Goal: Task Accomplishment & Management: Manage account settings

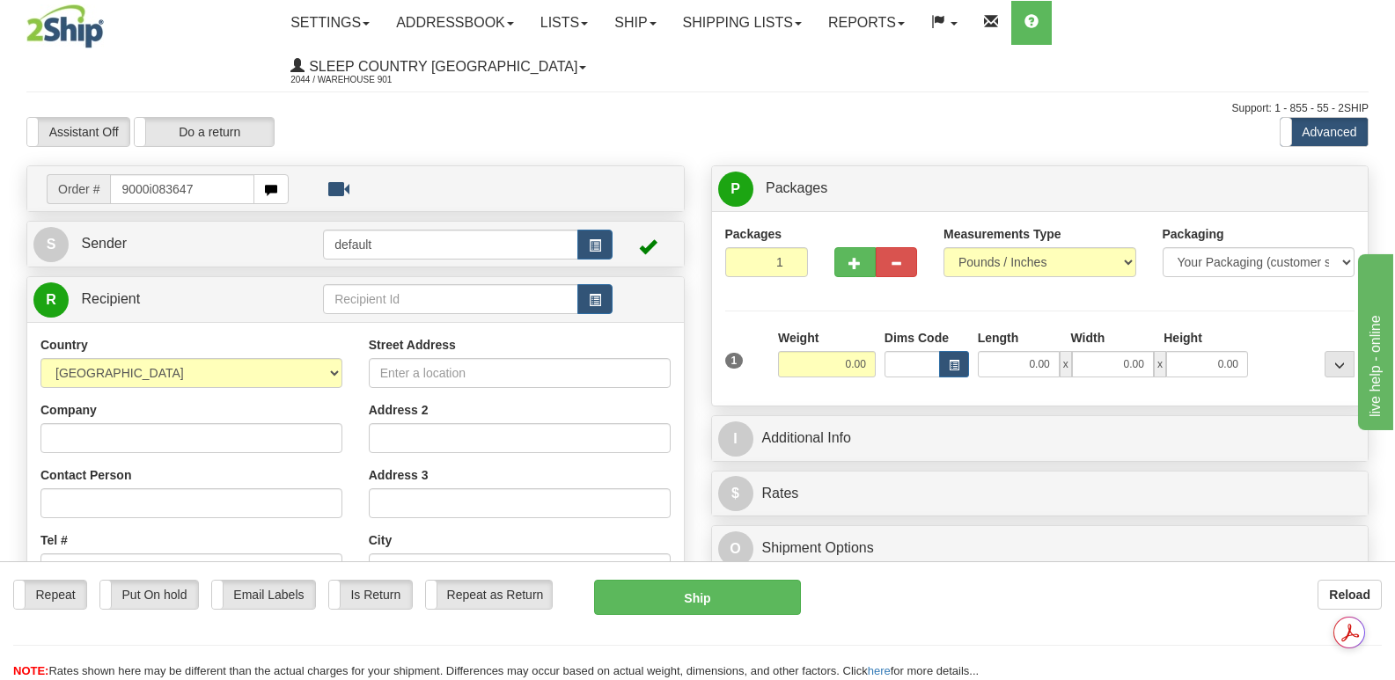
type input "9000i083647"
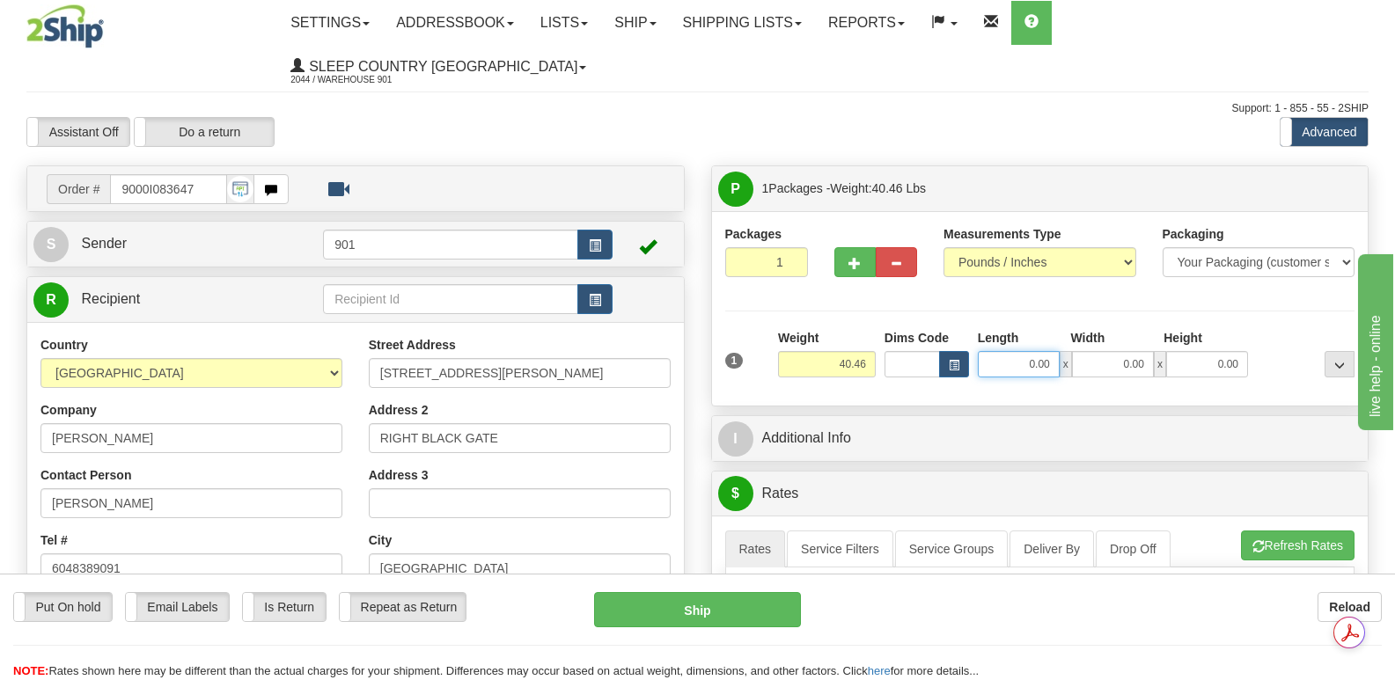
click at [992, 351] on input "0.00" at bounding box center [1019, 364] width 82 height 26
type input "40.00"
click at [1091, 351] on input "0.00" at bounding box center [1113, 364] width 82 height 26
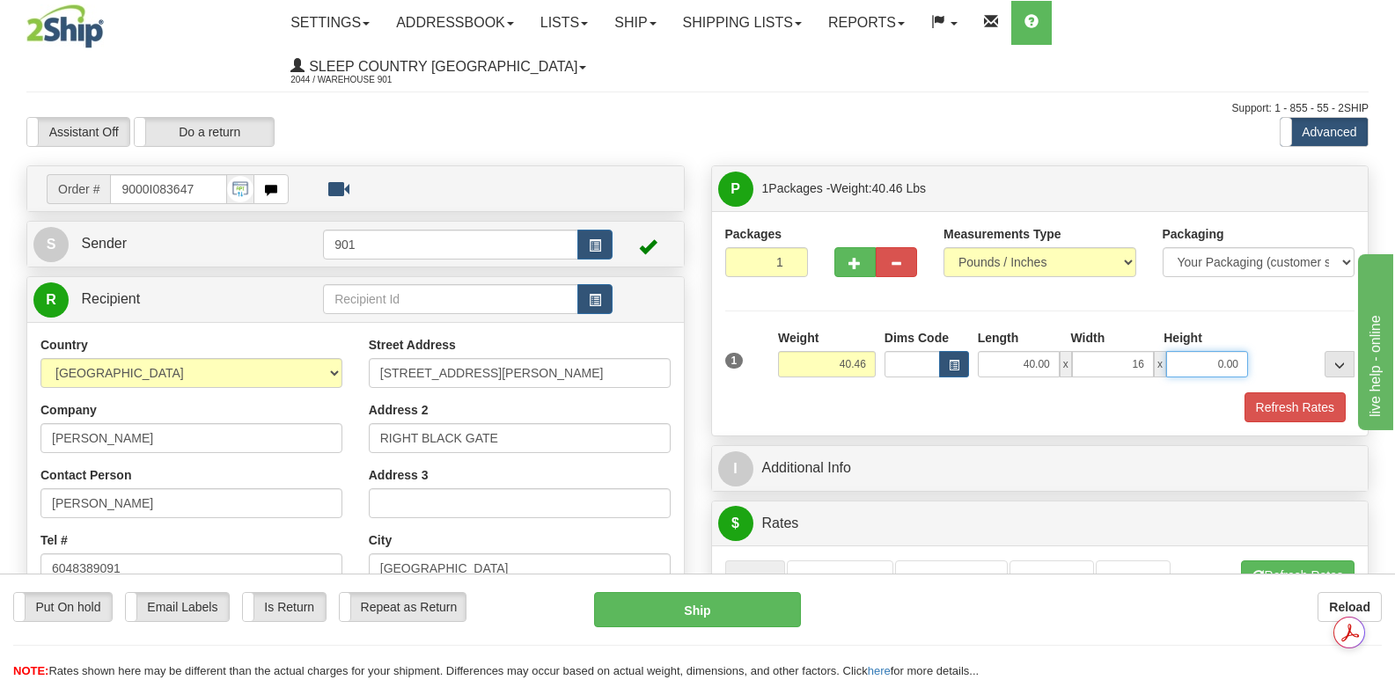
type input "16.00"
click at [1177, 351] on input "0.00" at bounding box center [1207, 364] width 82 height 26
type input "16.00"
click at [1283, 393] on button "Refresh Rates" at bounding box center [1295, 408] width 101 height 30
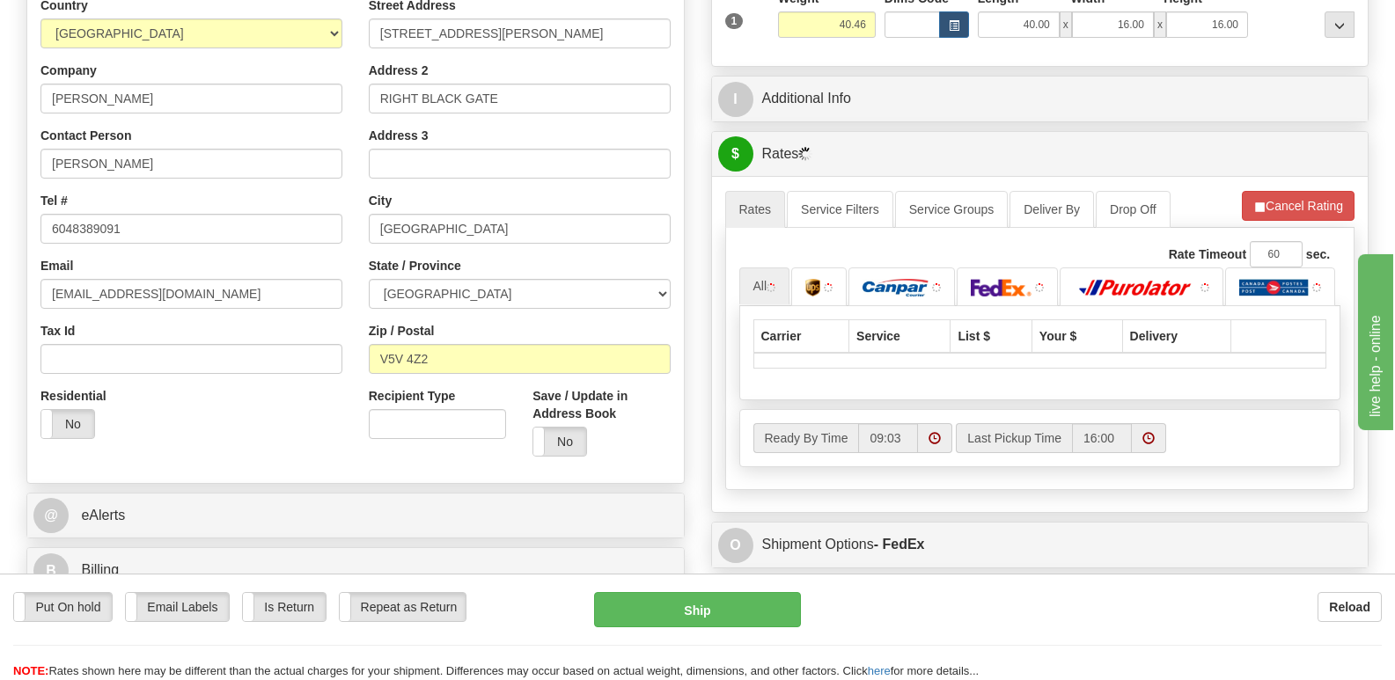
scroll to position [352, 0]
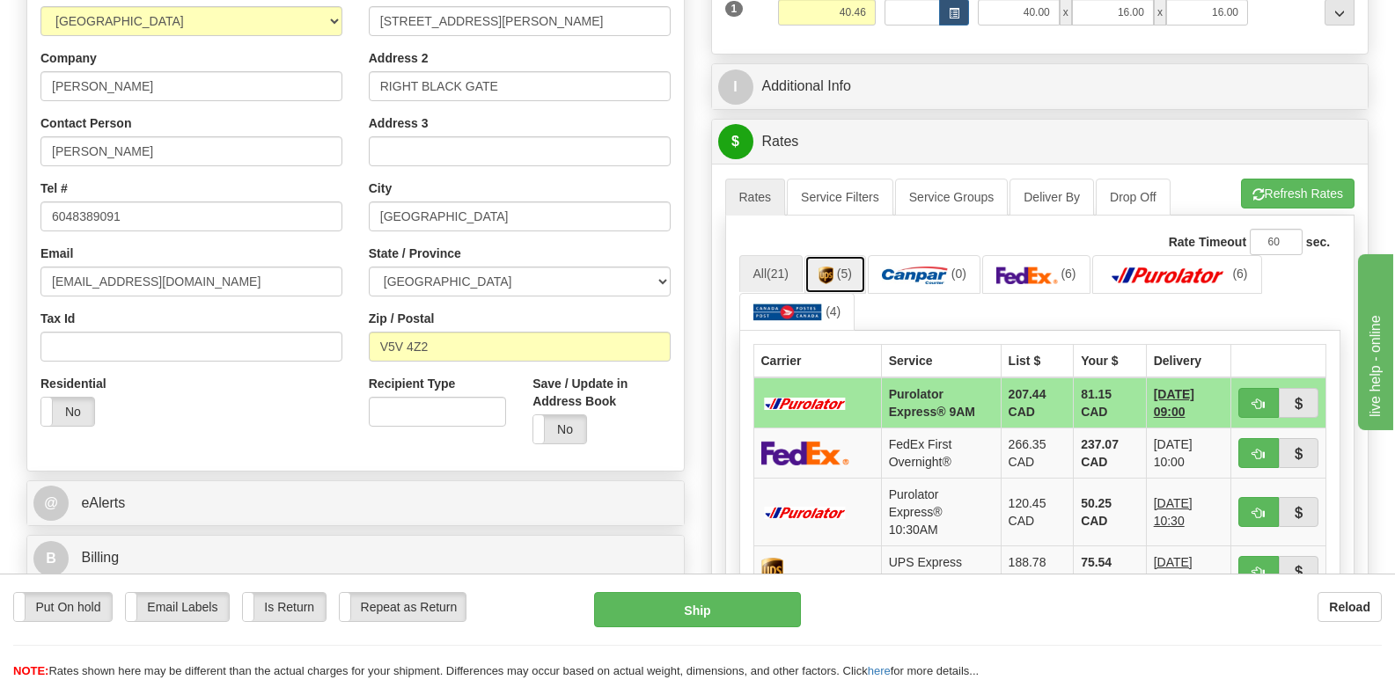
click at [834, 267] on img at bounding box center [826, 276] width 15 height 18
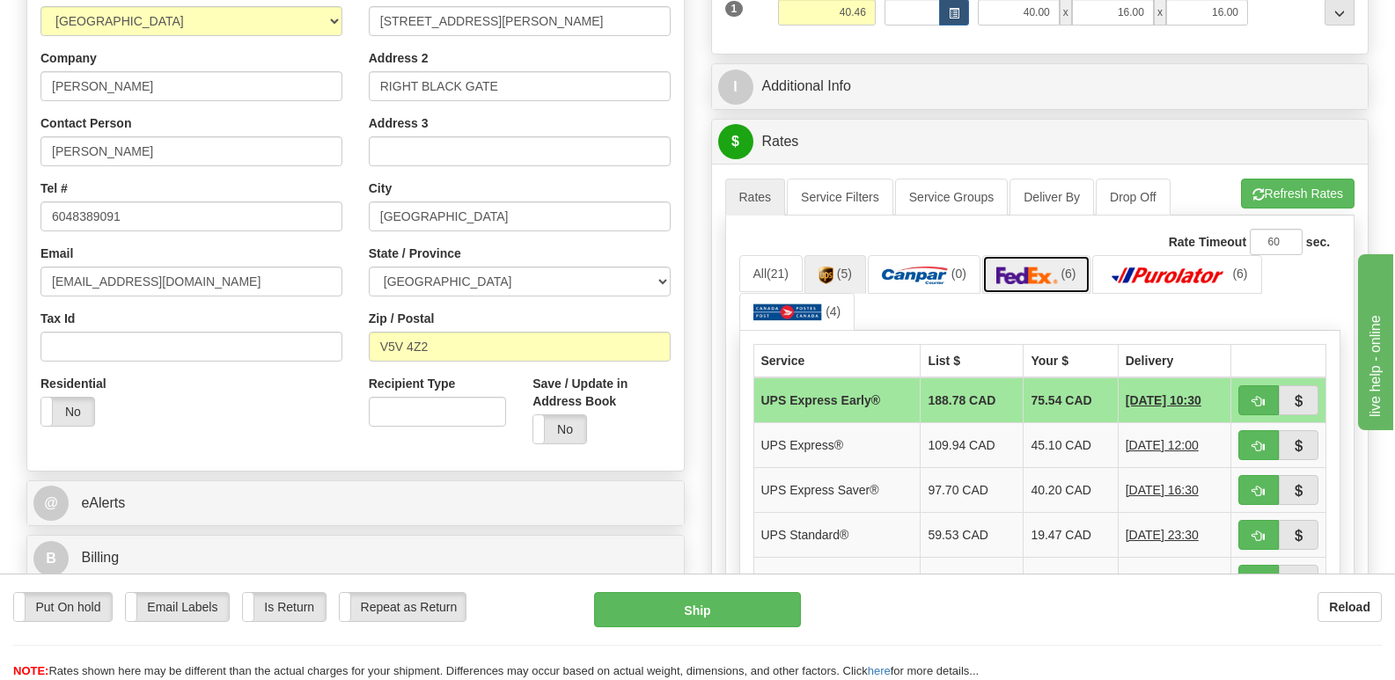
click at [1046, 255] on link "(6)" at bounding box center [1036, 274] width 108 height 38
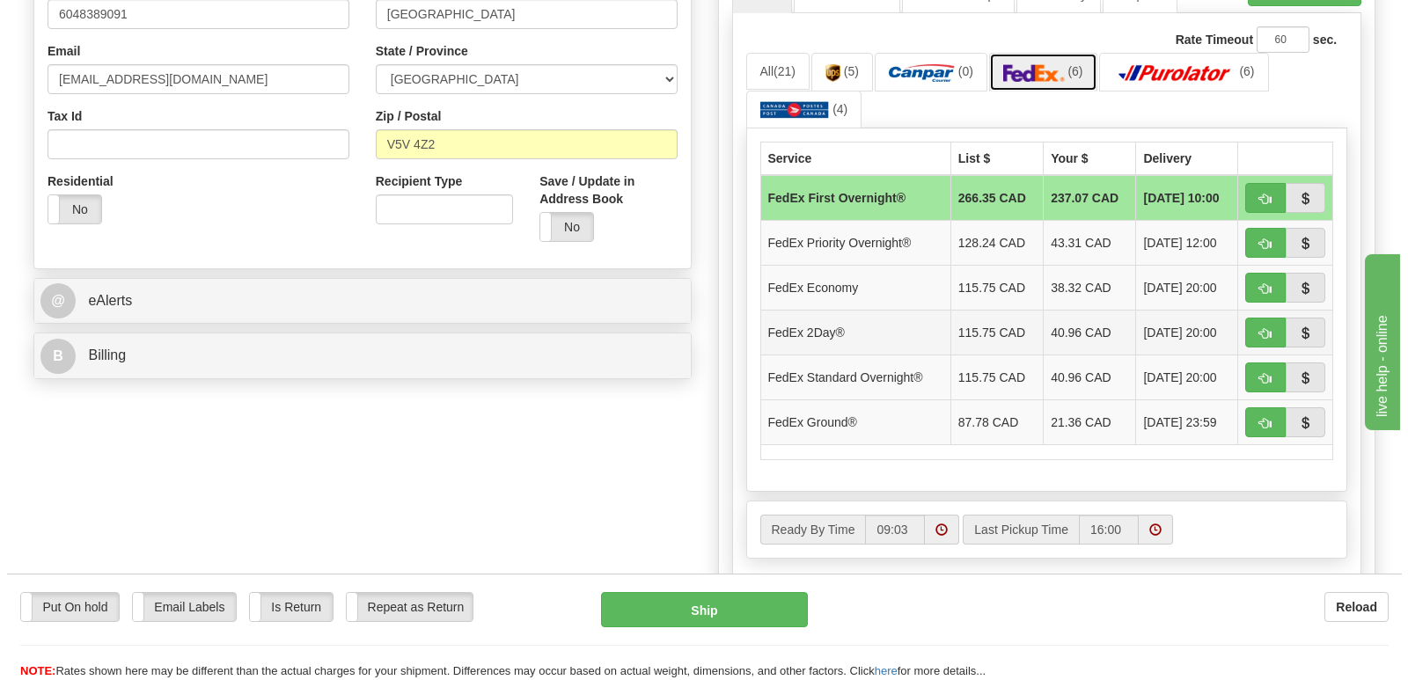
scroll to position [528, 0]
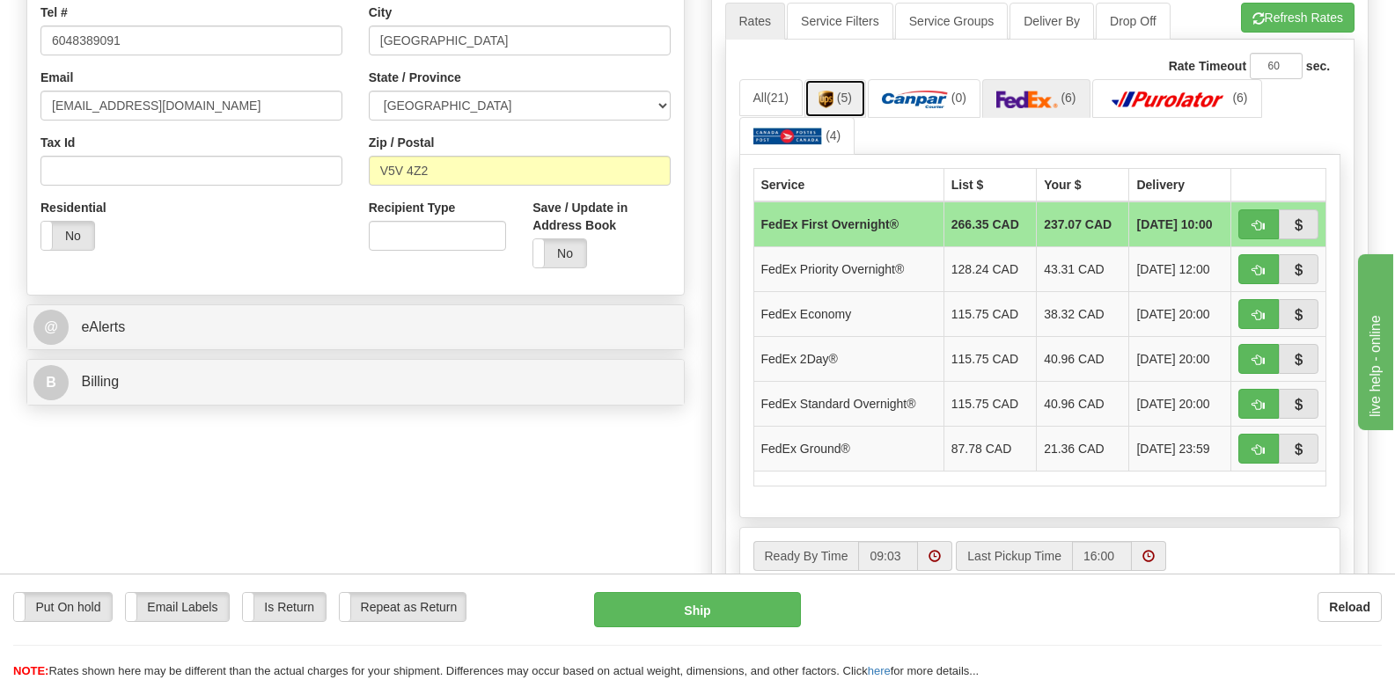
click at [829, 91] on img at bounding box center [826, 100] width 15 height 18
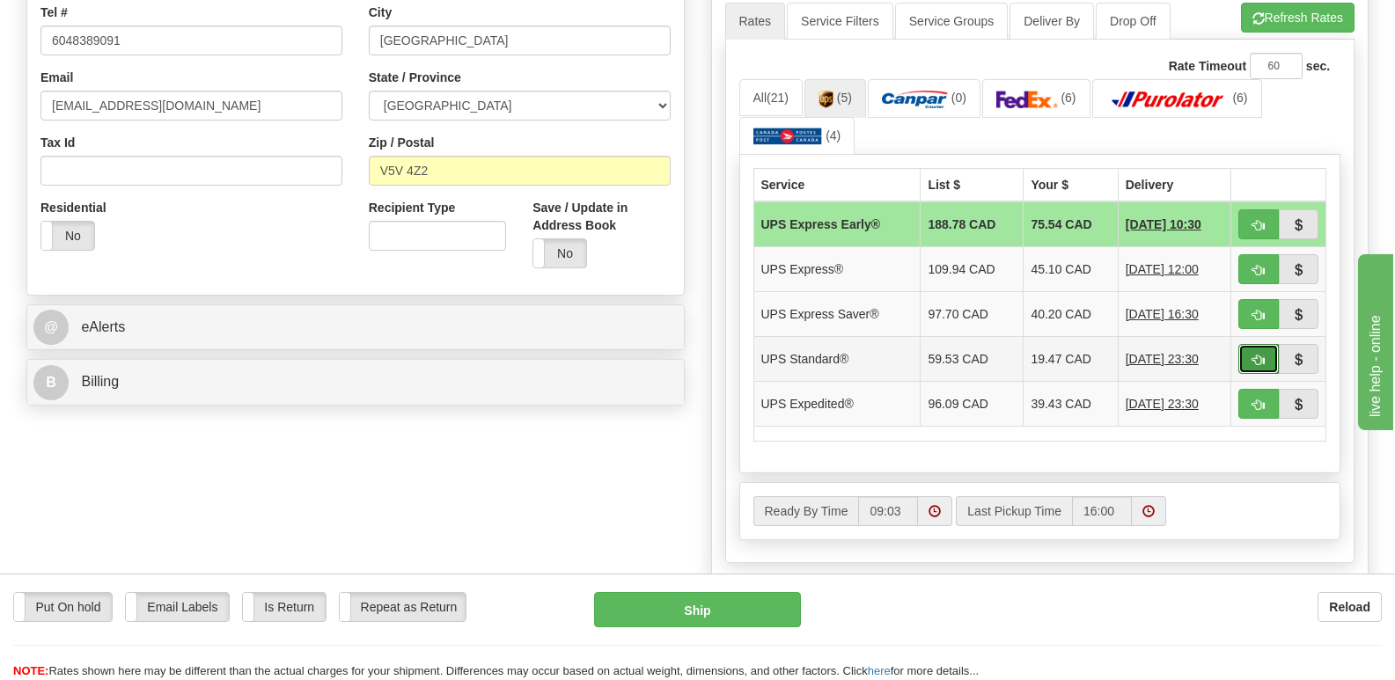
click at [1252, 344] on button "button" at bounding box center [1259, 359] width 40 height 30
type input "11"
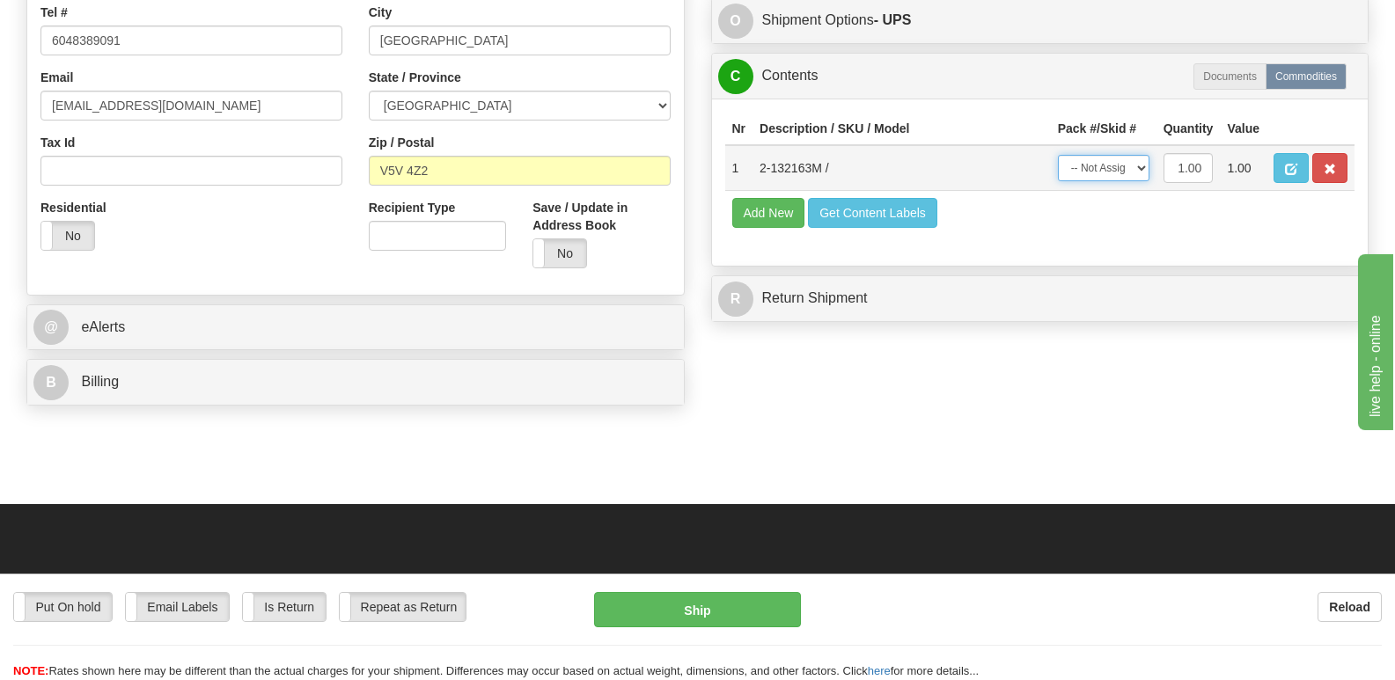
click at [1143, 155] on select "-- Not Assigned -- Package 1" at bounding box center [1104, 168] width 92 height 26
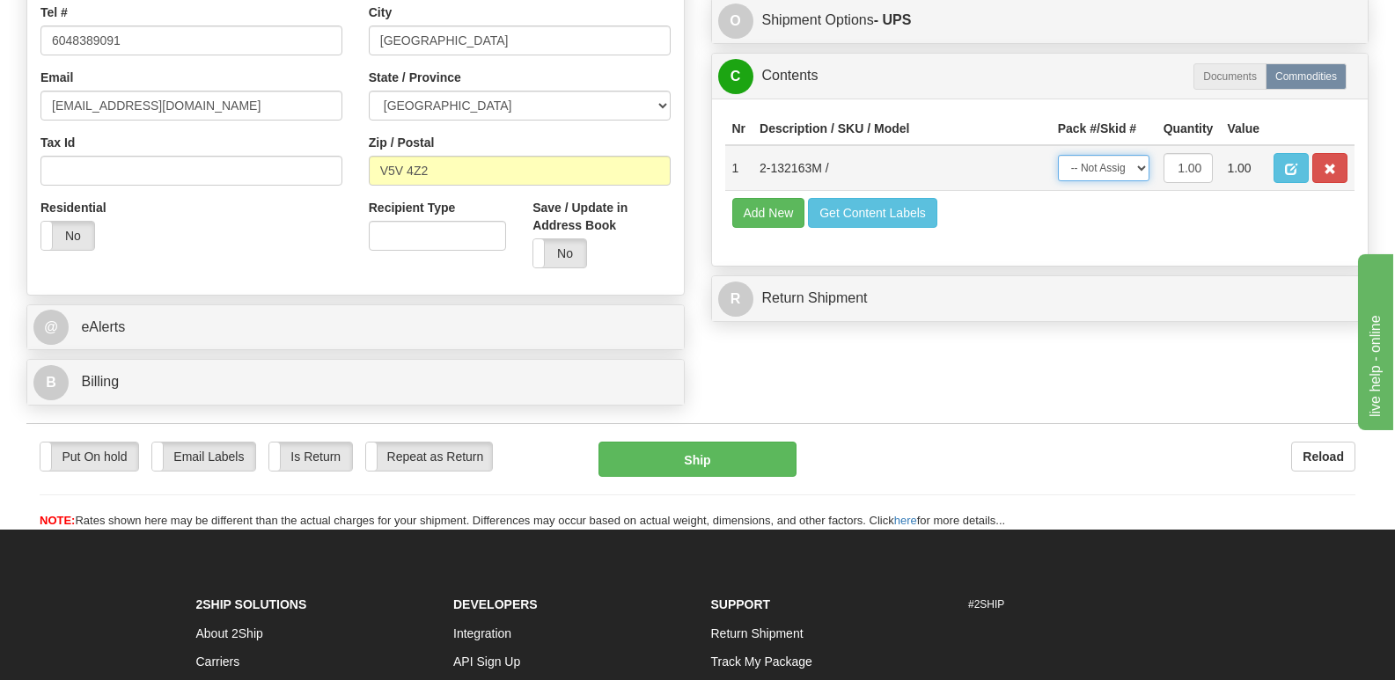
select select "0"
click at [1058, 155] on select "-- Not Assigned -- Package 1" at bounding box center [1104, 168] width 92 height 26
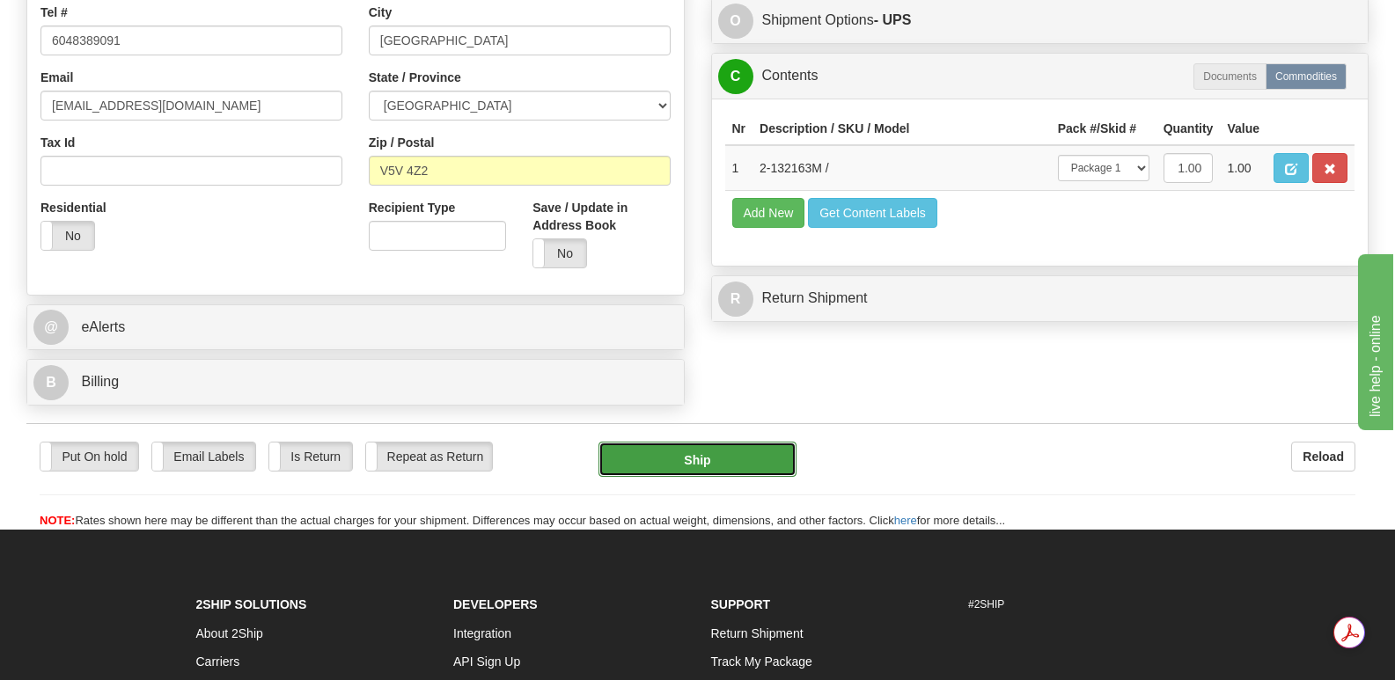
click at [735, 442] on button "Ship" at bounding box center [697, 459] width 197 height 35
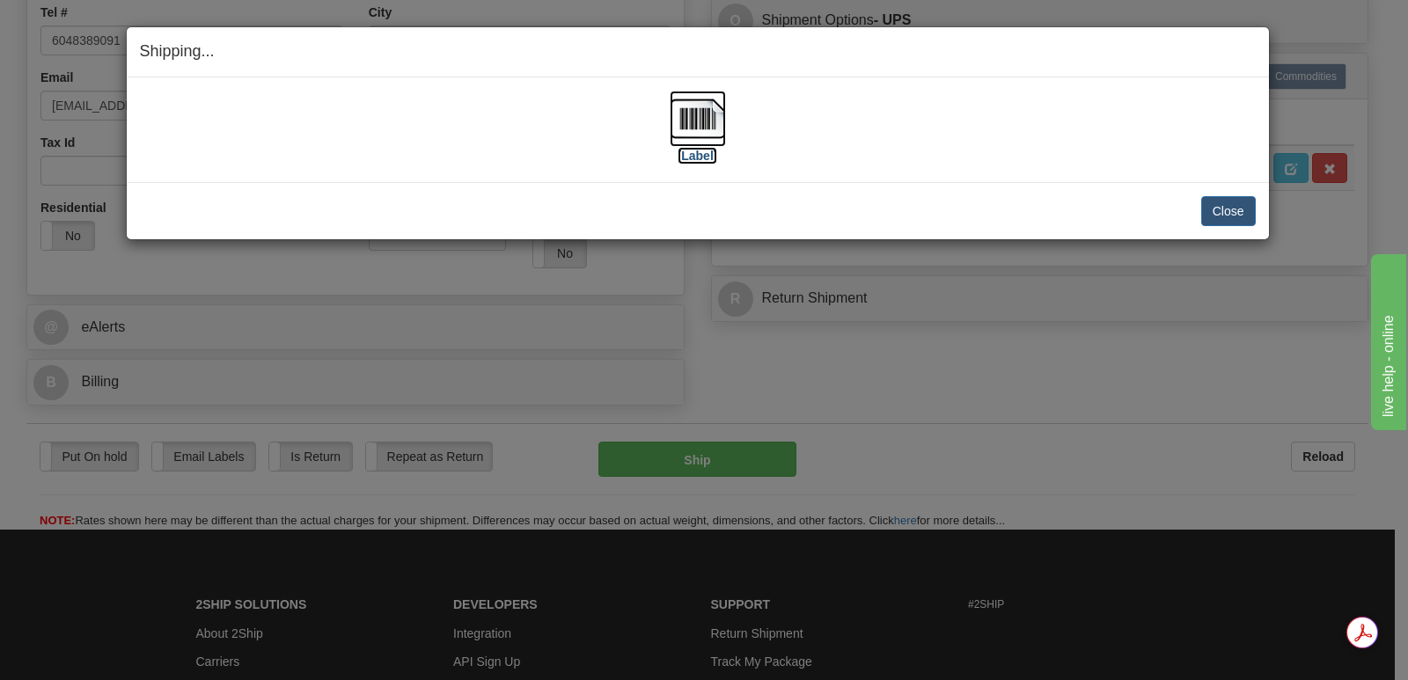
click at [695, 117] on img at bounding box center [698, 119] width 56 height 56
click at [1225, 209] on button "Close" at bounding box center [1229, 211] width 55 height 30
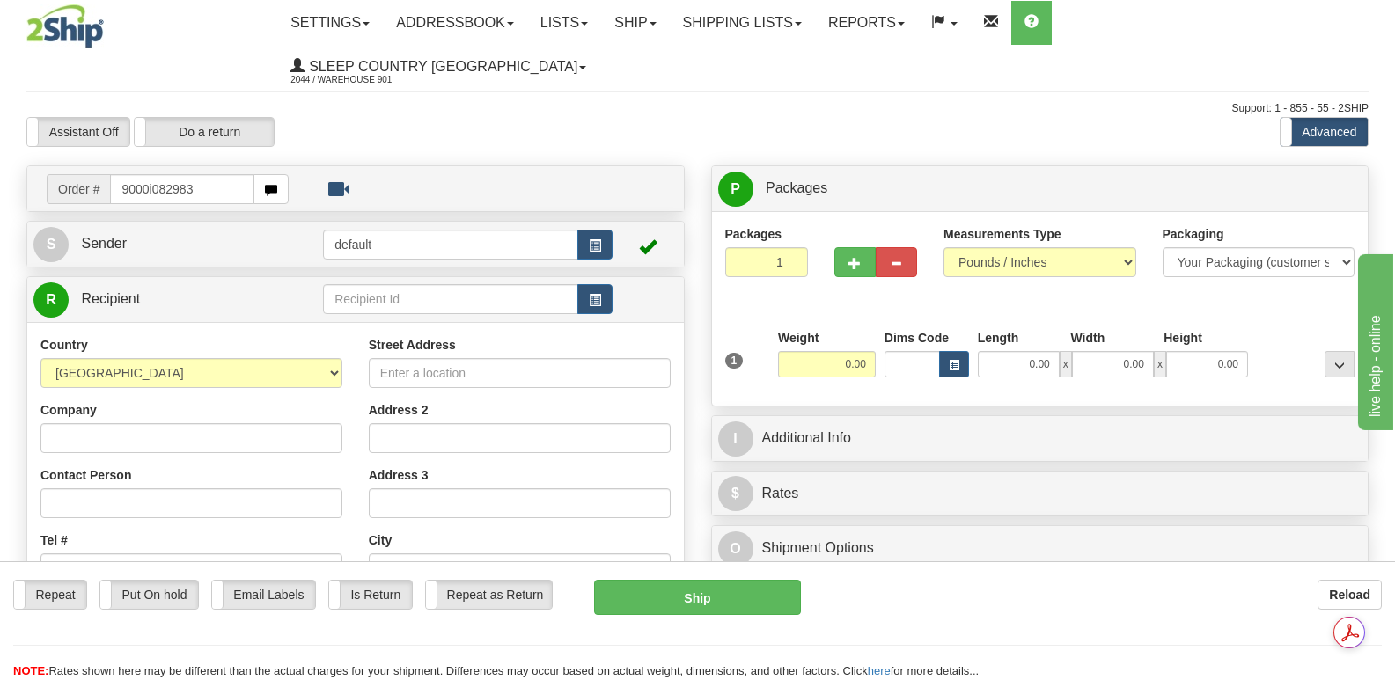
type input "9000i082983"
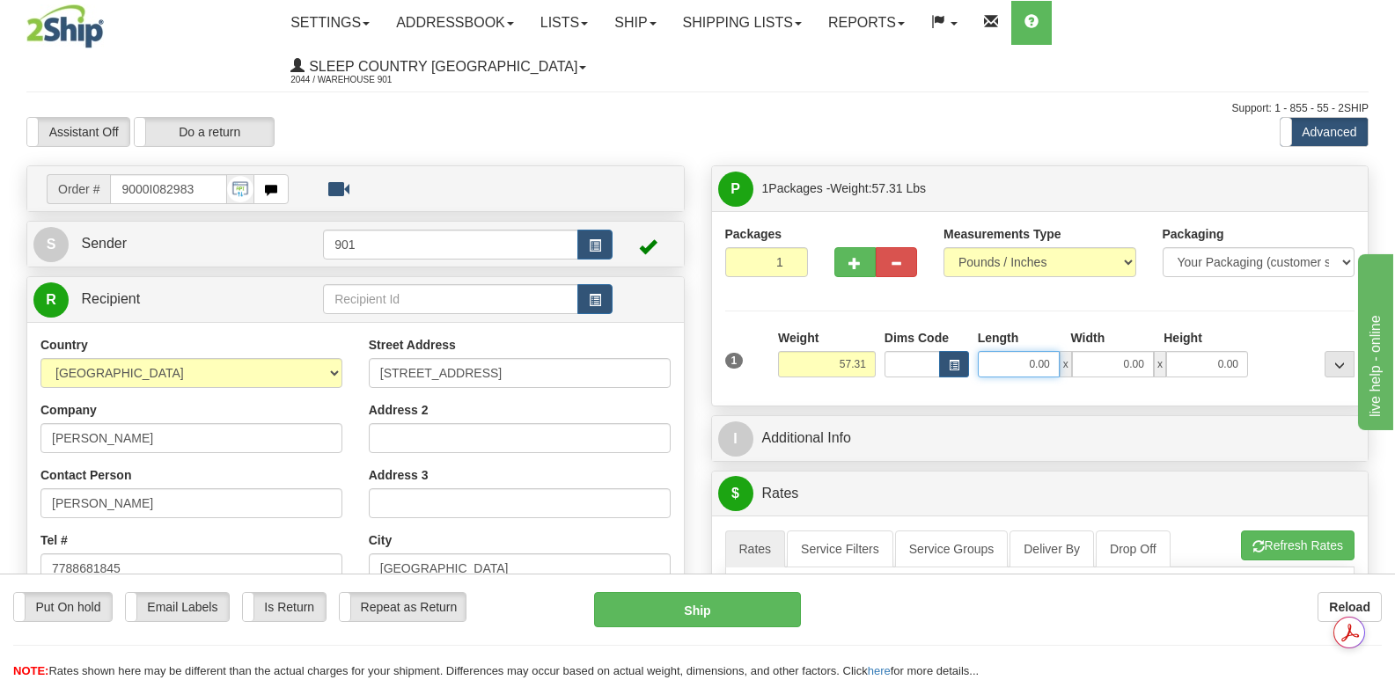
click at [989, 351] on input "0.00" at bounding box center [1019, 364] width 82 height 26
type input "42.00"
click at [1091, 351] on input "0.00" at bounding box center [1113, 364] width 82 height 26
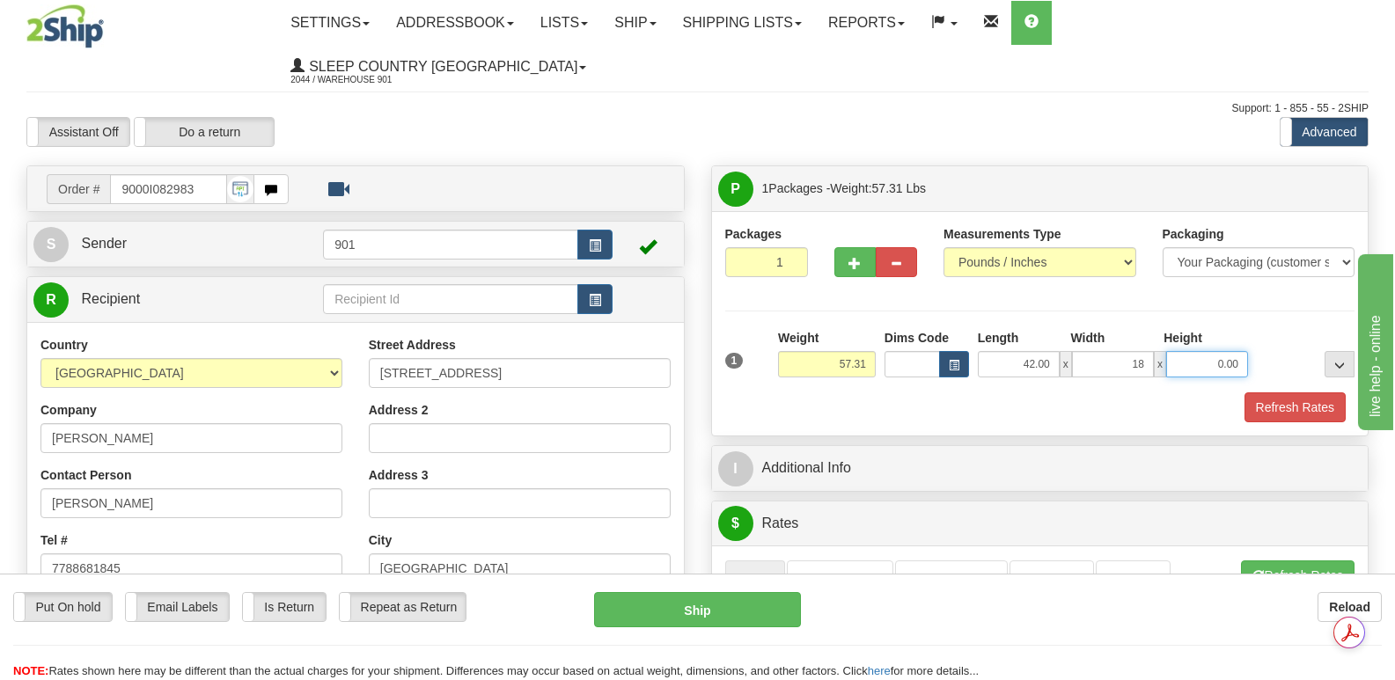
type input "18.00"
click at [1188, 351] on input "0.00" at bounding box center [1207, 364] width 82 height 26
type input "18.00"
click at [1287, 393] on button "Refresh Rates" at bounding box center [1295, 408] width 101 height 30
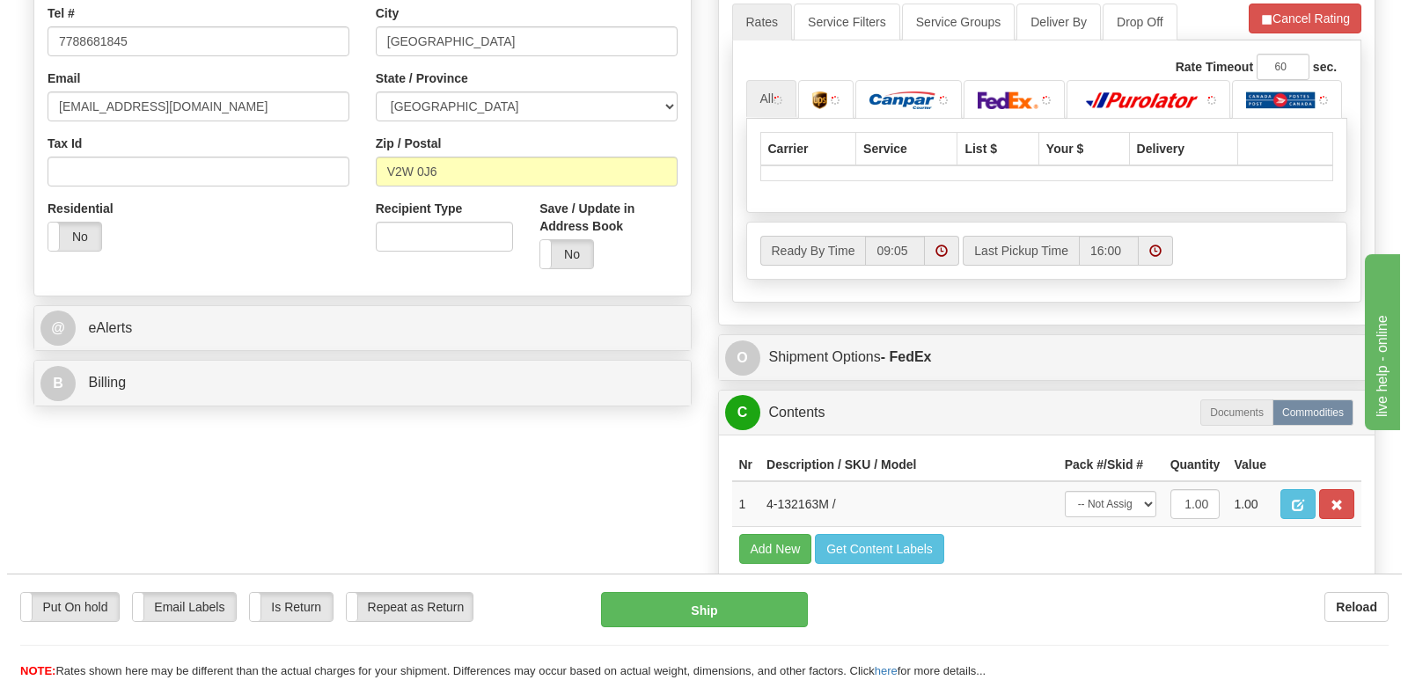
scroll to position [528, 0]
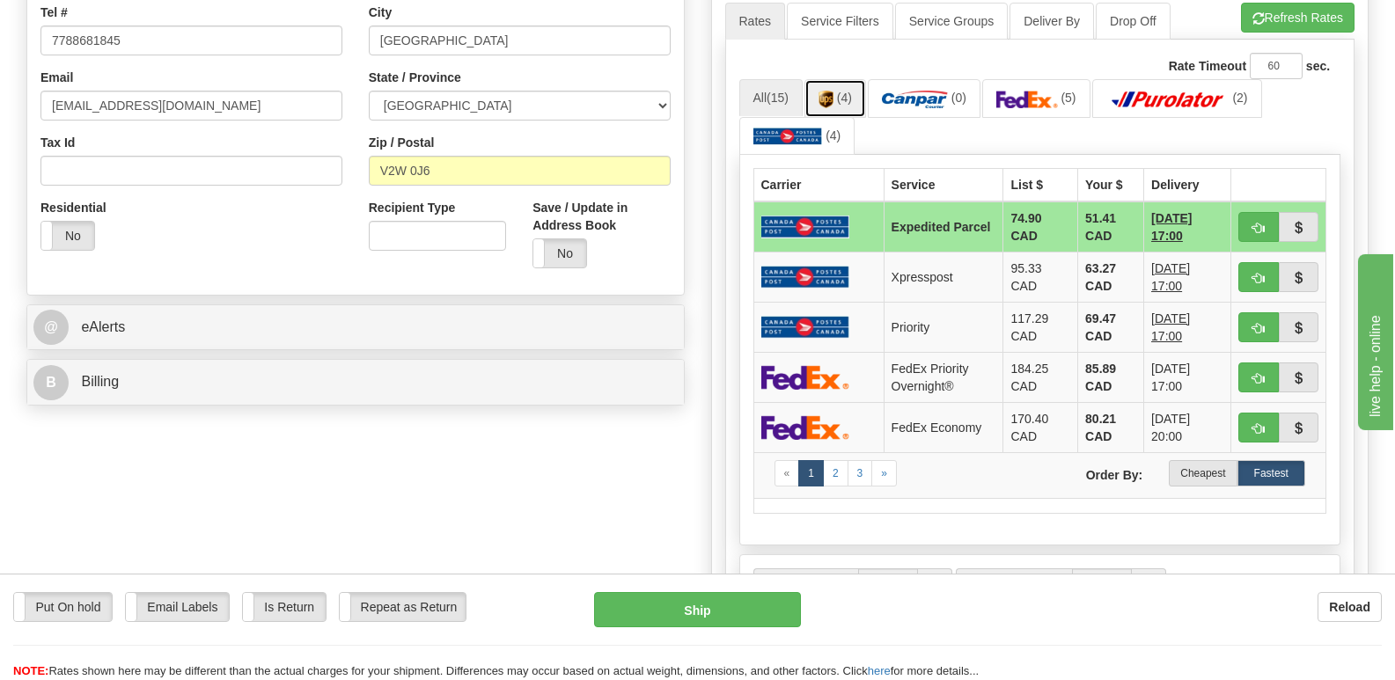
click at [834, 91] on img at bounding box center [826, 100] width 15 height 18
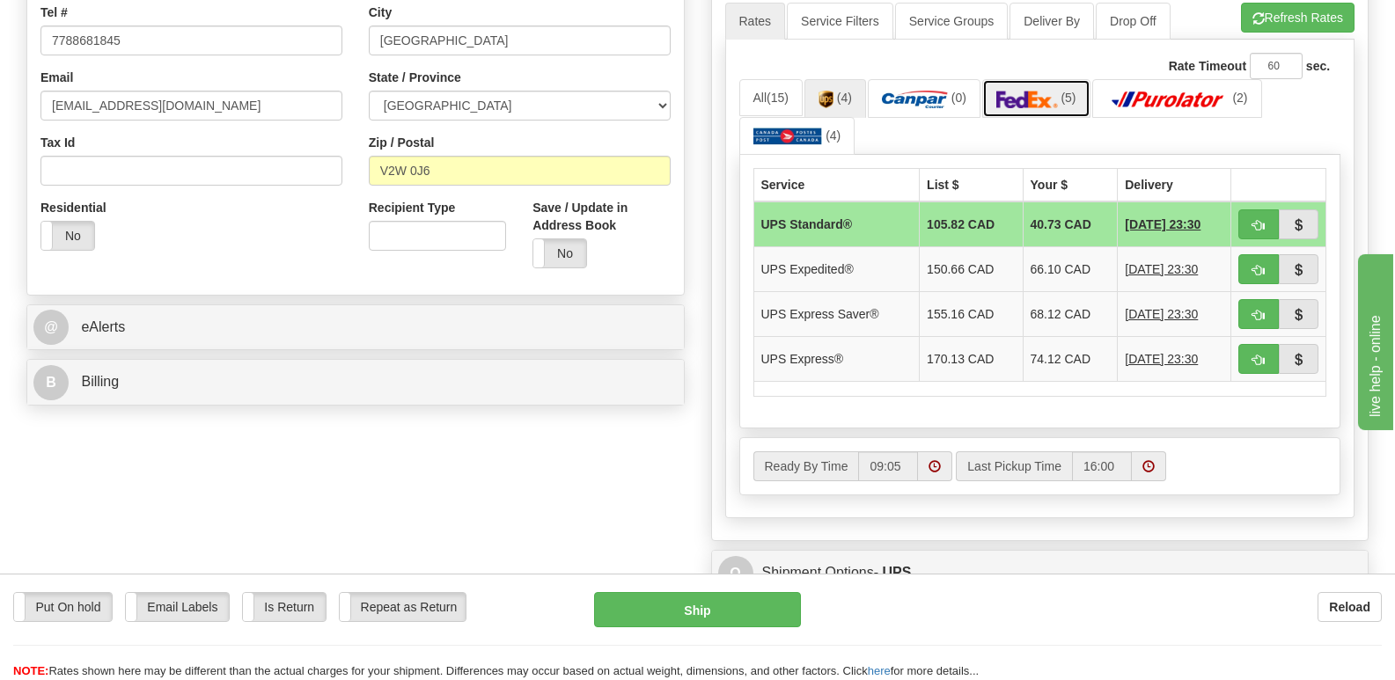
click at [1029, 91] on img at bounding box center [1028, 100] width 62 height 18
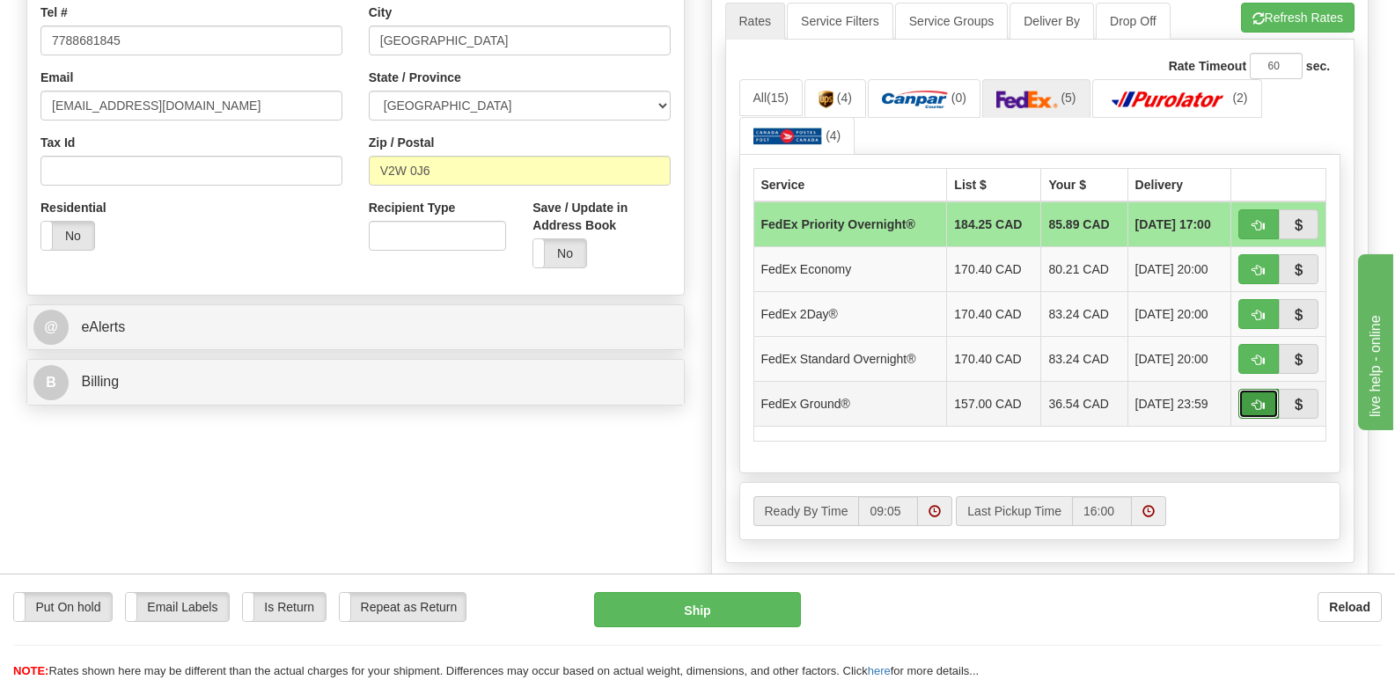
click at [1254, 400] on span "button" at bounding box center [1259, 405] width 12 height 11
type input "92"
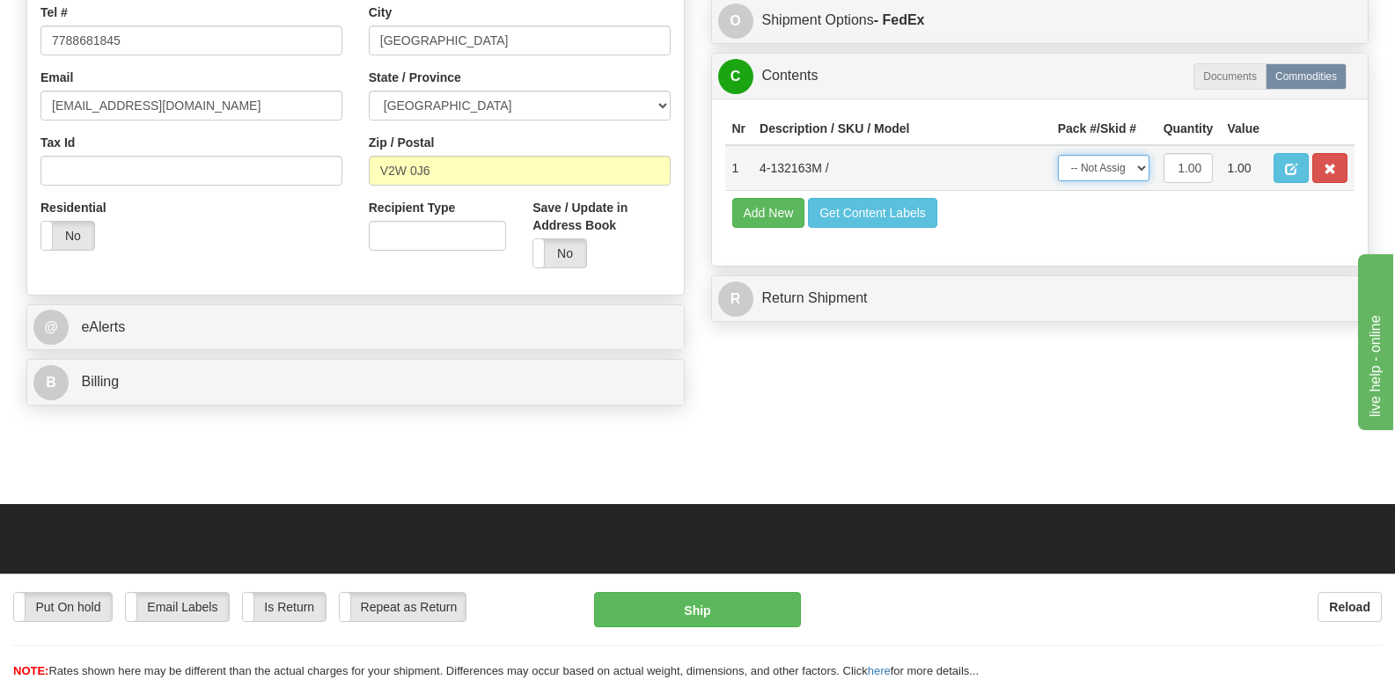
click at [1139, 163] on select "-- Not Assigned -- Package 1" at bounding box center [1104, 168] width 92 height 26
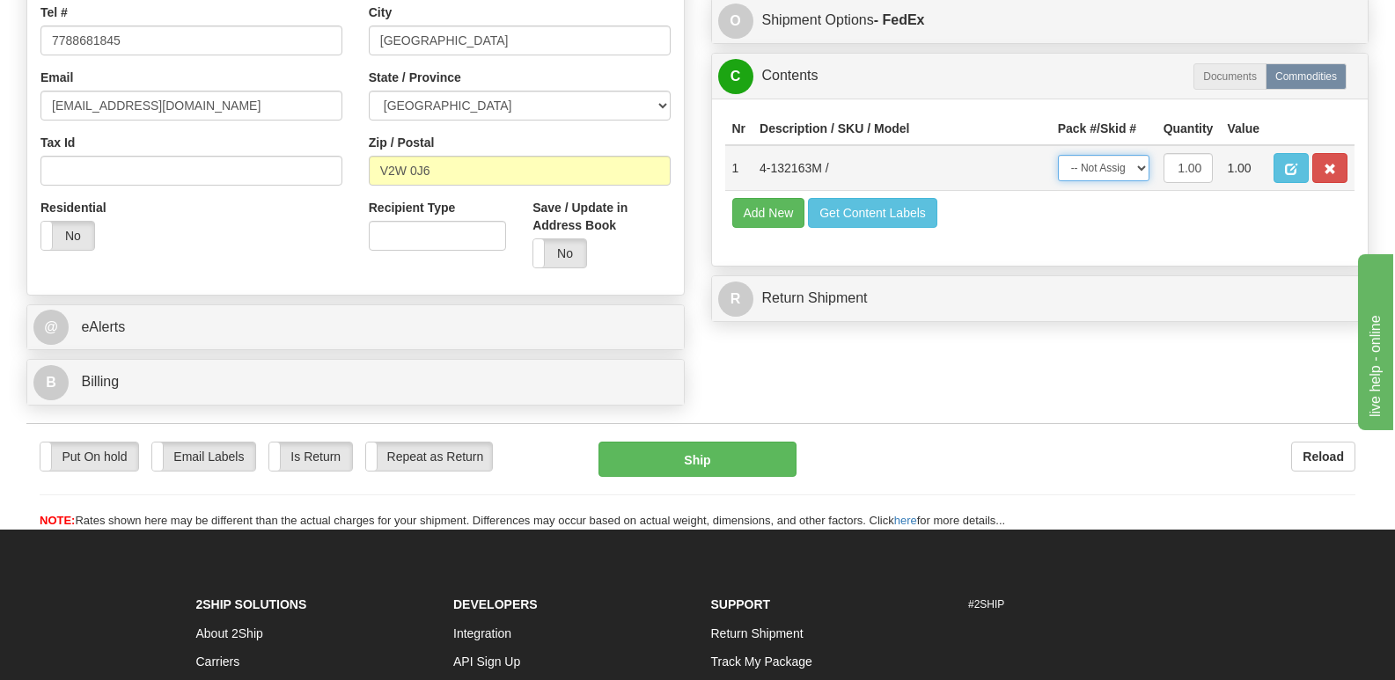
select select "0"
click at [1058, 155] on select "-- Not Assigned -- Package 1" at bounding box center [1104, 168] width 92 height 26
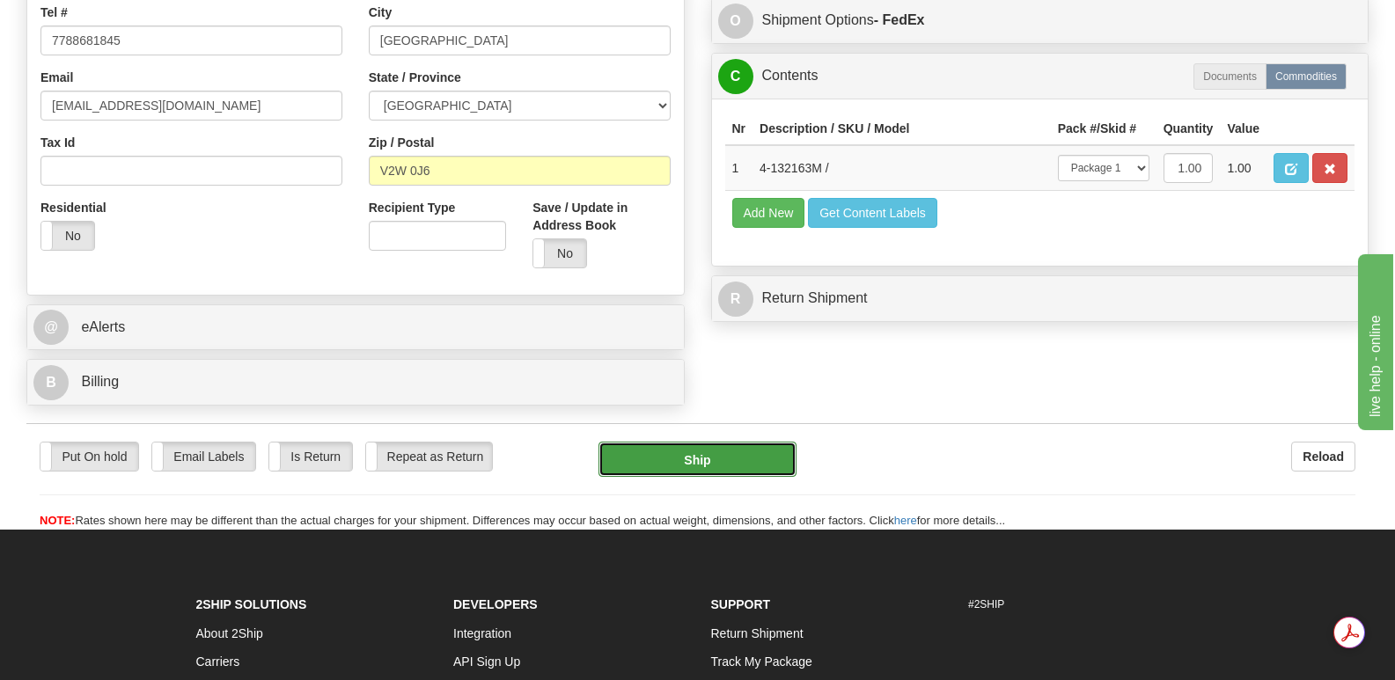
click at [697, 442] on button "Ship" at bounding box center [697, 459] width 197 height 35
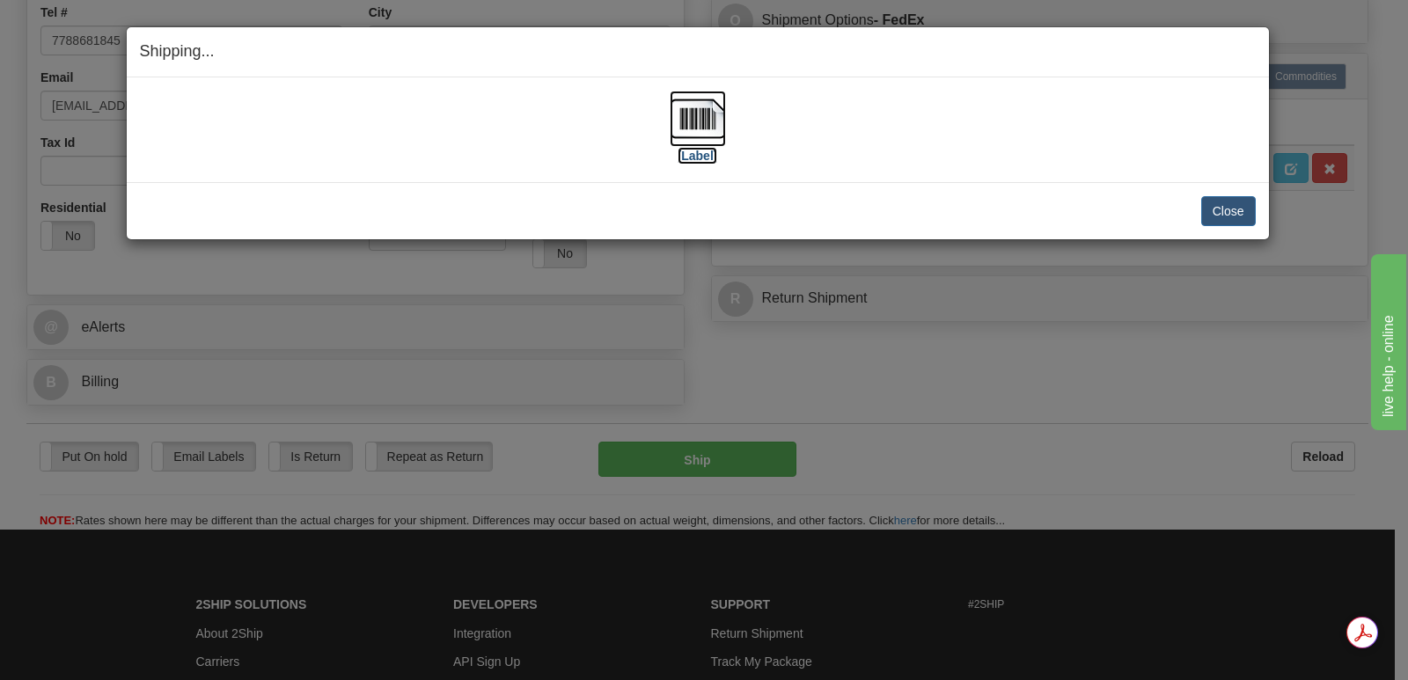
click at [702, 108] on img at bounding box center [698, 119] width 56 height 56
click at [1229, 208] on button "Close" at bounding box center [1229, 211] width 55 height 30
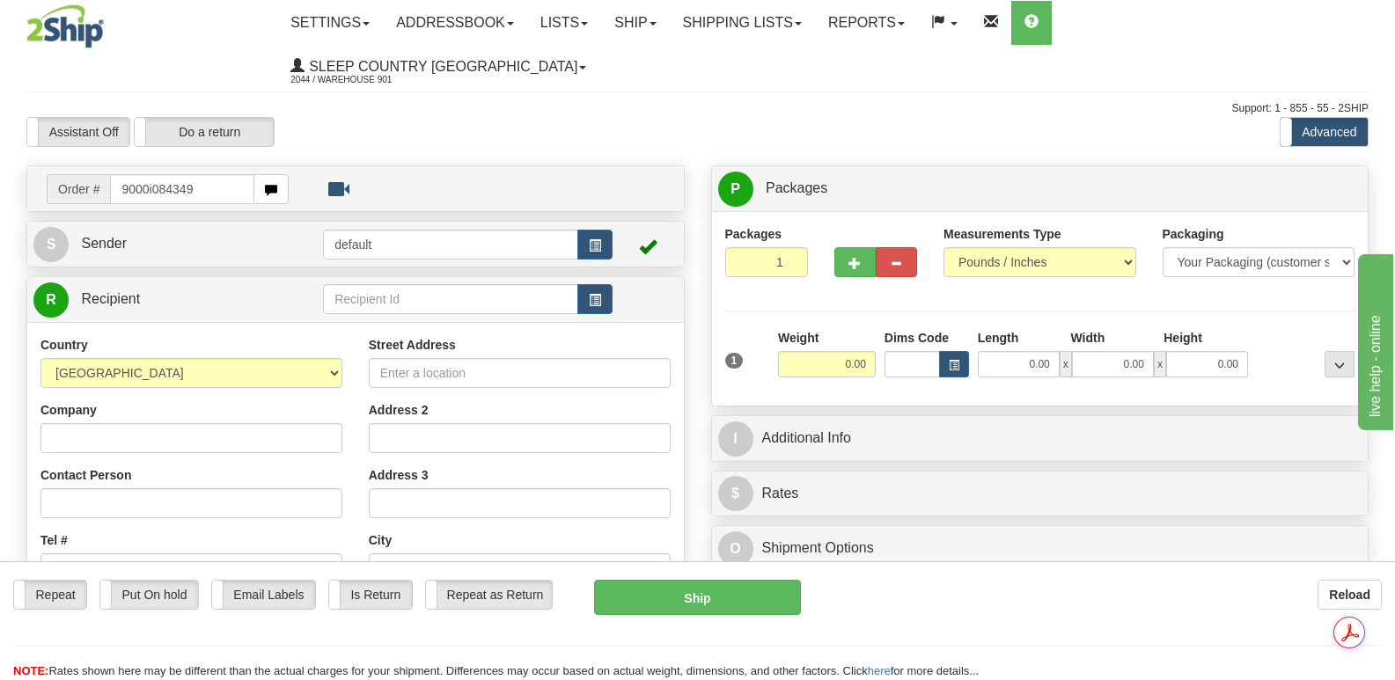
type input "9000i084349"
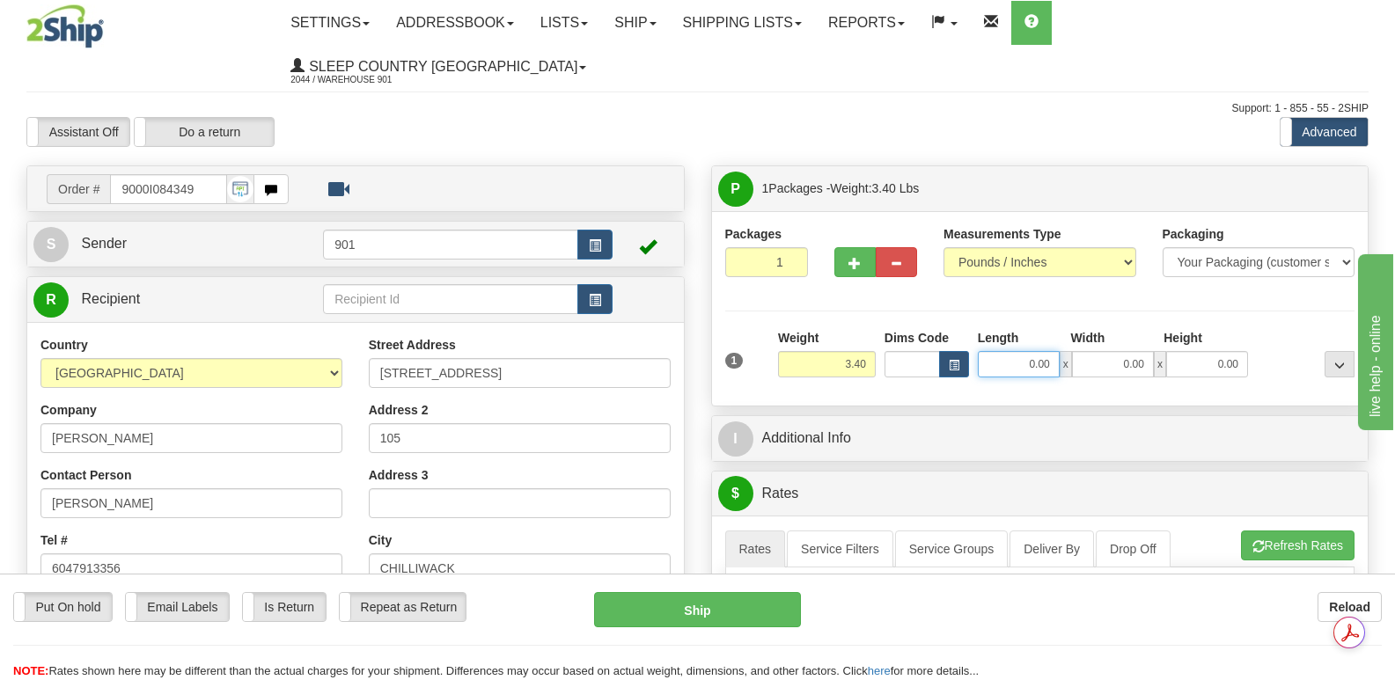
click at [993, 351] on input "0.00" at bounding box center [1019, 364] width 82 height 26
type input "11.00"
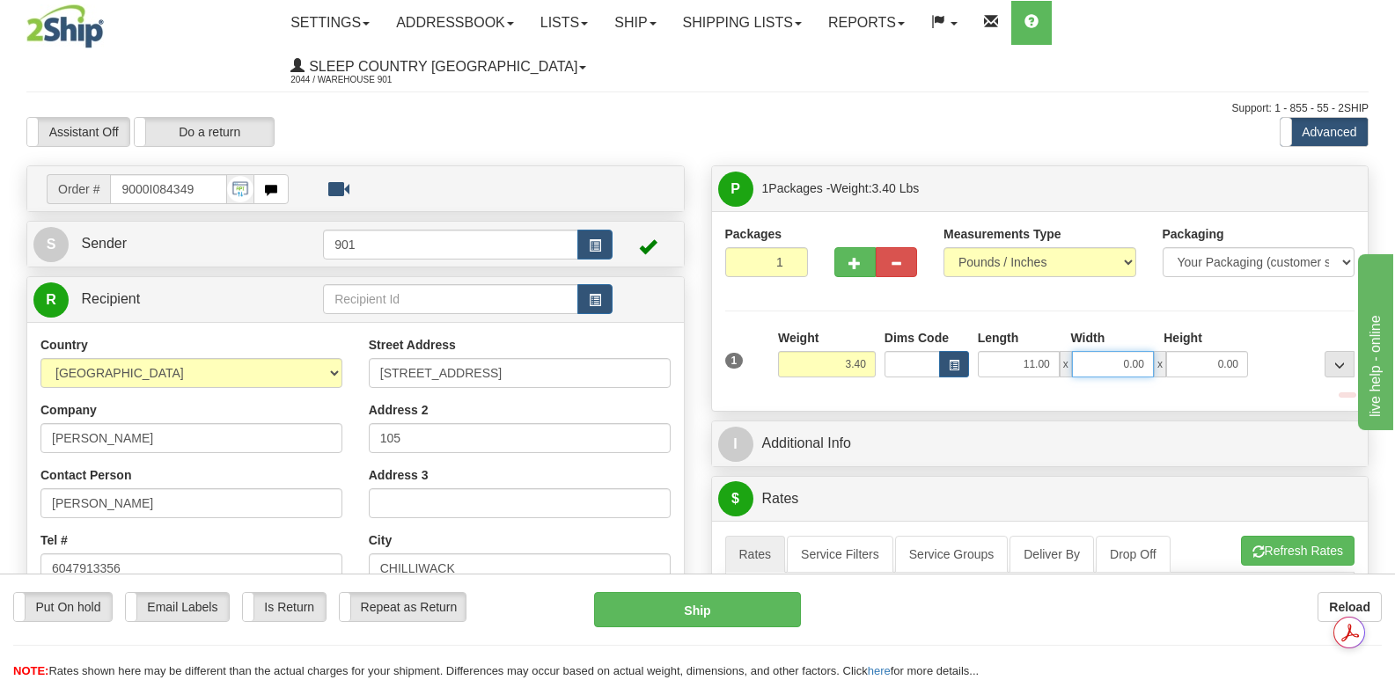
click at [1086, 351] on input "0.00" at bounding box center [1113, 364] width 82 height 26
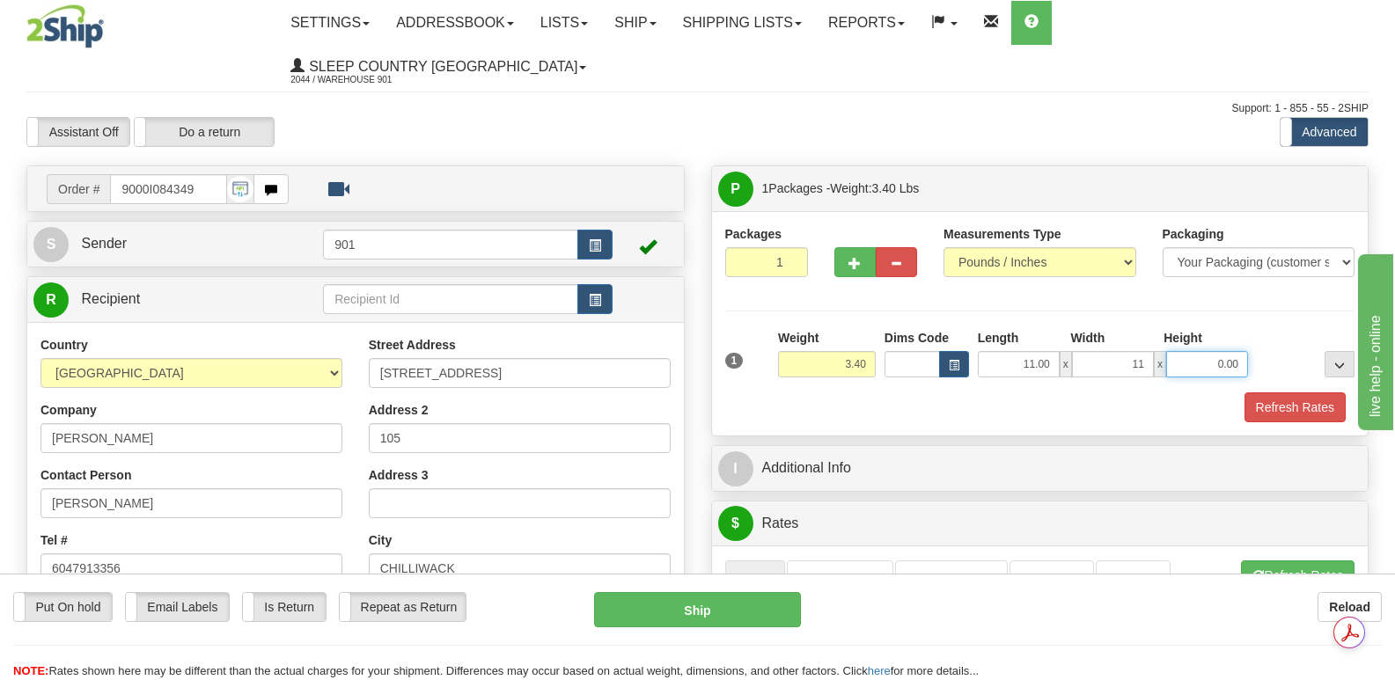
type input "11.00"
click at [1189, 351] on input "0.00" at bounding box center [1207, 364] width 82 height 26
type input "5.00"
click at [1282, 393] on button "Refresh Rates" at bounding box center [1295, 408] width 101 height 30
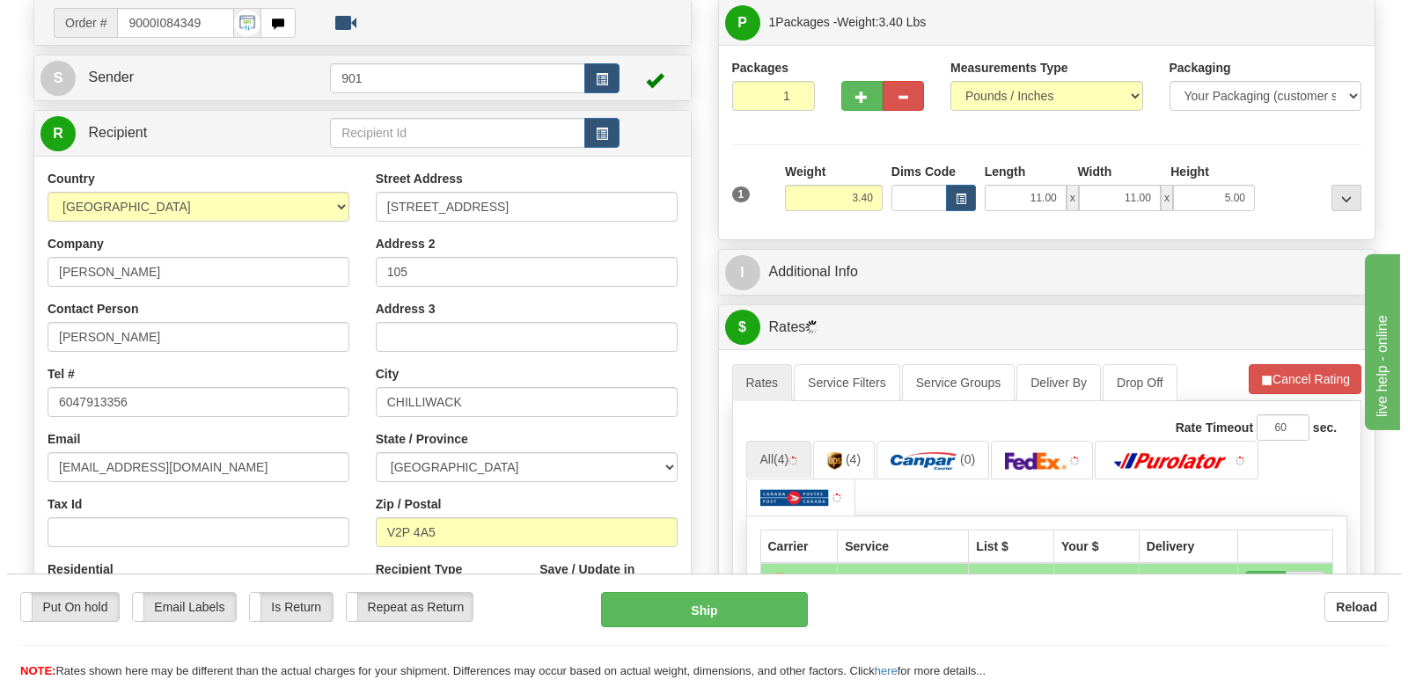
scroll to position [352, 0]
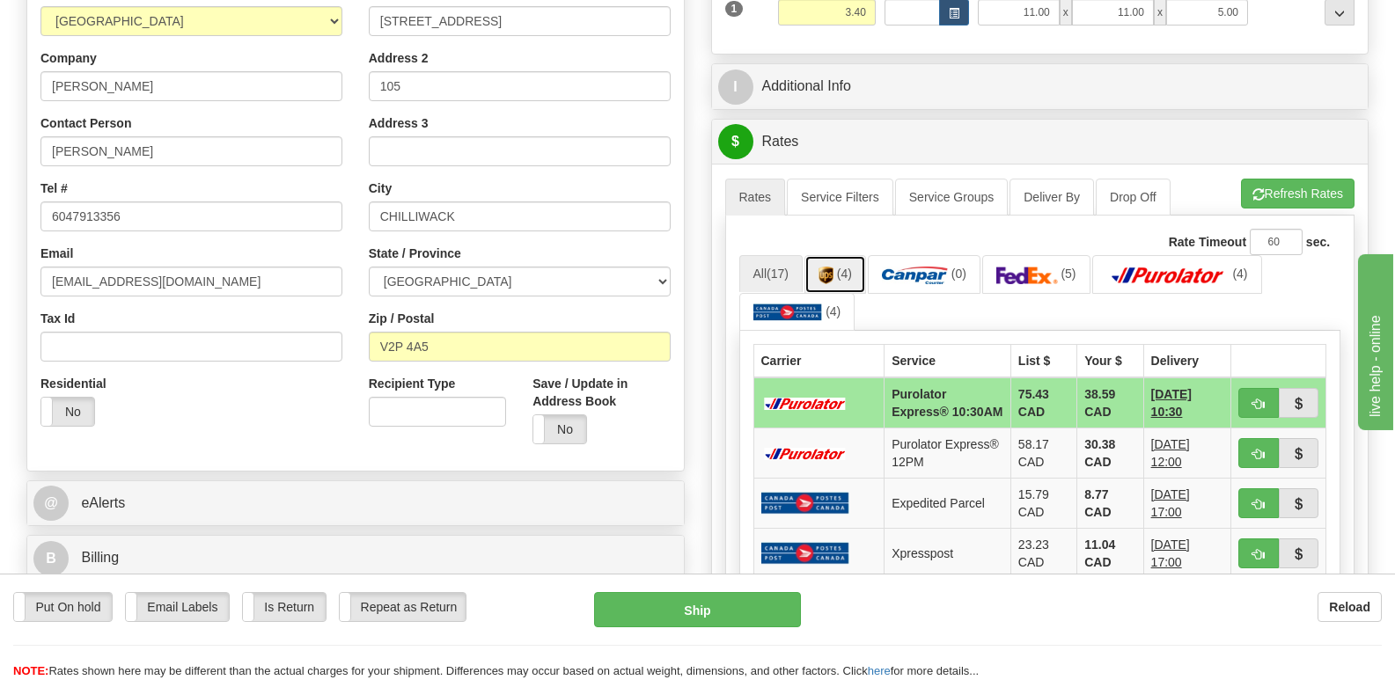
click at [838, 255] on link "(4)" at bounding box center [836, 274] width 62 height 38
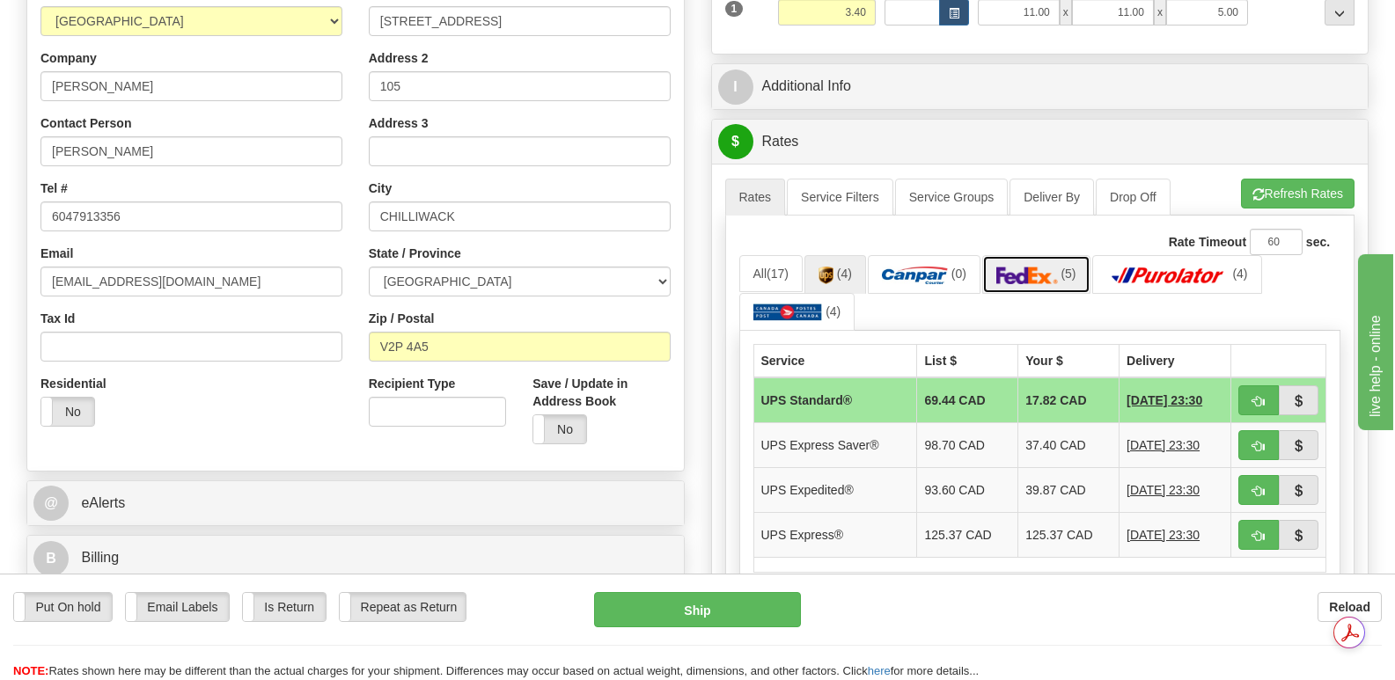
click at [1032, 267] on img at bounding box center [1028, 276] width 62 height 18
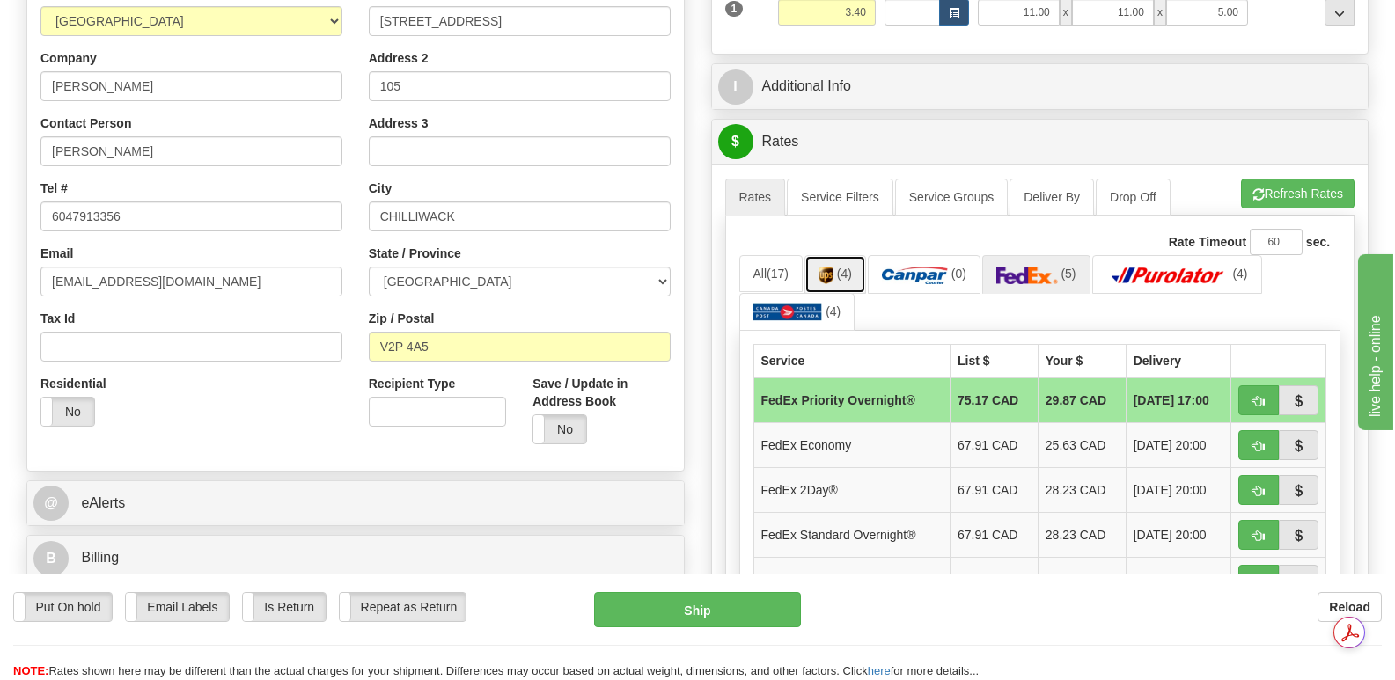
click at [826, 267] on img at bounding box center [826, 276] width 15 height 18
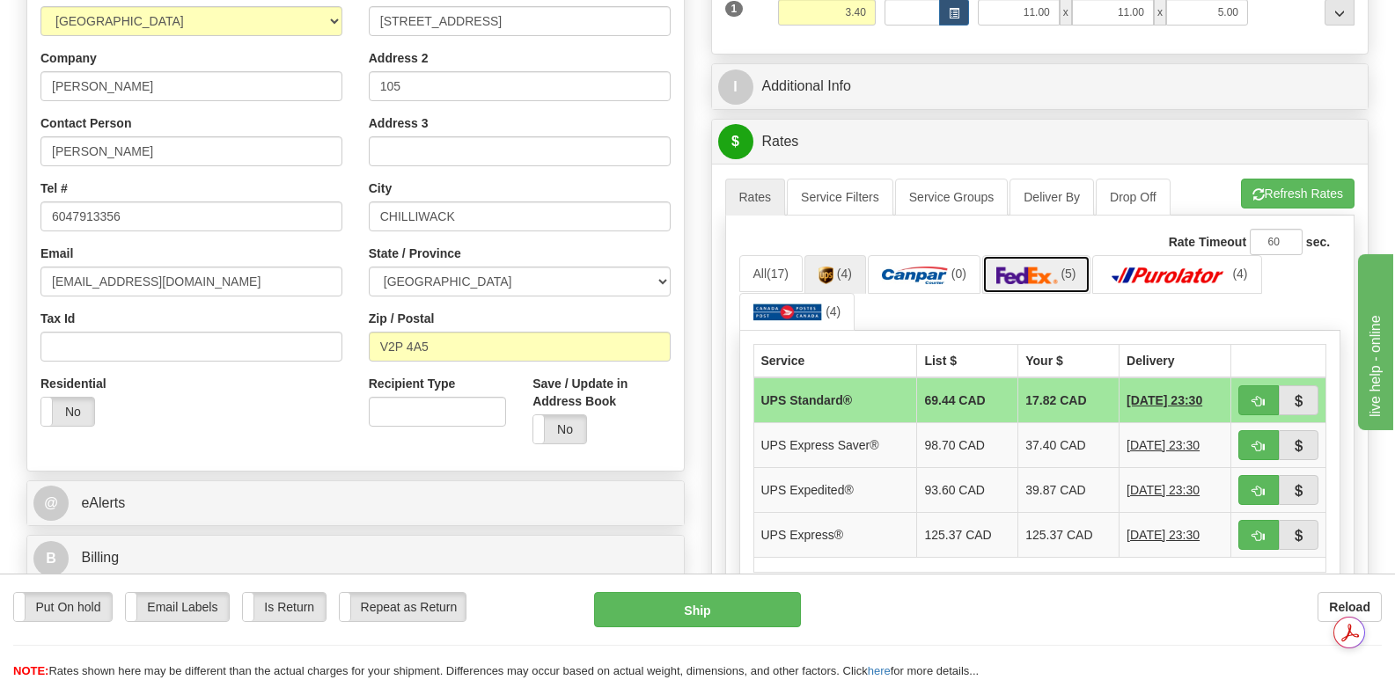
click at [1019, 267] on img at bounding box center [1028, 276] width 62 height 18
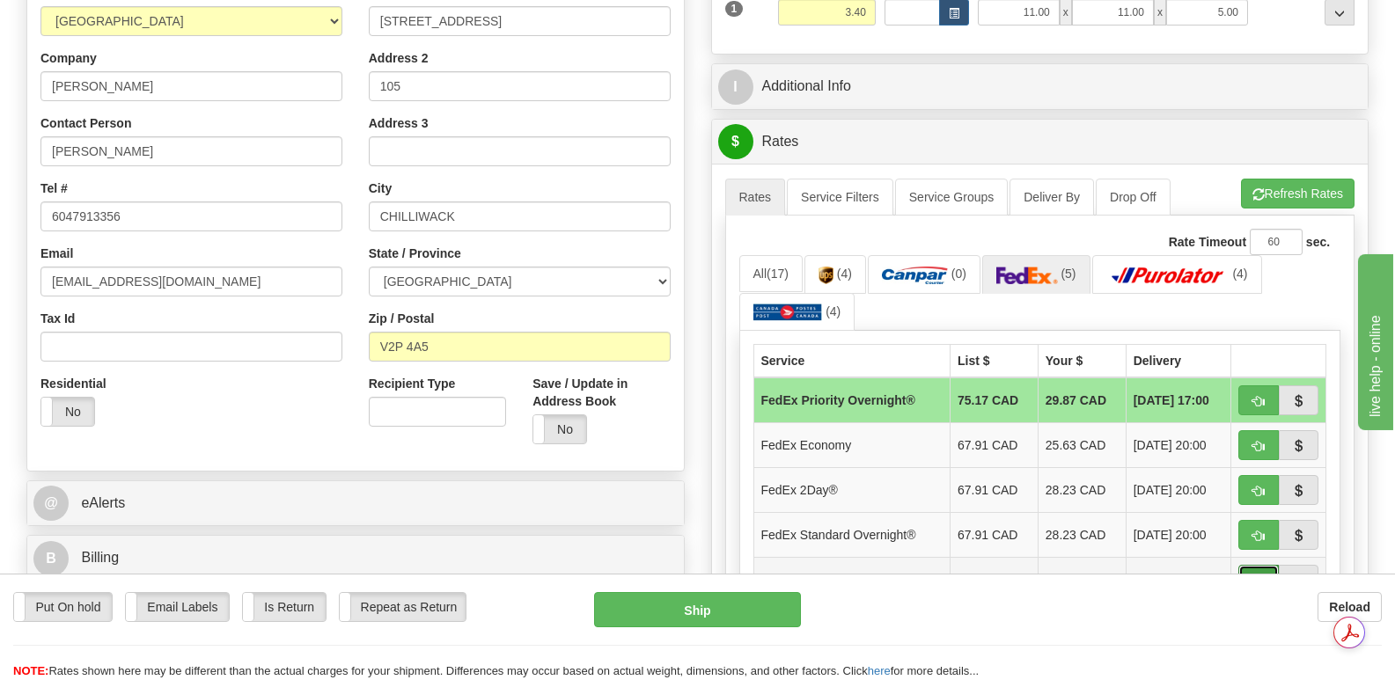
click at [1254, 565] on button "button" at bounding box center [1259, 580] width 40 height 30
type input "92"
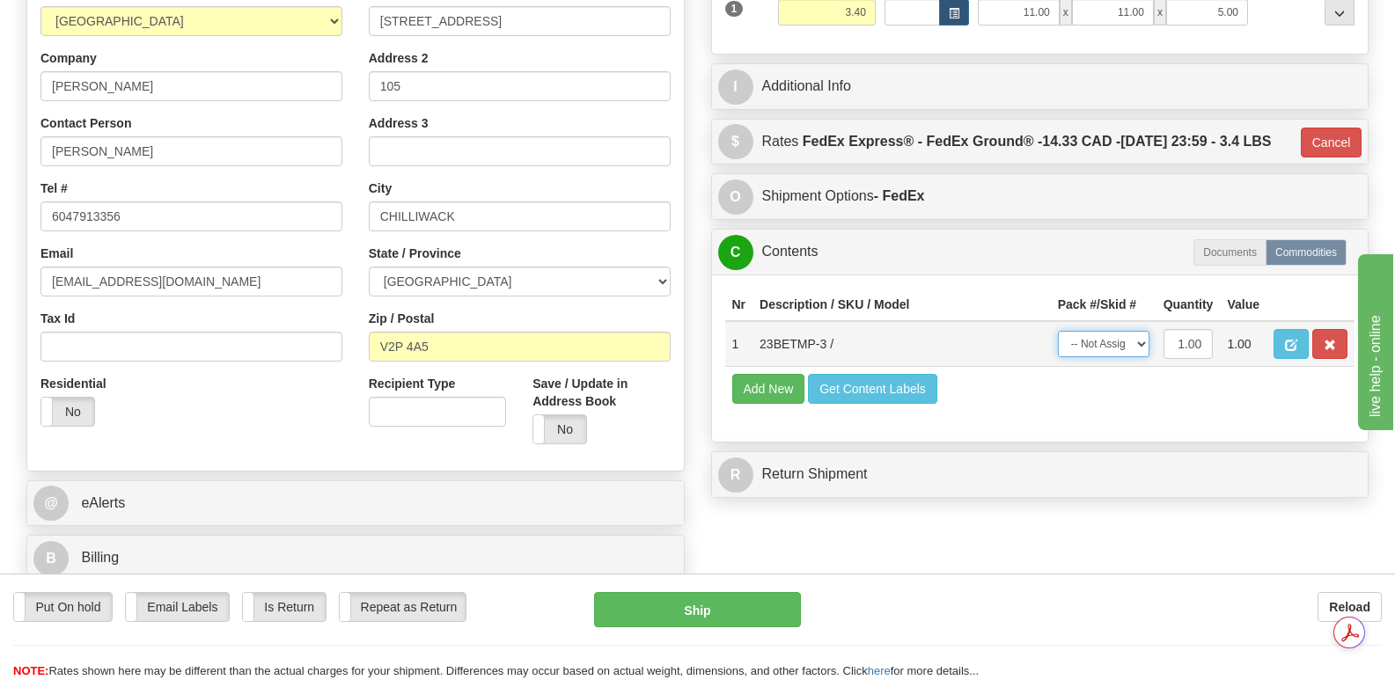
click at [1143, 334] on select "-- Not Assigned -- Package 1" at bounding box center [1104, 344] width 92 height 26
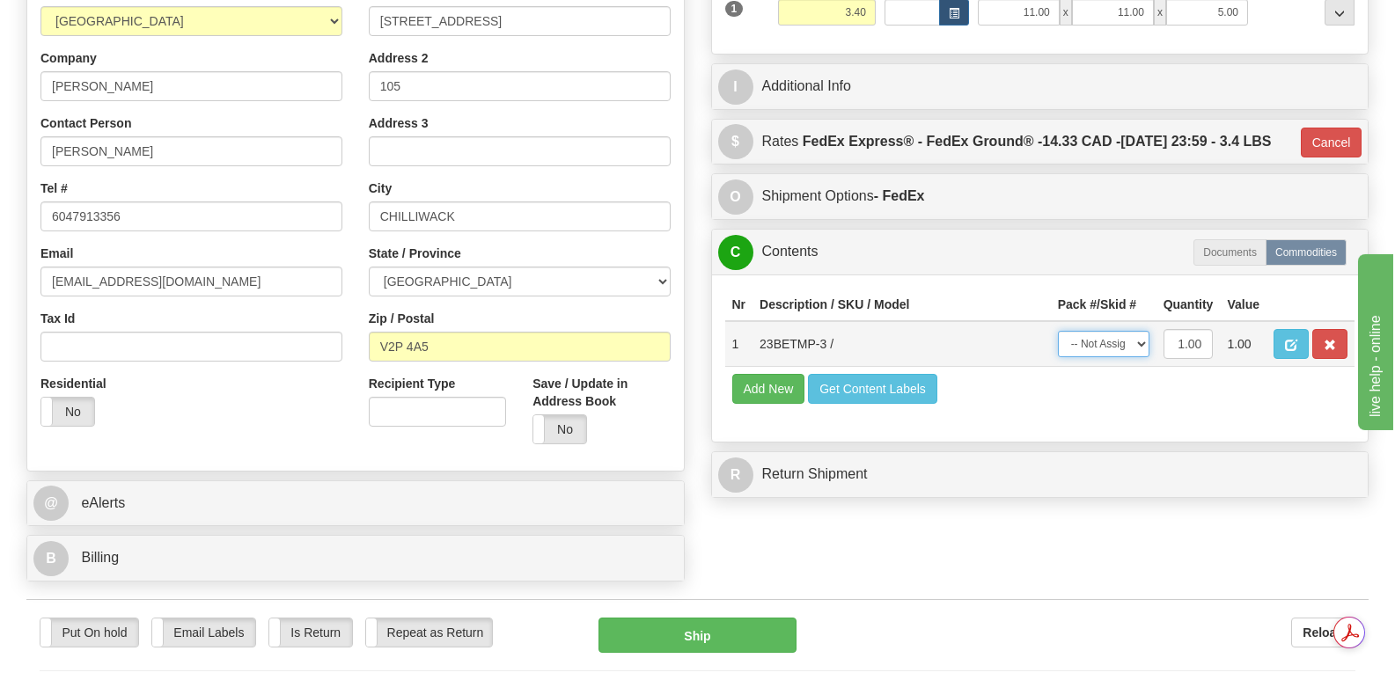
select select "0"
click at [1058, 331] on select "-- Not Assigned -- Package 1" at bounding box center [1104, 344] width 92 height 26
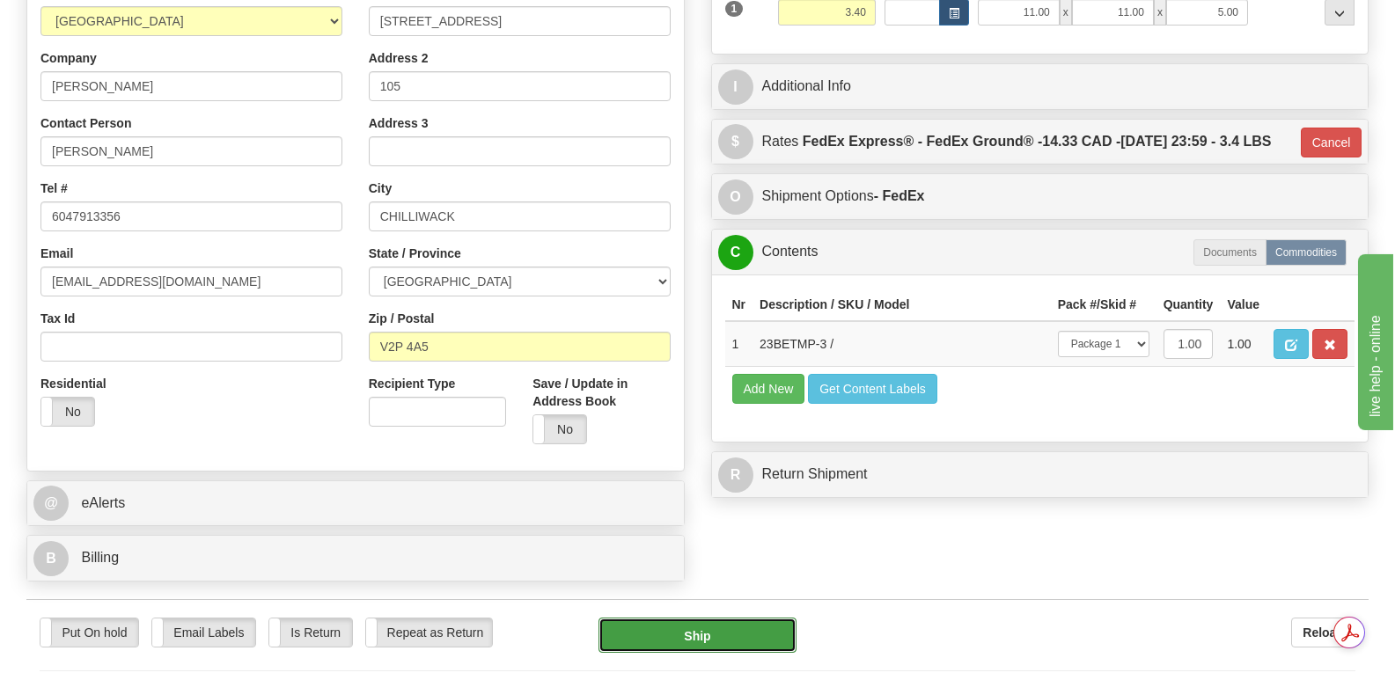
click at [664, 618] on button "Ship" at bounding box center [697, 635] width 197 height 35
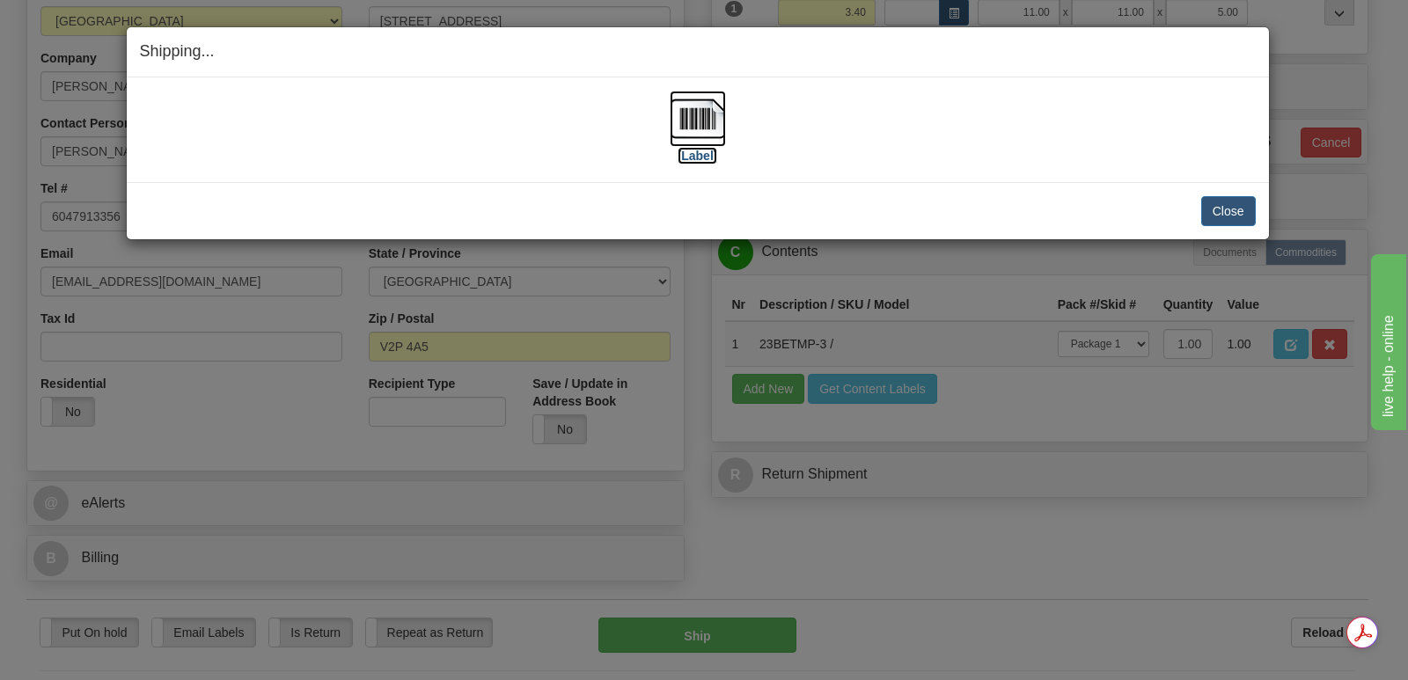
click at [702, 120] on img at bounding box center [698, 119] width 56 height 56
click at [1218, 208] on button "Close" at bounding box center [1229, 211] width 55 height 30
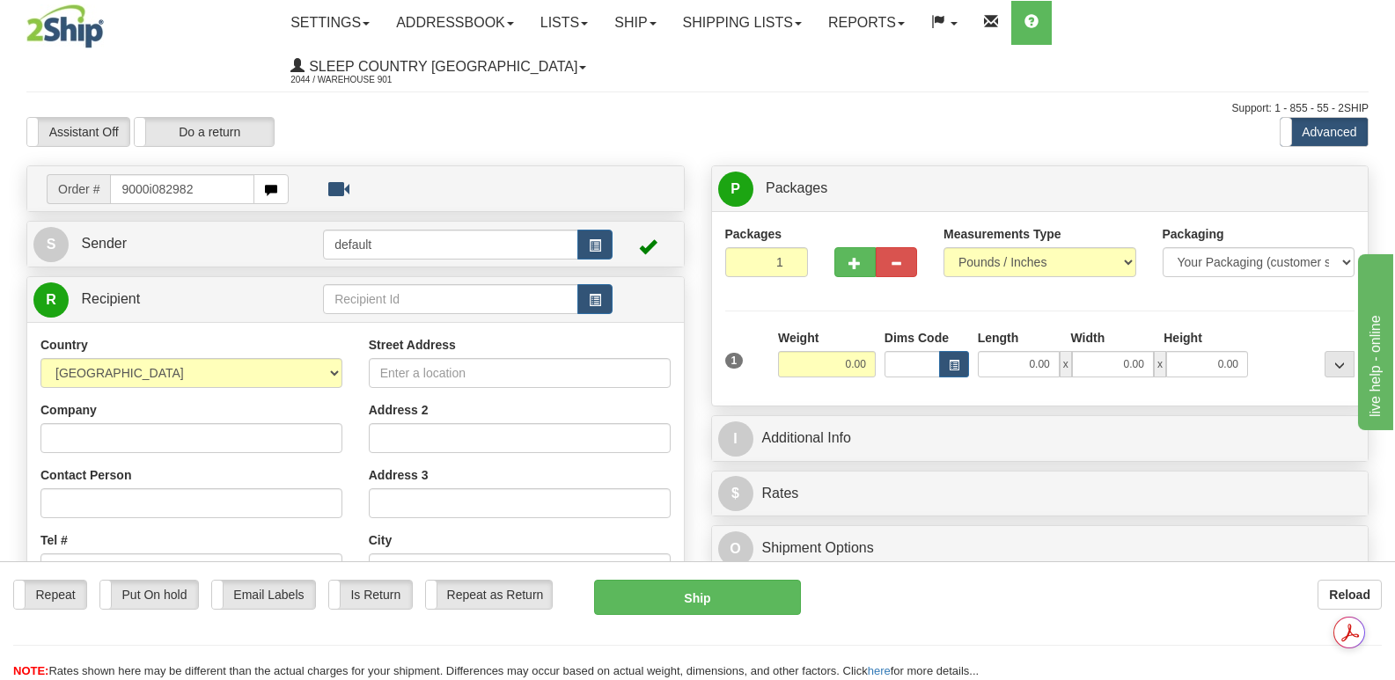
type input "9000i082982"
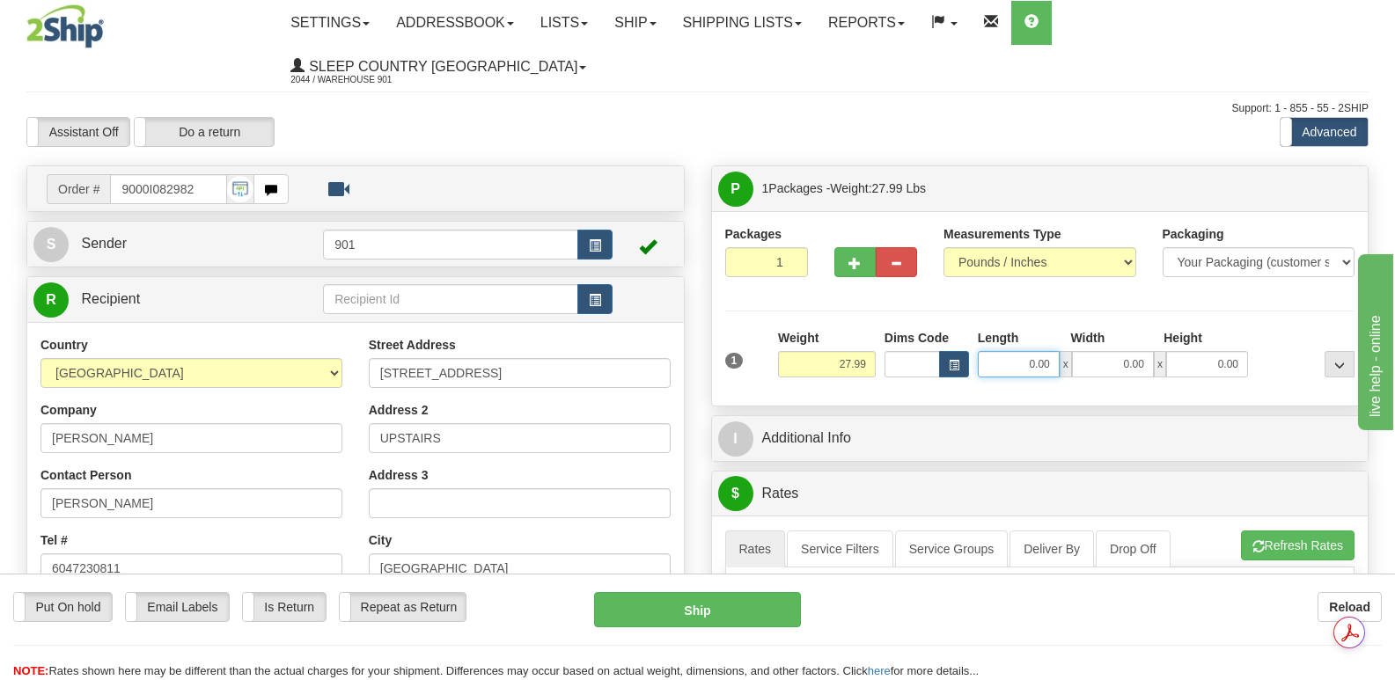
click at [994, 351] on input "0.00" at bounding box center [1019, 364] width 82 height 26
type input "41.00"
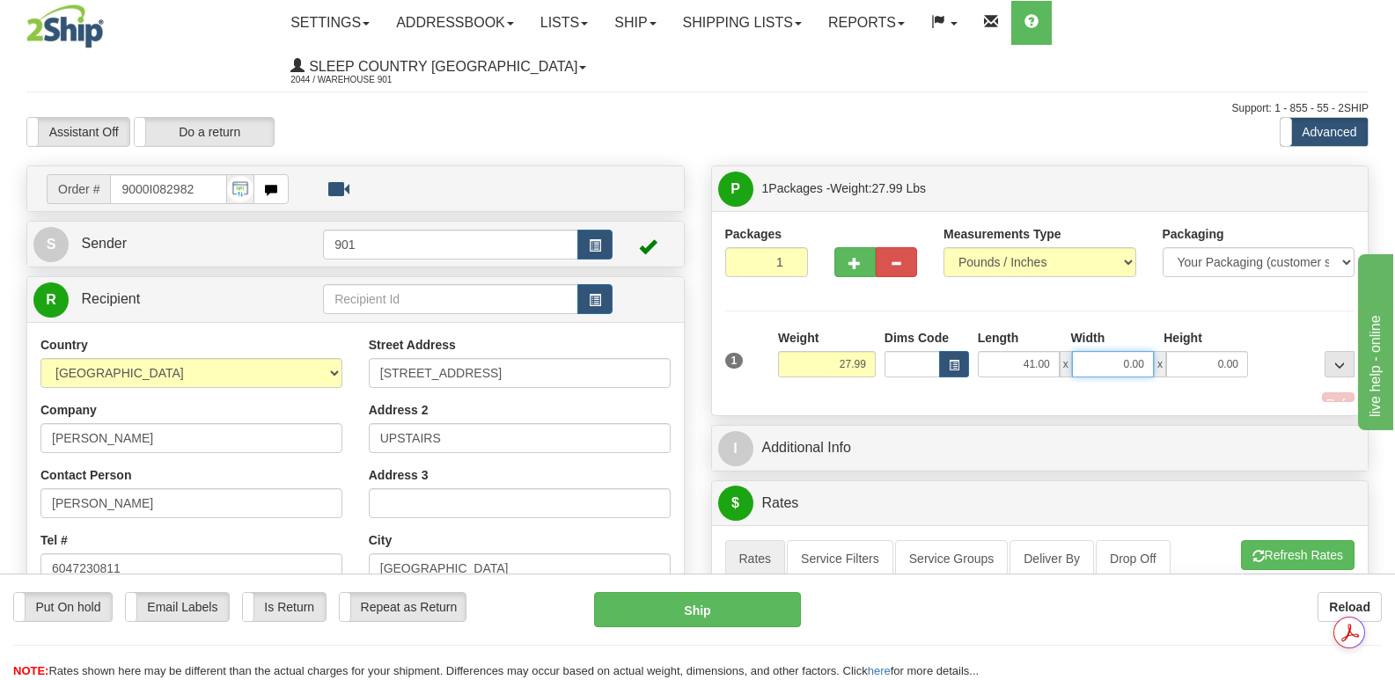
click at [1092, 351] on input "0.00" at bounding box center [1113, 364] width 82 height 26
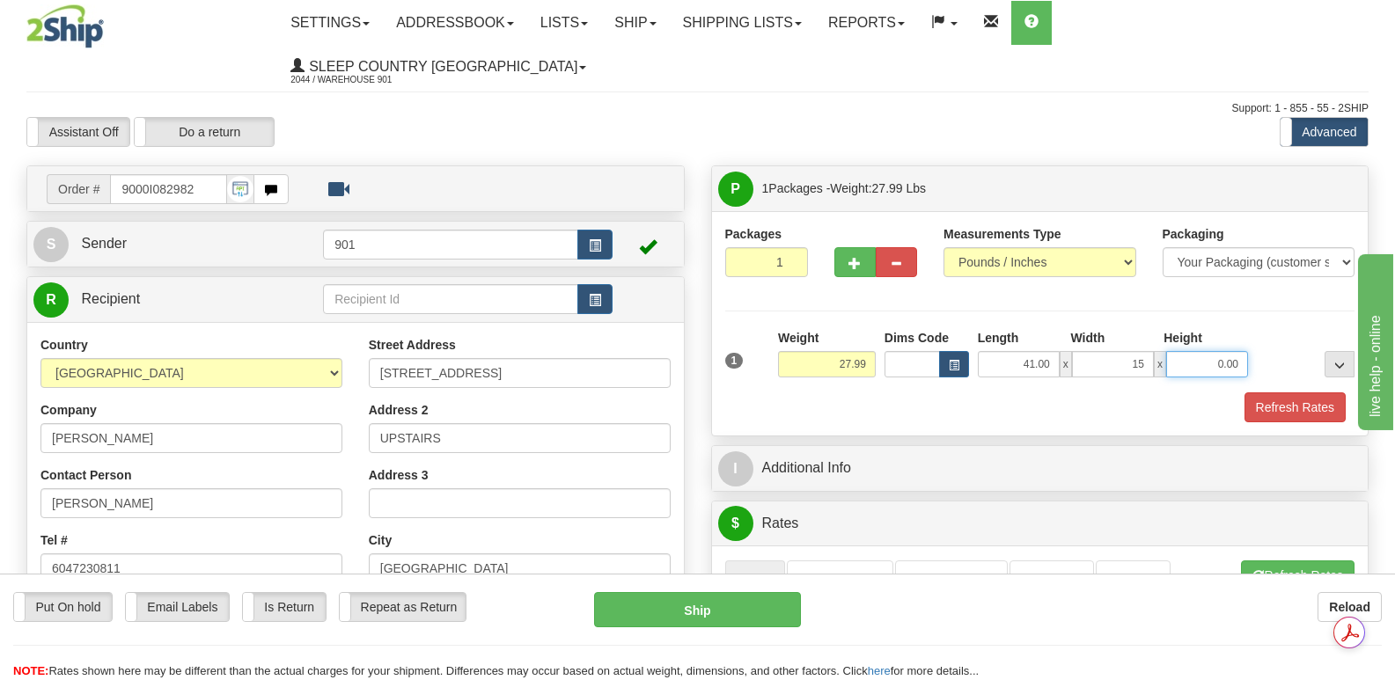
type input "15.00"
click at [1182, 351] on input "0.00" at bounding box center [1207, 364] width 82 height 26
type input "15.00"
click at [1294, 393] on button "Refresh Rates" at bounding box center [1295, 408] width 101 height 30
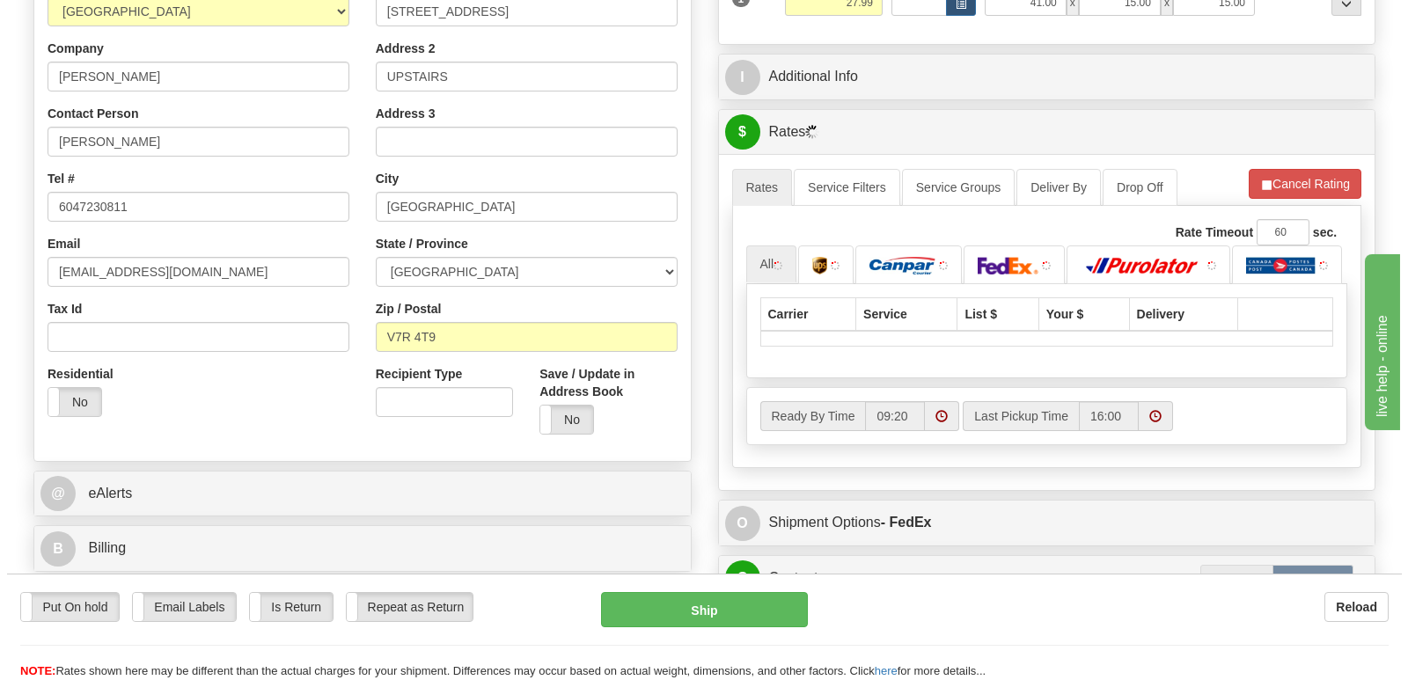
scroll to position [440, 0]
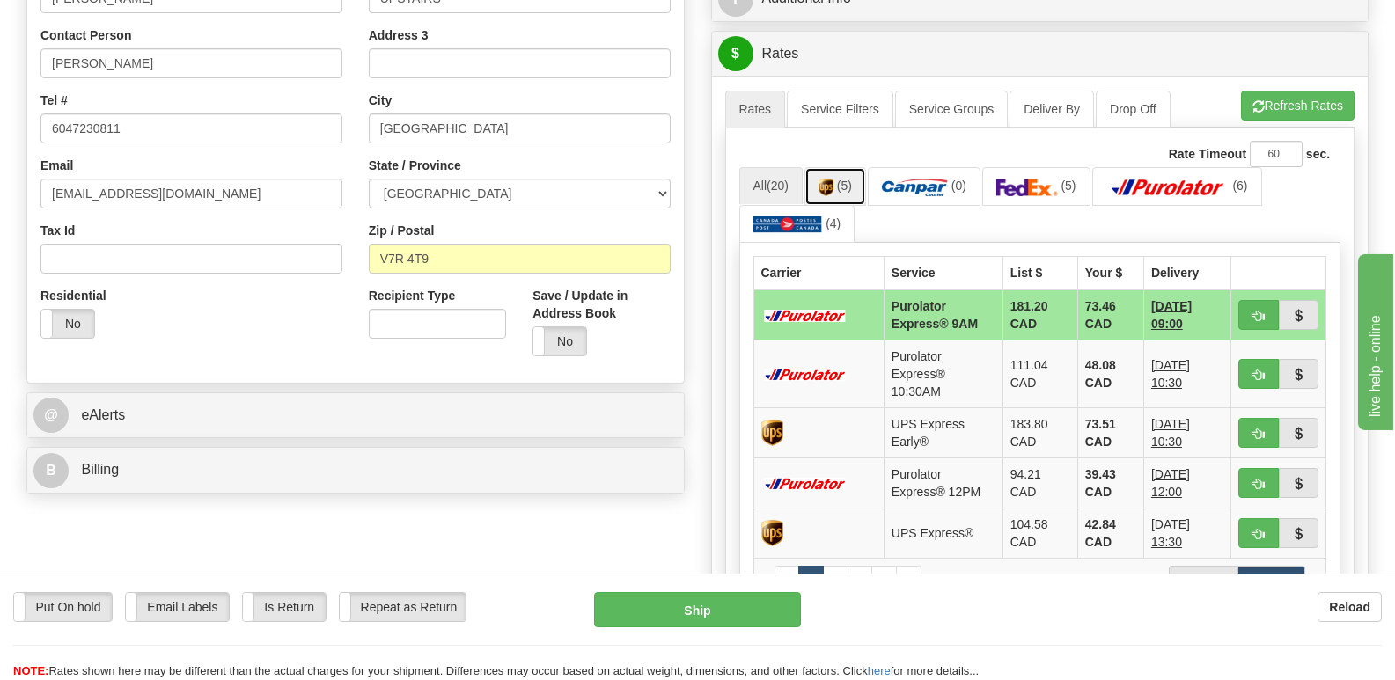
click at [837, 167] on link "(5)" at bounding box center [836, 186] width 62 height 38
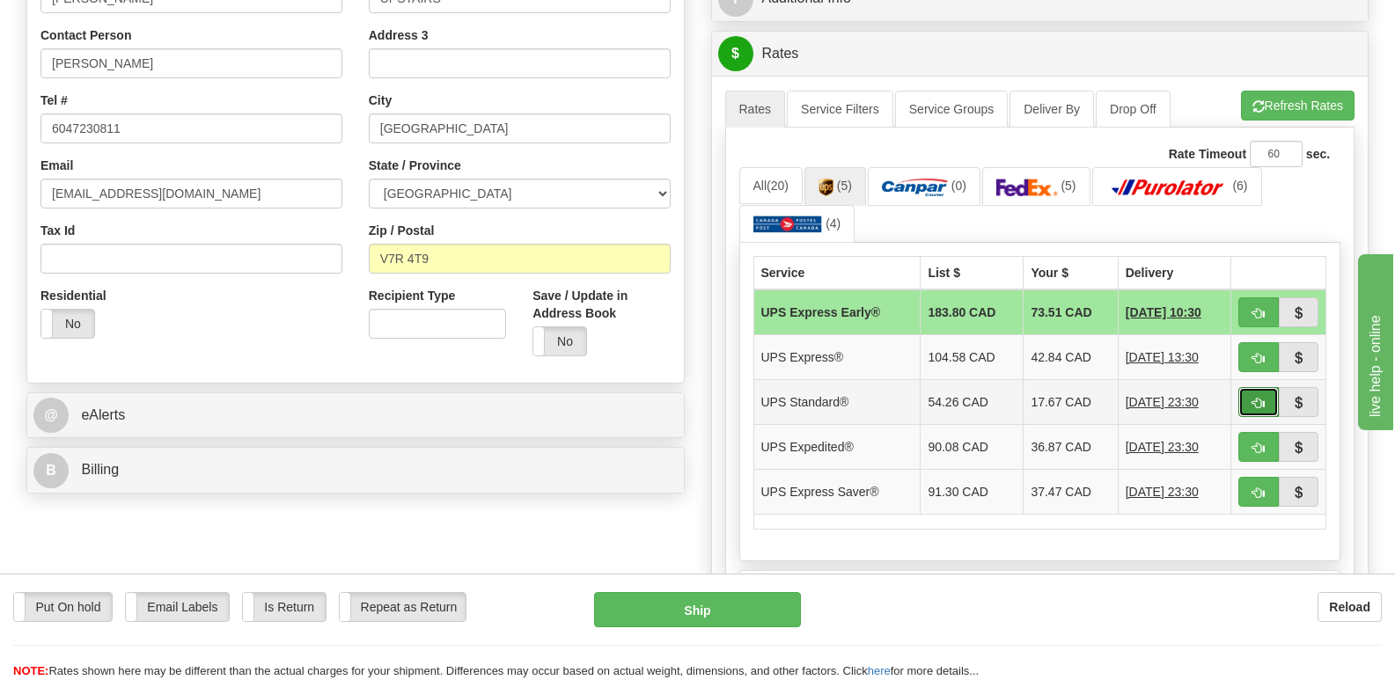
click at [1258, 398] on span "button" at bounding box center [1259, 403] width 12 height 11
type input "11"
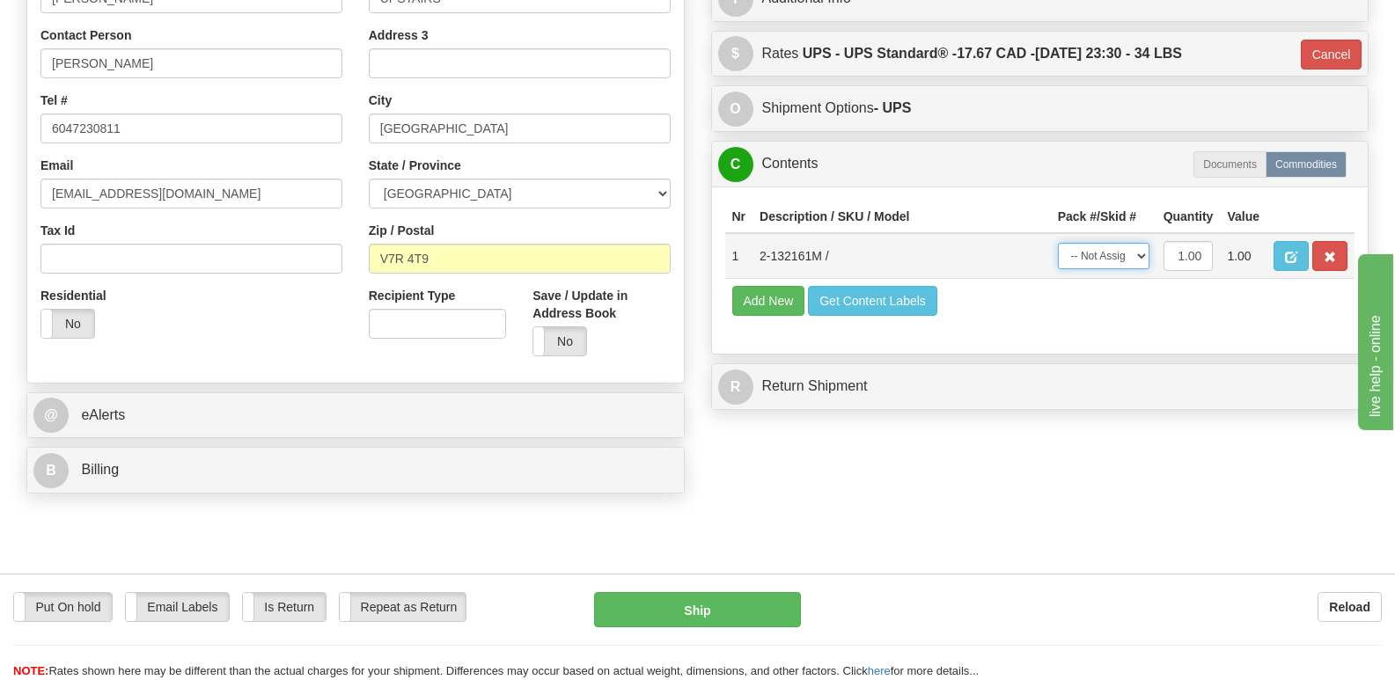
click at [1144, 243] on select "-- Not Assigned -- Package 1" at bounding box center [1104, 256] width 92 height 26
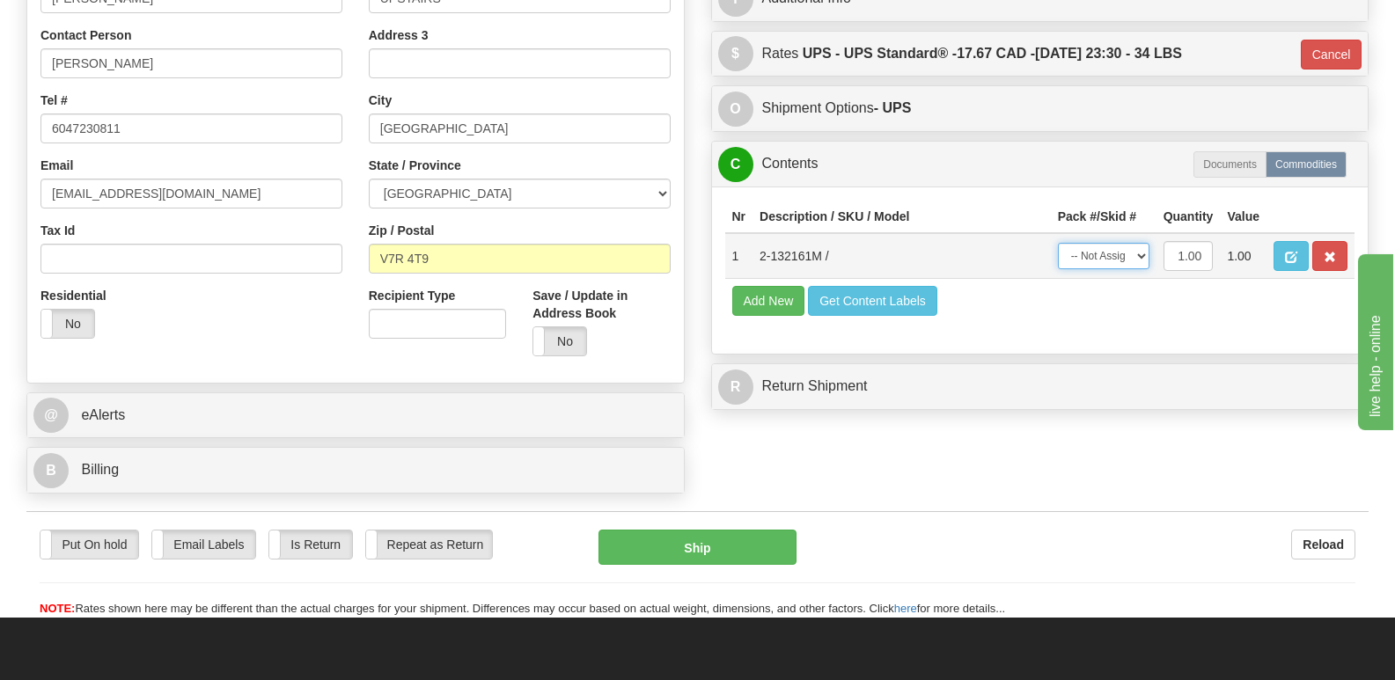
select select "0"
click at [1058, 243] on select "-- Not Assigned -- Package 1" at bounding box center [1104, 256] width 92 height 26
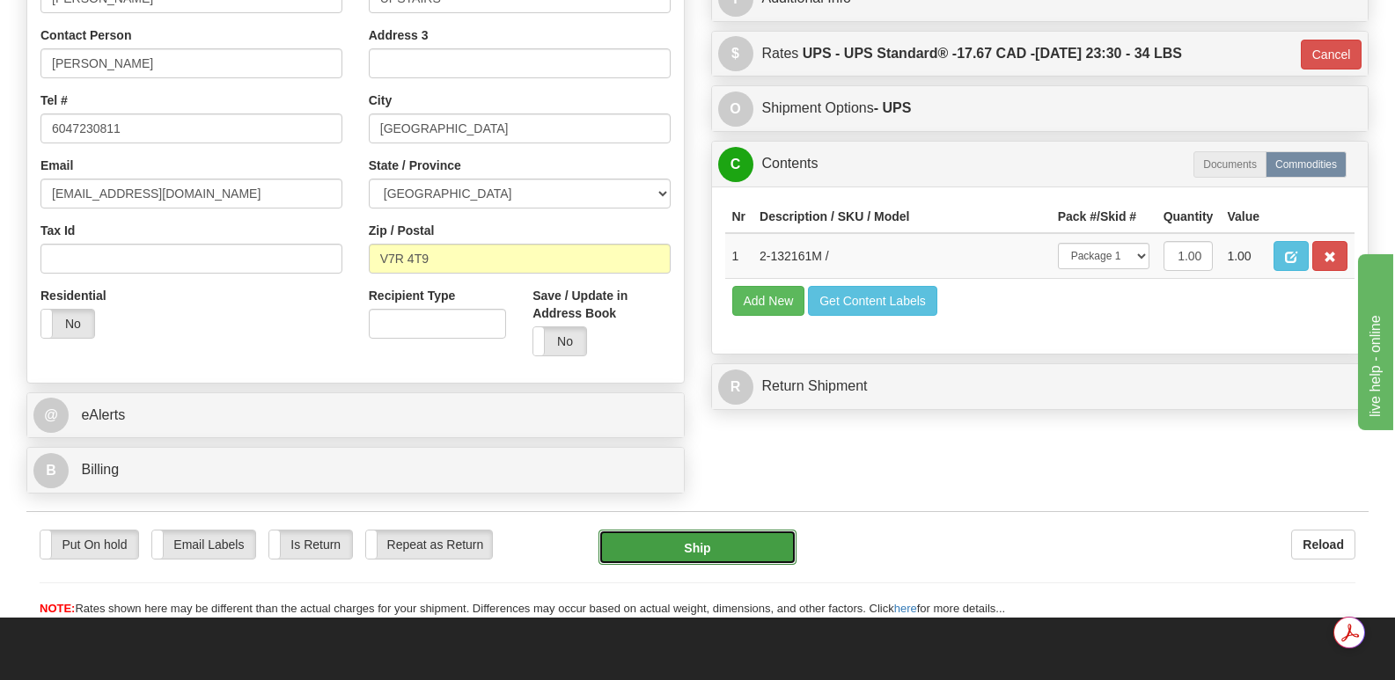
click at [686, 530] on button "Ship" at bounding box center [697, 547] width 197 height 35
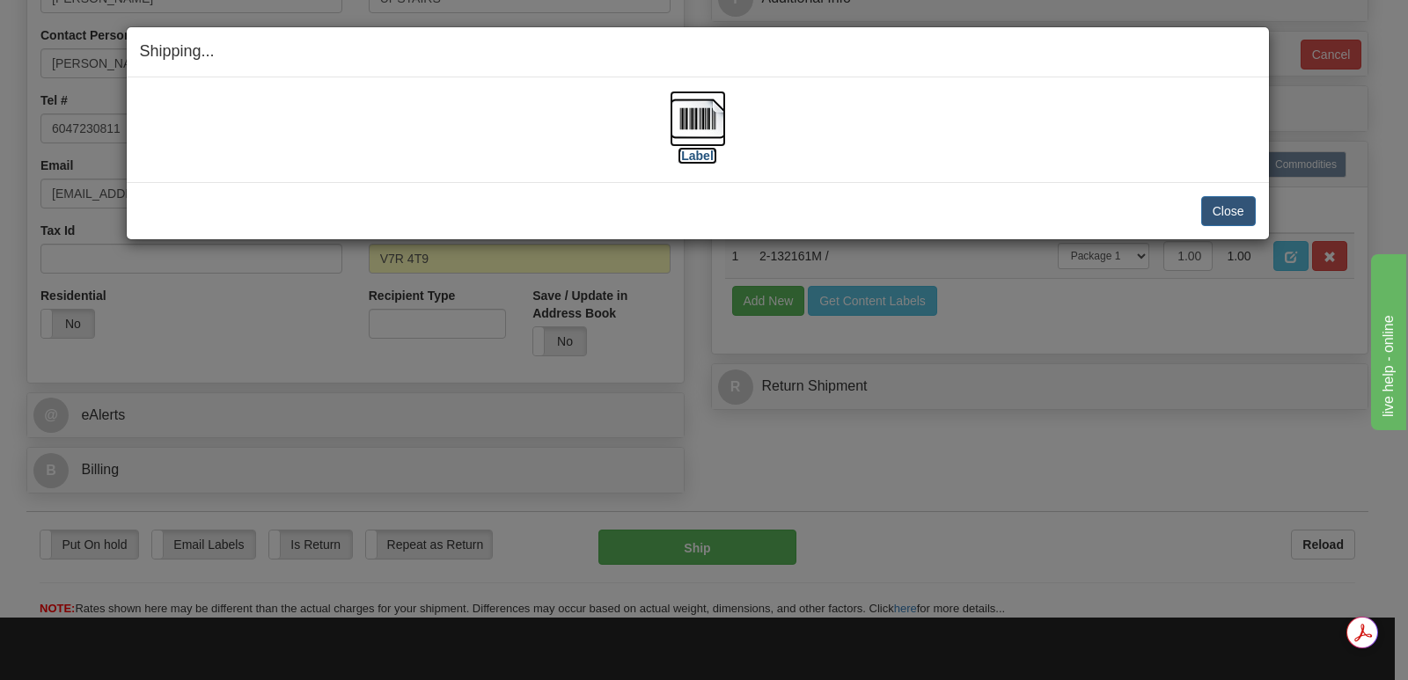
click at [702, 109] on img at bounding box center [698, 119] width 56 height 56
click at [1217, 209] on button "Close" at bounding box center [1229, 211] width 55 height 30
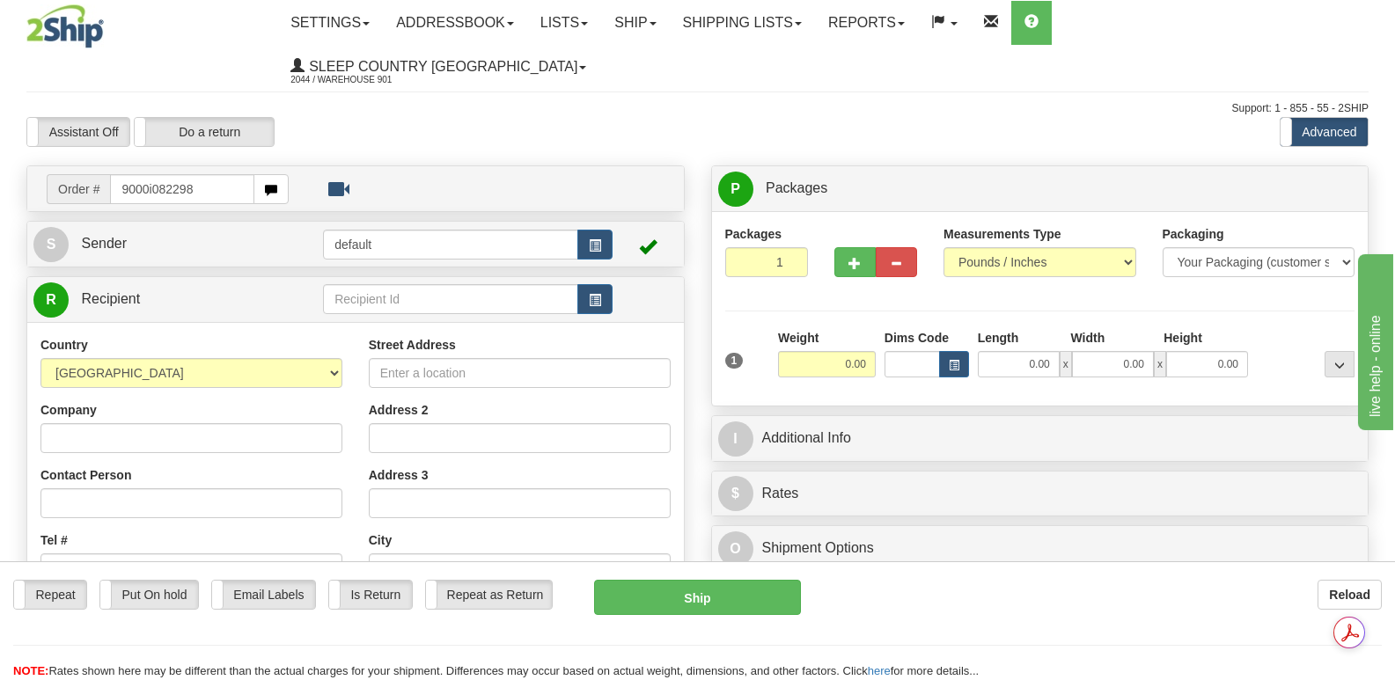
type input "9000i082298"
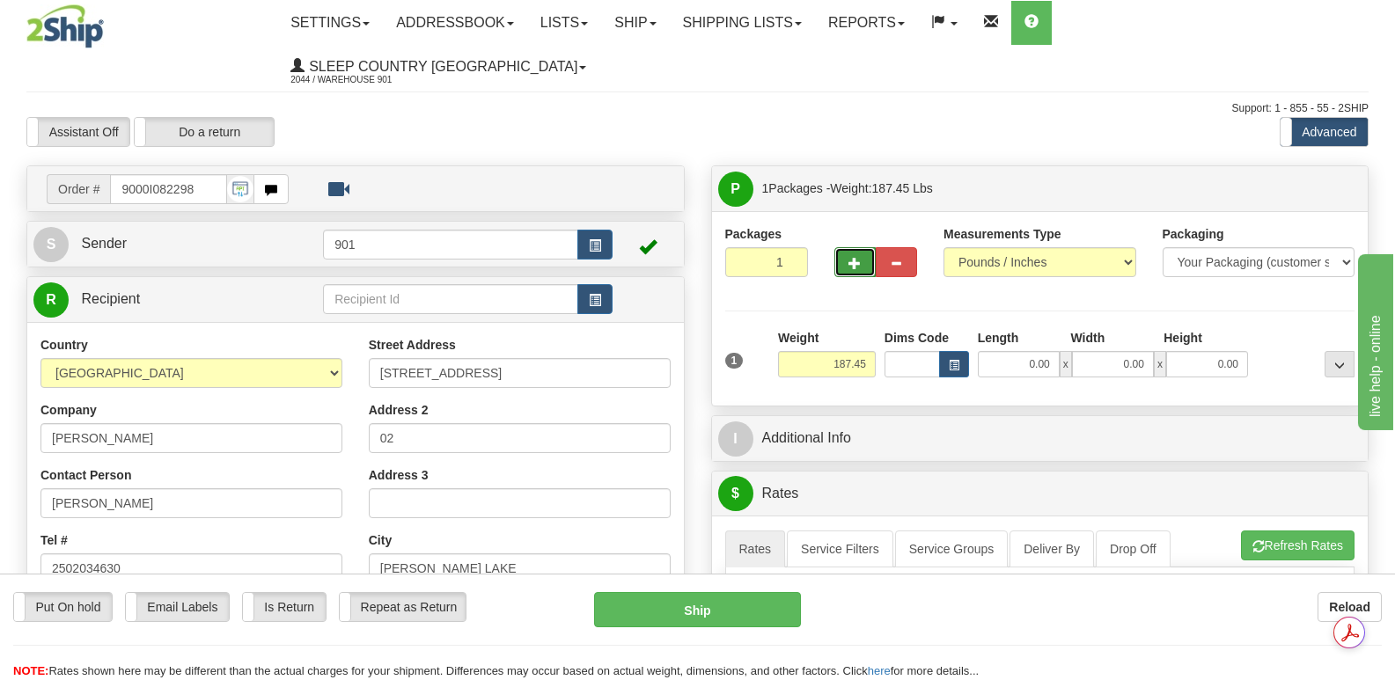
click at [857, 258] on span "button" at bounding box center [855, 263] width 12 height 11
type input "2"
click at [1305, 183] on span "Package Level" at bounding box center [1318, 189] width 70 height 12
radio input "true"
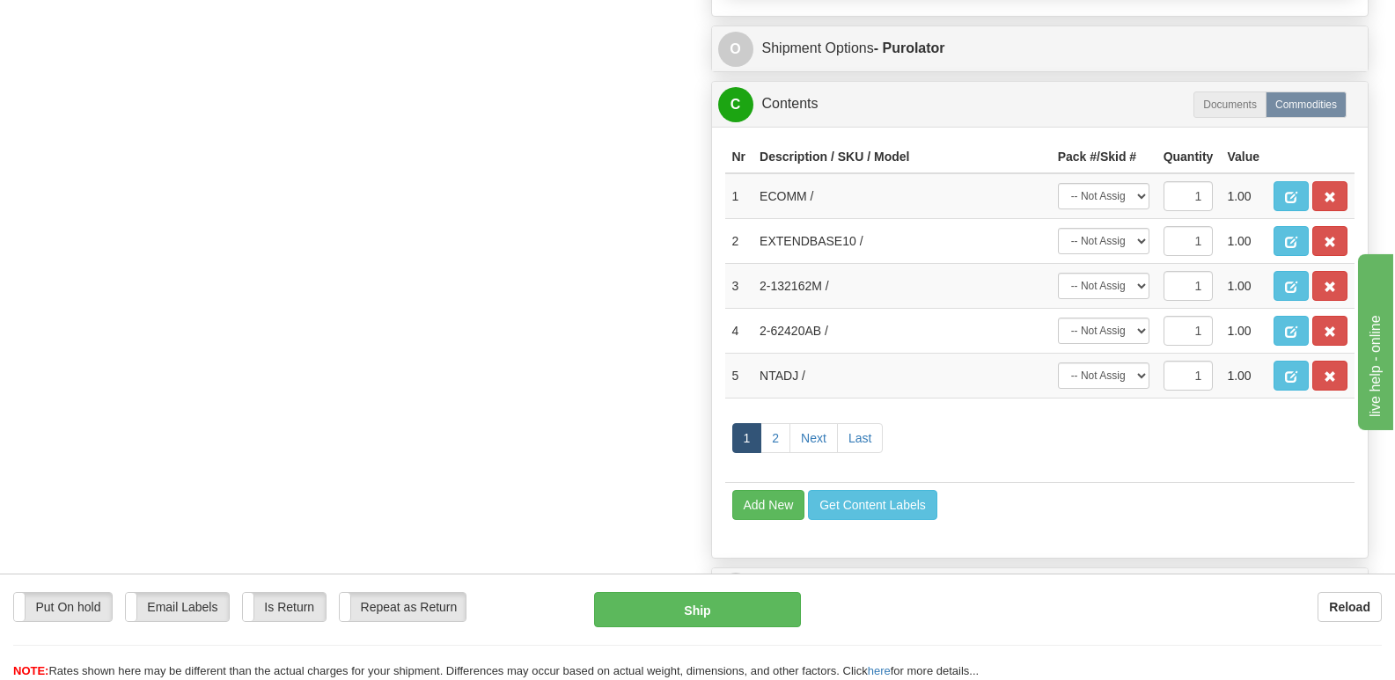
scroll to position [963, 0]
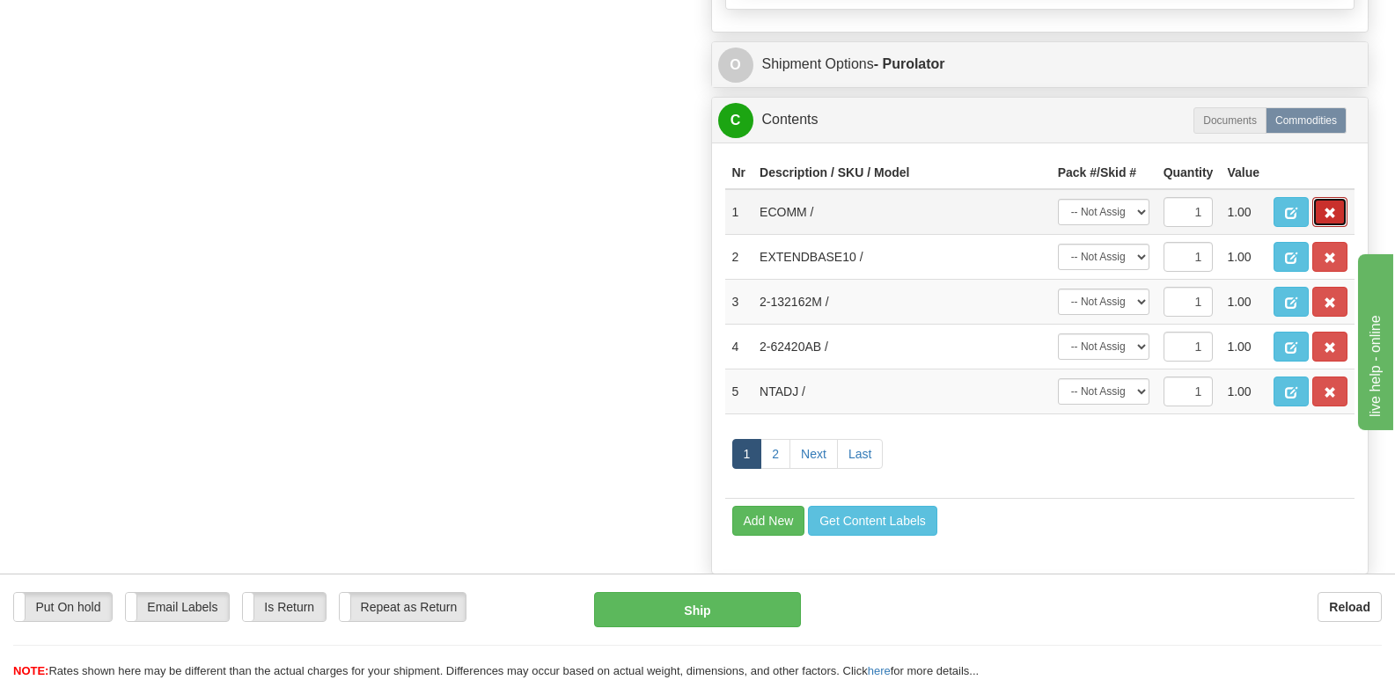
click at [1323, 197] on button "button" at bounding box center [1330, 212] width 35 height 30
click at [1329, 208] on span "button" at bounding box center [1330, 213] width 12 height 11
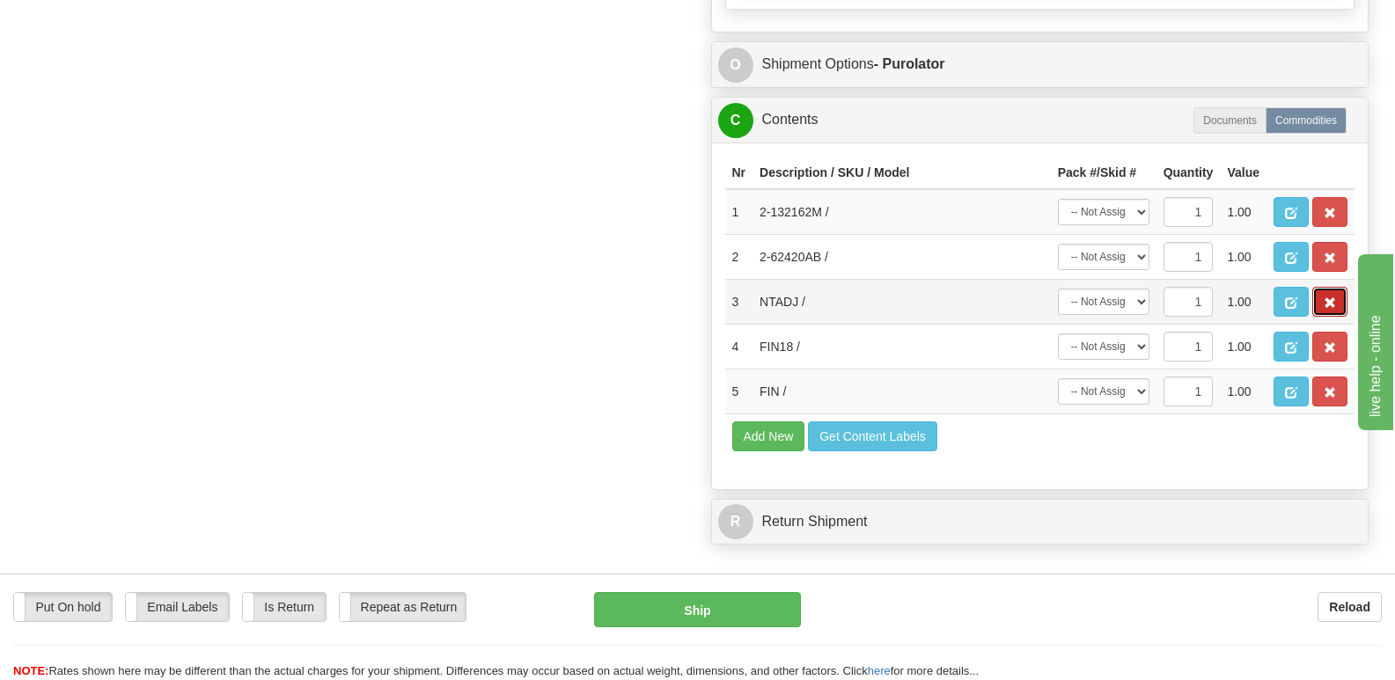
click at [1329, 298] on span "button" at bounding box center [1330, 303] width 12 height 11
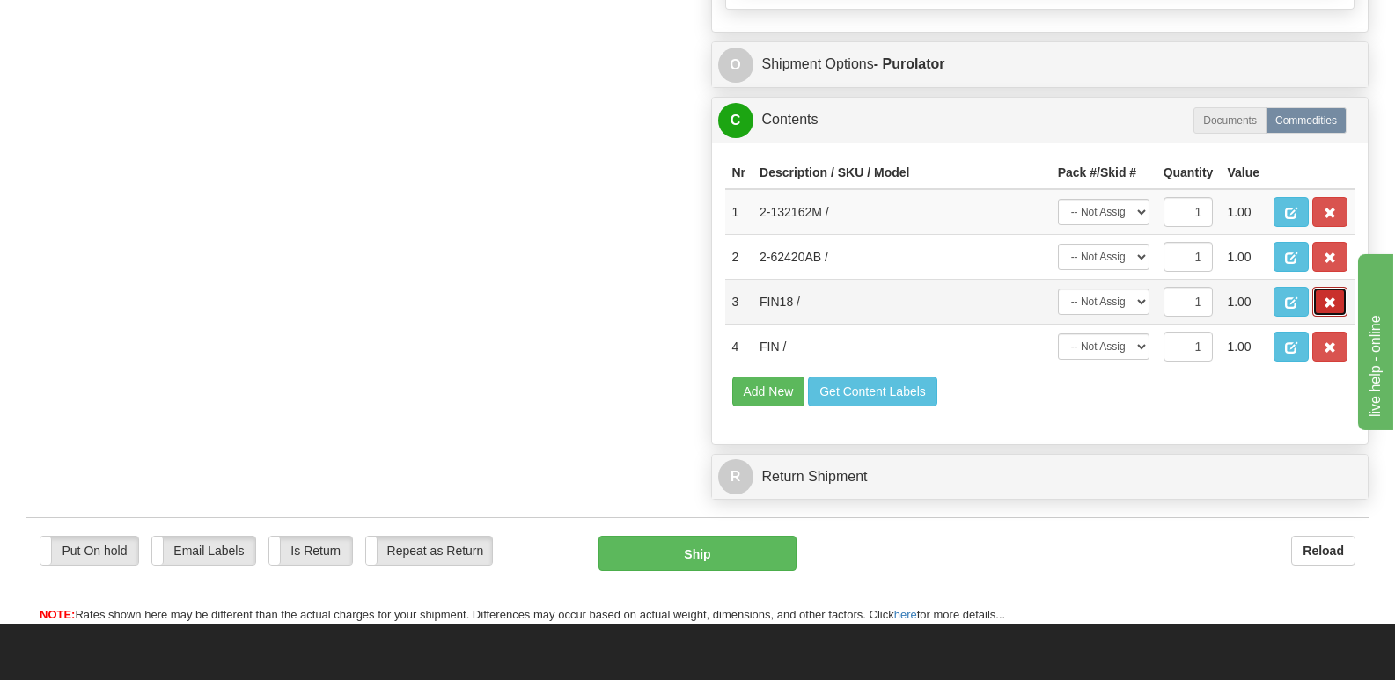
click at [1331, 298] on span "button" at bounding box center [1330, 303] width 12 height 11
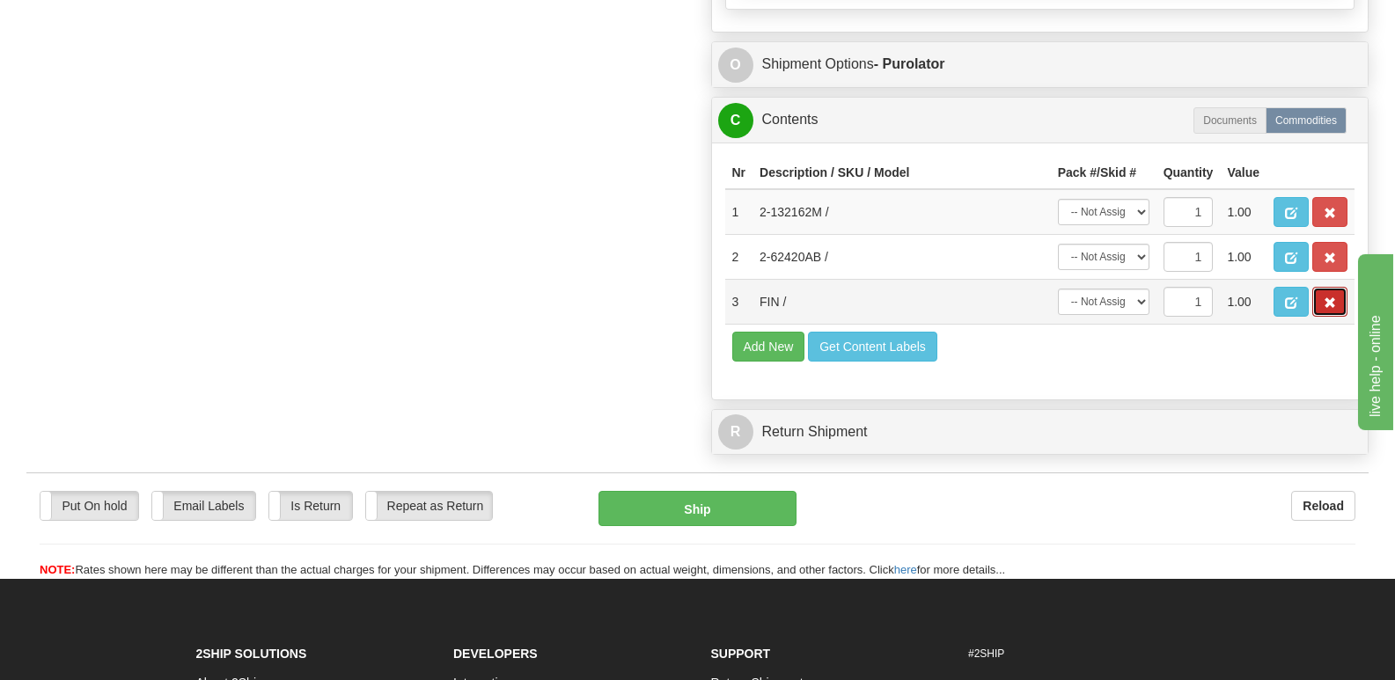
click at [1330, 298] on span "button" at bounding box center [1330, 303] width 12 height 11
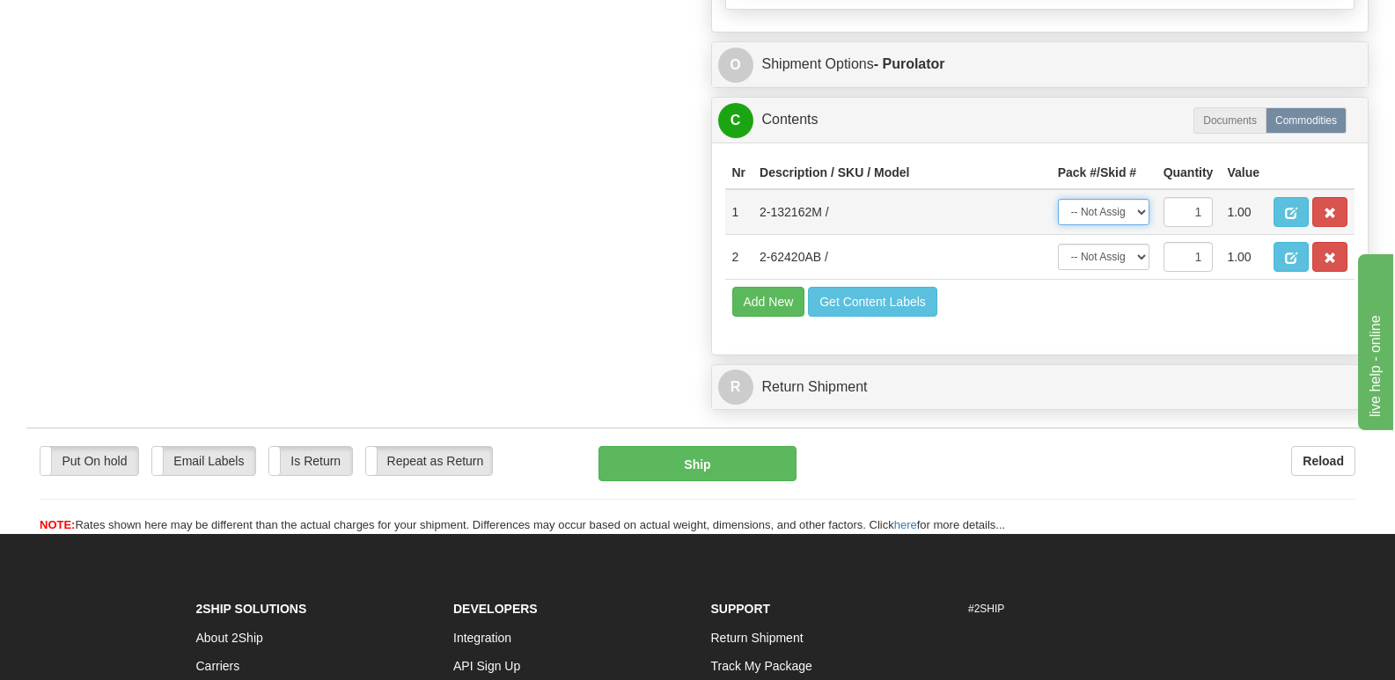
drag, startPoint x: 1140, startPoint y: 168, endPoint x: 1137, endPoint y: 179, distance: 10.9
click at [1140, 199] on select "-- Not Assigned -- Package 1 Package 2" at bounding box center [1104, 212] width 92 height 26
select select "0"
click at [1058, 199] on select "-- Not Assigned -- Package 1 Package 2" at bounding box center [1104, 212] width 92 height 26
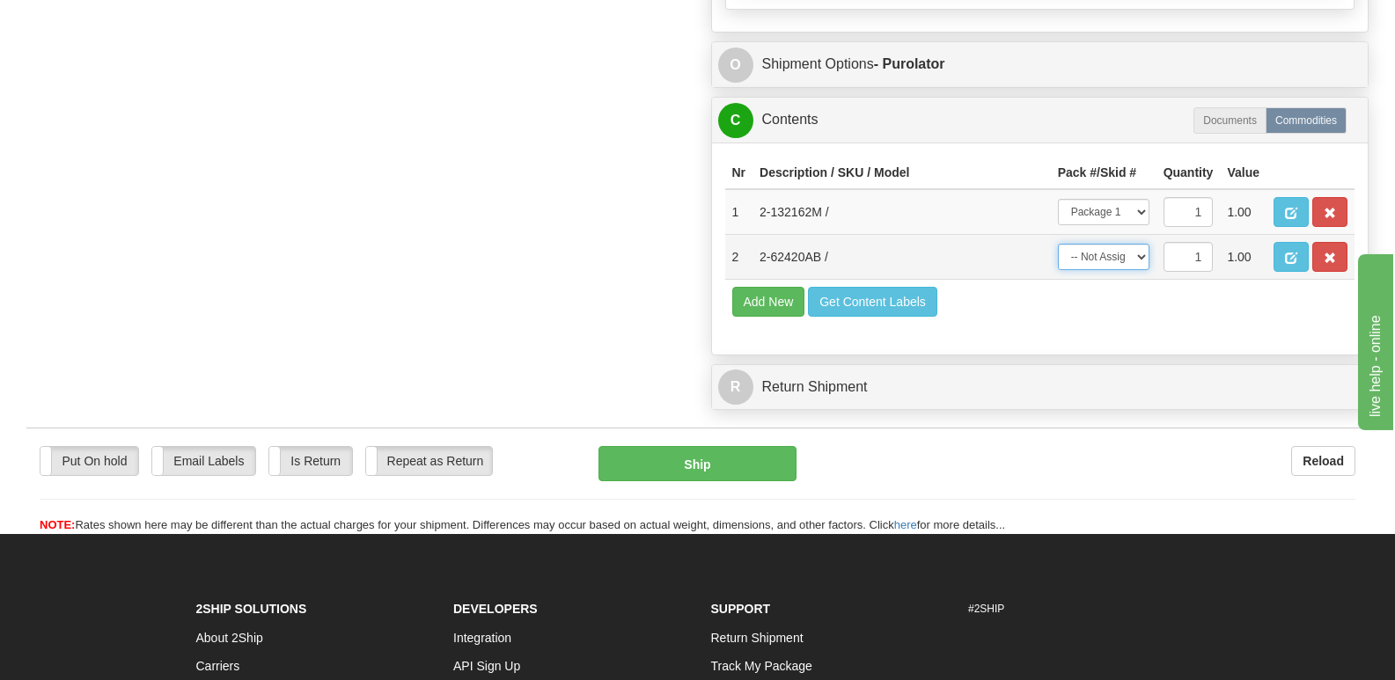
click at [1142, 244] on select "-- Not Assigned -- Package 1 Package 2" at bounding box center [1104, 257] width 92 height 26
select select "1"
click at [1058, 244] on select "-- Not Assigned -- Package 1 Package 2" at bounding box center [1104, 257] width 92 height 26
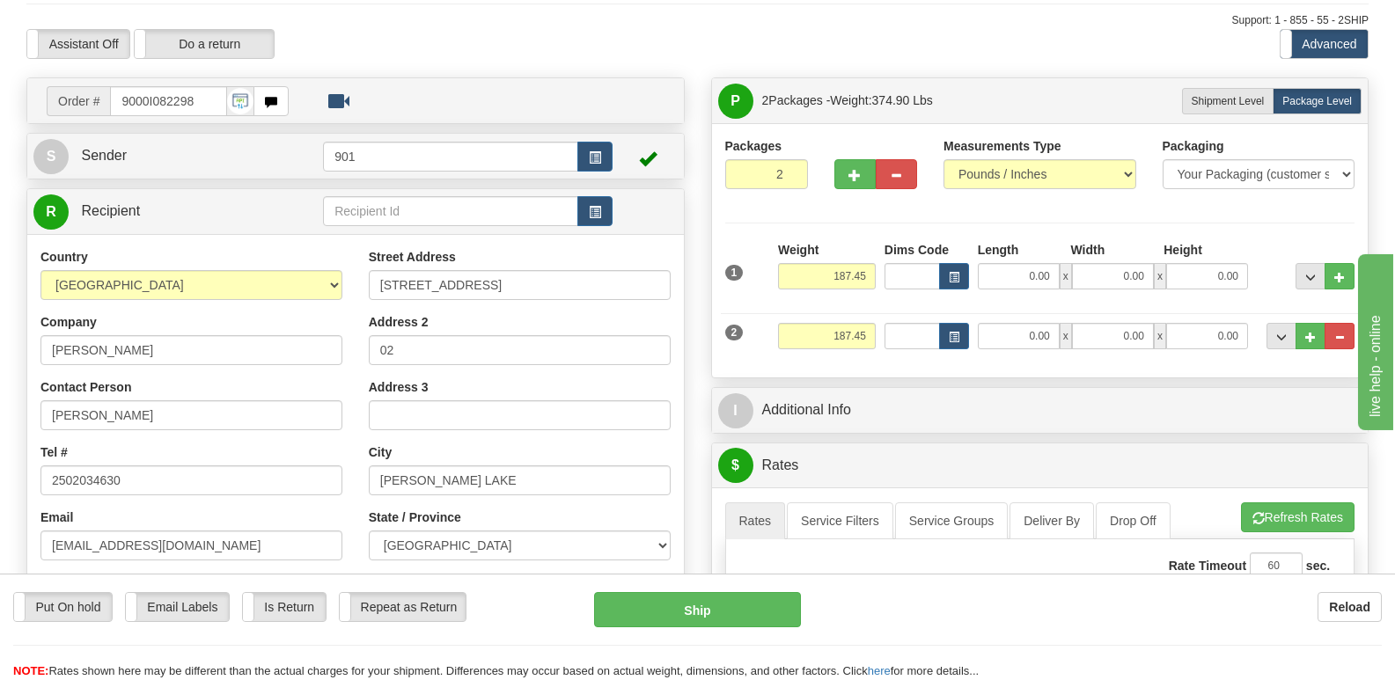
scroll to position [0, 0]
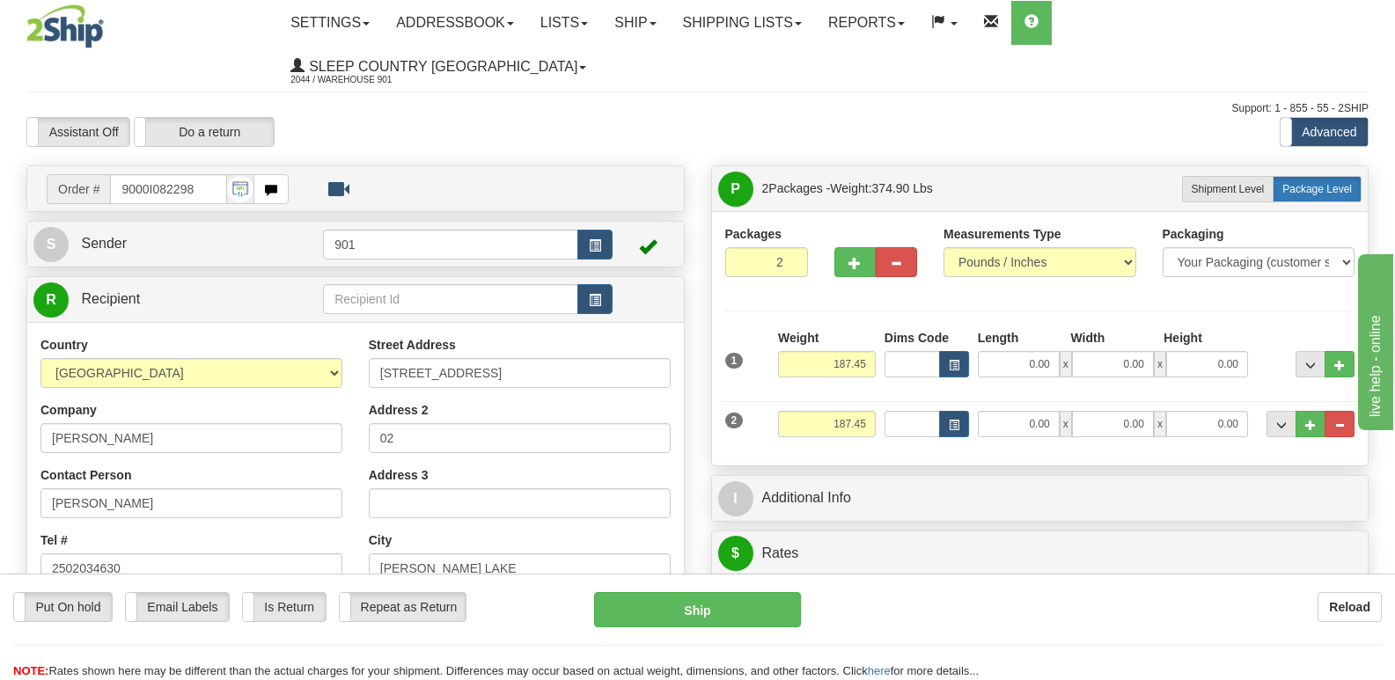
click at [1313, 183] on span "Package Level" at bounding box center [1318, 189] width 70 height 12
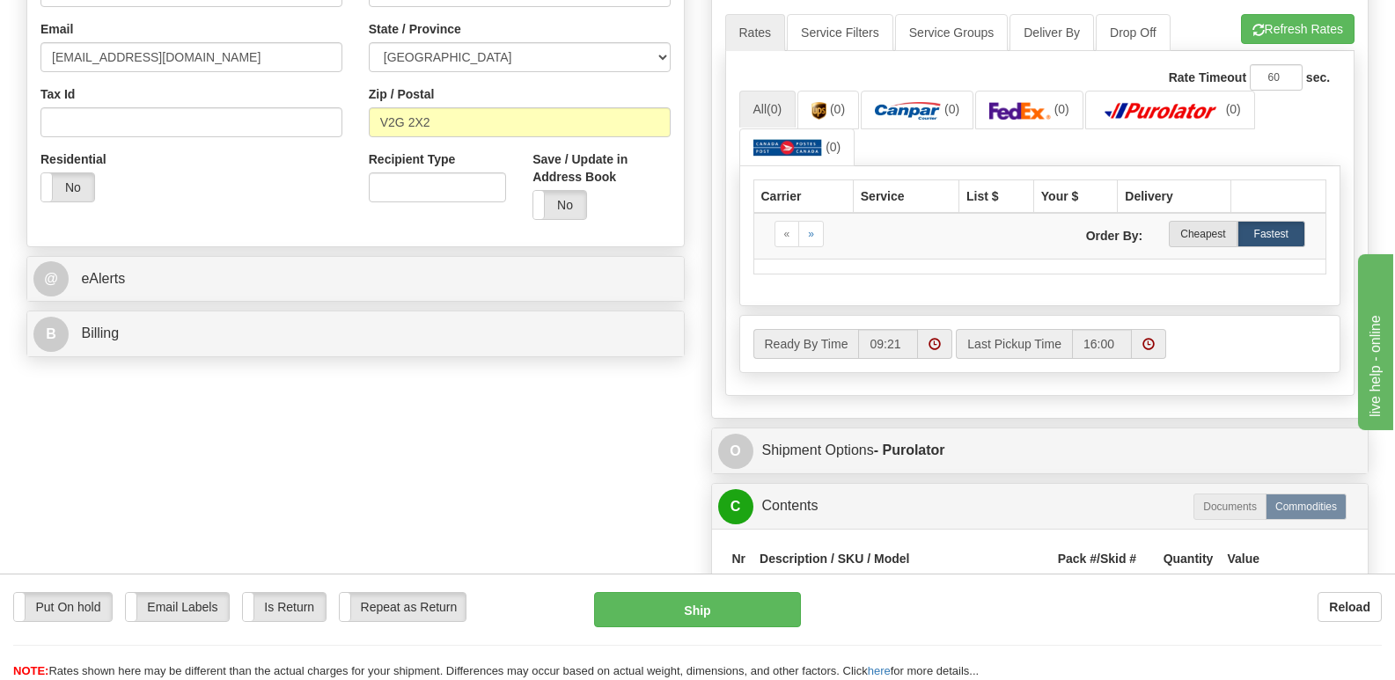
scroll to position [616, 0]
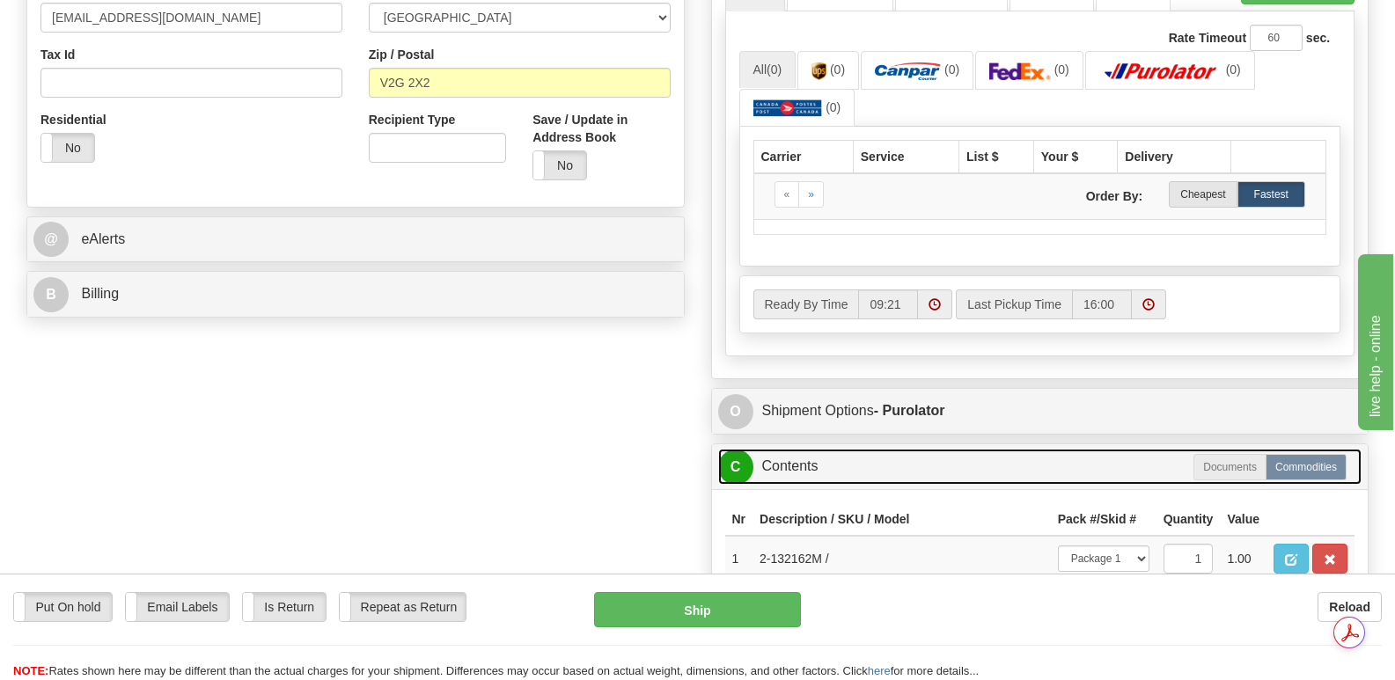
click at [868, 449] on link "C Contents" at bounding box center [1040, 467] width 644 height 36
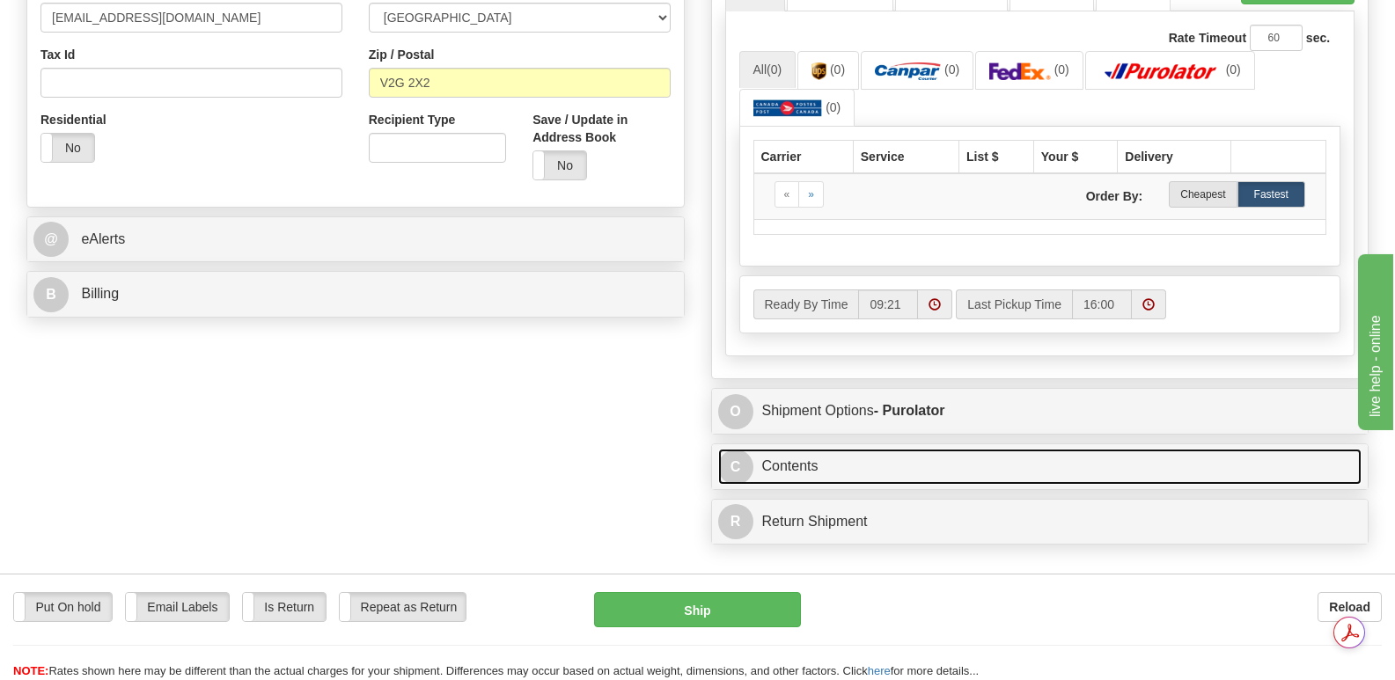
click at [873, 449] on link "C Contents" at bounding box center [1040, 467] width 644 height 36
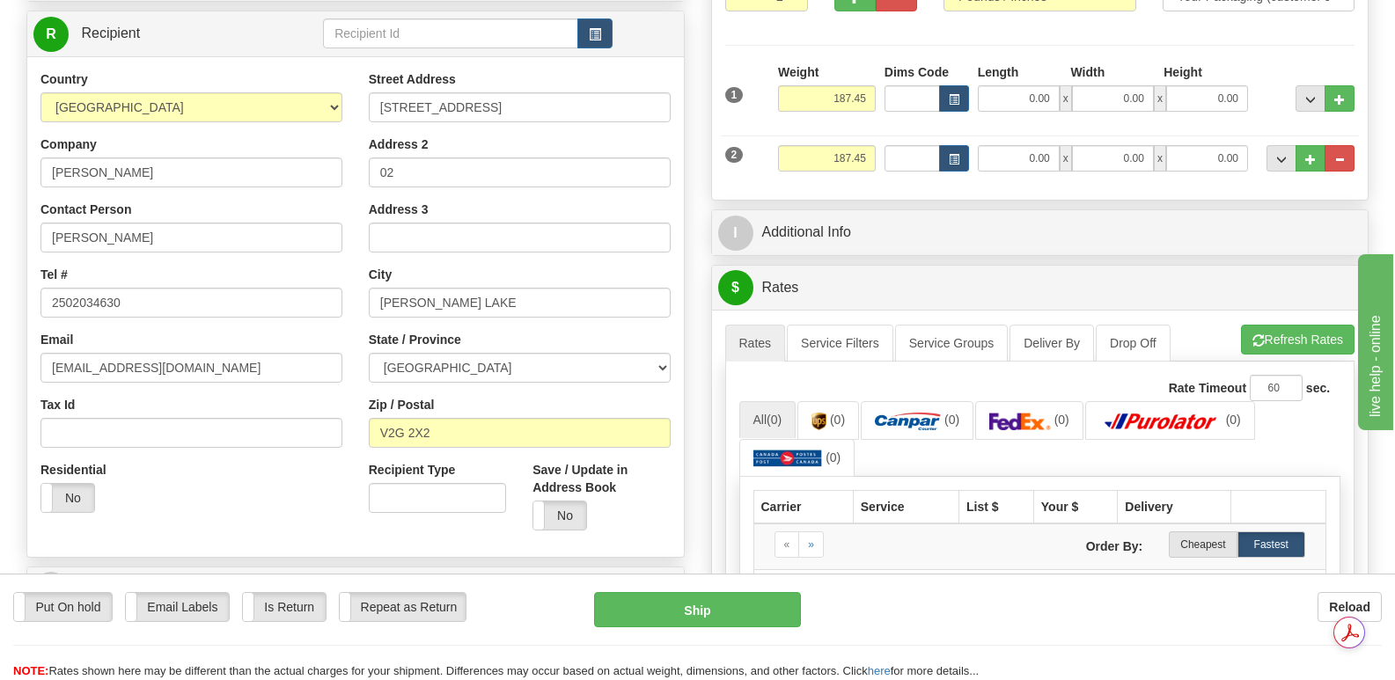
scroll to position [264, 0]
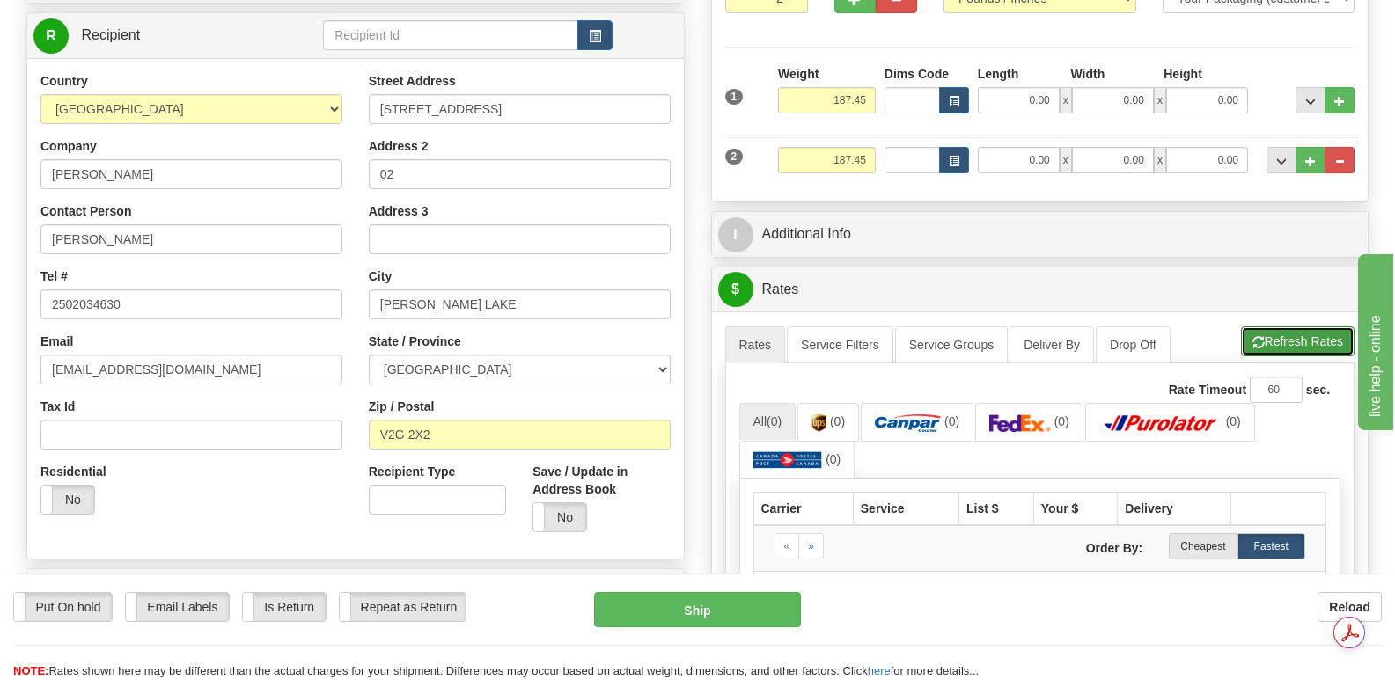
click at [1277, 327] on button "Refresh Rates" at bounding box center [1298, 342] width 114 height 30
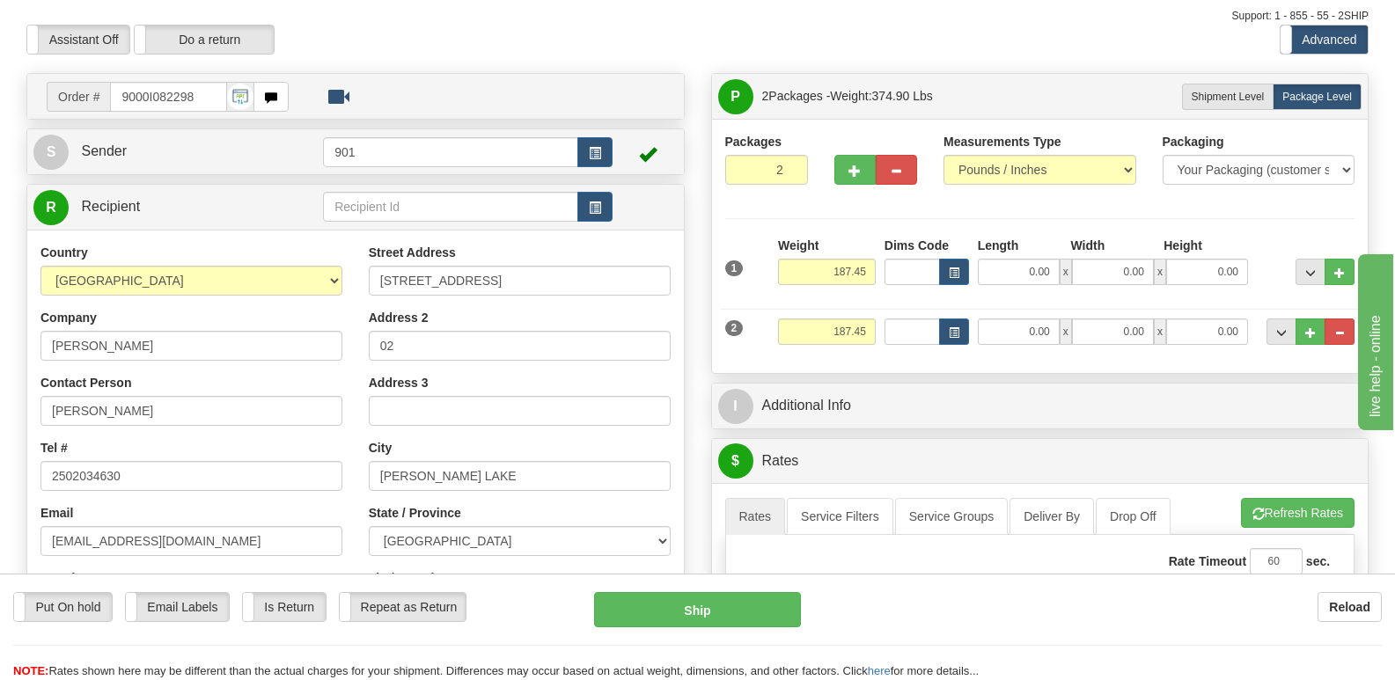
scroll to position [88, 0]
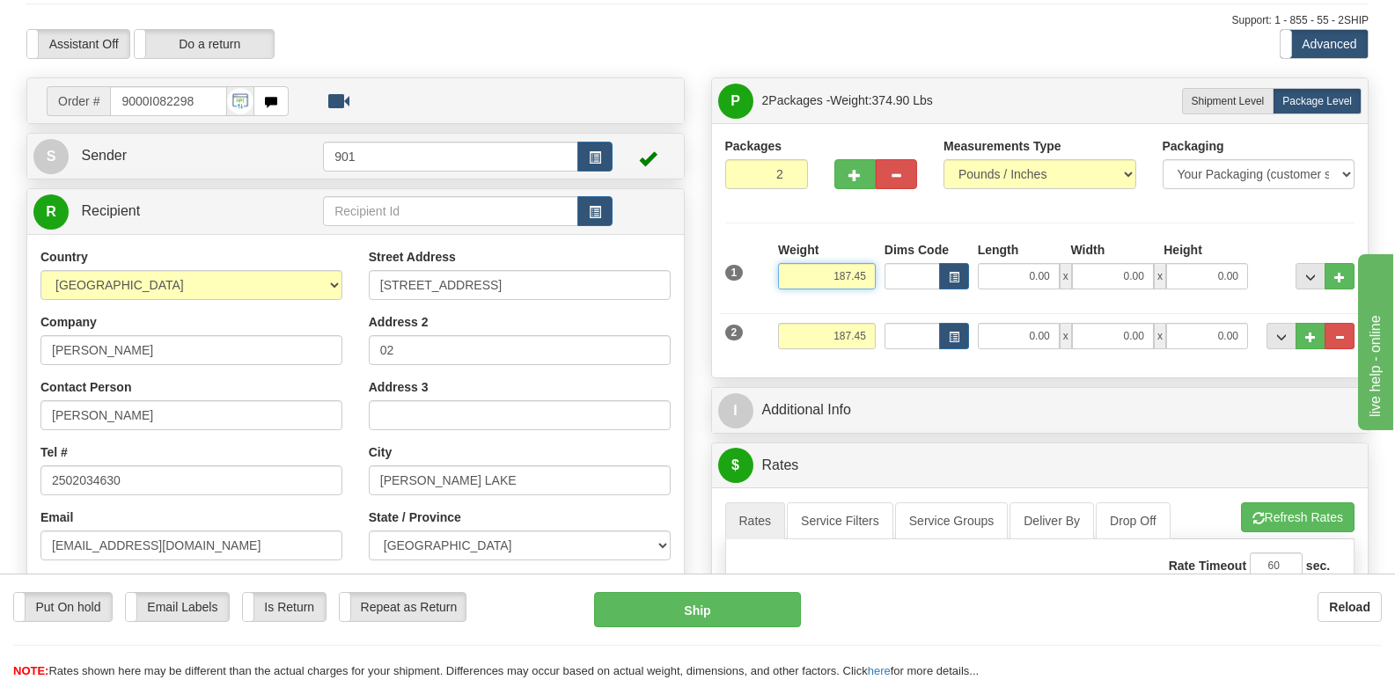
drag, startPoint x: 819, startPoint y: 227, endPoint x: 874, endPoint y: 234, distance: 55.9
click at [874, 263] on input "187.45" at bounding box center [827, 276] width 98 height 26
type input "150.00"
click at [1277, 503] on li "Refresh Rates Cancel Rating" at bounding box center [1298, 518] width 113 height 30
drag, startPoint x: 810, startPoint y: 293, endPoint x: 871, endPoint y: 290, distance: 60.8
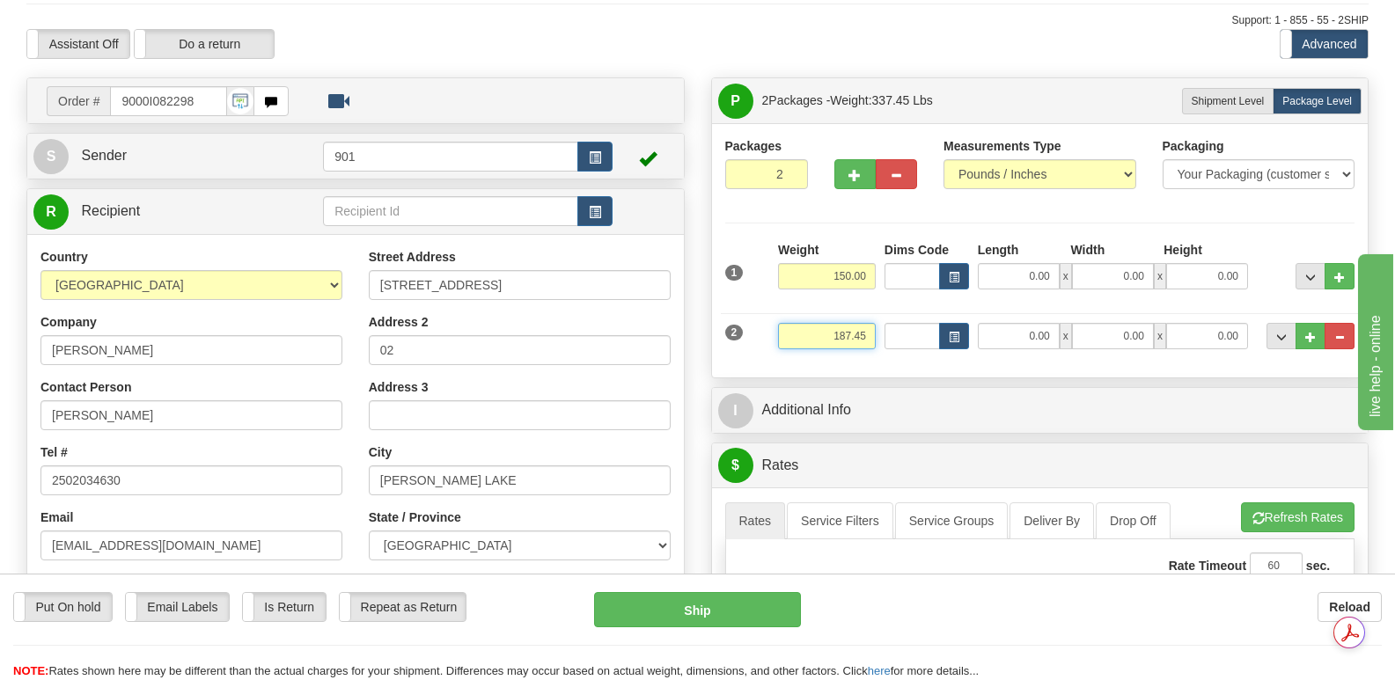
click at [871, 323] on input "187.45" at bounding box center [827, 336] width 98 height 26
type input "120.00"
drag, startPoint x: 823, startPoint y: 232, endPoint x: 875, endPoint y: 229, distance: 52.1
click at [875, 263] on input "150.00" at bounding box center [827, 276] width 98 height 26
type input "60.00"
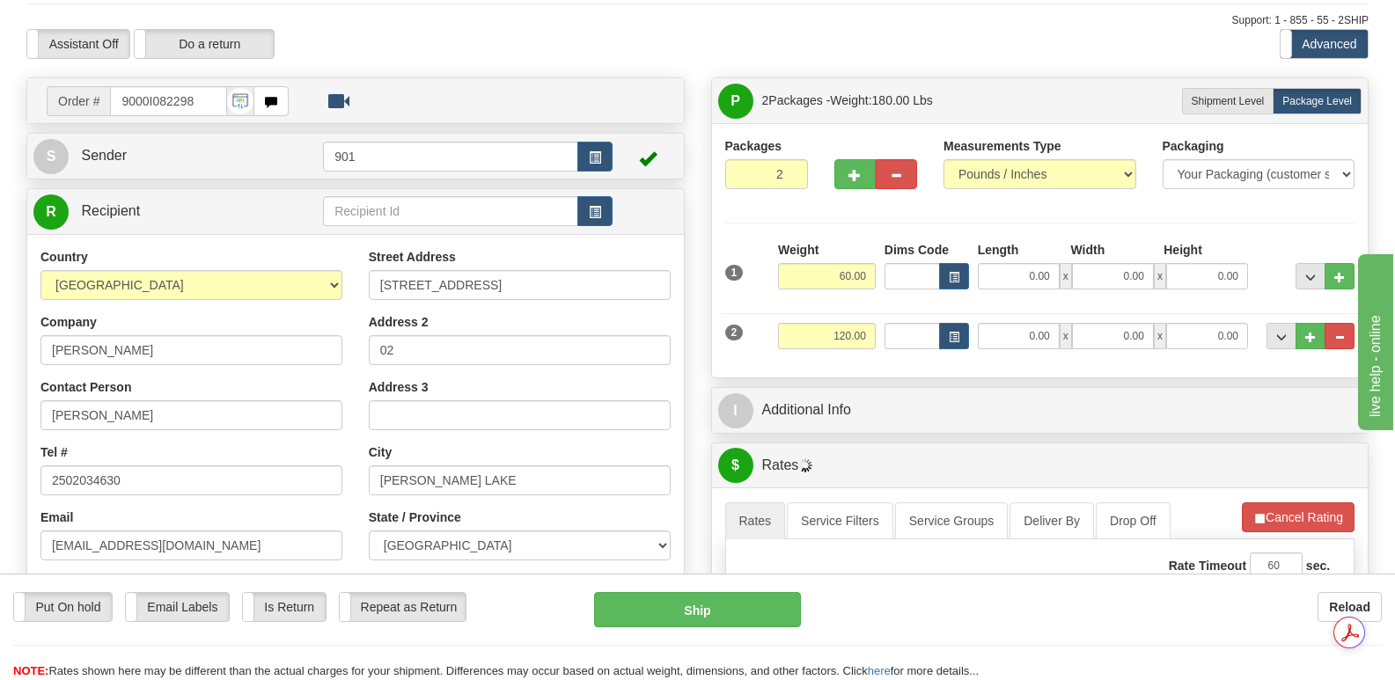
click at [1286, 503] on li "Refresh Rates Cancel Rating" at bounding box center [1298, 518] width 113 height 30
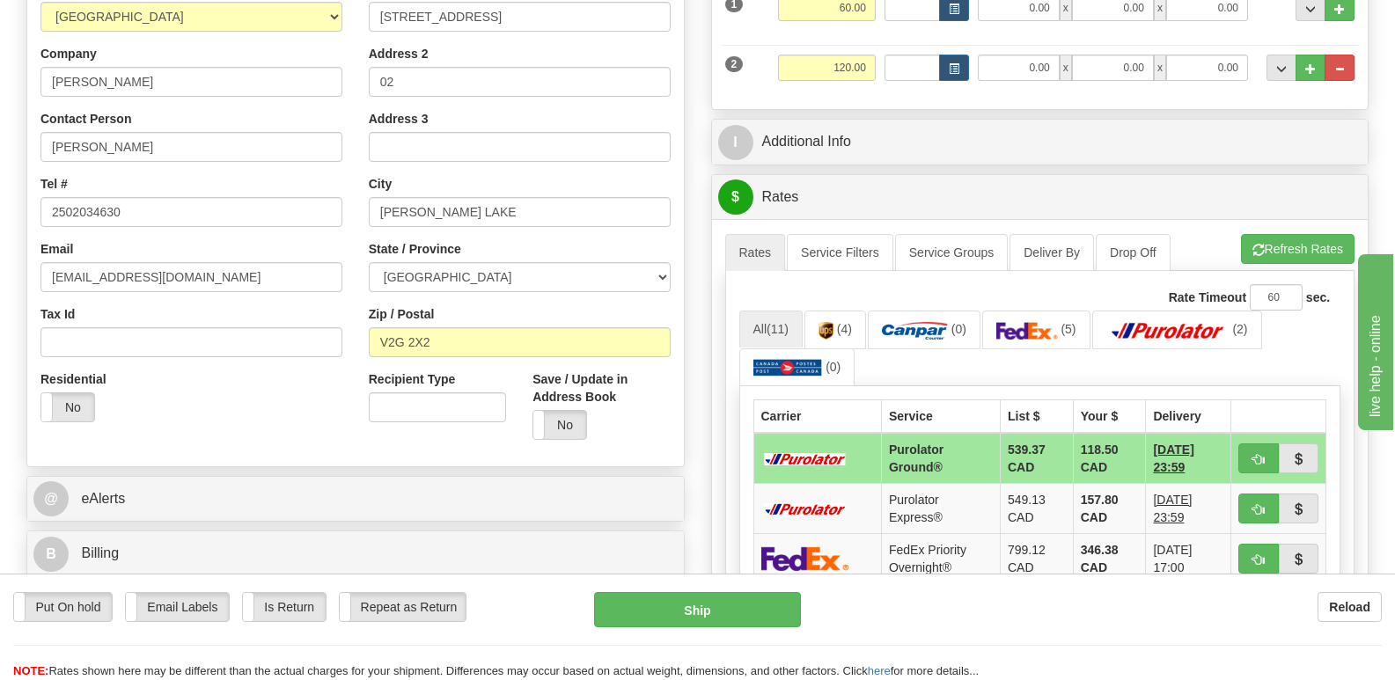
scroll to position [264, 0]
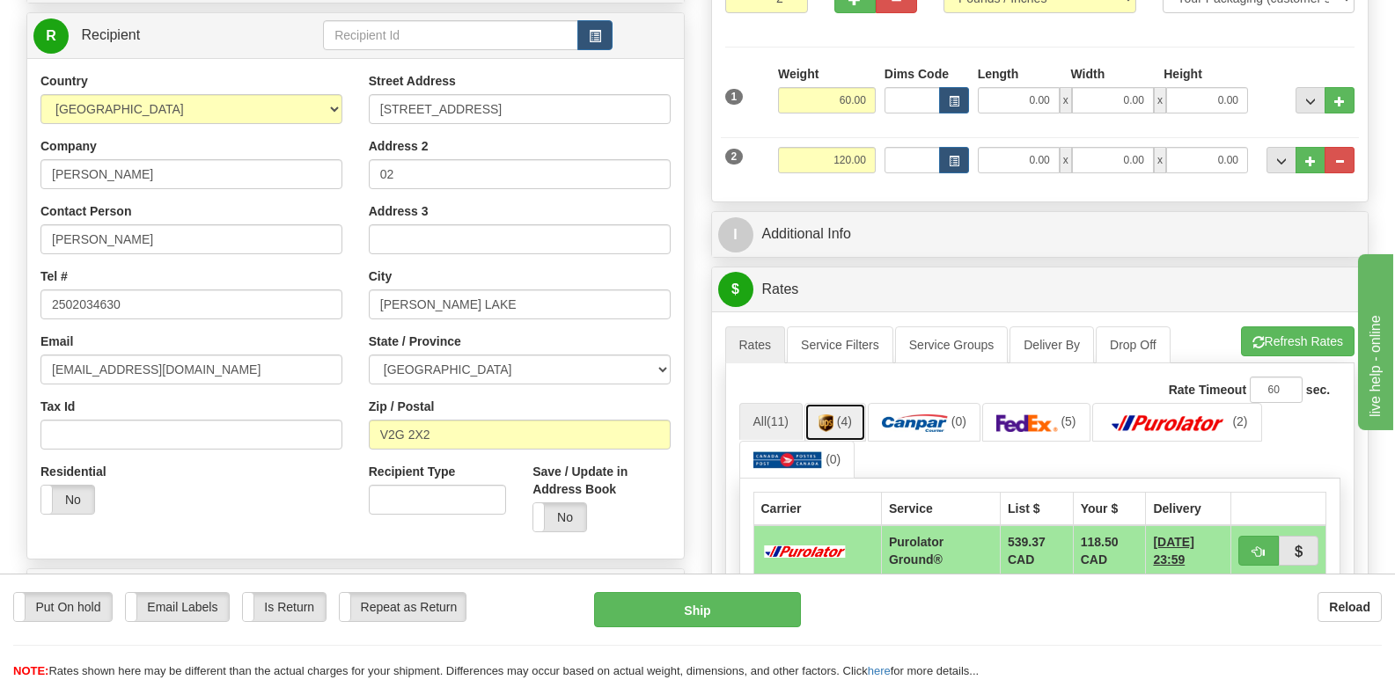
click at [833, 415] on img at bounding box center [826, 424] width 15 height 18
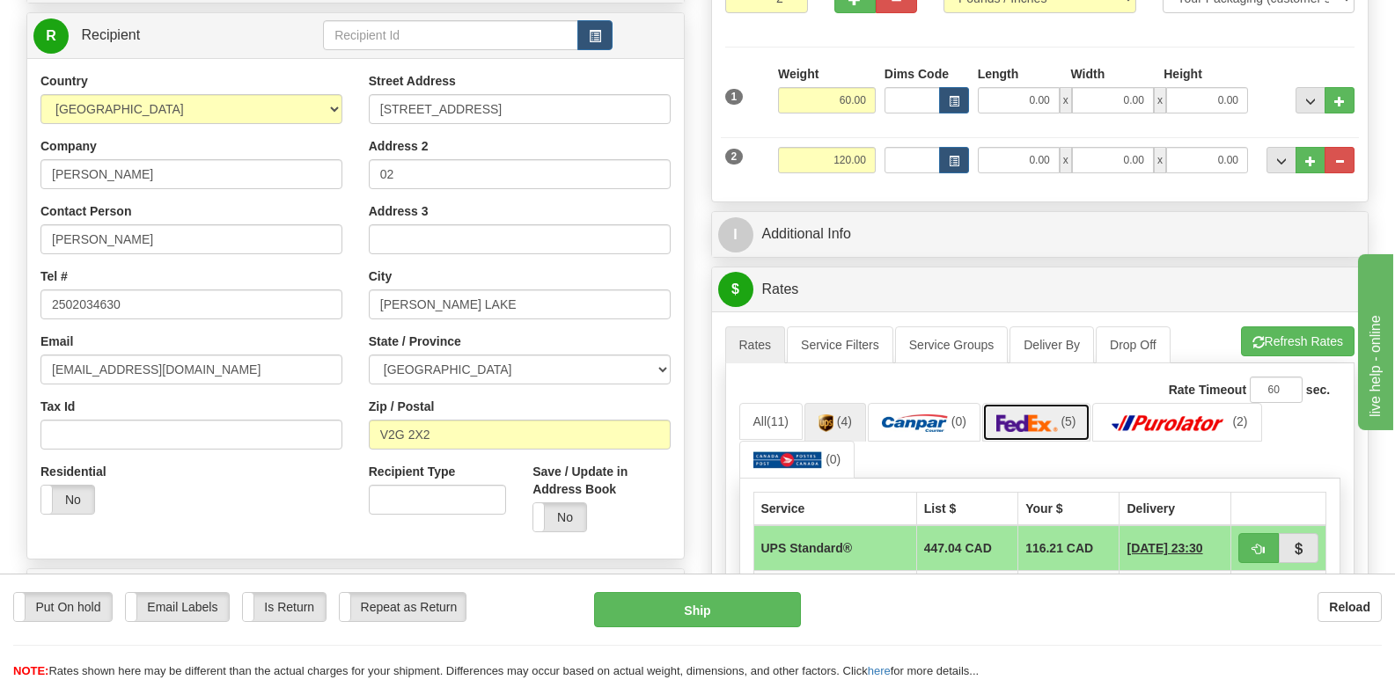
click at [1039, 415] on img at bounding box center [1028, 424] width 62 height 18
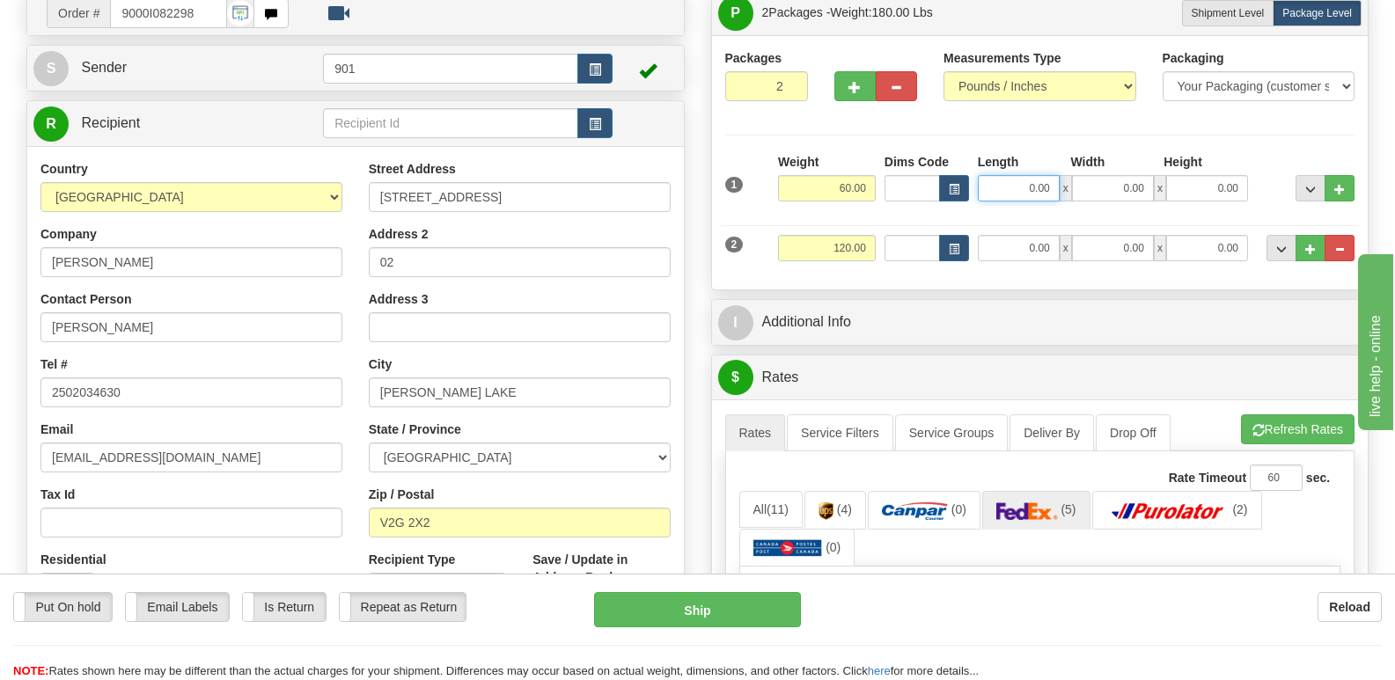
click at [992, 175] on input "0.00" at bounding box center [1019, 188] width 82 height 26
type input "40.00"
click at [1102, 175] on input "0.00" at bounding box center [1113, 188] width 82 height 26
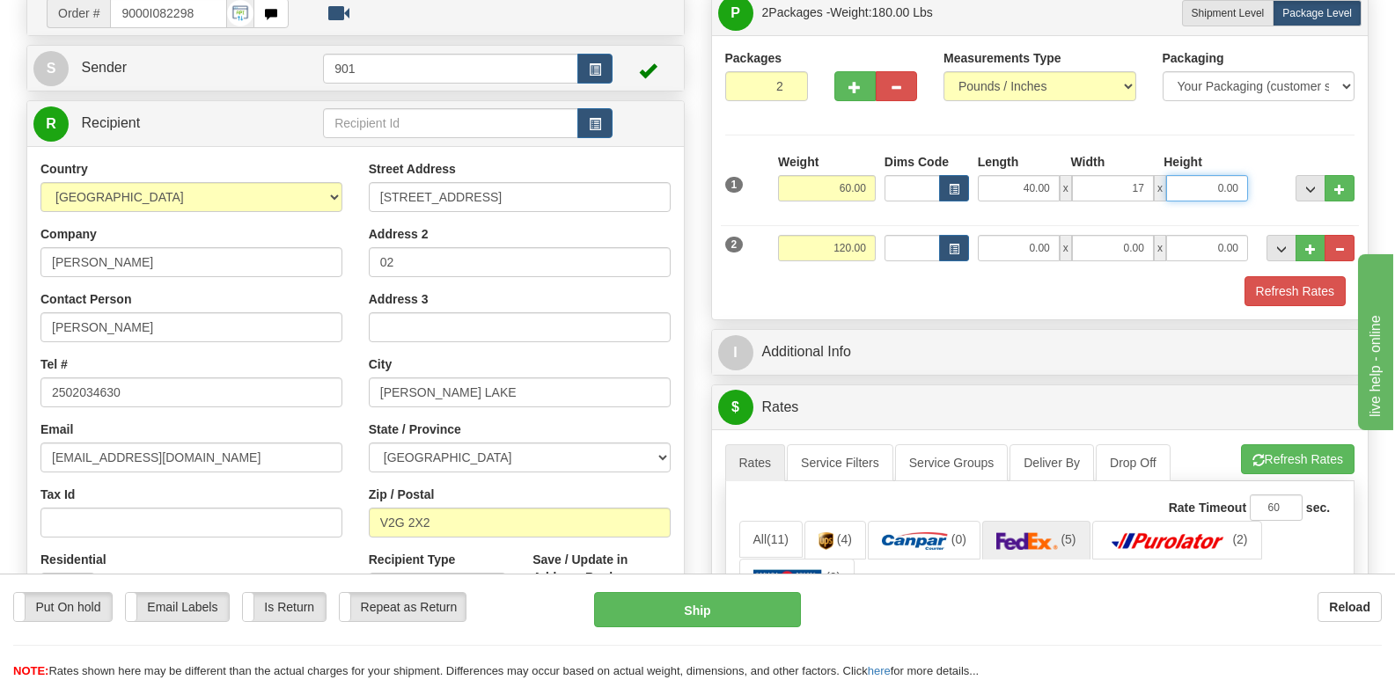
type input "17.00"
click at [1188, 175] on input "0.00" at bounding box center [1207, 188] width 82 height 26
type input "17.00"
click at [999, 235] on input "0.00" at bounding box center [1019, 248] width 82 height 26
type input "55.00"
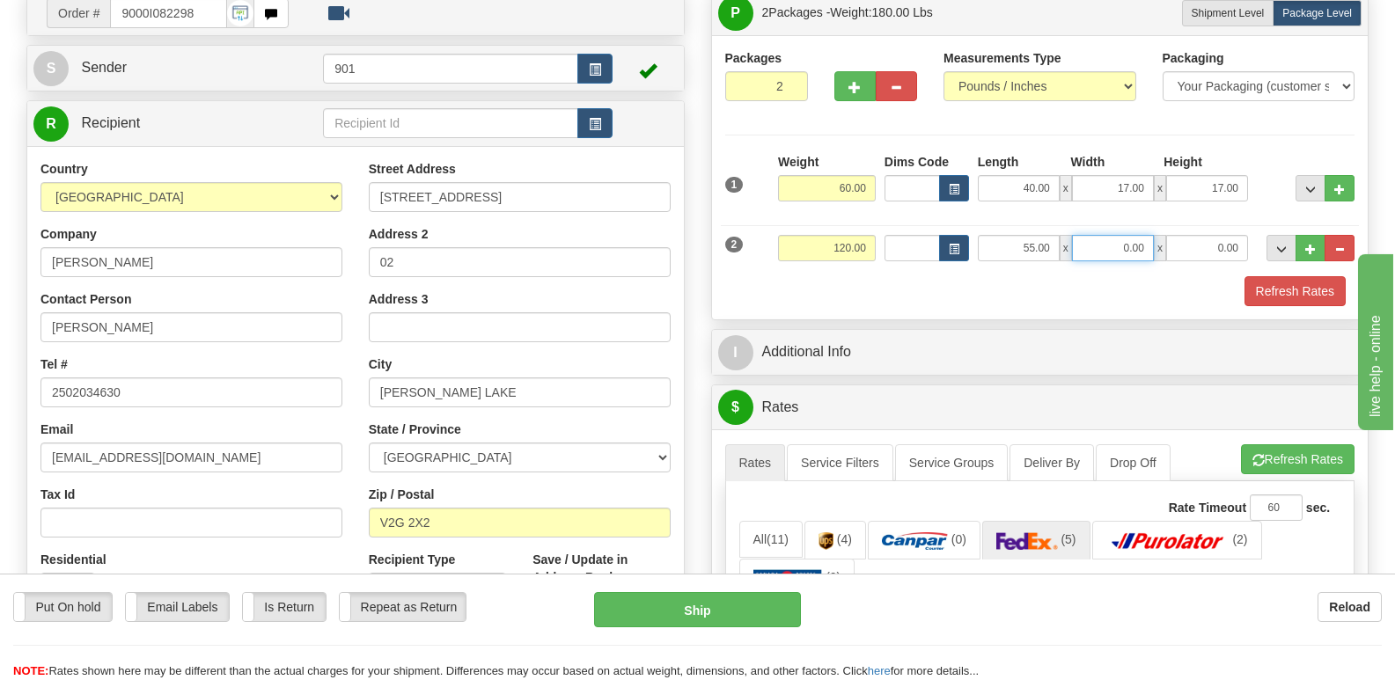
click at [1097, 235] on input "0.00" at bounding box center [1113, 248] width 82 height 26
type input "40.00"
click at [1192, 235] on input "0.00" at bounding box center [1207, 248] width 82 height 26
type input "5.00"
click at [1282, 276] on button "Refresh Rates" at bounding box center [1295, 291] width 101 height 30
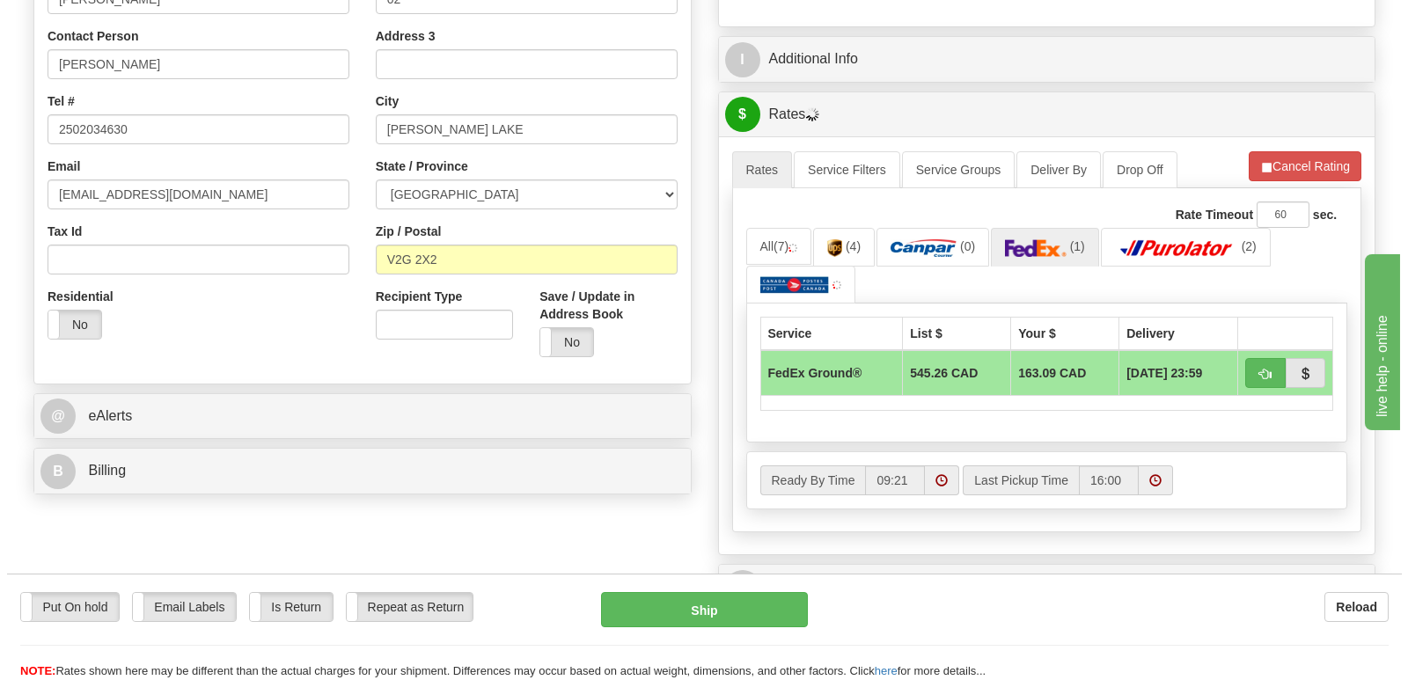
scroll to position [440, 0]
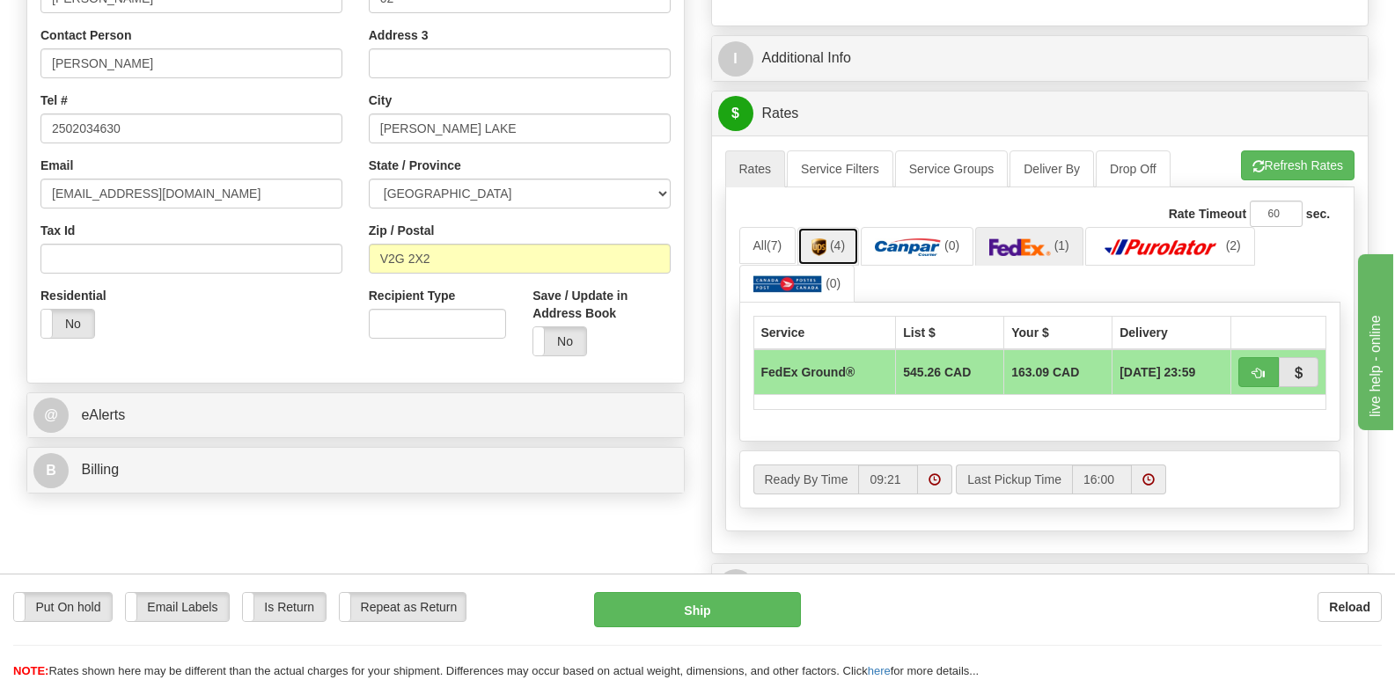
click at [827, 239] on img at bounding box center [819, 248] width 15 height 18
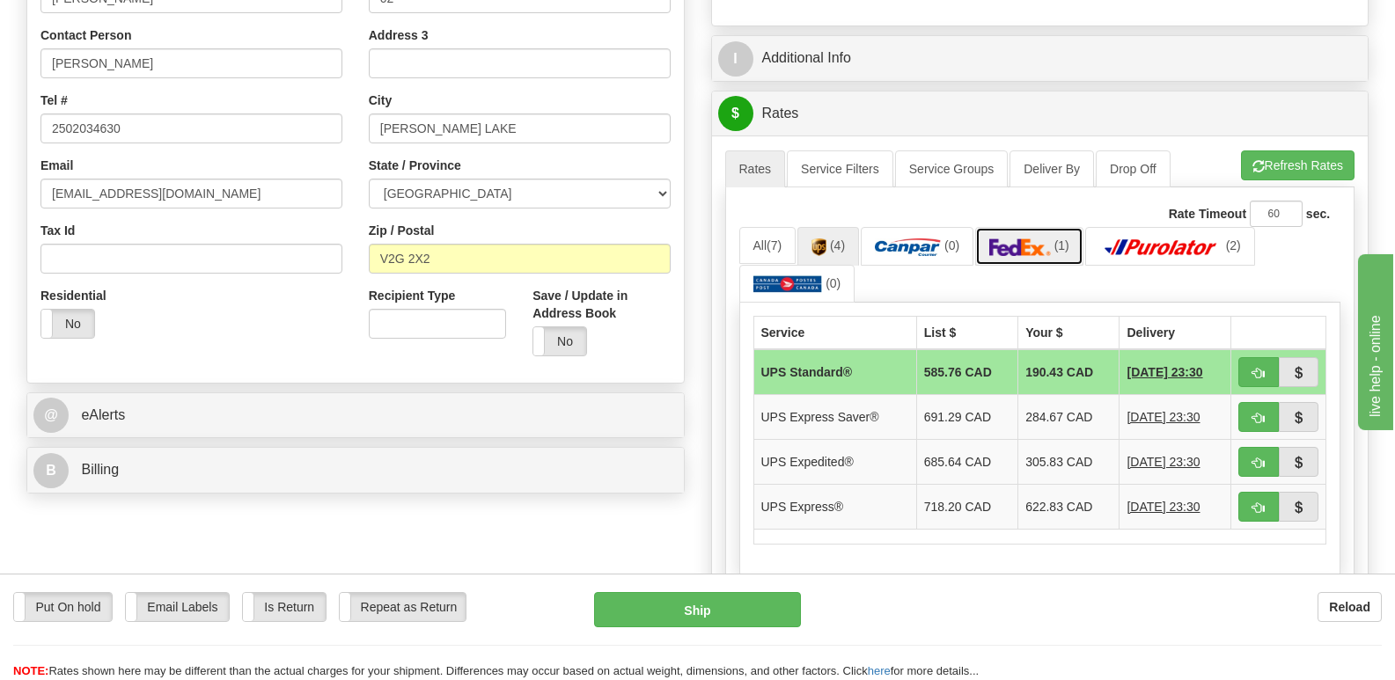
click at [1017, 239] on img at bounding box center [1020, 248] width 62 height 18
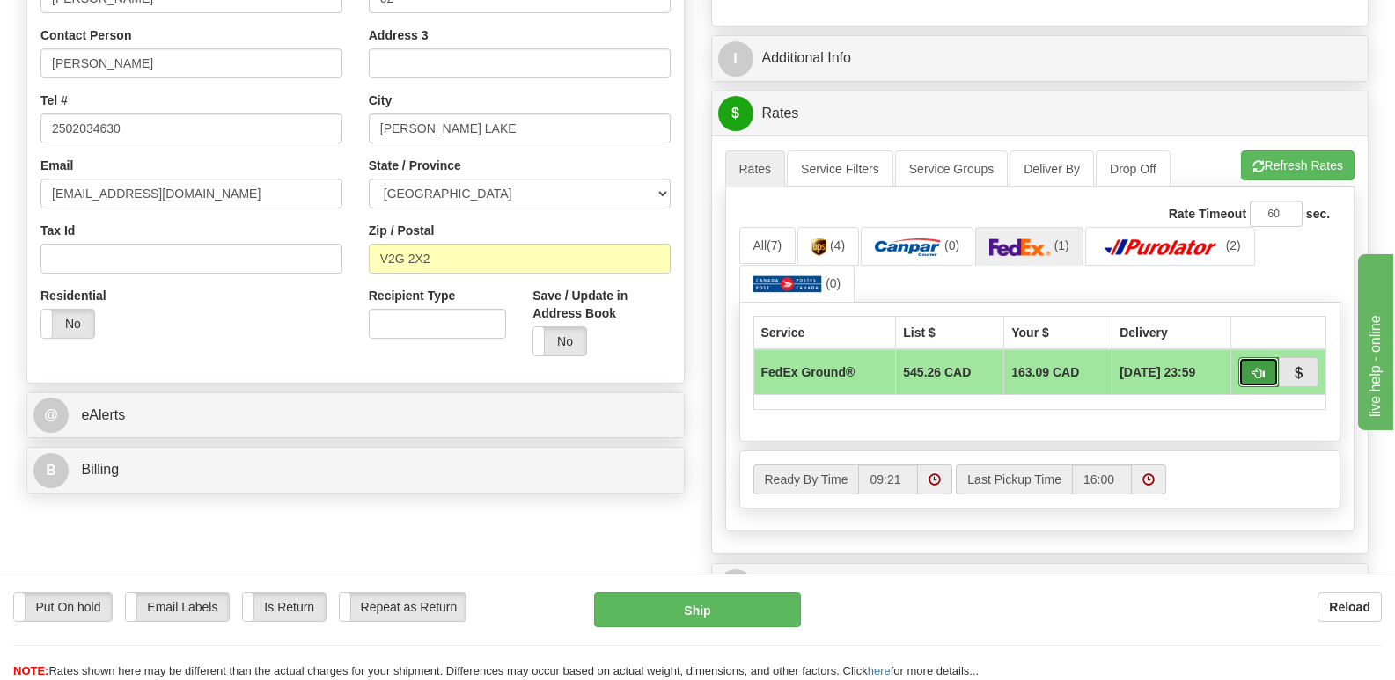
click at [1263, 368] on span "button" at bounding box center [1259, 373] width 12 height 11
type input "92"
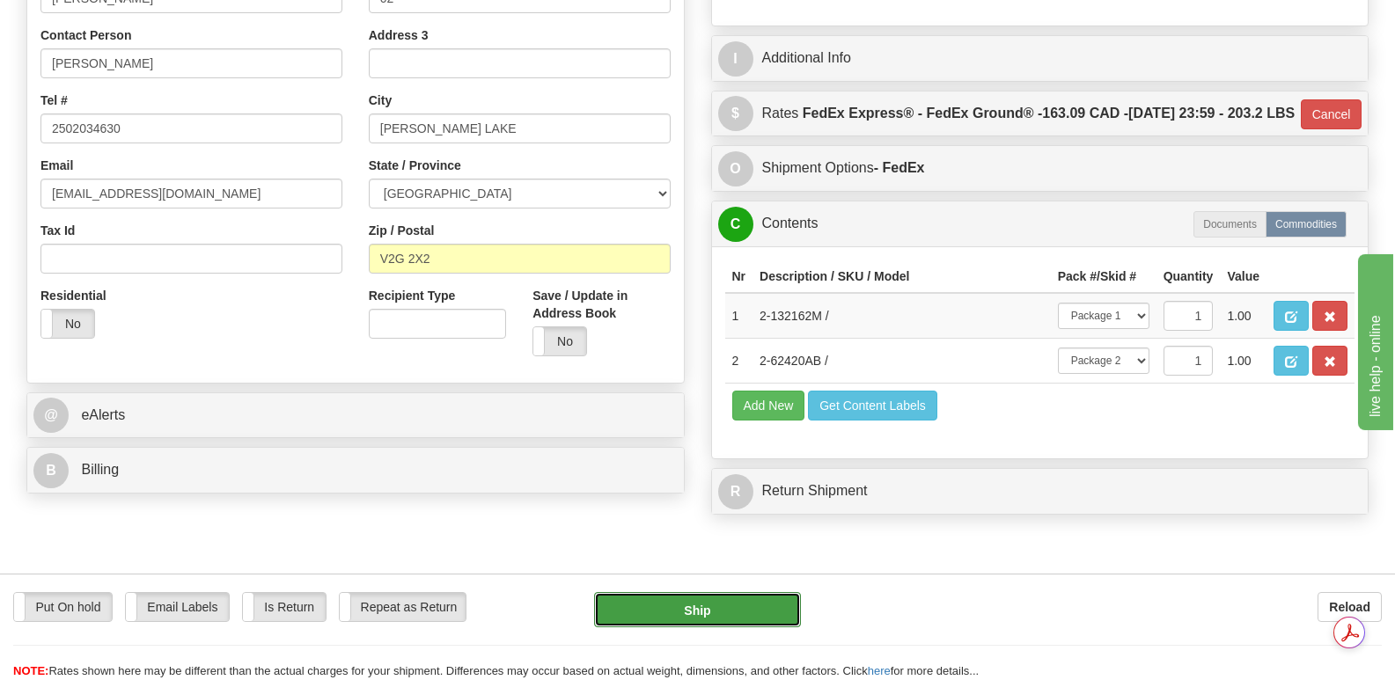
click at [688, 604] on button "Ship" at bounding box center [697, 609] width 206 height 35
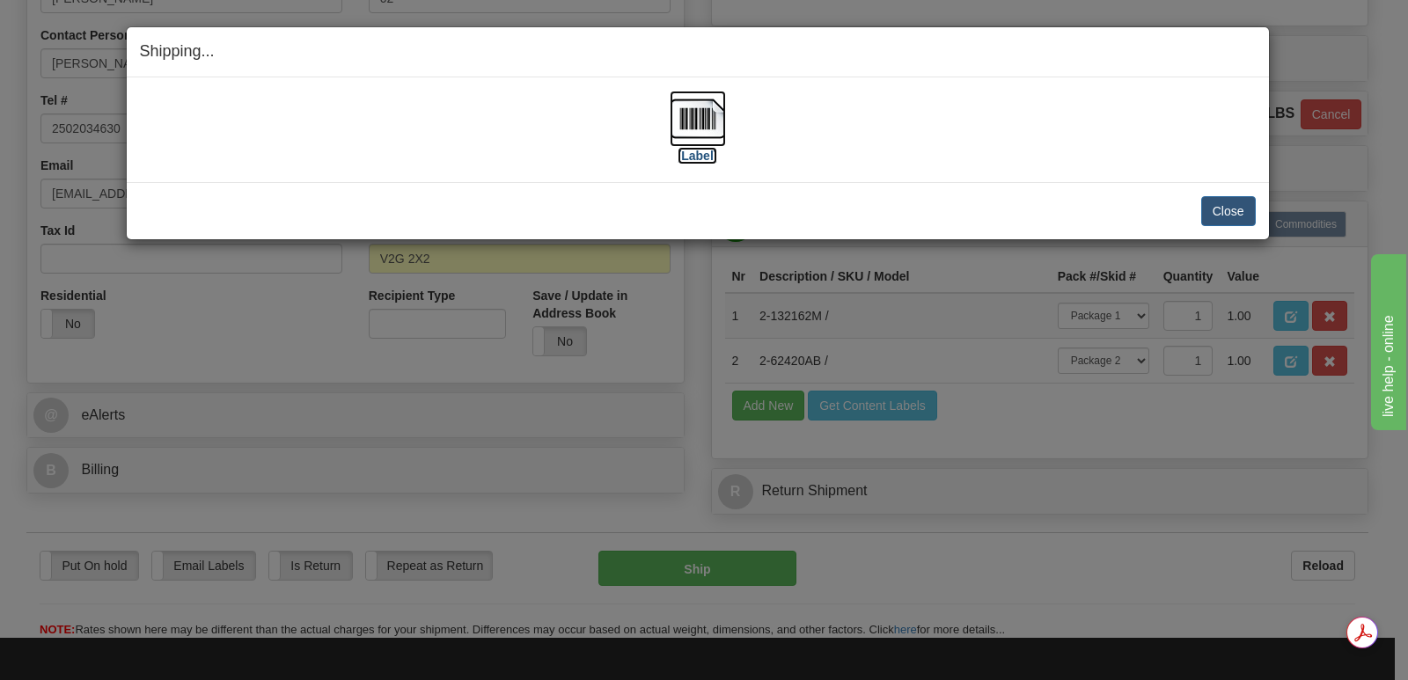
click at [692, 119] on img at bounding box center [698, 119] width 56 height 56
click at [1217, 207] on button "Close" at bounding box center [1229, 211] width 55 height 30
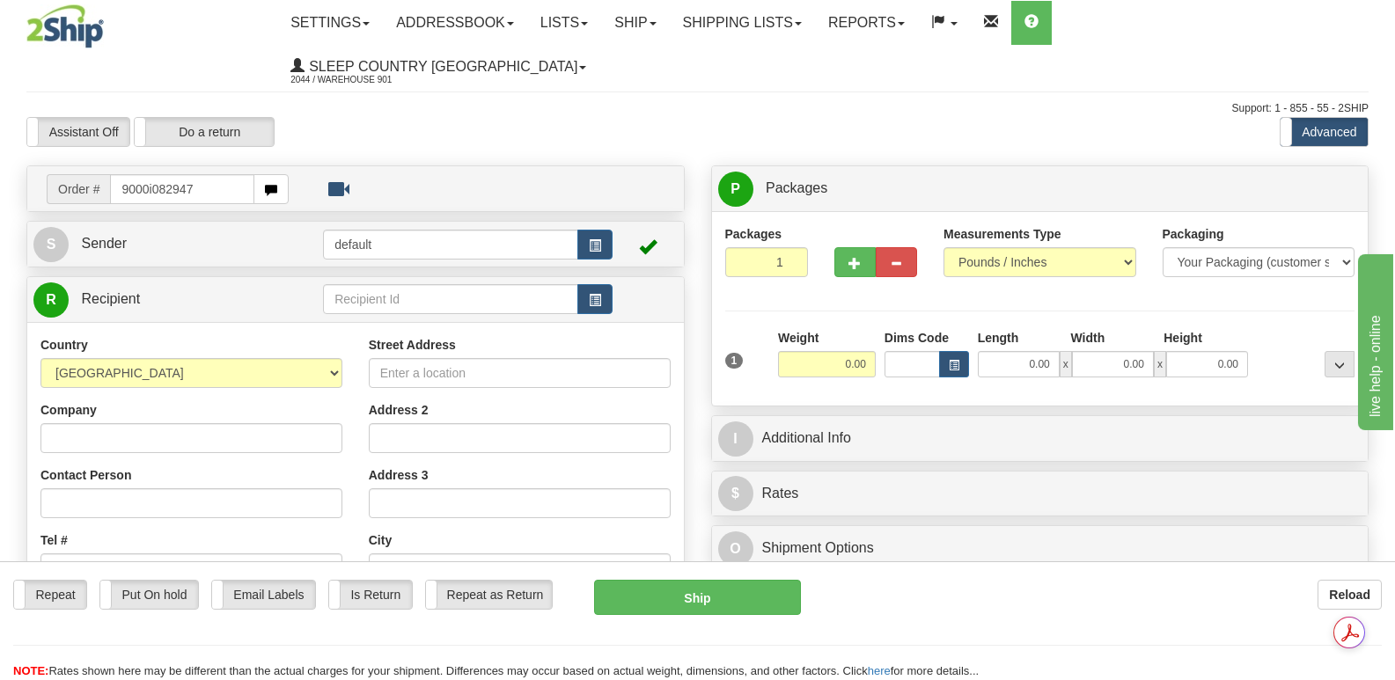
type input "9000i082947"
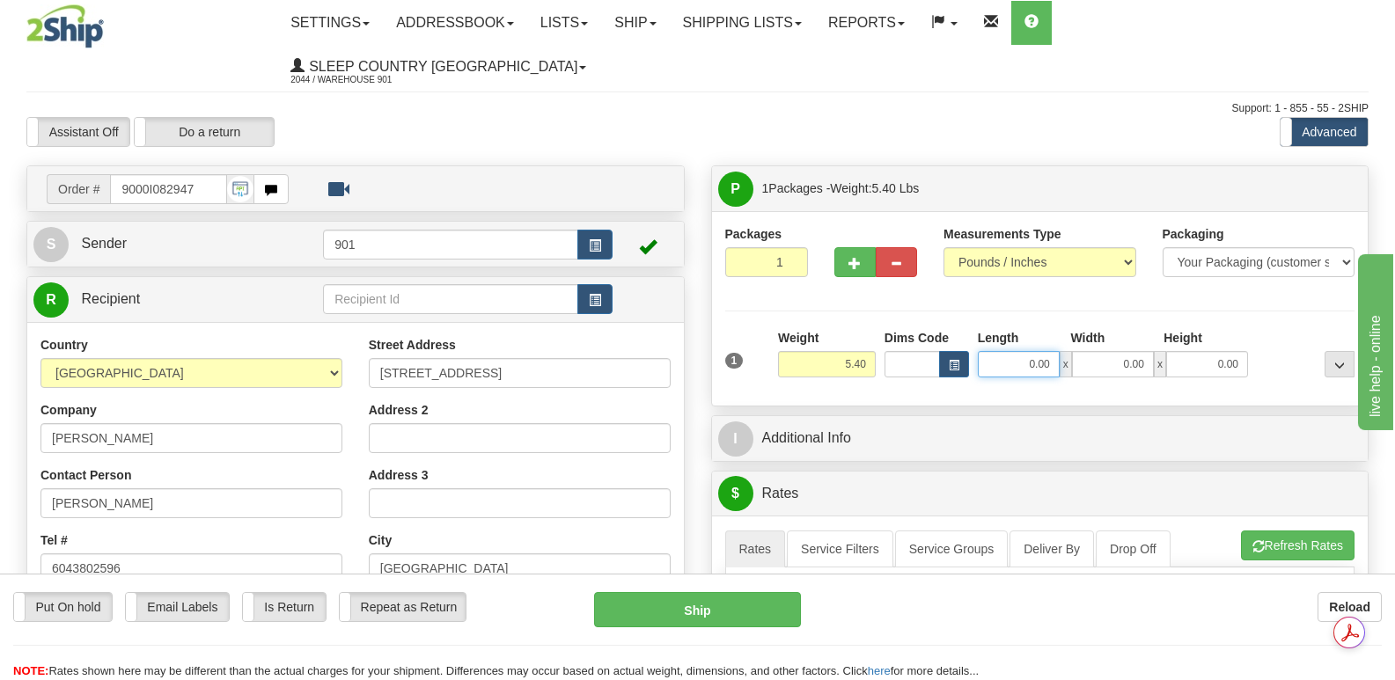
click at [996, 351] on input "0.00" at bounding box center [1019, 364] width 82 height 26
type input "22.00"
click at [1093, 351] on input "0.00" at bounding box center [1113, 364] width 82 height 26
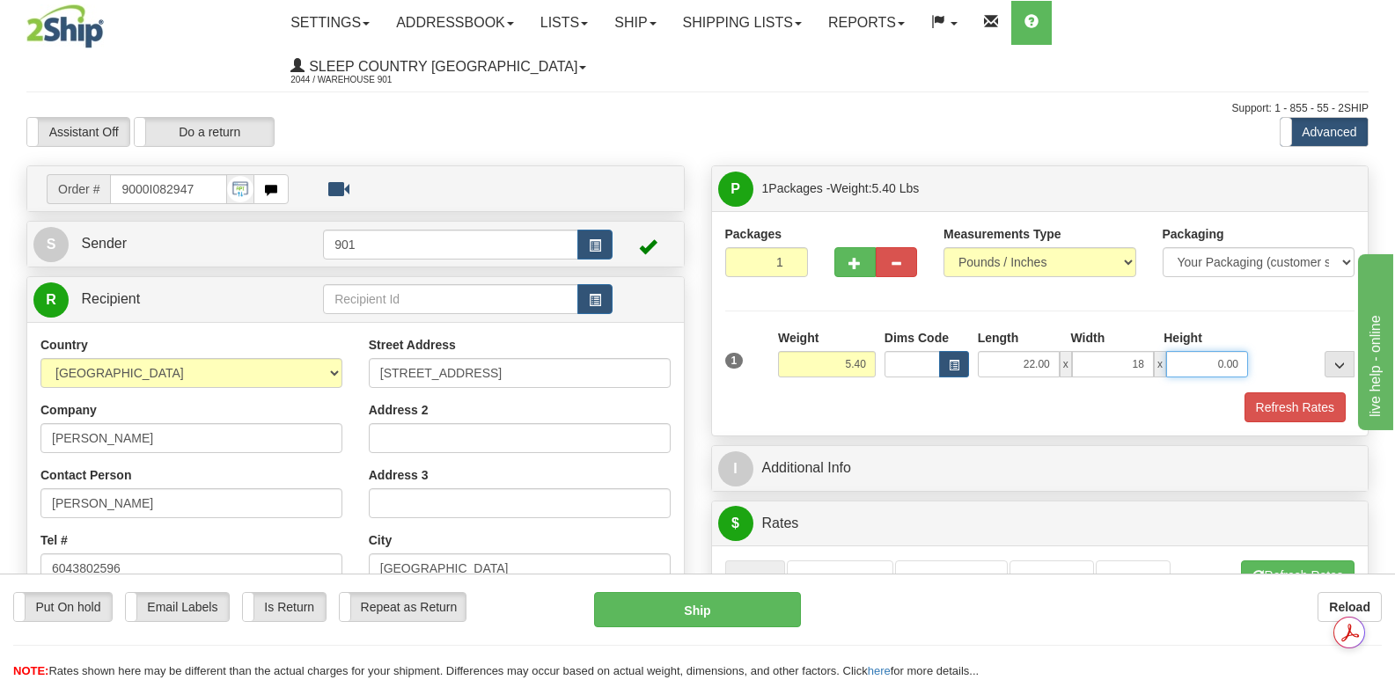
type input "18.00"
click at [1193, 351] on input "0.00" at bounding box center [1207, 364] width 82 height 26
type input "8.00"
click at [1291, 393] on button "Refresh Rates" at bounding box center [1295, 408] width 101 height 30
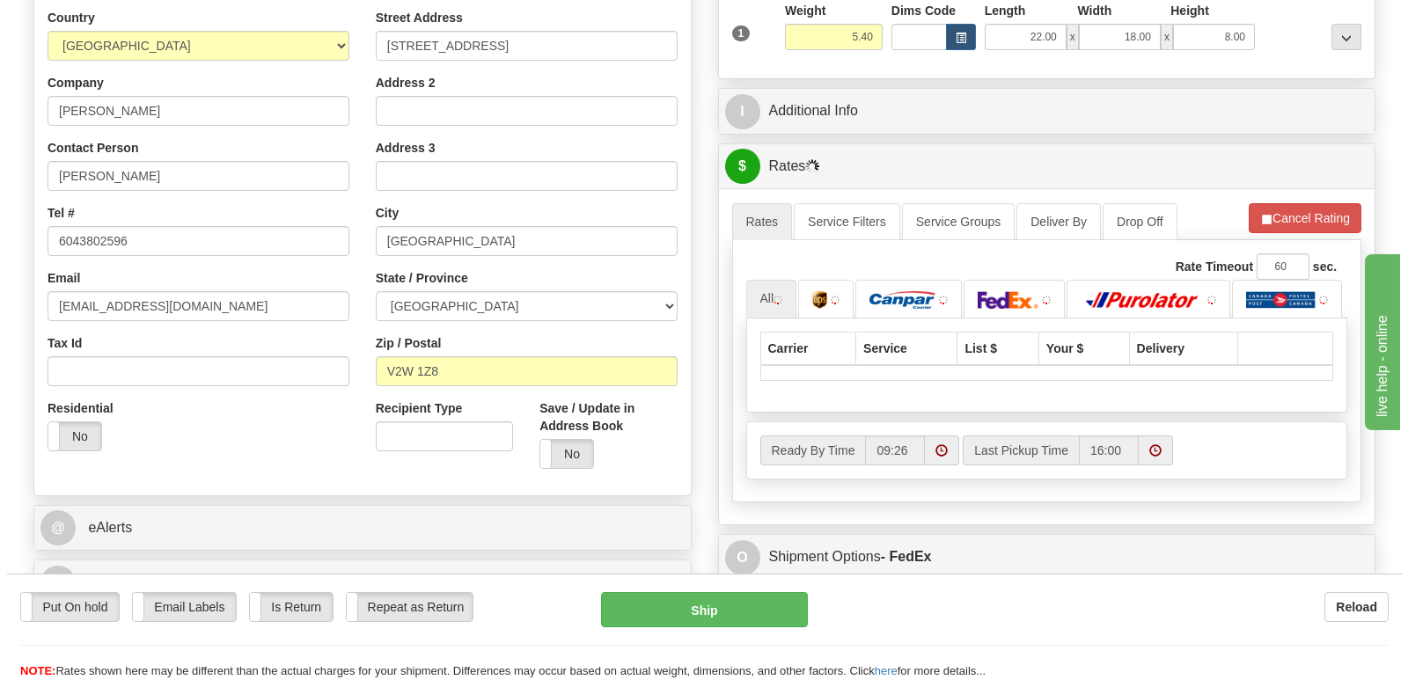
scroll to position [440, 0]
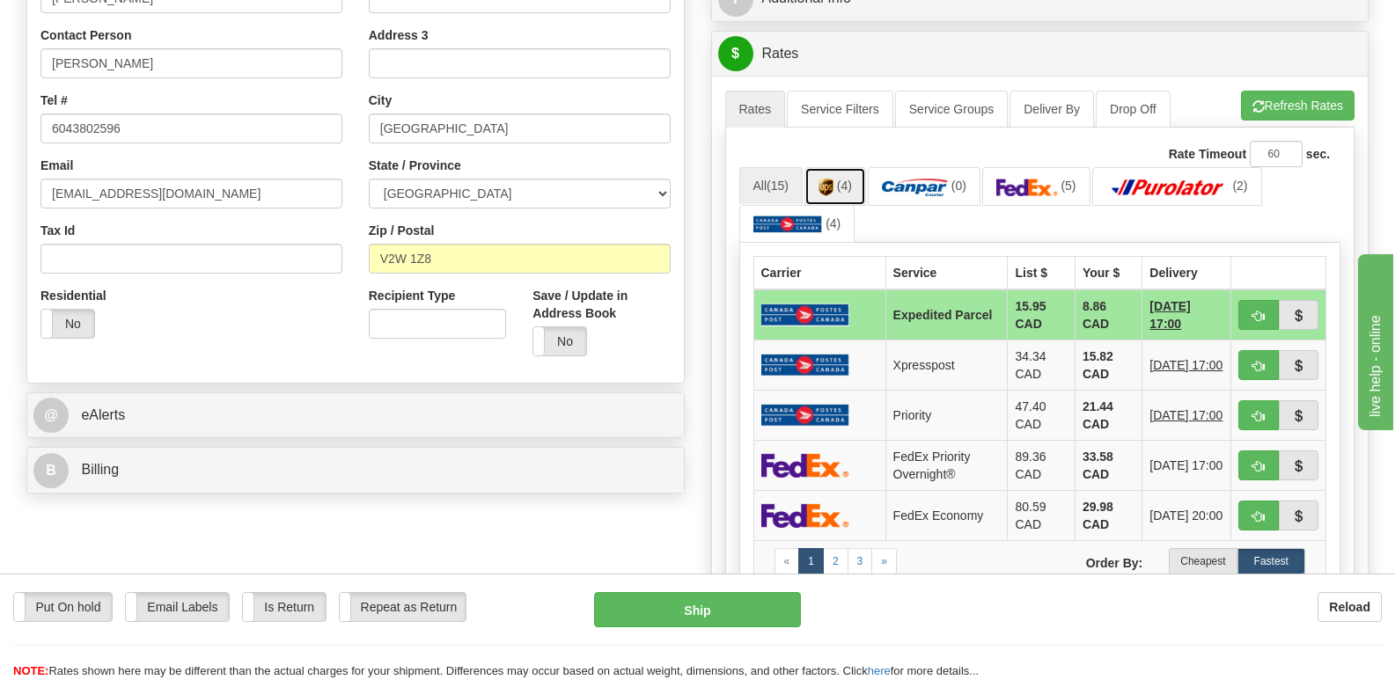
click at [834, 179] on img at bounding box center [826, 188] width 15 height 18
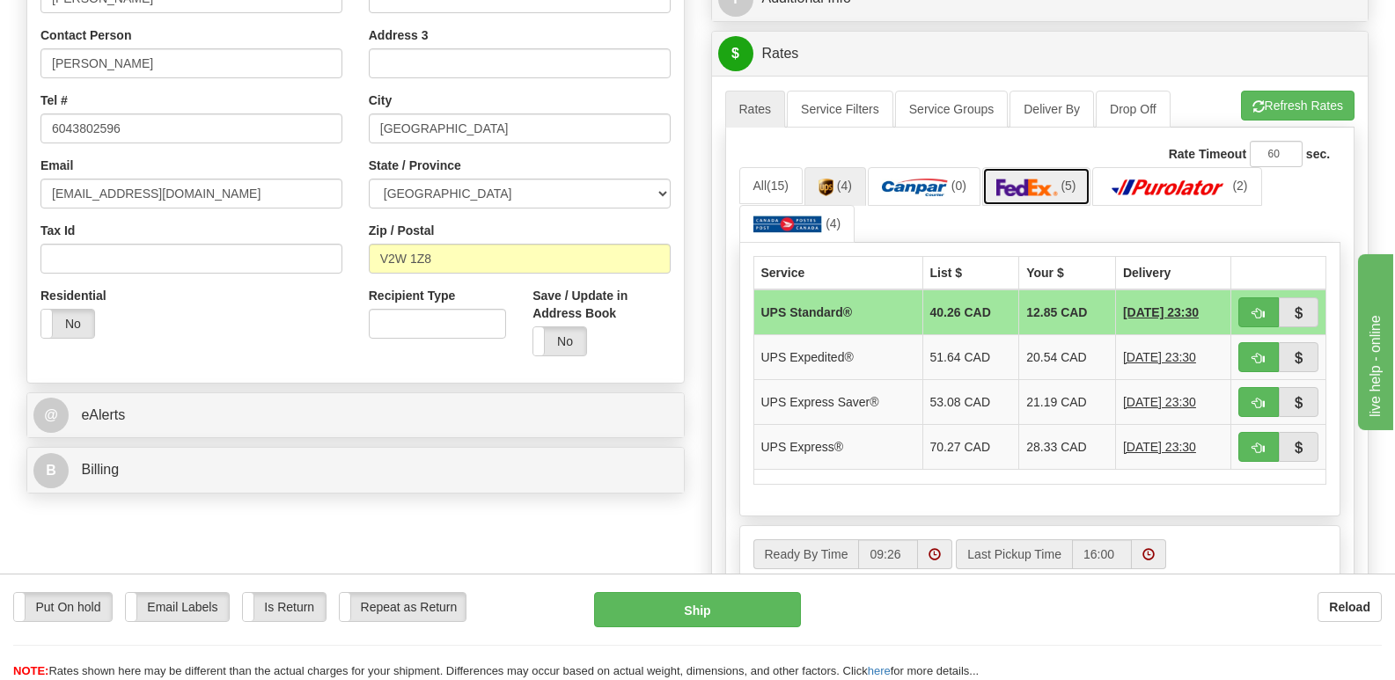
click at [1053, 179] on img at bounding box center [1028, 188] width 62 height 18
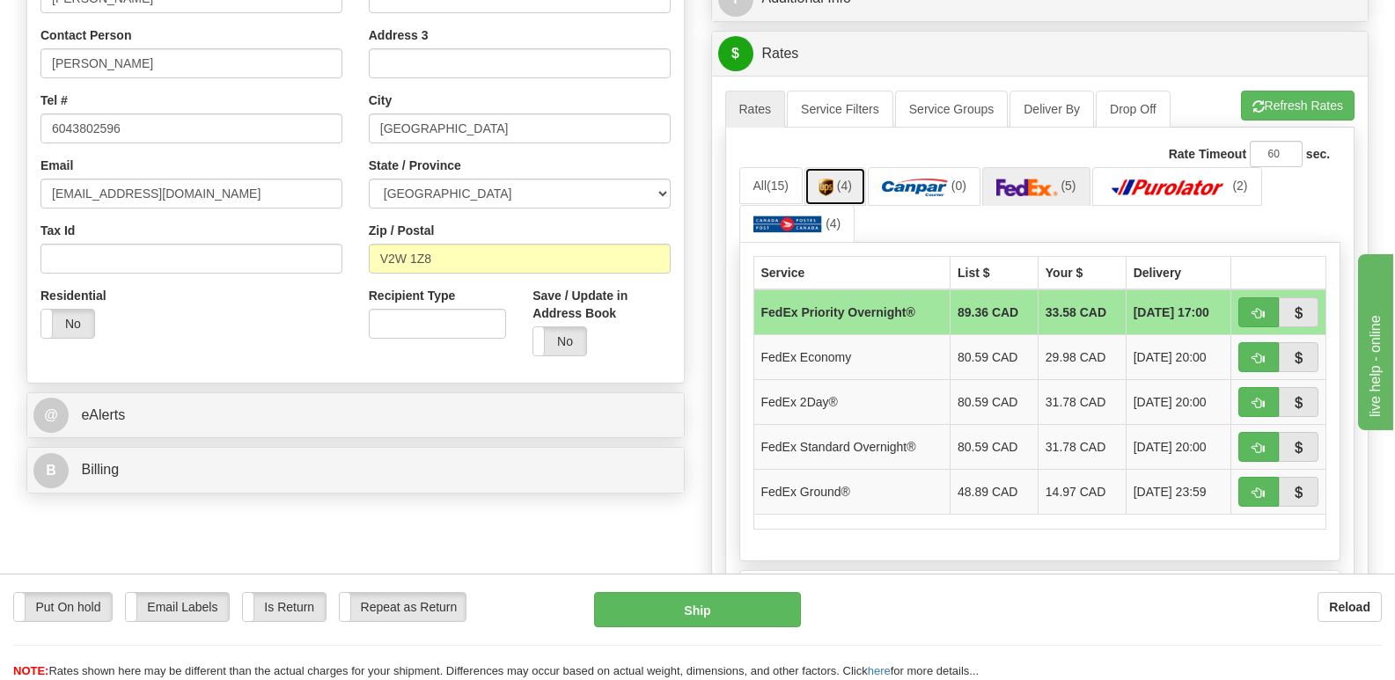
click at [832, 179] on img at bounding box center [826, 188] width 15 height 18
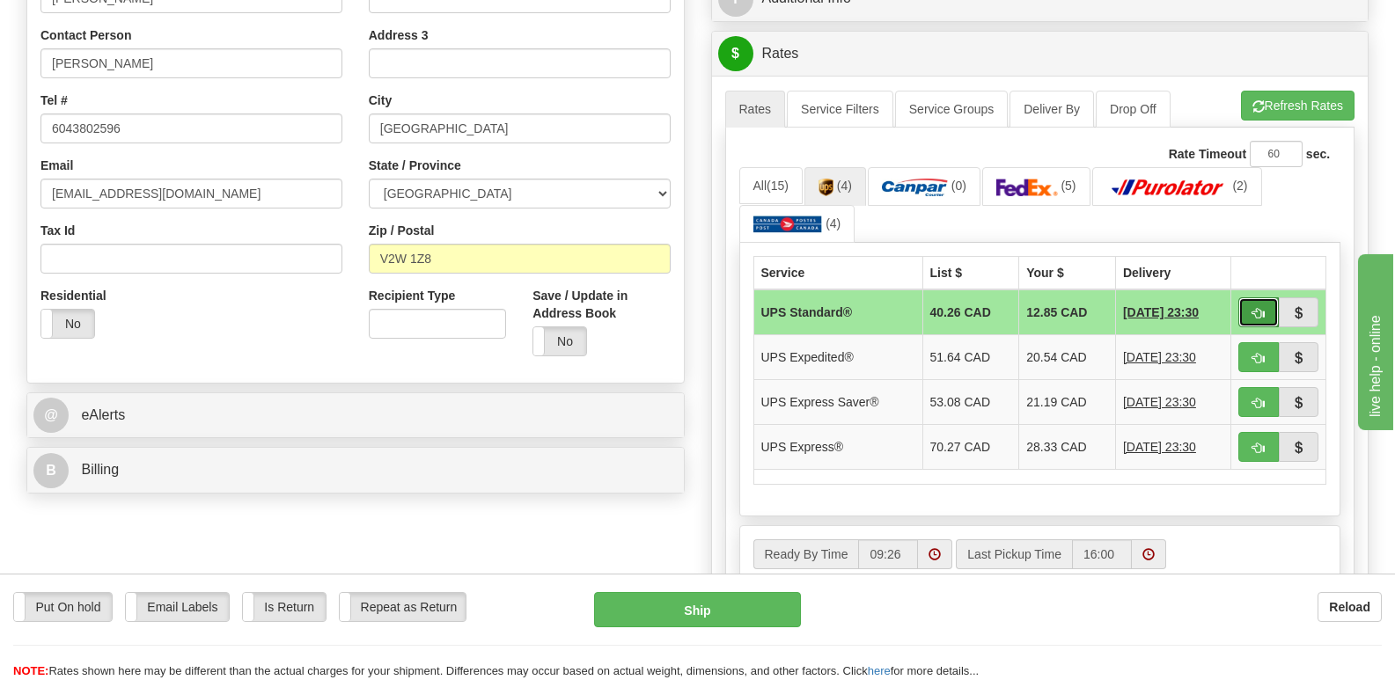
click at [1255, 308] on span "button" at bounding box center [1259, 313] width 12 height 11
type input "11"
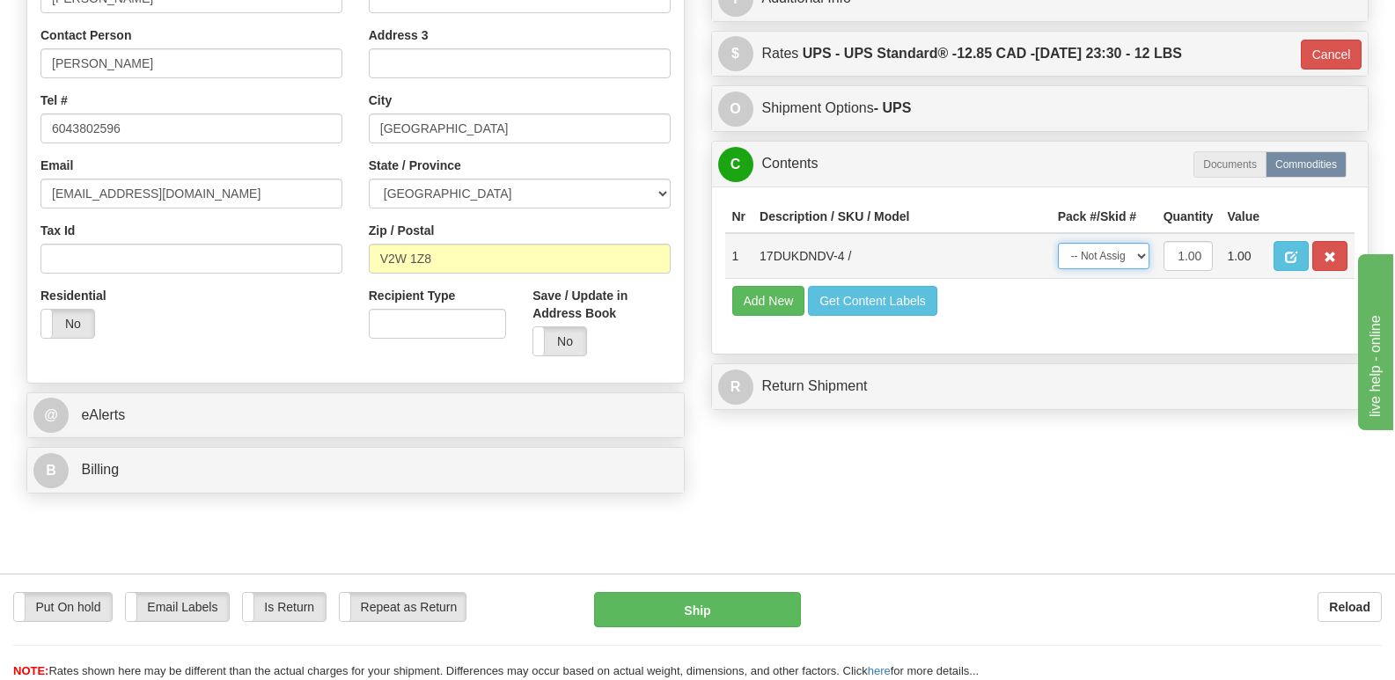
click at [1139, 243] on select "-- Not Assigned -- Package 1" at bounding box center [1104, 256] width 92 height 26
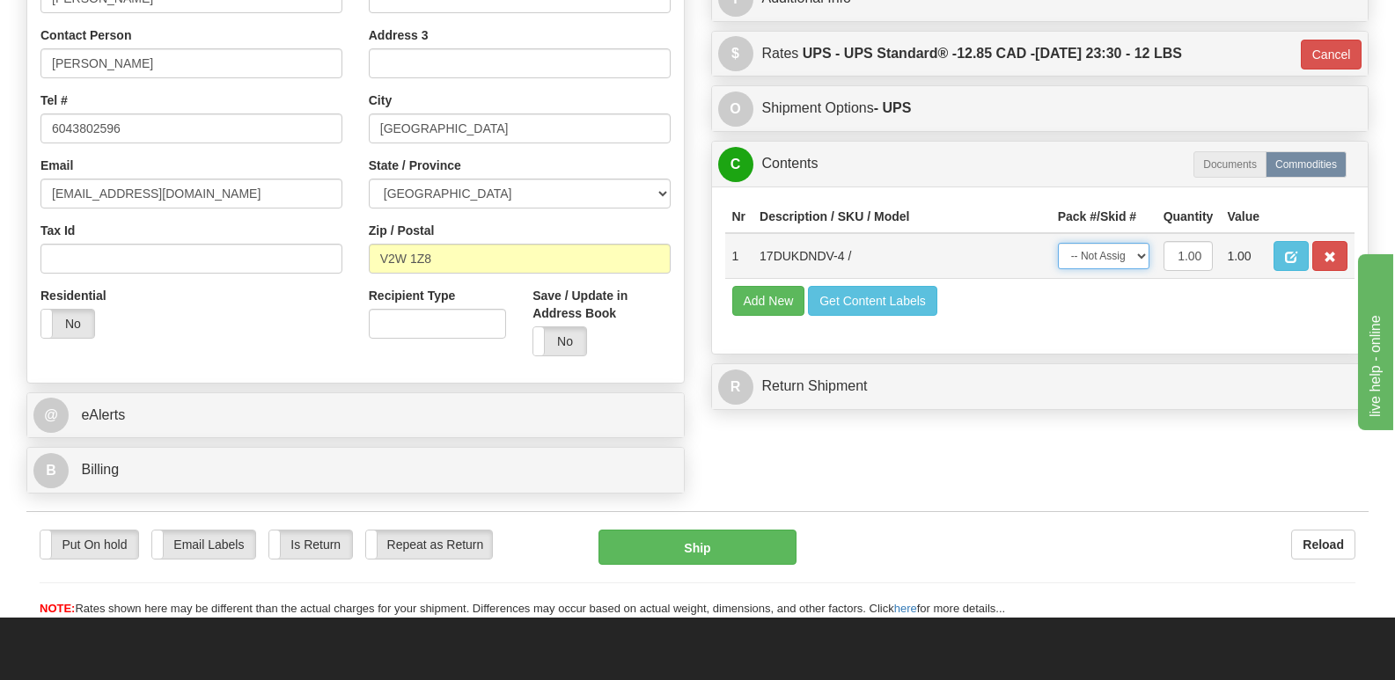
select select "0"
click at [1058, 243] on select "-- Not Assigned -- Package 1" at bounding box center [1104, 256] width 92 height 26
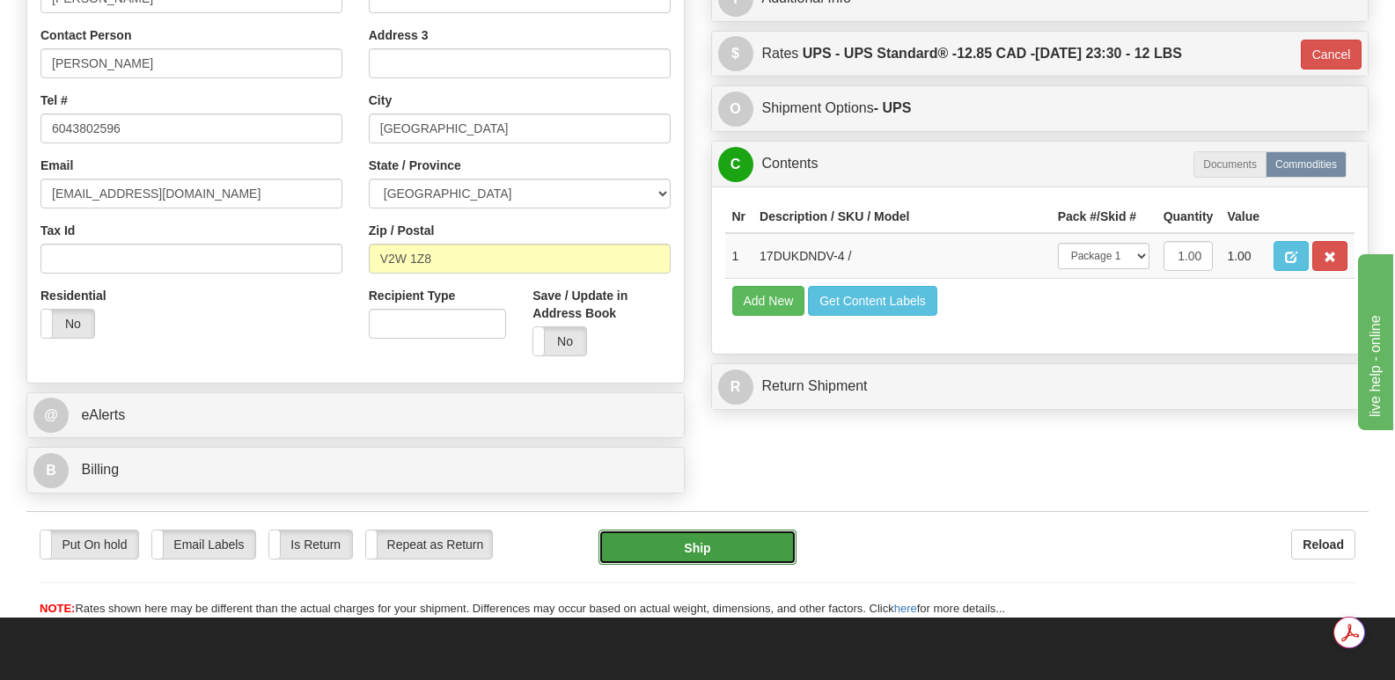
click at [702, 530] on button "Ship" at bounding box center [697, 547] width 197 height 35
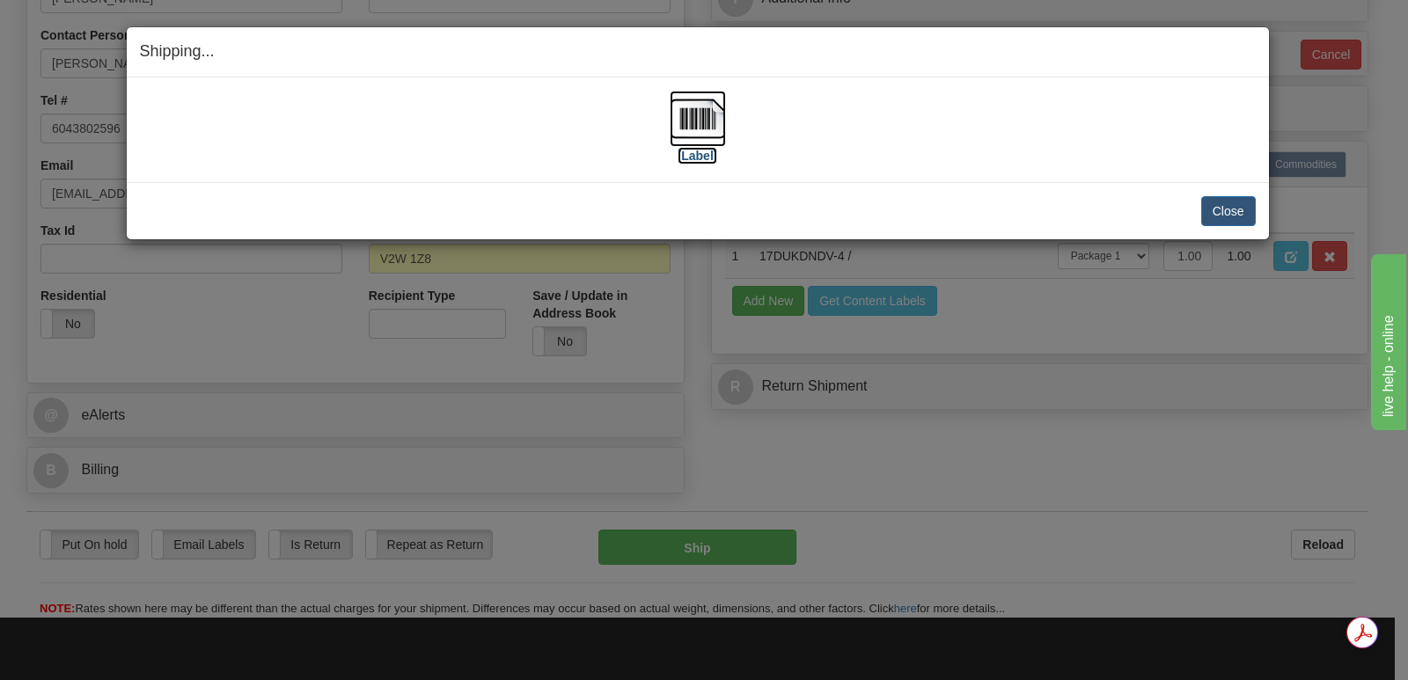
click at [703, 118] on img at bounding box center [698, 119] width 56 height 56
click at [1229, 207] on button "Close" at bounding box center [1229, 211] width 55 height 30
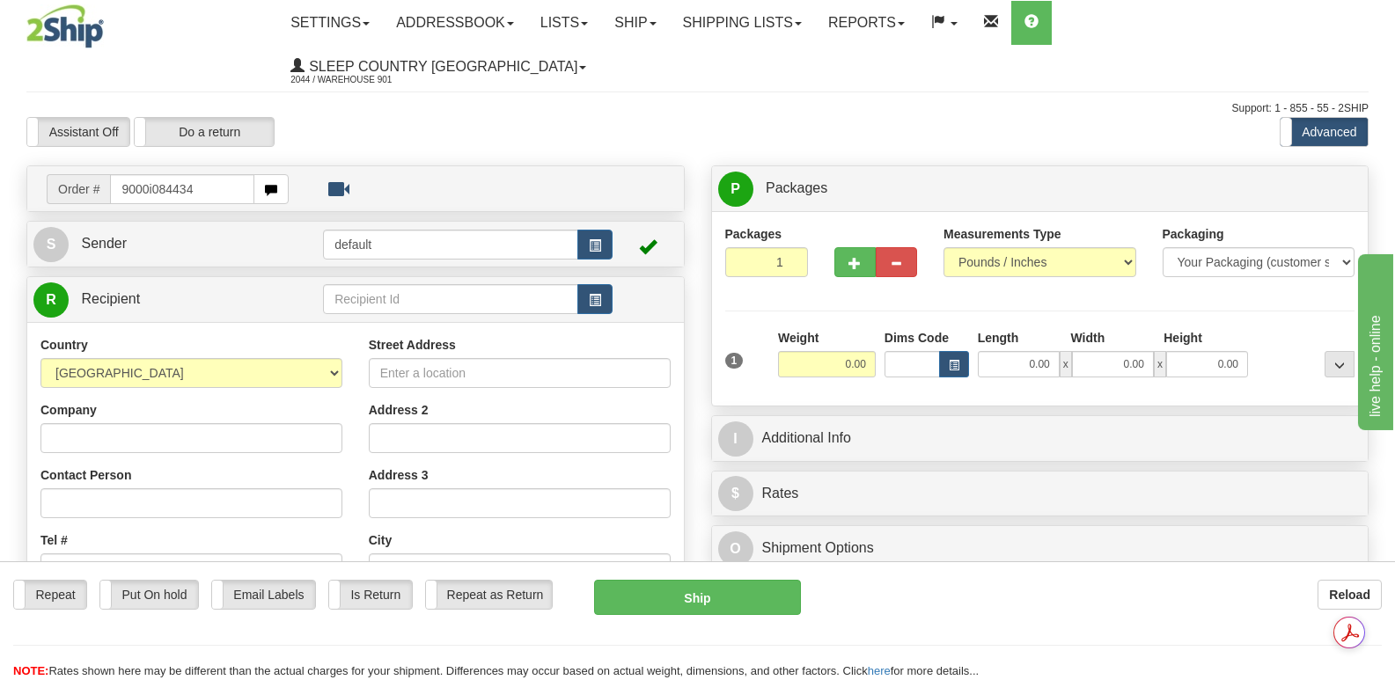
type input "9000i084434"
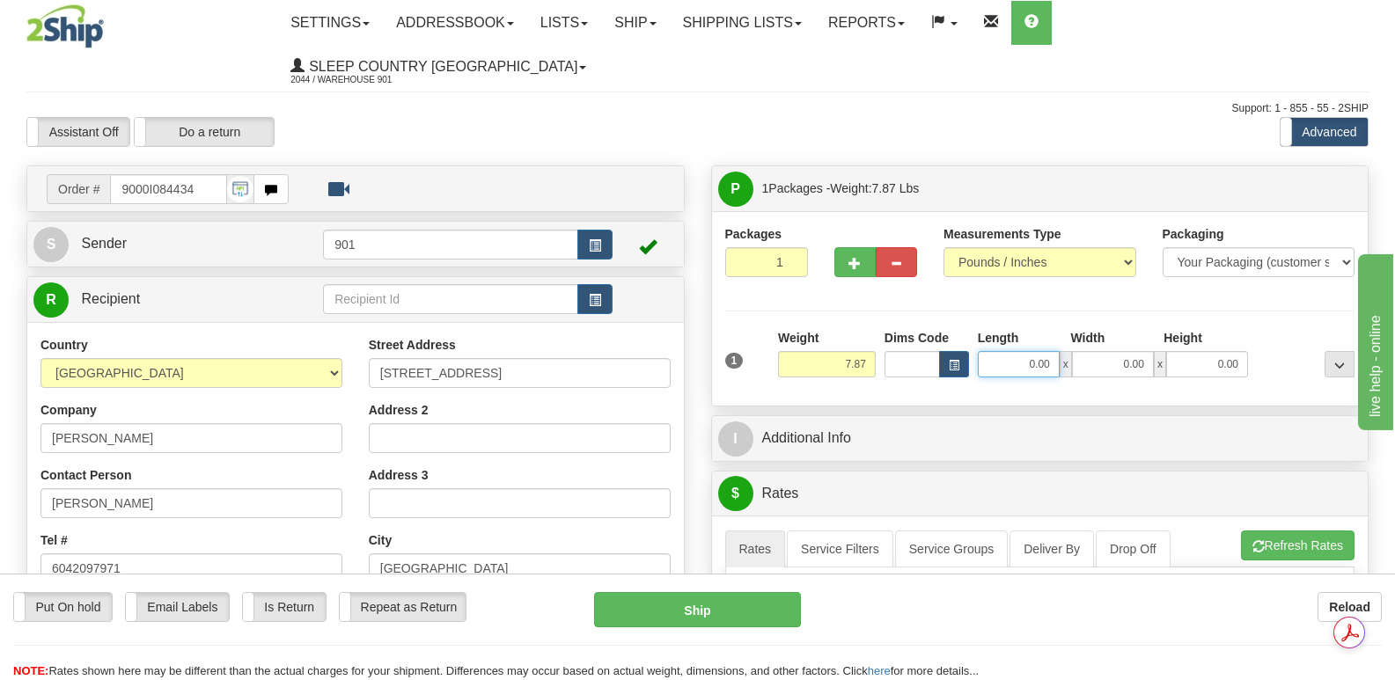
click at [993, 351] on input "0.00" at bounding box center [1019, 364] width 82 height 26
type input "13.00"
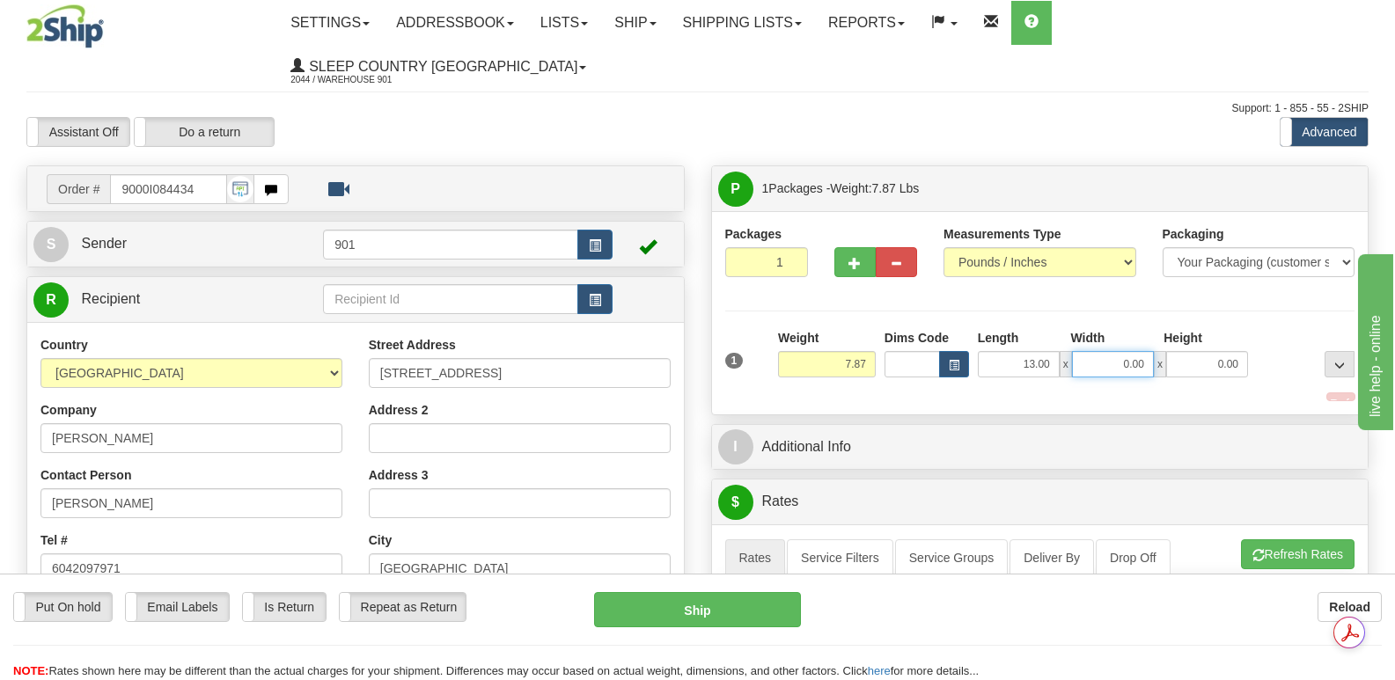
click at [1103, 351] on input "0.00" at bounding box center [1113, 364] width 82 height 26
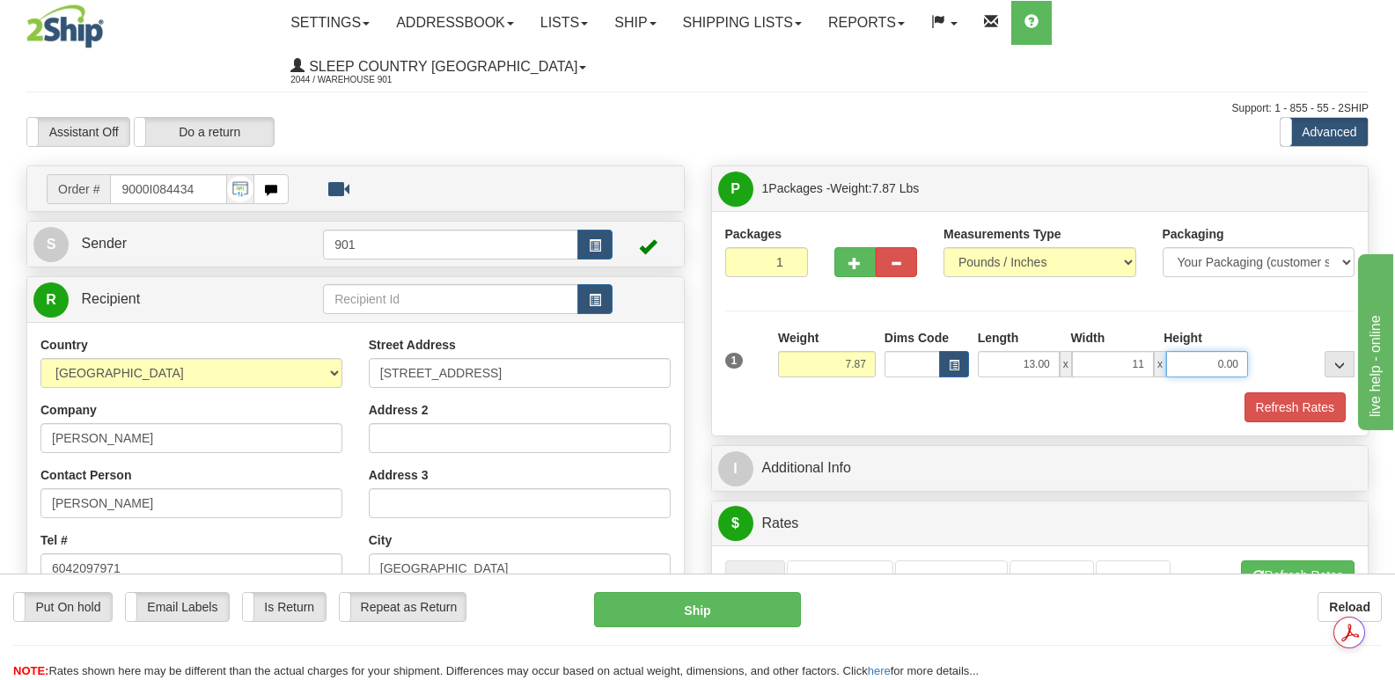
type input "11.00"
click at [1195, 351] on input "0.00" at bounding box center [1207, 364] width 82 height 26
type input "5.00"
click at [1282, 393] on button "Refresh Rates" at bounding box center [1295, 408] width 101 height 30
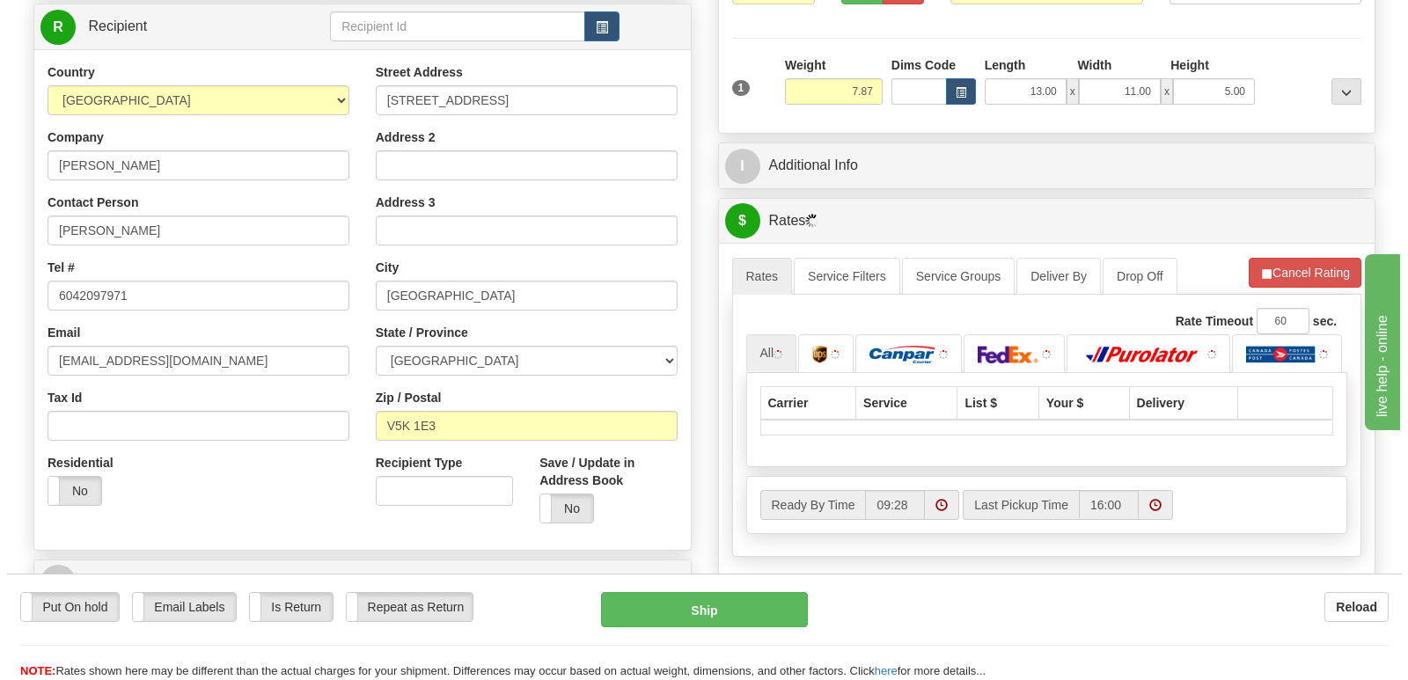
scroll to position [352, 0]
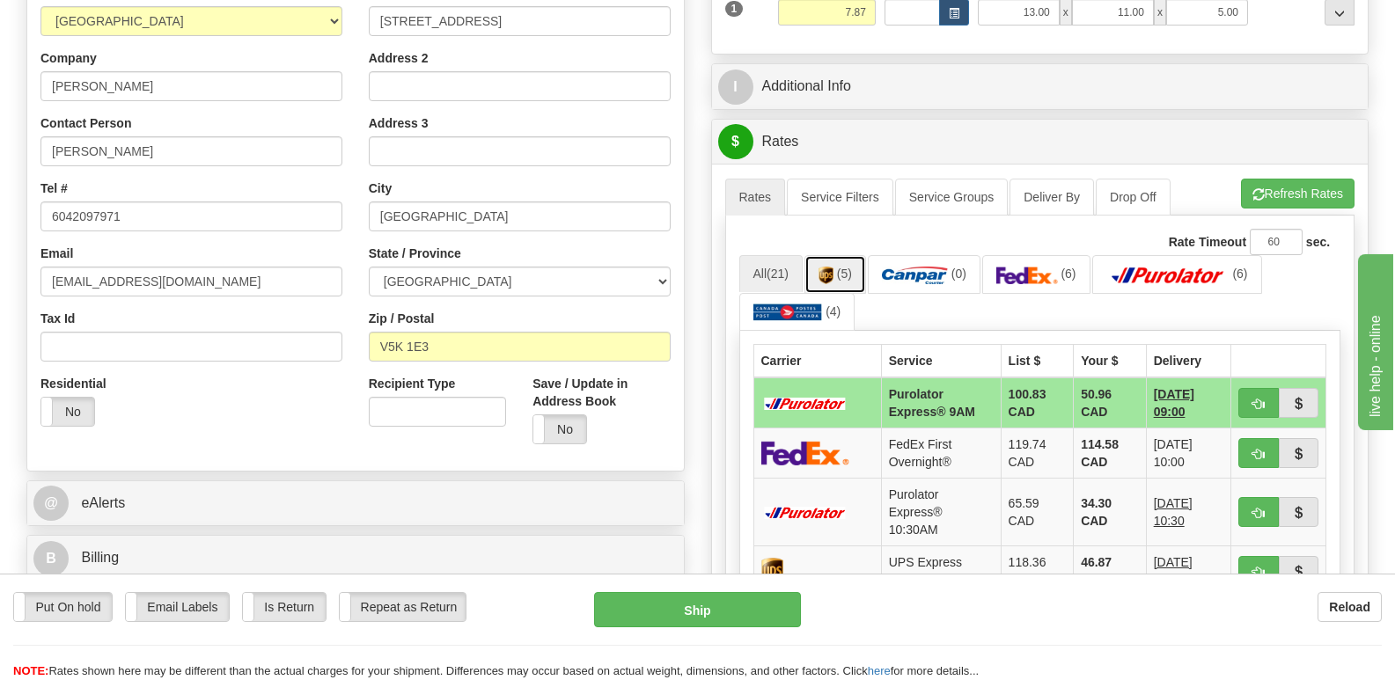
click at [829, 267] on img at bounding box center [826, 276] width 15 height 18
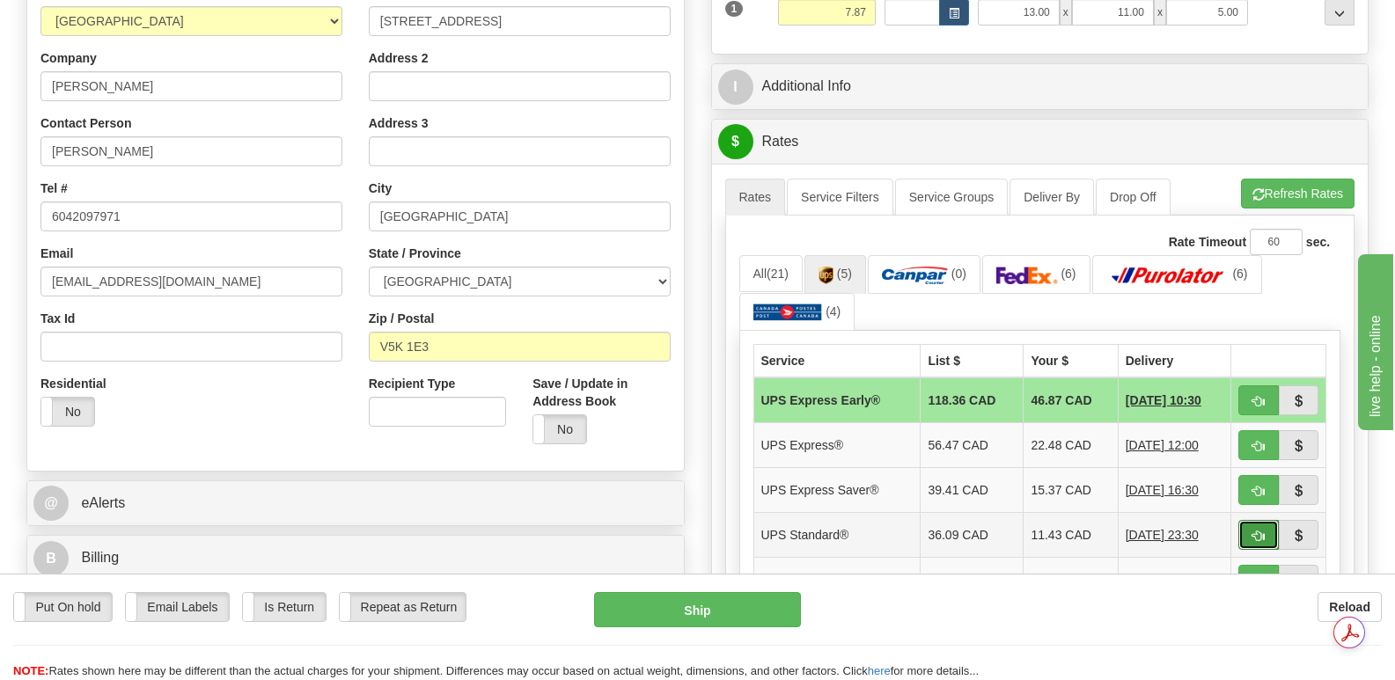
click at [1249, 520] on button "button" at bounding box center [1259, 535] width 40 height 30
type input "11"
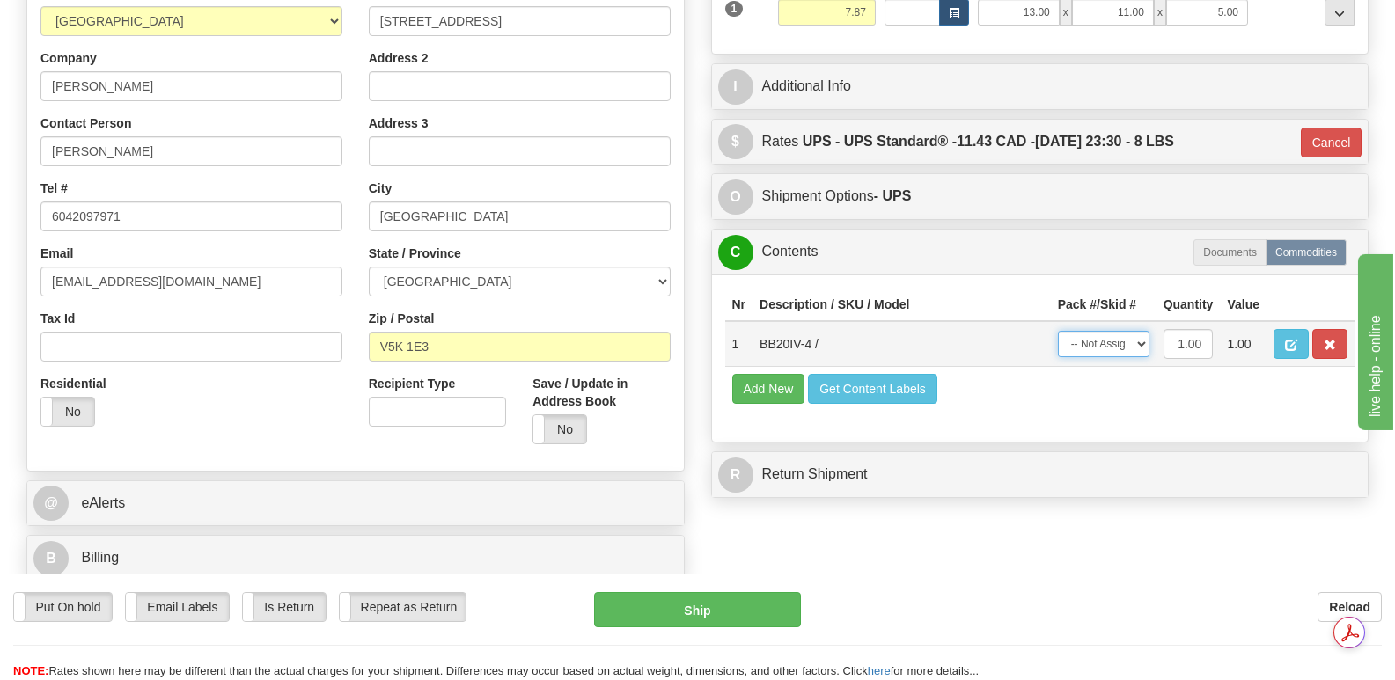
click at [1144, 331] on select "-- Not Assigned -- Package 1" at bounding box center [1104, 344] width 92 height 26
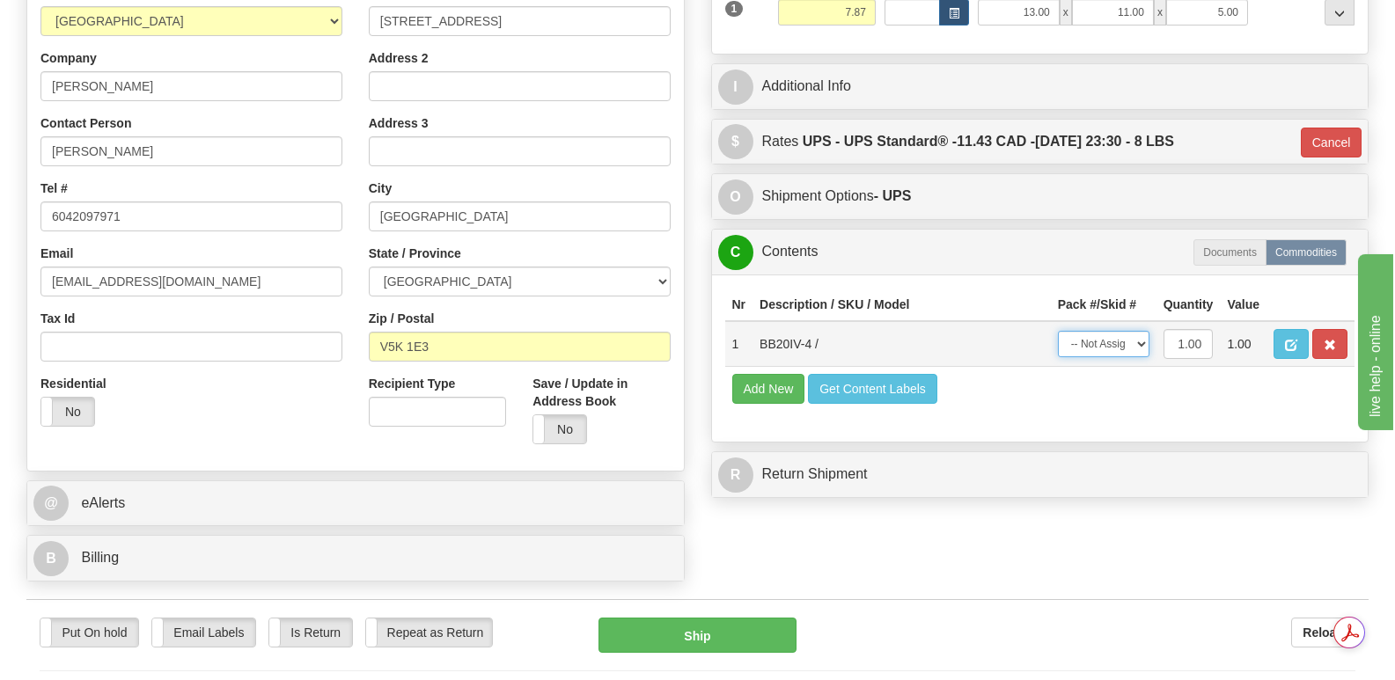
select select "0"
click at [1058, 331] on select "-- Not Assigned -- Package 1" at bounding box center [1104, 344] width 92 height 26
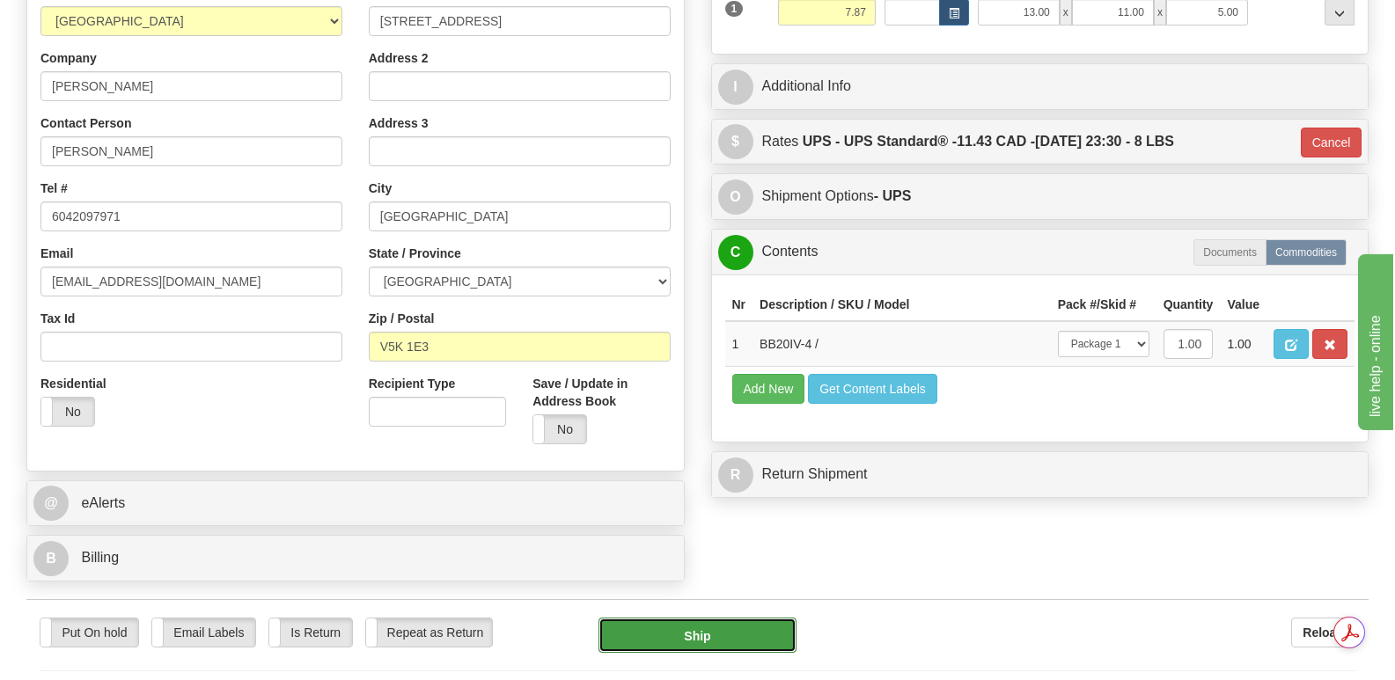
click at [708, 618] on button "Ship" at bounding box center [697, 635] width 197 height 35
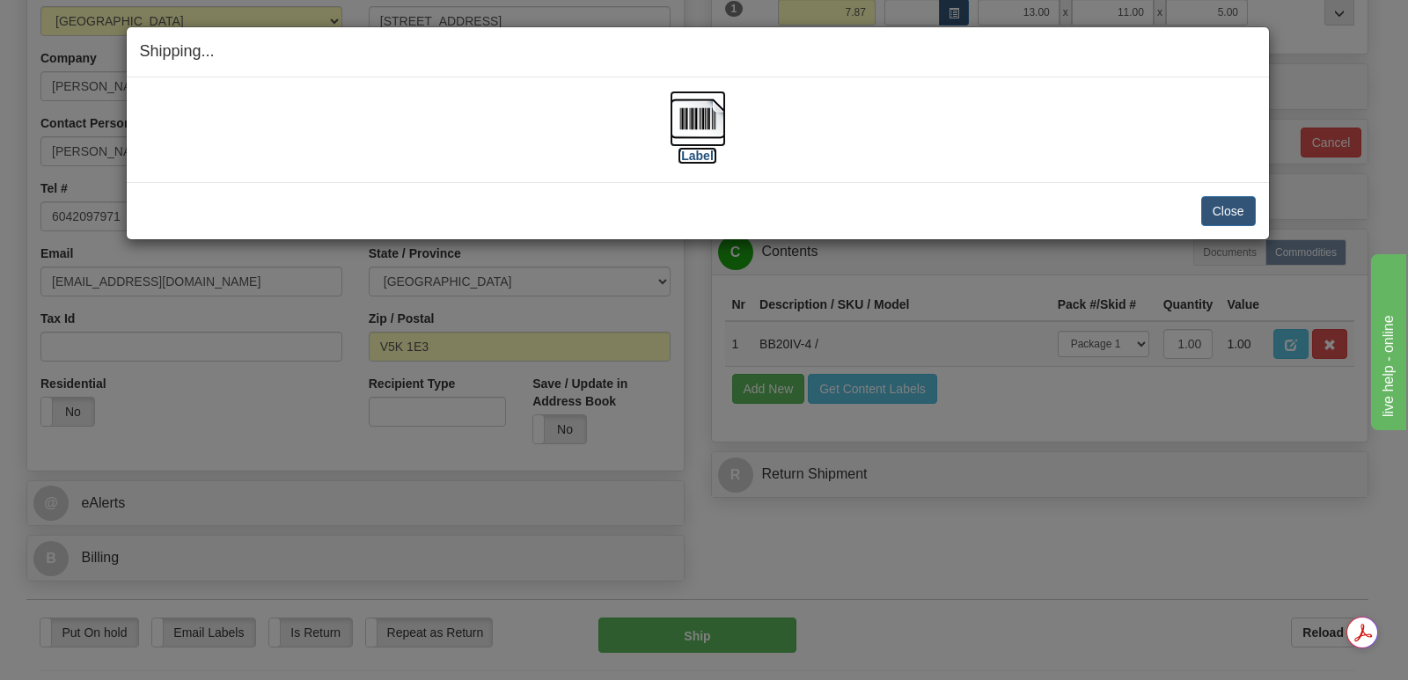
click at [709, 109] on img at bounding box center [698, 119] width 56 height 56
click at [1232, 206] on button "Close" at bounding box center [1229, 211] width 55 height 30
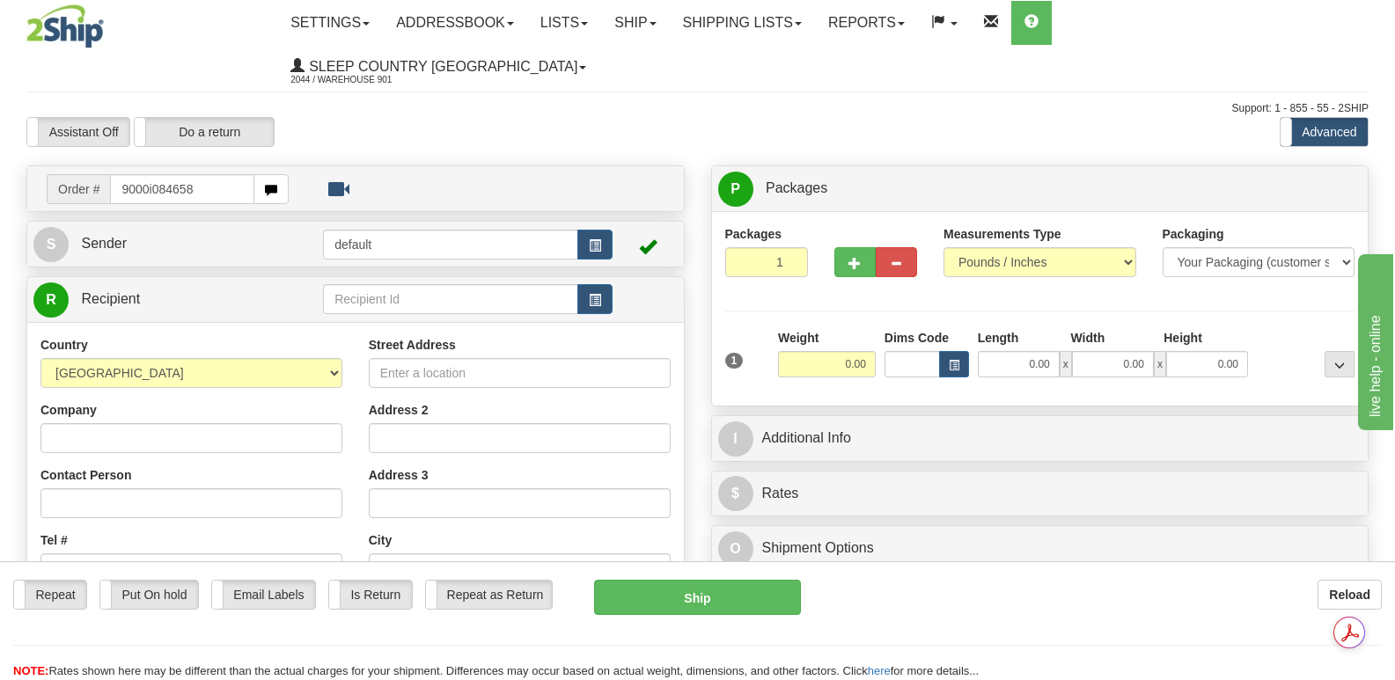
type input "9000i084658"
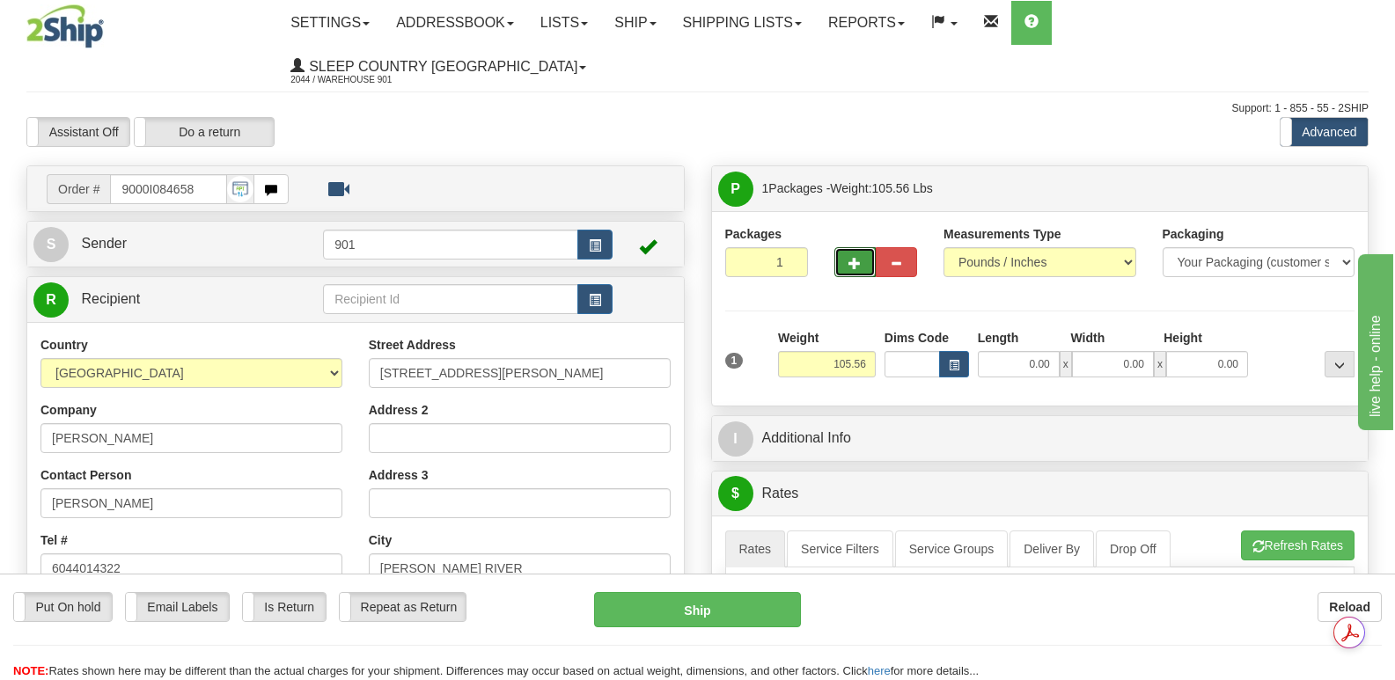
click at [849, 247] on button "button" at bounding box center [855, 262] width 41 height 30
type input "2"
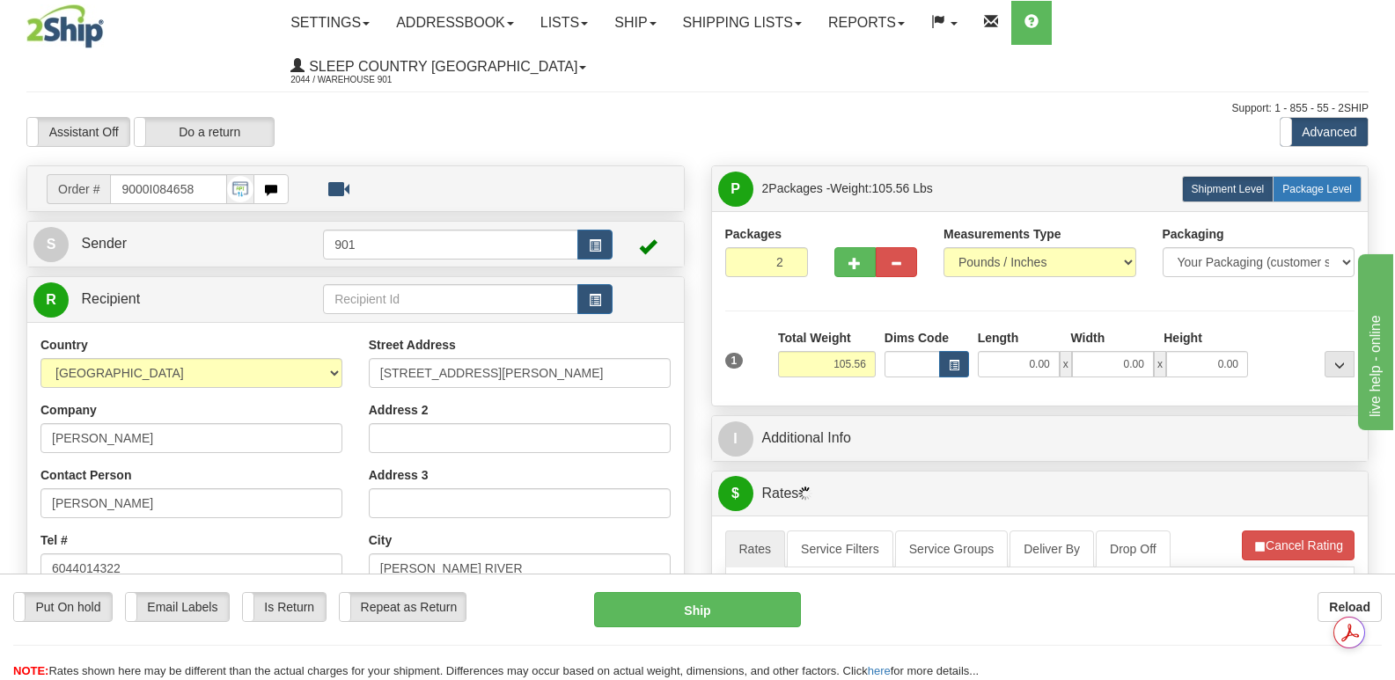
click at [1307, 183] on span "Package Level" at bounding box center [1318, 189] width 70 height 12
radio input "true"
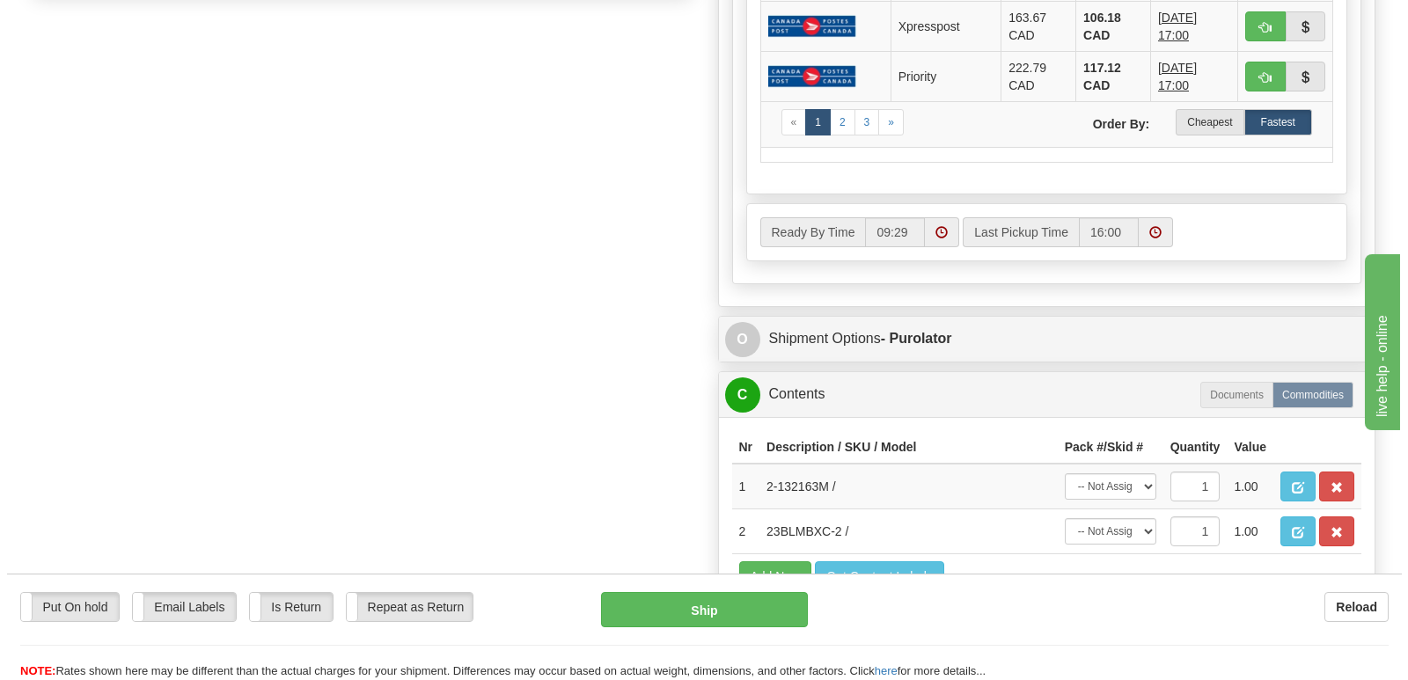
scroll to position [968, 0]
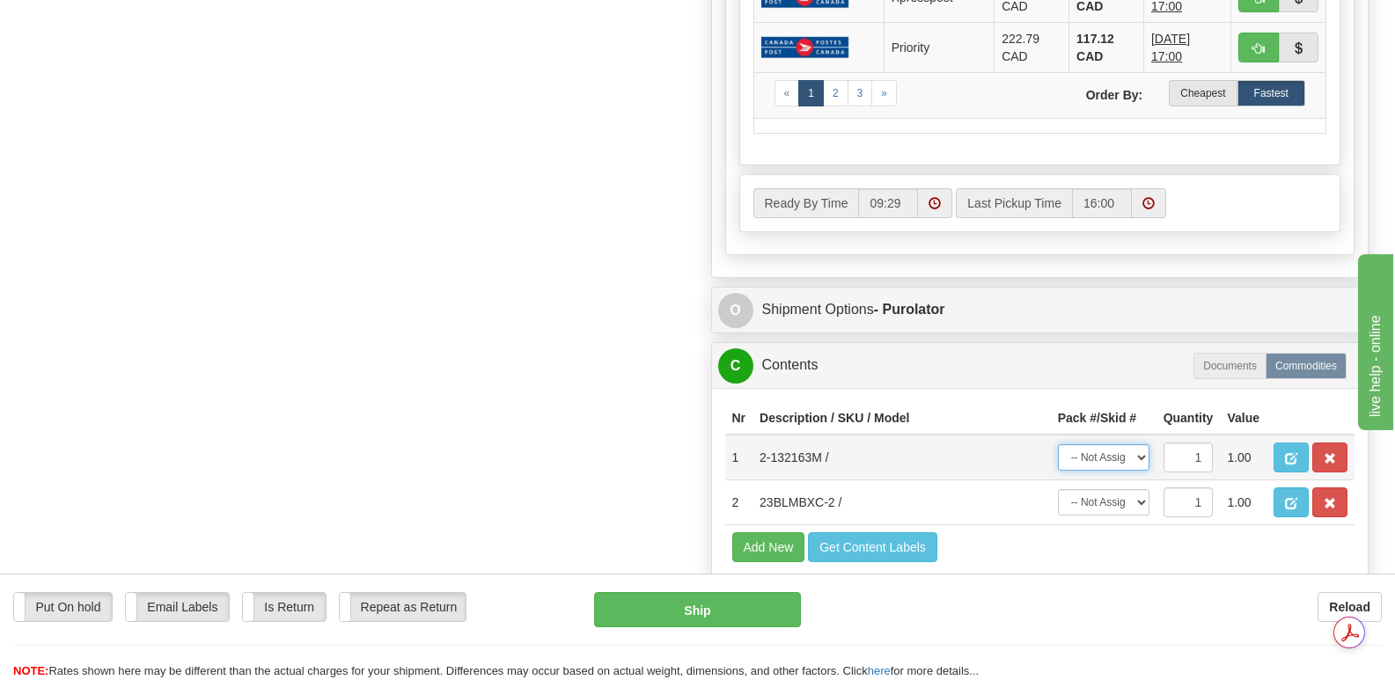
click at [1137, 445] on select "-- Not Assigned -- Package 1 Package 2" at bounding box center [1104, 458] width 92 height 26
select select "0"
click at [1058, 445] on select "-- Not Assigned -- Package 1 Package 2" at bounding box center [1104, 458] width 92 height 26
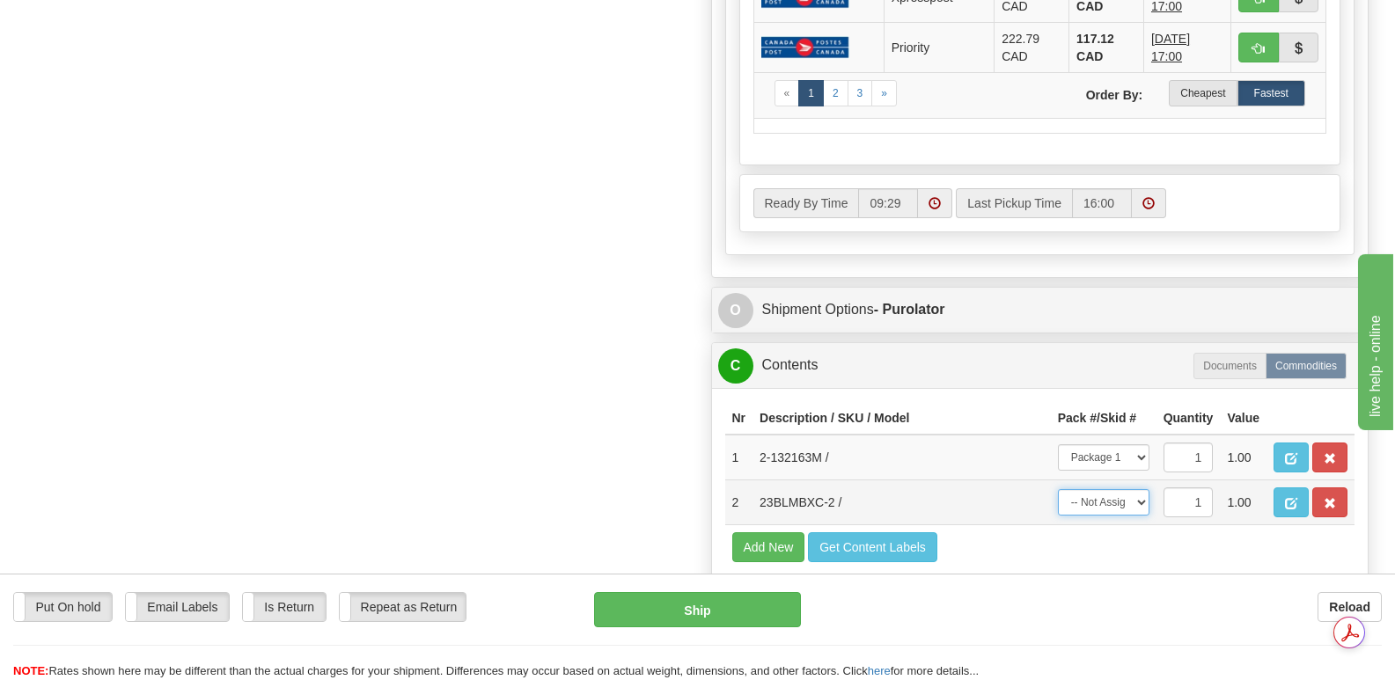
click at [1143, 489] on select "-- Not Assigned -- Package 1 Package 2" at bounding box center [1104, 502] width 92 height 26
select select "1"
click at [1058, 489] on select "-- Not Assigned -- Package 1 Package 2" at bounding box center [1104, 502] width 92 height 26
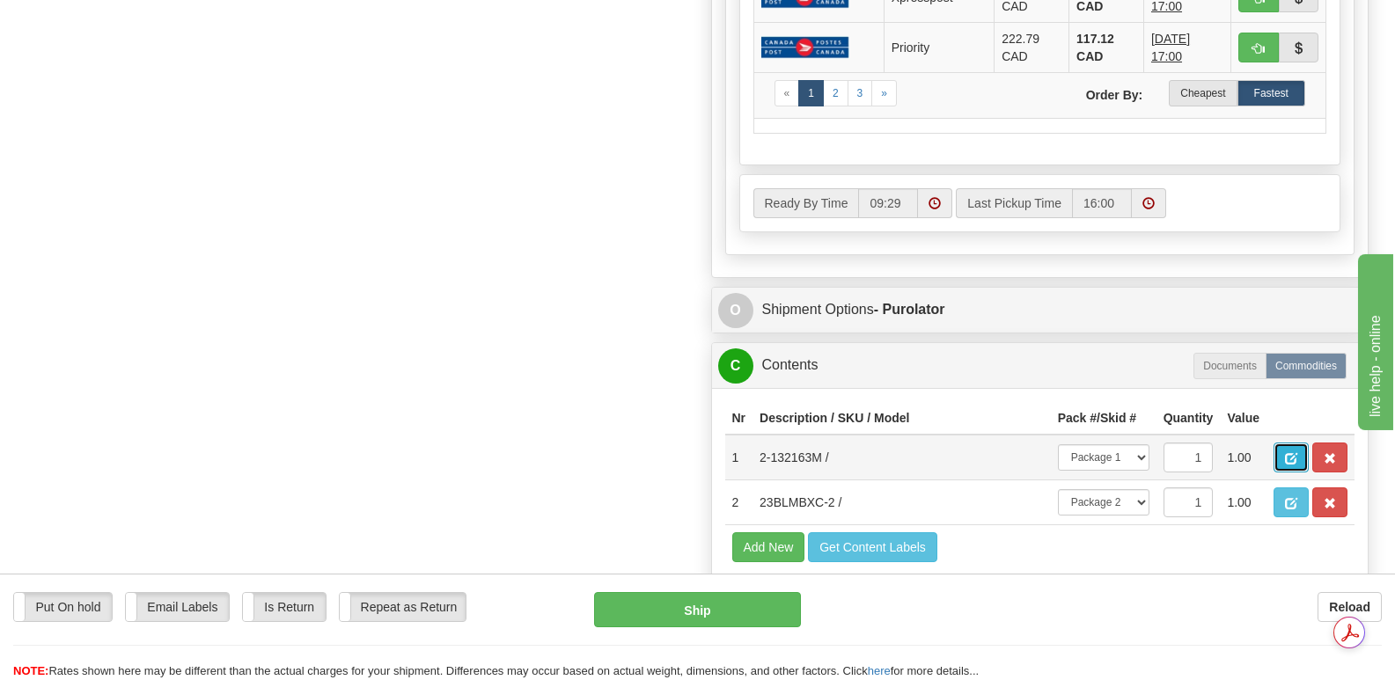
click at [1298, 443] on button "button" at bounding box center [1291, 458] width 35 height 30
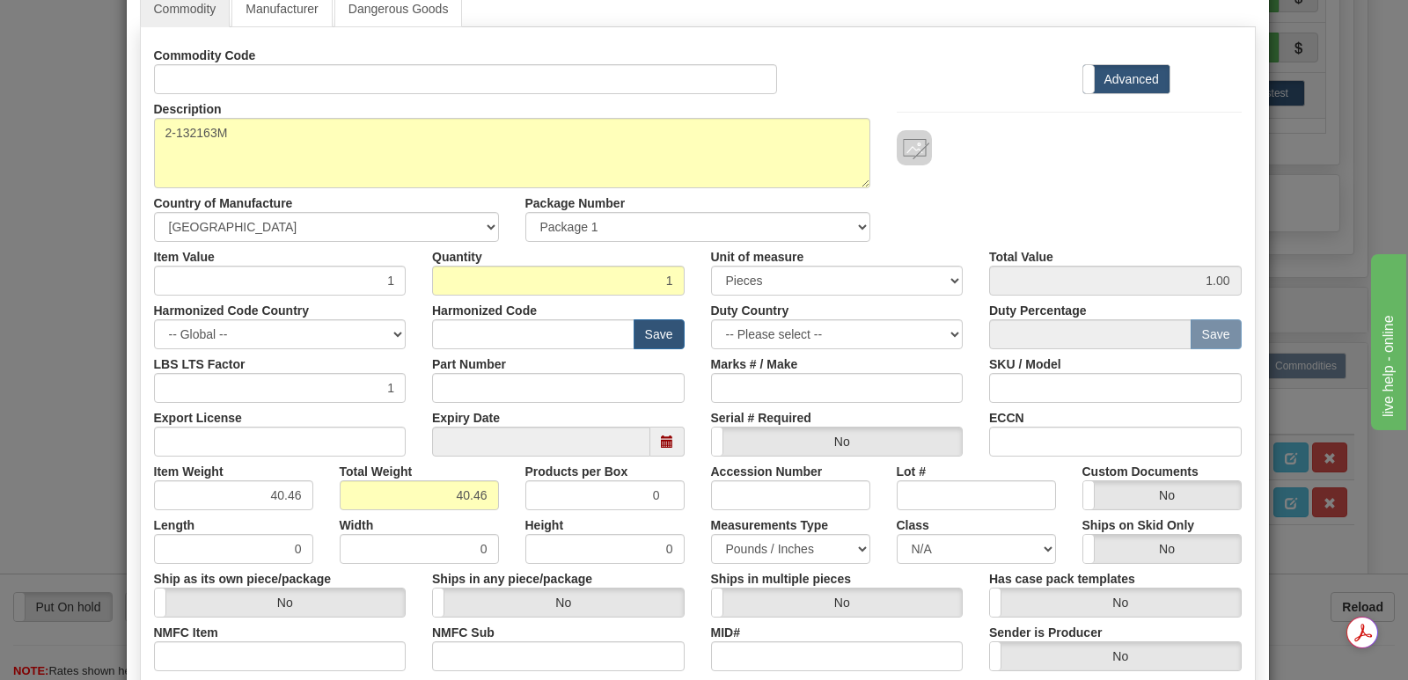
scroll to position [408, 0]
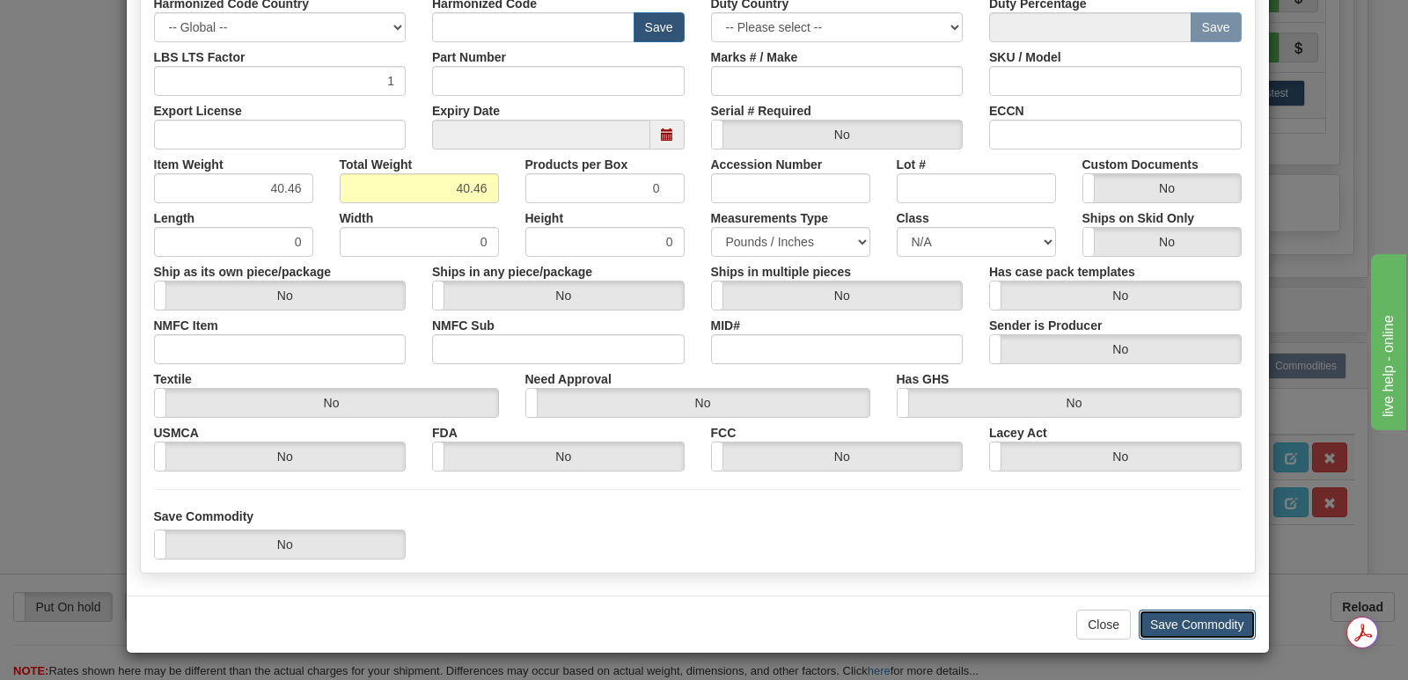
click at [1180, 626] on button "Save Commodity" at bounding box center [1197, 625] width 117 height 30
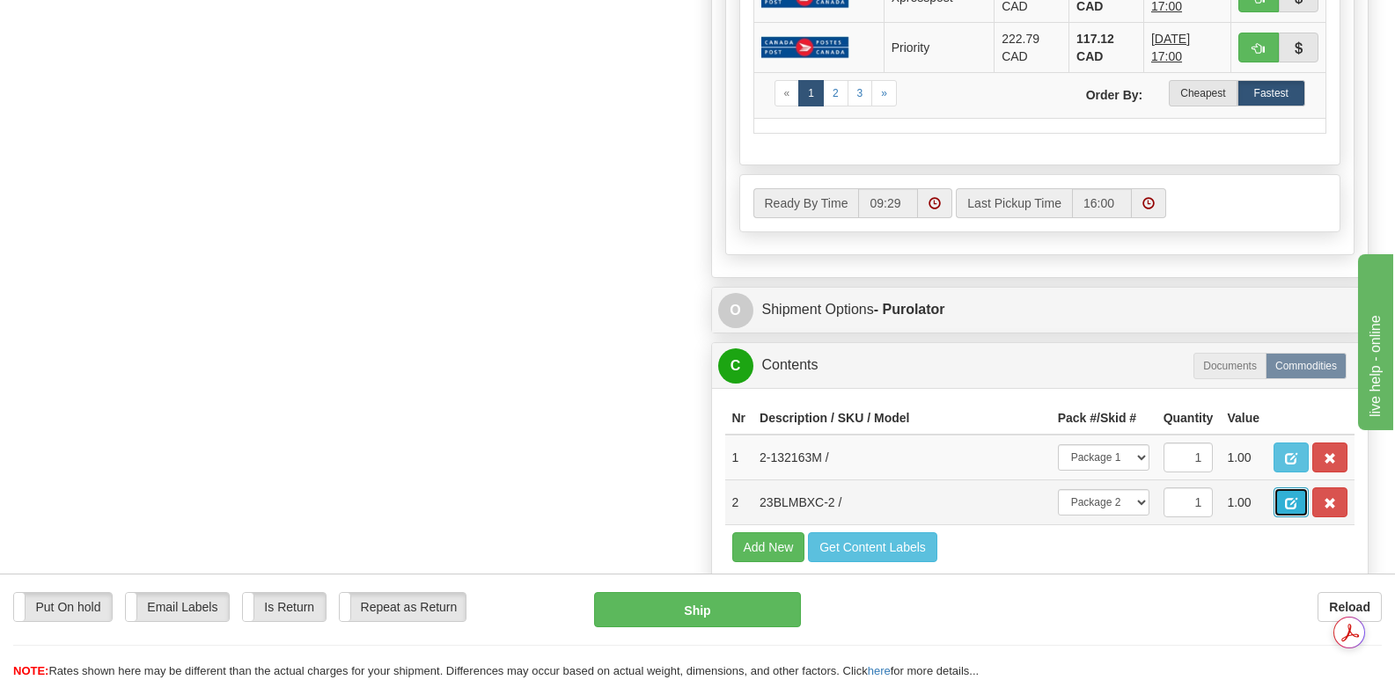
click at [1283, 488] on button "button" at bounding box center [1291, 503] width 35 height 30
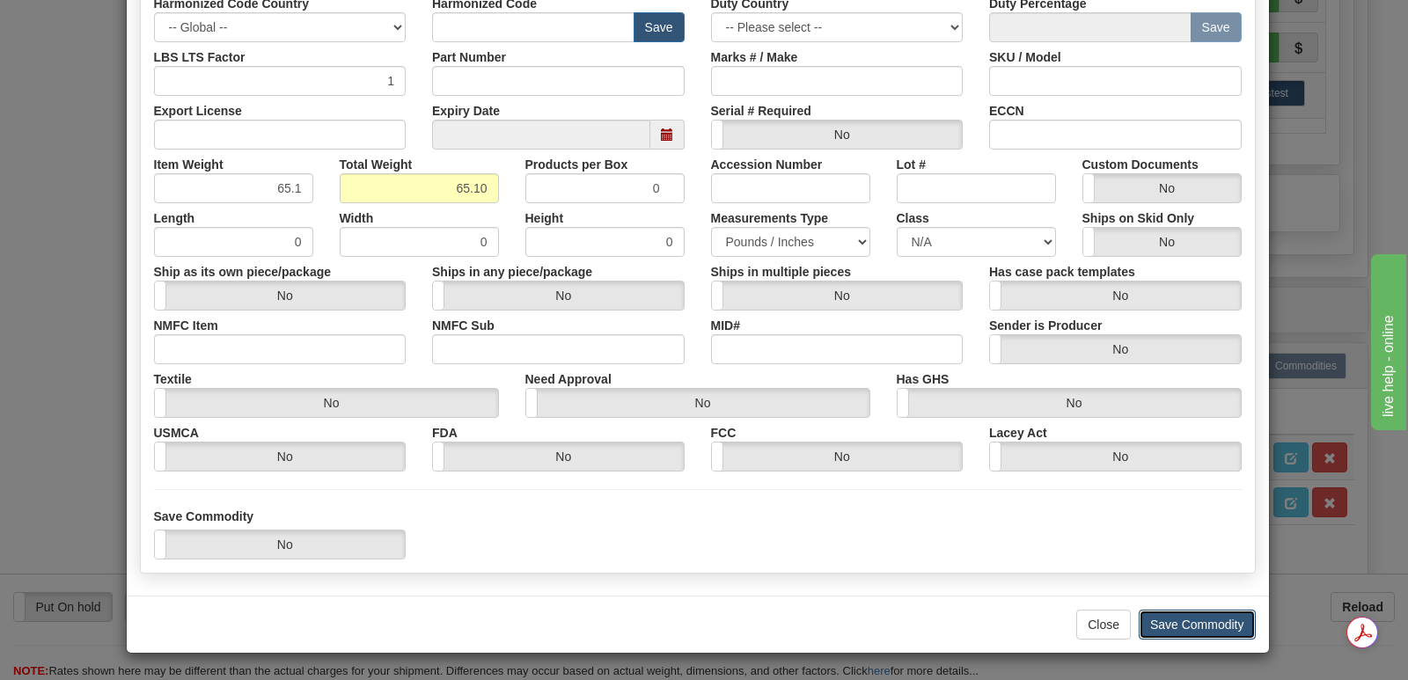
click at [1183, 621] on button "Save Commodity" at bounding box center [1197, 625] width 117 height 30
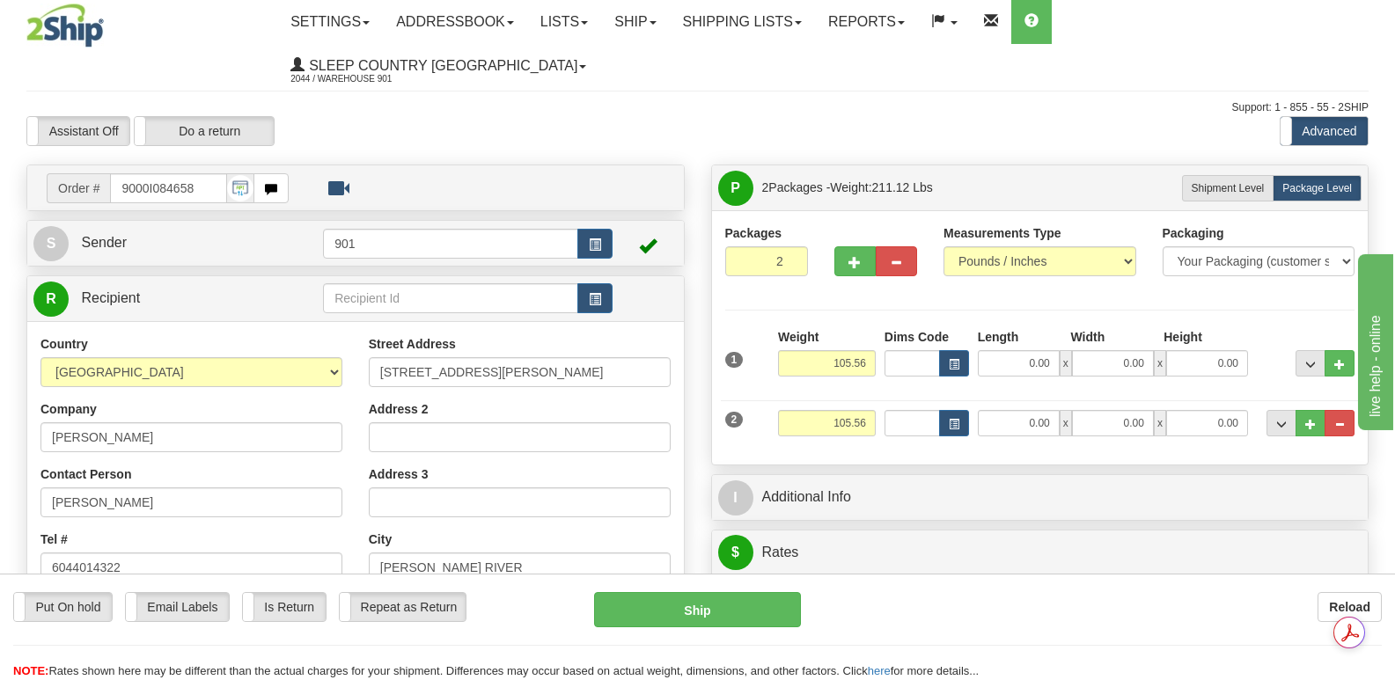
scroll to position [0, 0]
drag, startPoint x: 820, startPoint y: 320, endPoint x: 867, endPoint y: 320, distance: 46.7
click at [867, 351] on input "105.56" at bounding box center [827, 364] width 98 height 26
type input "40.46"
click at [999, 351] on input "0.00" at bounding box center [1019, 364] width 82 height 26
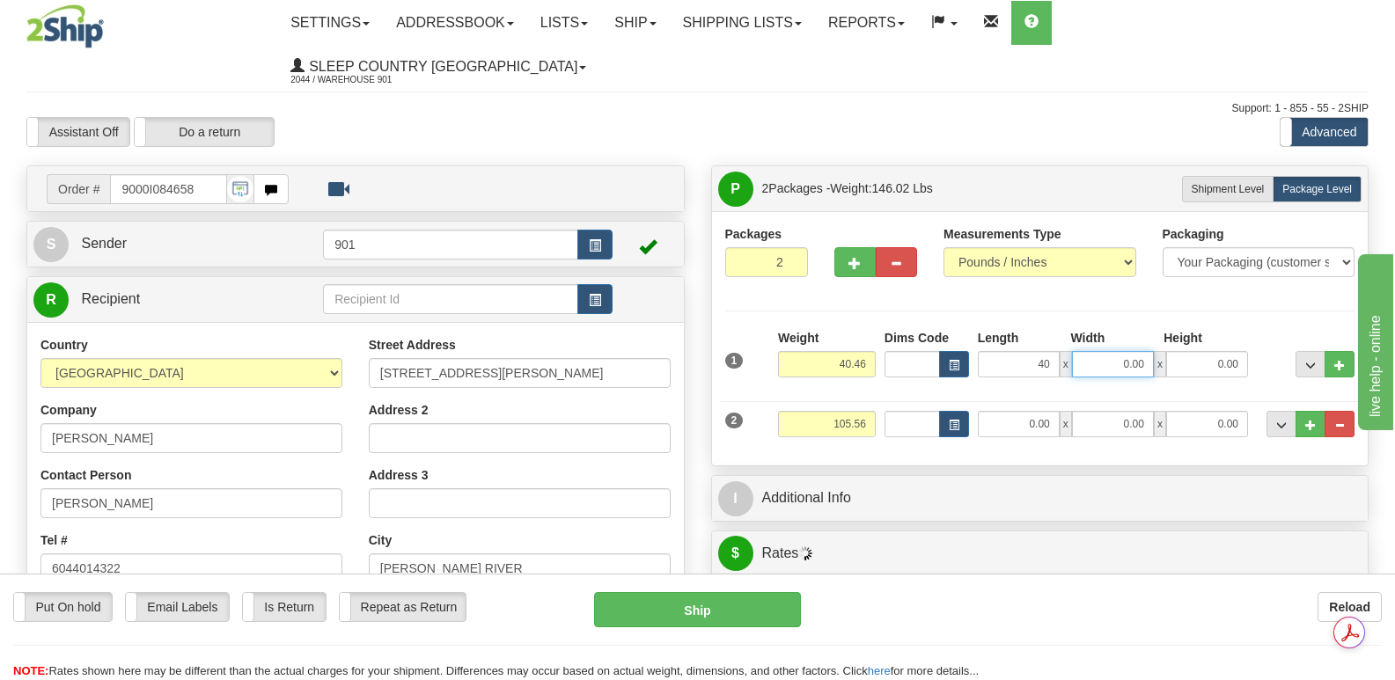
type input "40.00"
click at [1095, 351] on input "0.00" at bounding box center [1113, 364] width 82 height 26
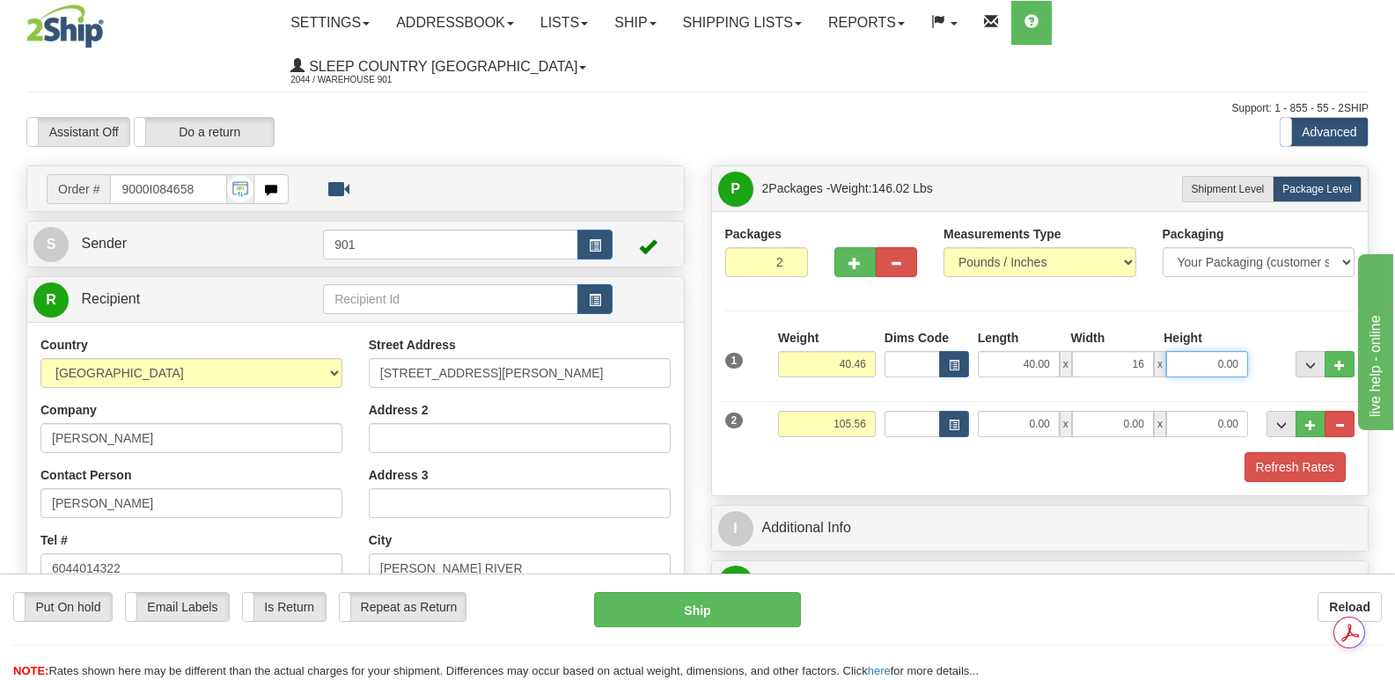
type input "16.00"
click at [1198, 351] on input "0.00" at bounding box center [1207, 364] width 82 height 26
type input "16.00"
drag, startPoint x: 824, startPoint y: 389, endPoint x: 878, endPoint y: 386, distance: 53.8
click at [878, 411] on div "Weight 105.56" at bounding box center [827, 431] width 107 height 40
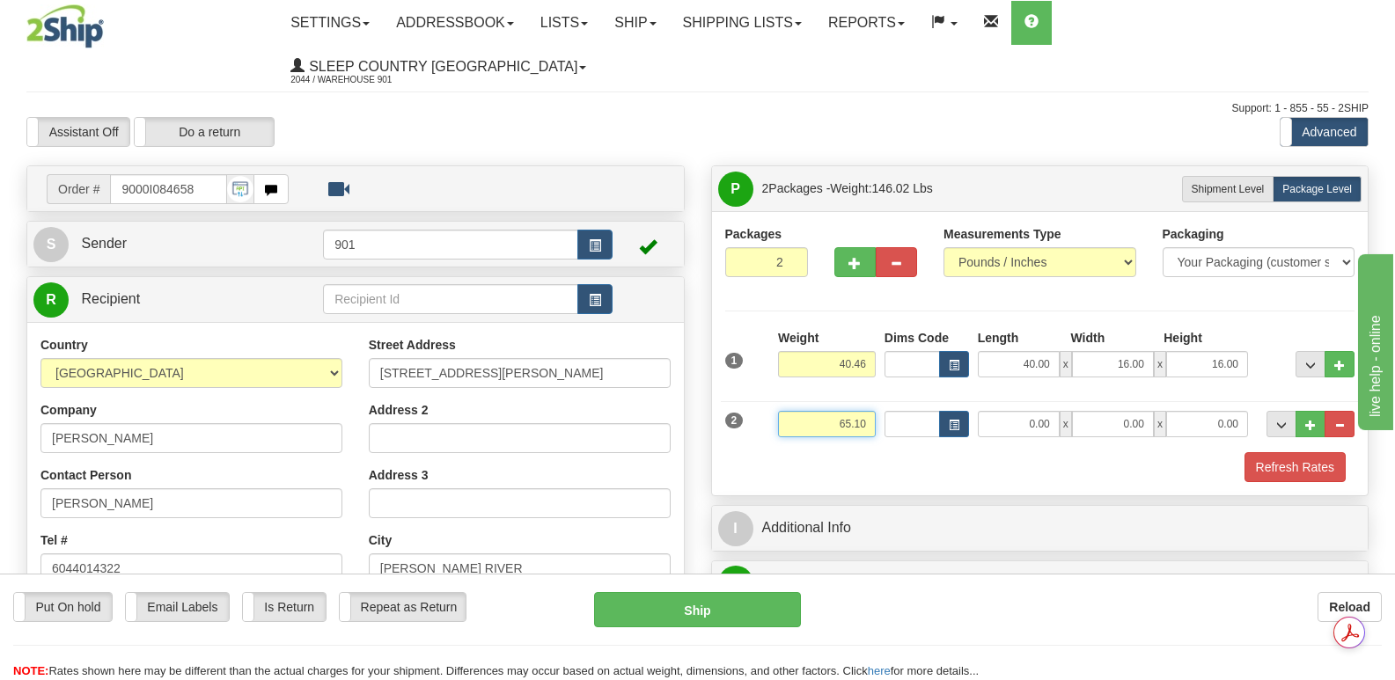
type input "65.10"
click at [996, 411] on input "0.00" at bounding box center [1019, 424] width 82 height 26
type input "73.00"
click at [1100, 411] on input "0.00" at bounding box center [1113, 424] width 82 height 26
type input "16.00"
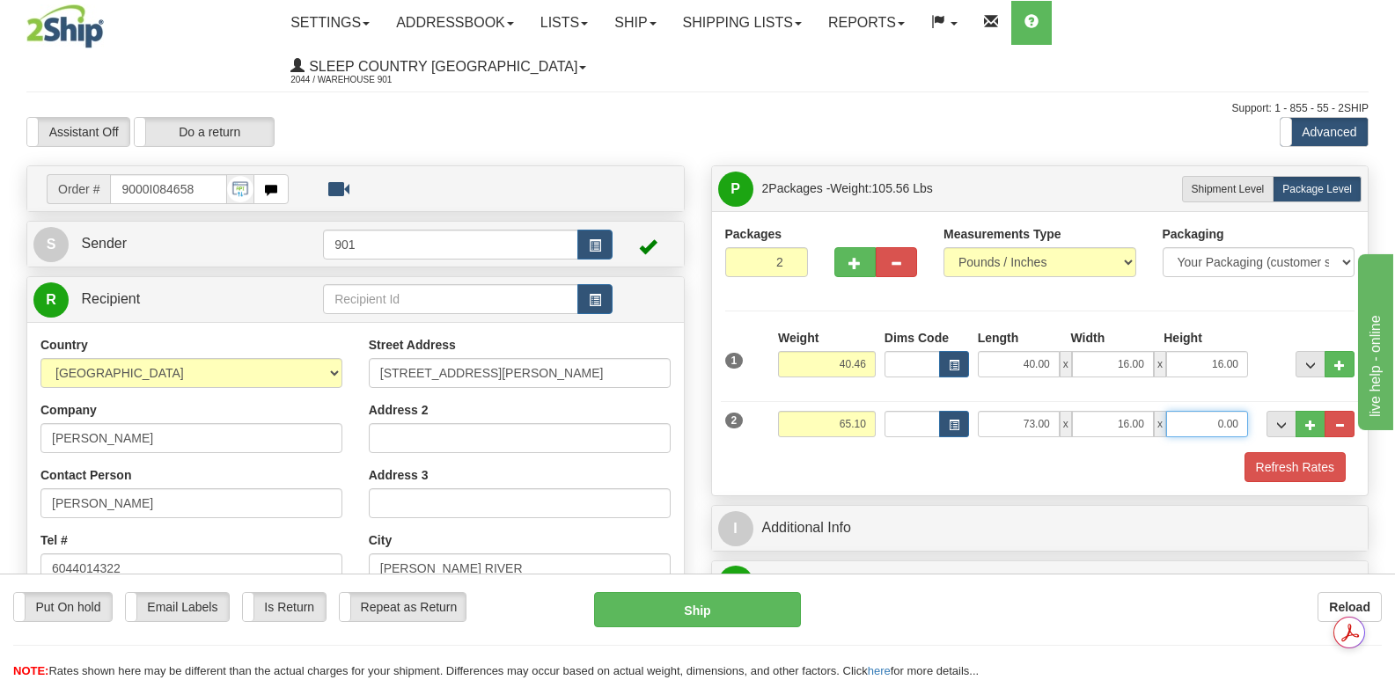
click at [1193, 411] on input "0.00" at bounding box center [1207, 424] width 82 height 26
type input "10.00"
click at [1291, 452] on button "Refresh Rates" at bounding box center [1295, 467] width 101 height 30
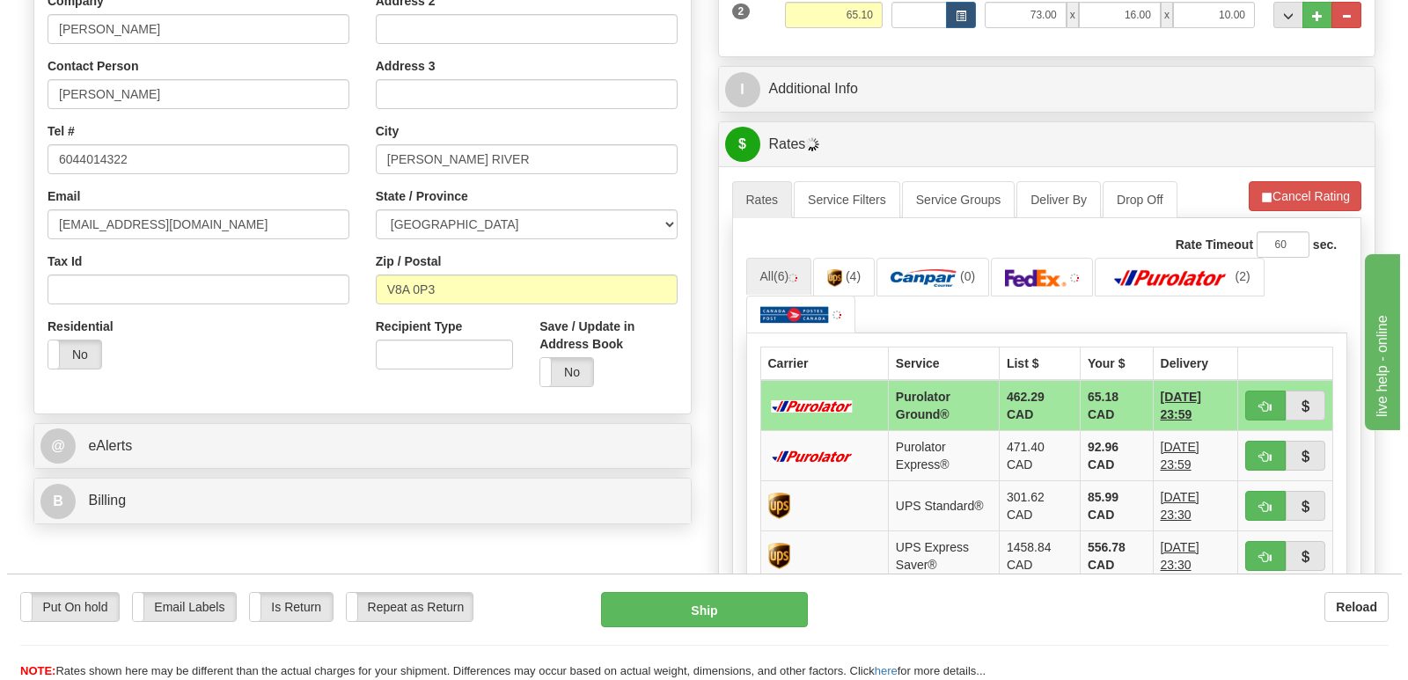
scroll to position [440, 0]
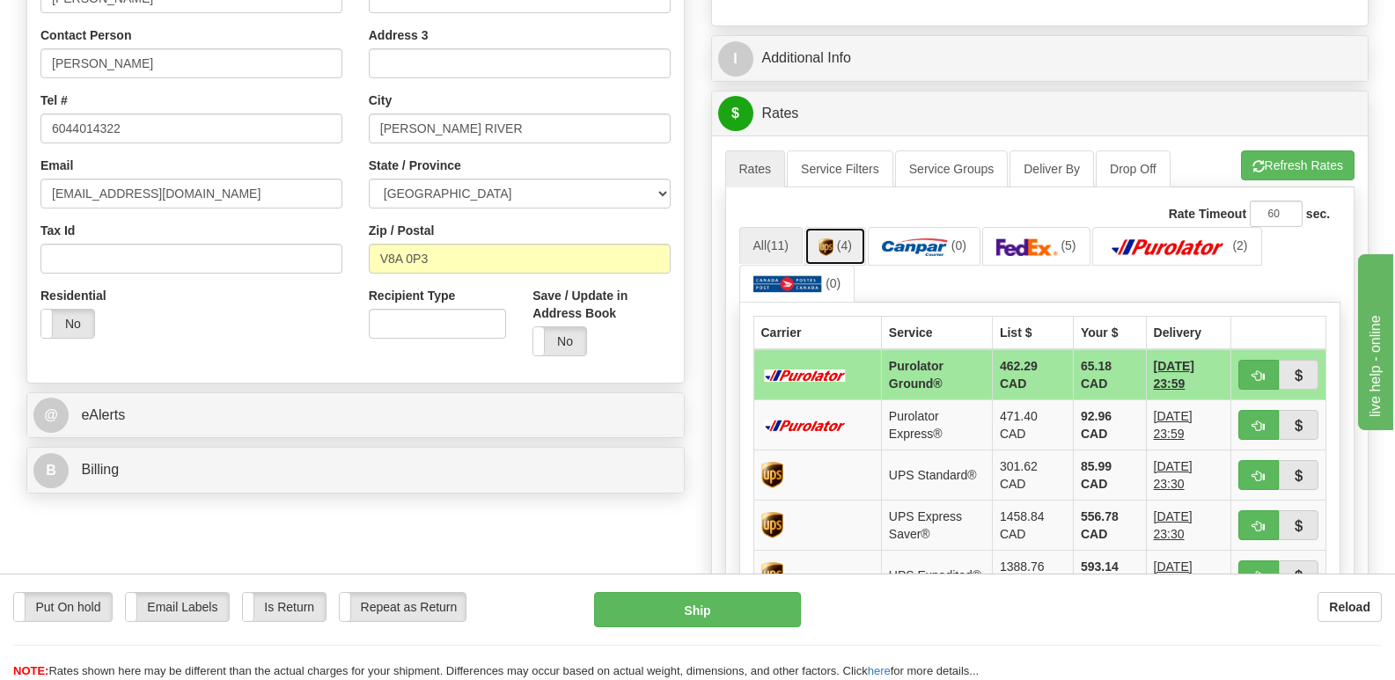
click at [840, 239] on span "(4)" at bounding box center [844, 246] width 15 height 14
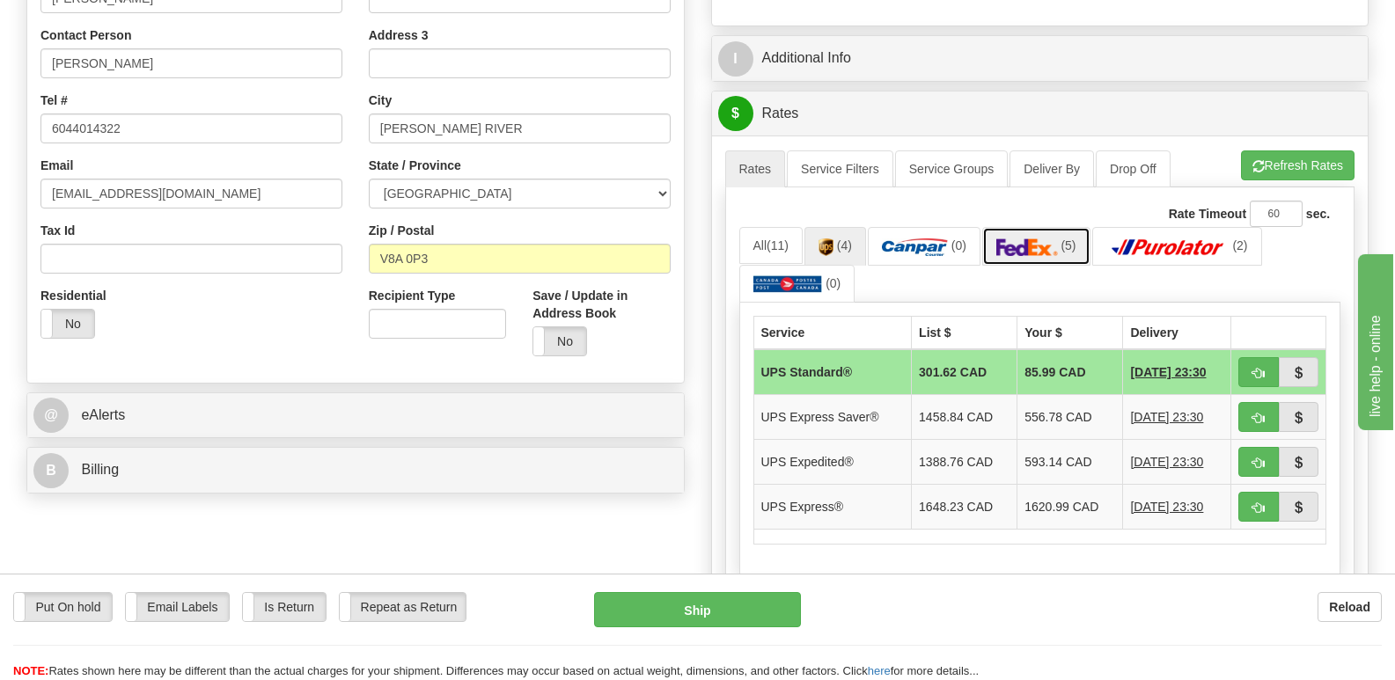
click at [1037, 239] on img at bounding box center [1028, 248] width 62 height 18
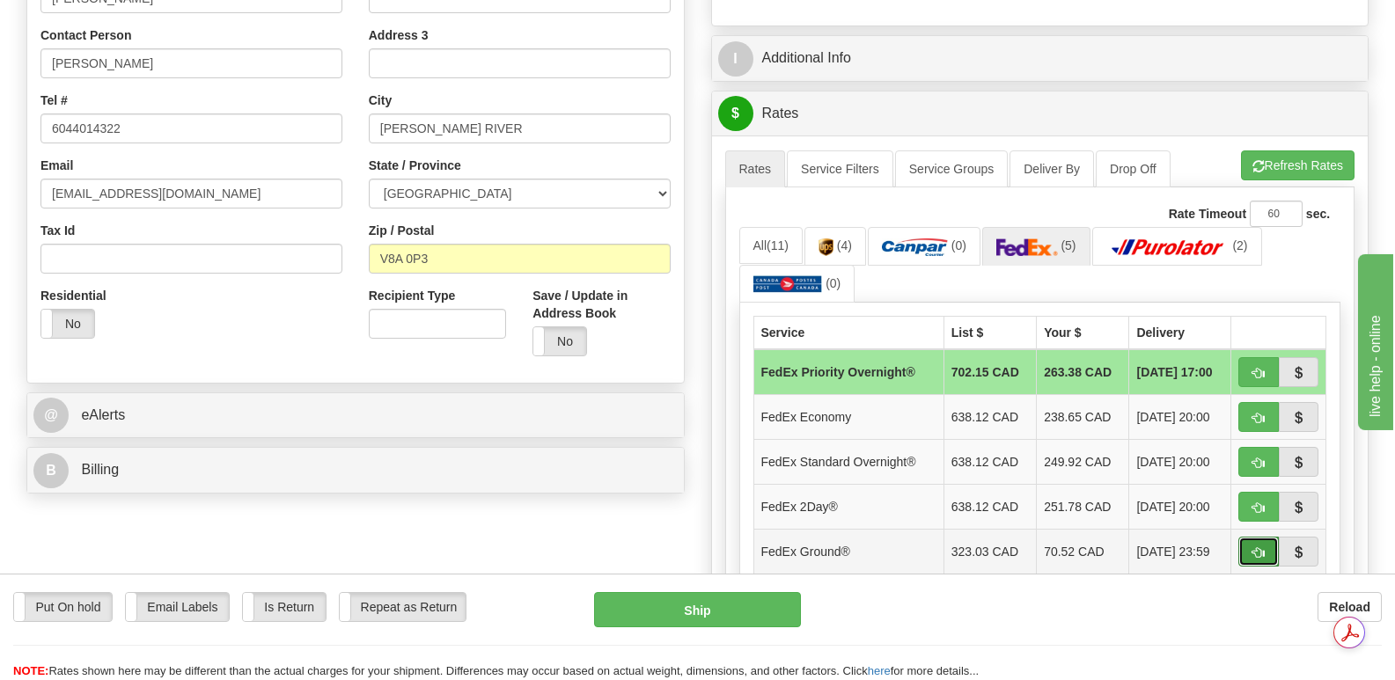
click at [1256, 548] on span "button" at bounding box center [1259, 553] width 12 height 11
type input "92"
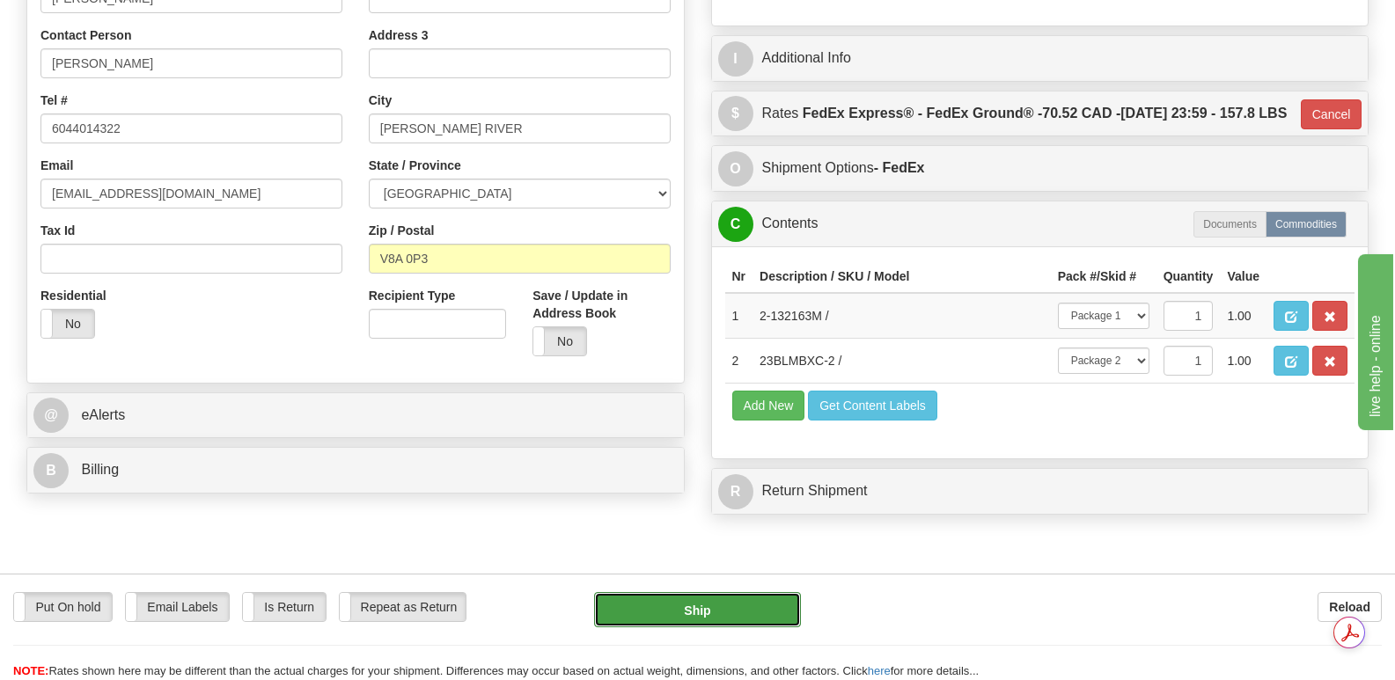
click at [710, 603] on button "Ship" at bounding box center [697, 609] width 206 height 35
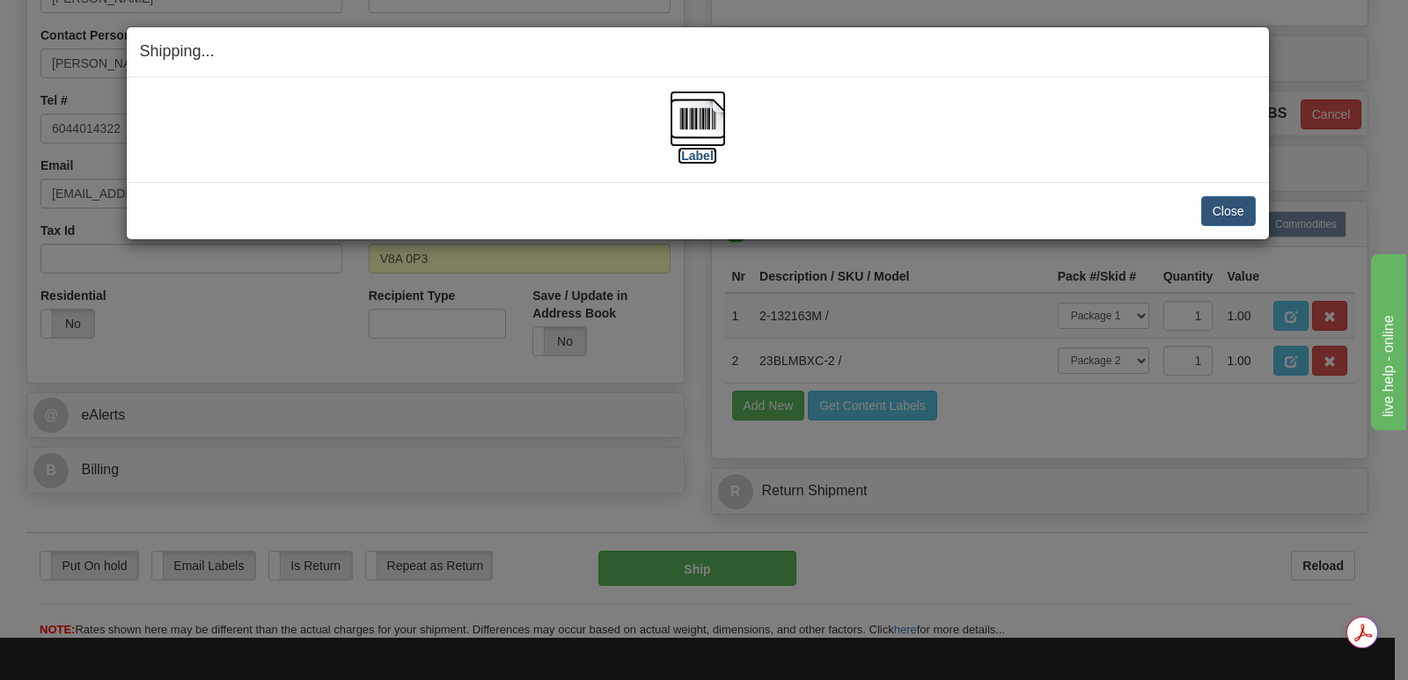
click at [710, 114] on img at bounding box center [698, 119] width 56 height 56
click at [1226, 210] on button "Close" at bounding box center [1229, 211] width 55 height 30
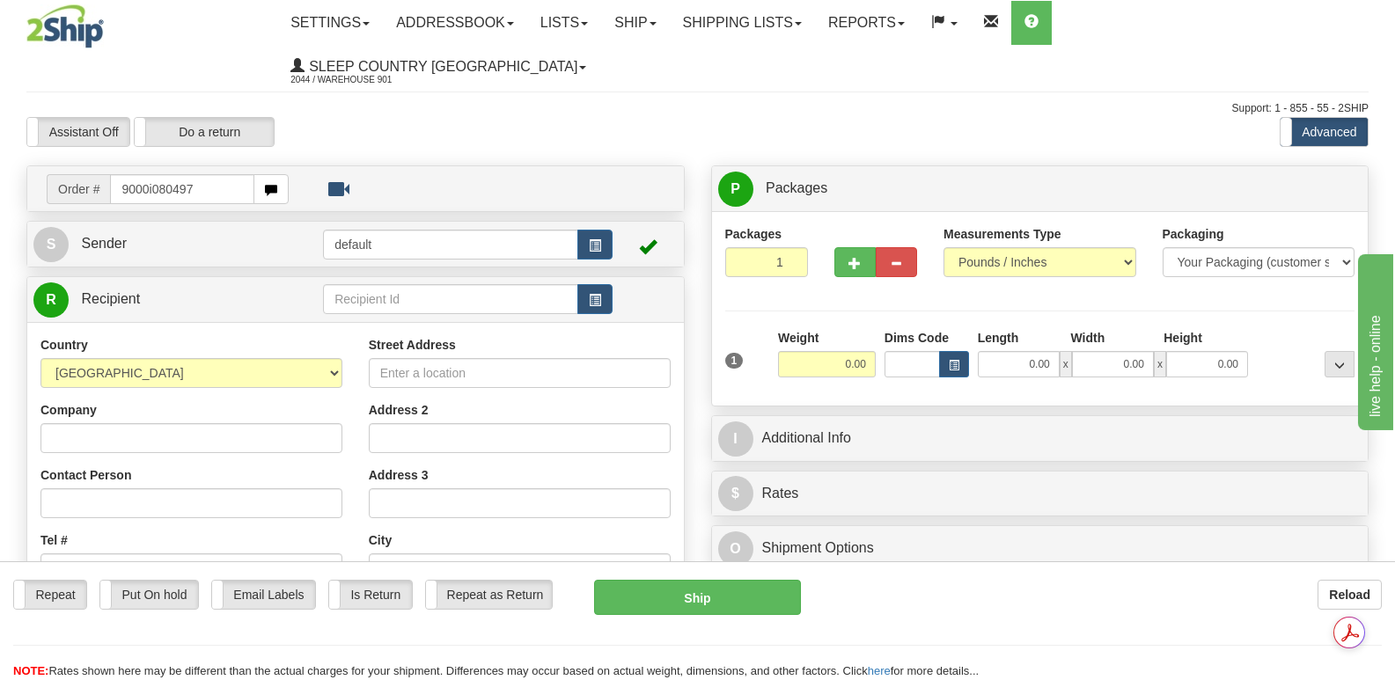
type input "9000i080497"
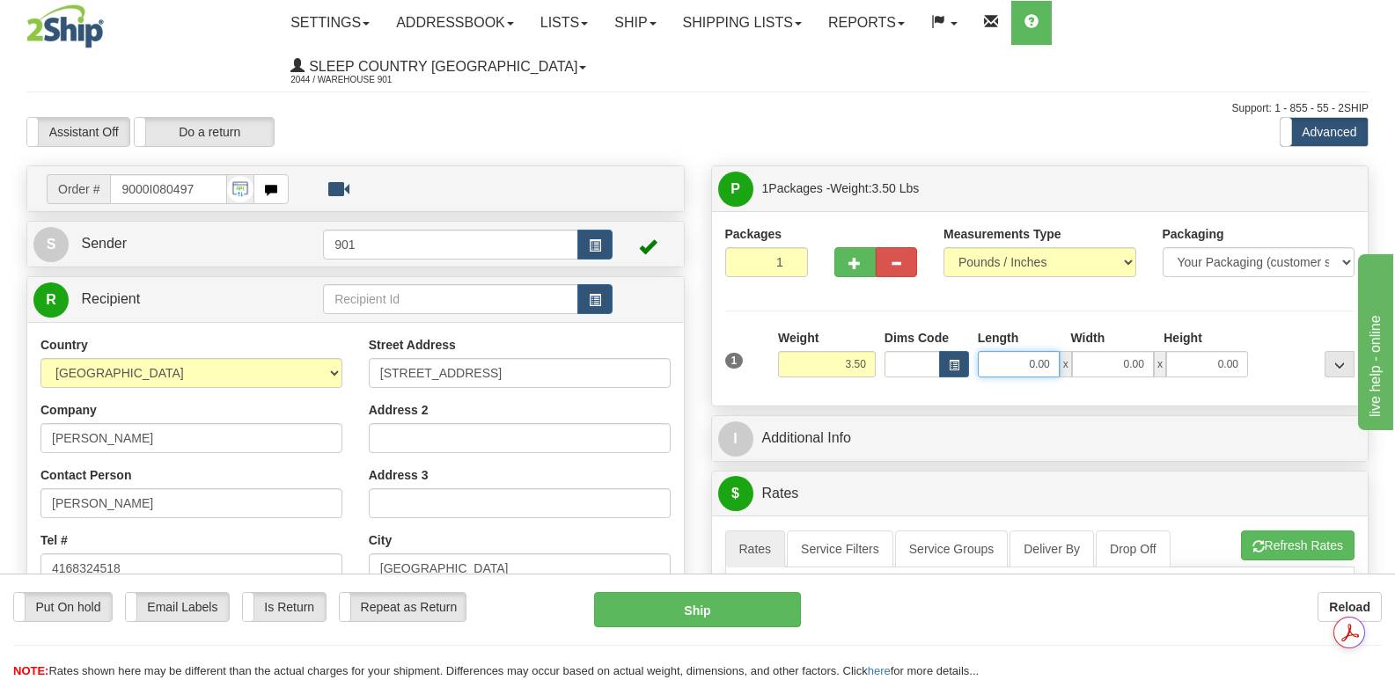
click at [992, 351] on input "0.00" at bounding box center [1019, 364] width 82 height 26
type input "24.00"
click at [1095, 351] on input "0.00" at bounding box center [1113, 364] width 82 height 26
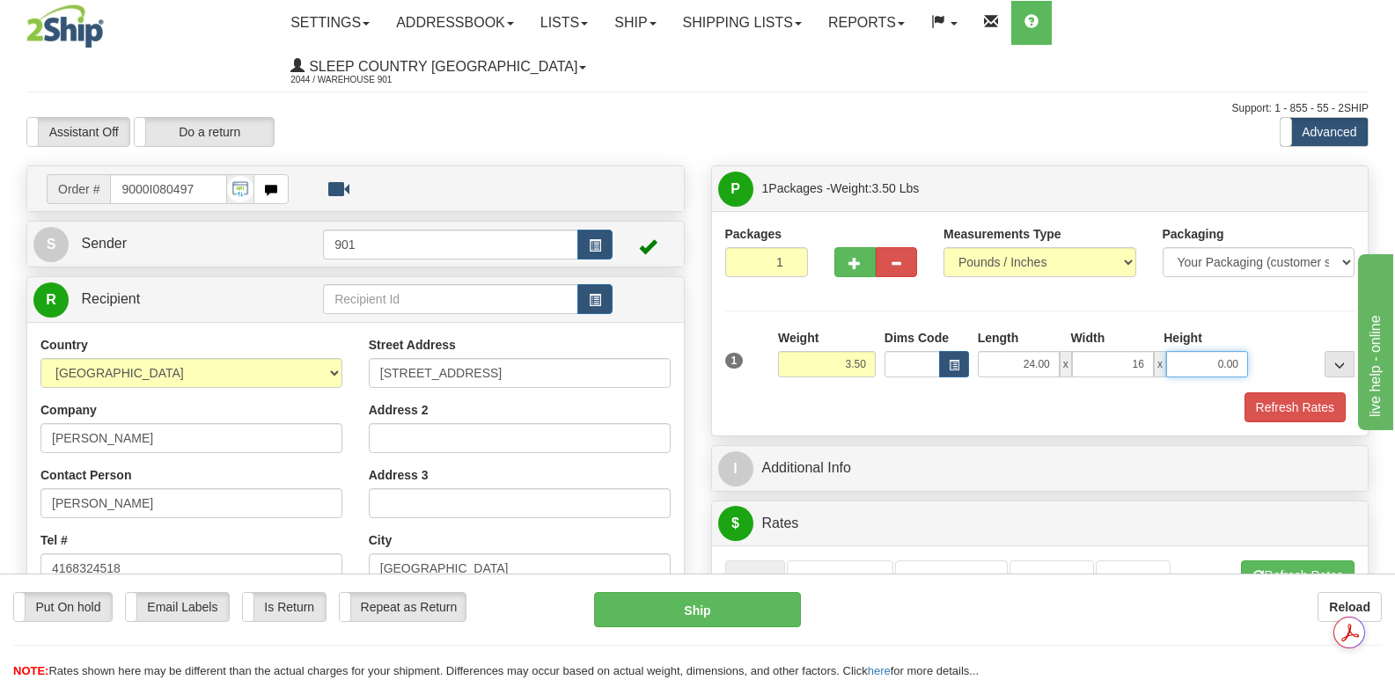
type input "16.00"
click at [1186, 351] on input "0.00" at bounding box center [1207, 364] width 82 height 26
type input "5.00"
click at [1293, 393] on button "Refresh Rates" at bounding box center [1295, 408] width 101 height 30
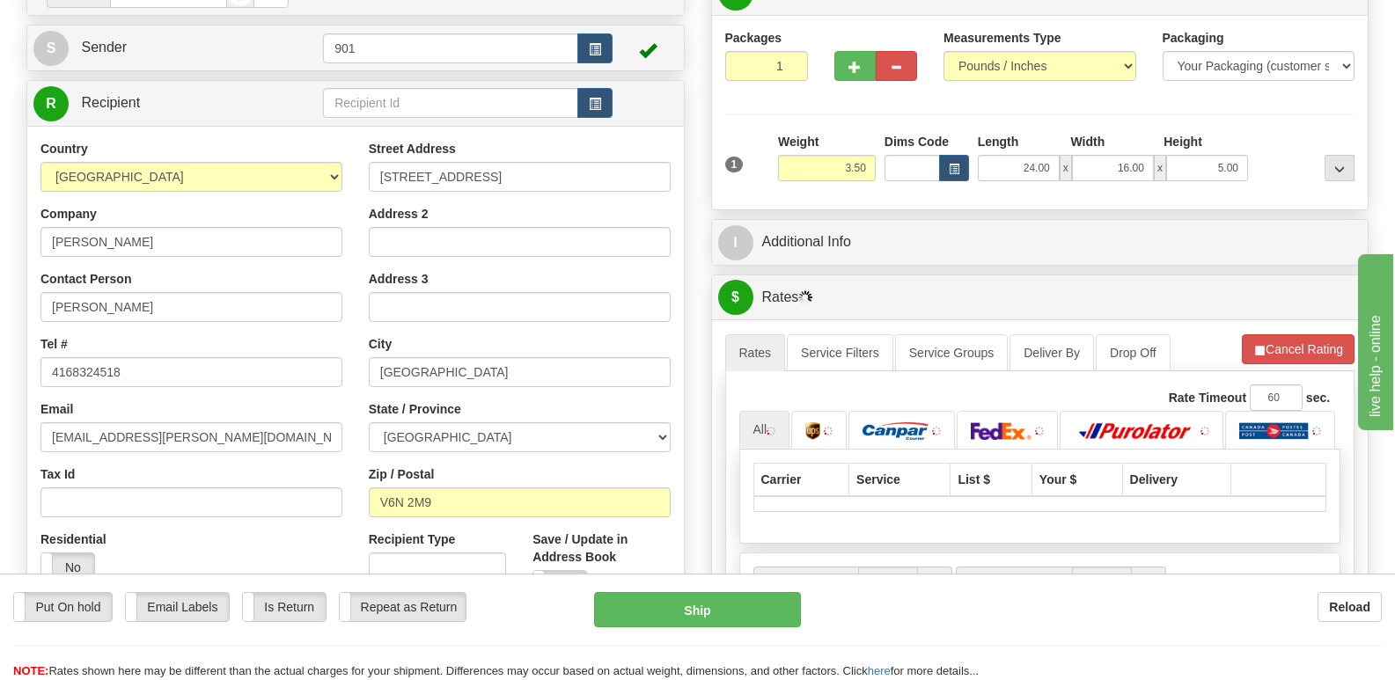
scroll to position [264, 0]
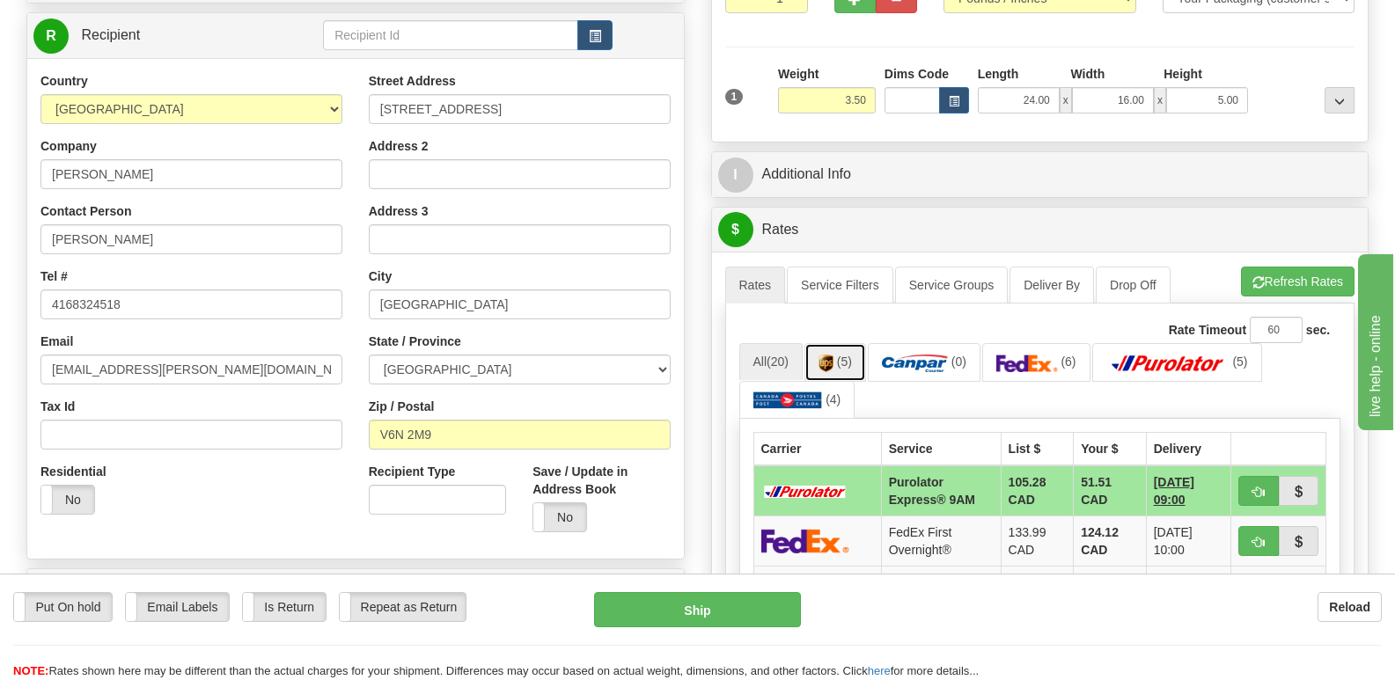
click at [837, 343] on link "(5)" at bounding box center [836, 362] width 62 height 38
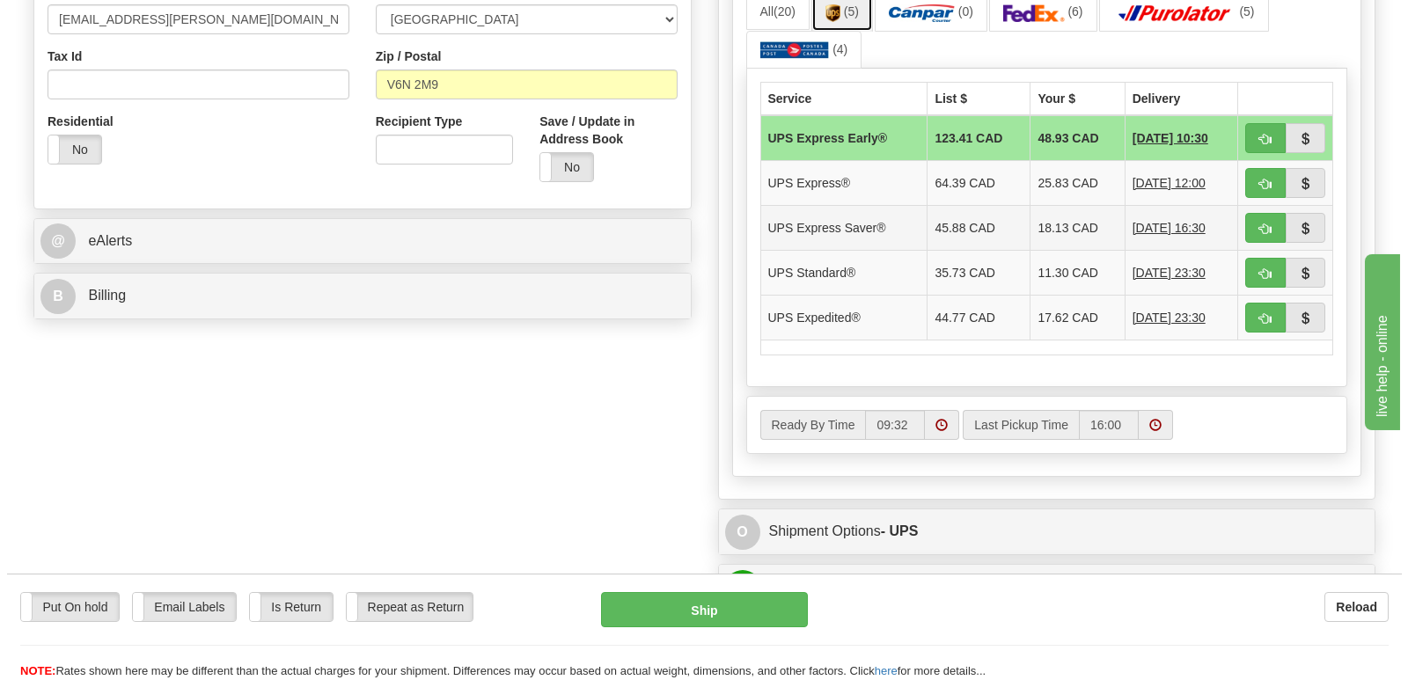
scroll to position [616, 0]
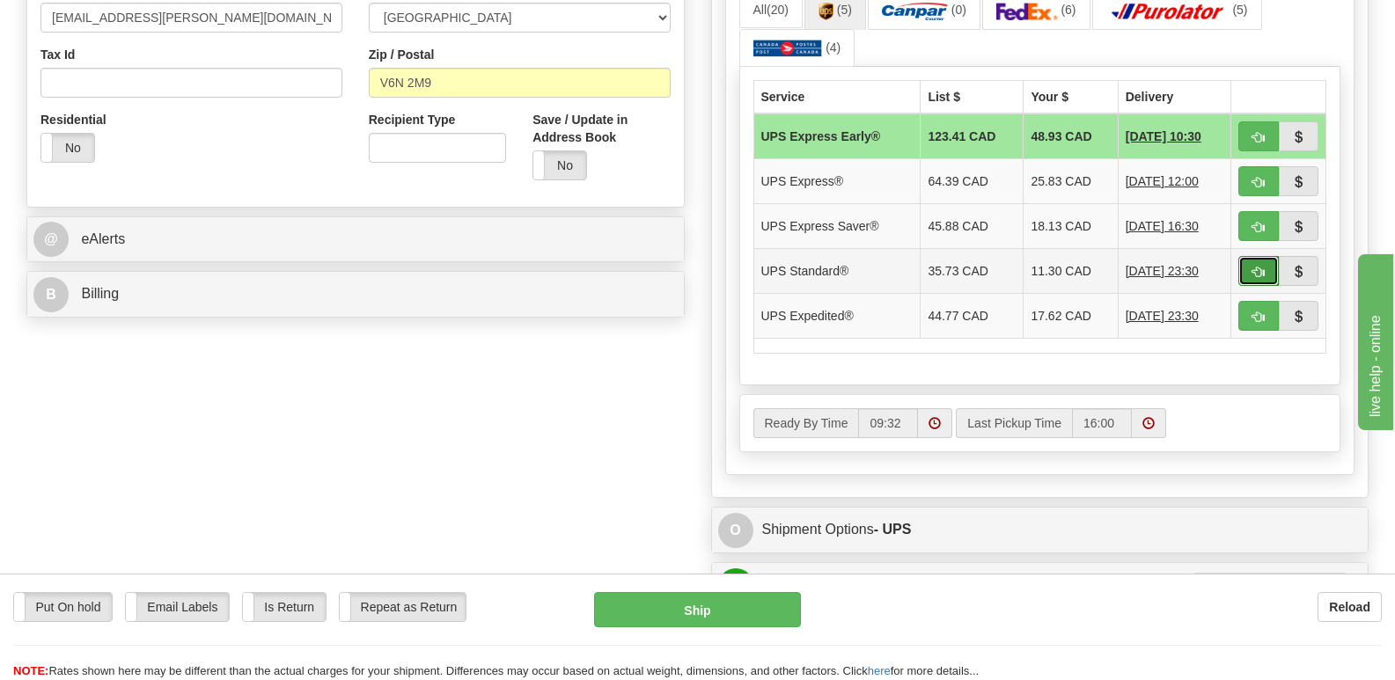
click at [1258, 256] on button "button" at bounding box center [1259, 271] width 40 height 30
type input "11"
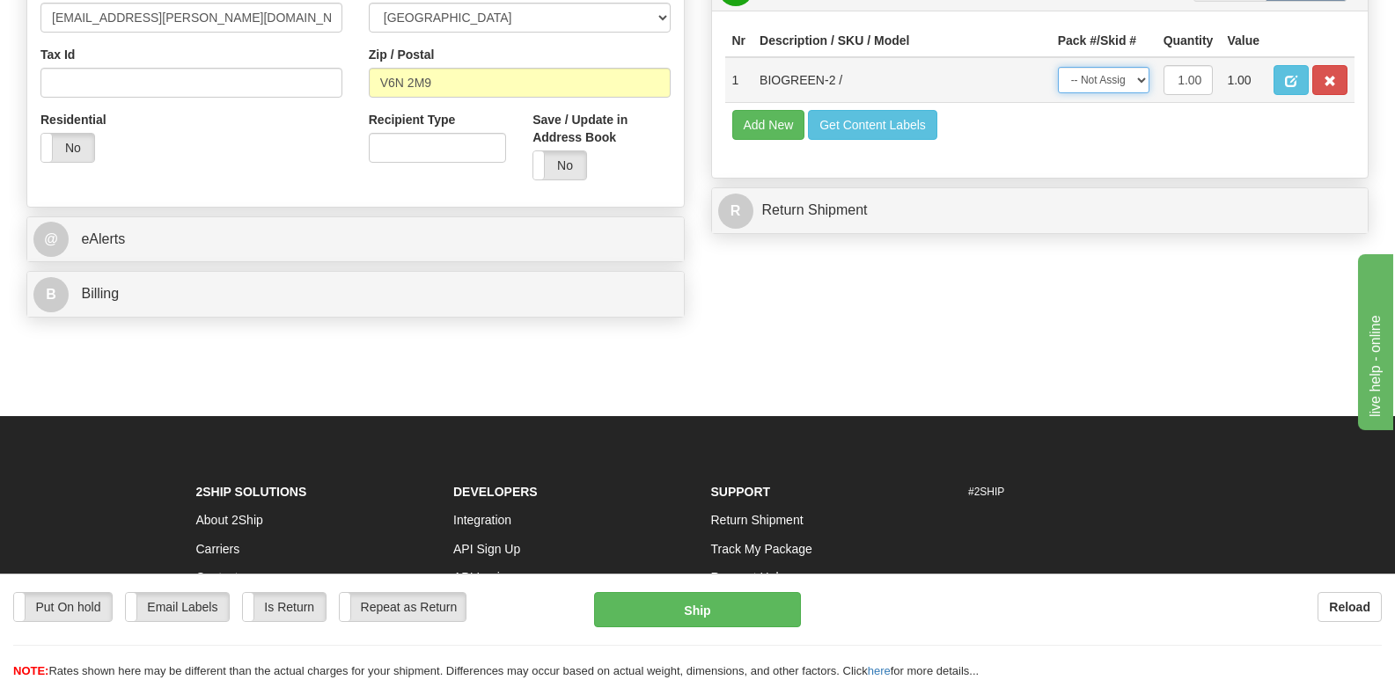
click at [1140, 67] on select "-- Not Assigned -- Package 1" at bounding box center [1104, 80] width 92 height 26
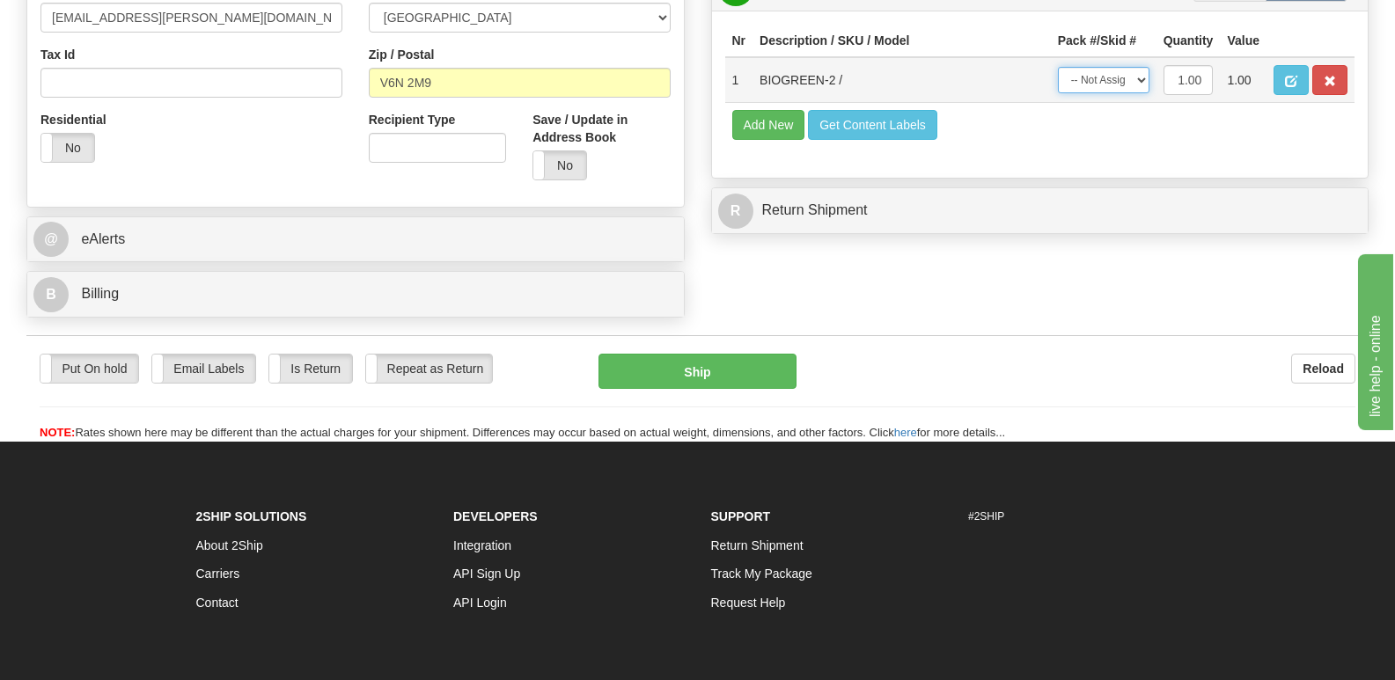
select select "0"
click at [1058, 67] on select "-- Not Assigned -- Package 1" at bounding box center [1104, 80] width 92 height 26
click at [723, 354] on button "Ship" at bounding box center [697, 371] width 197 height 35
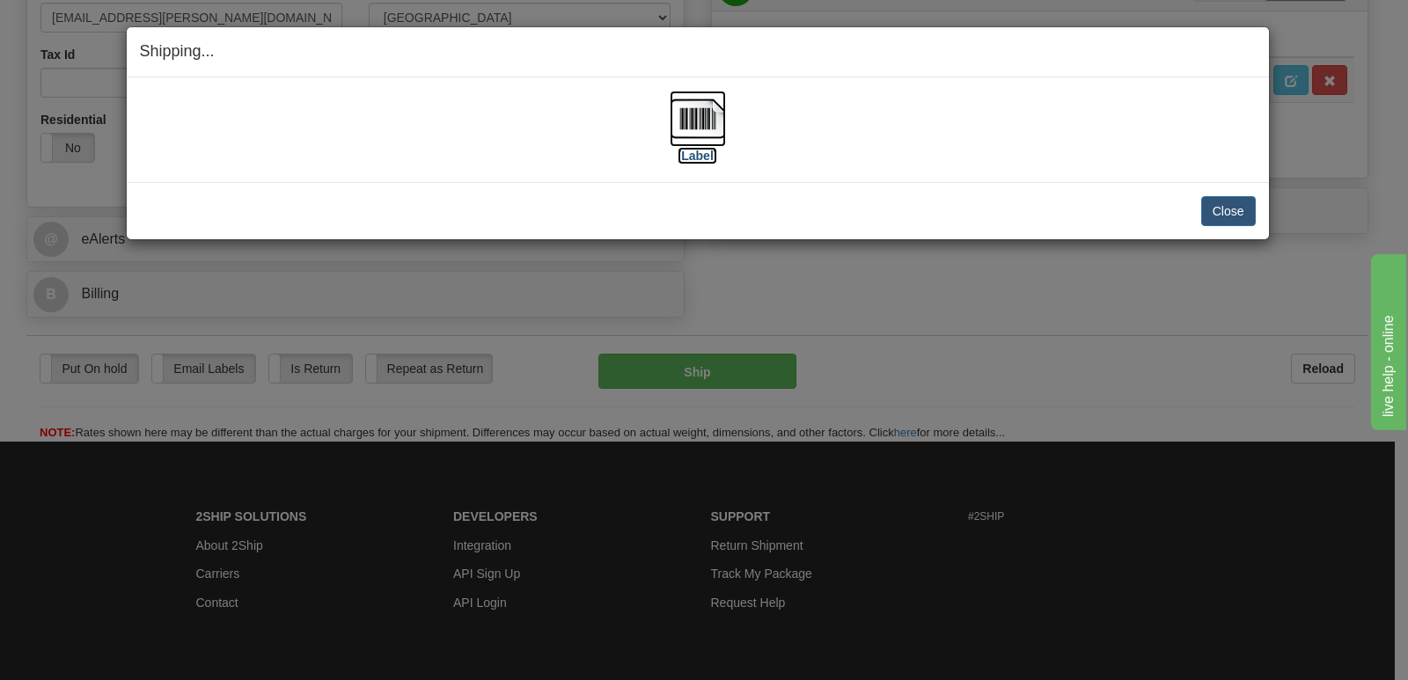
click at [707, 121] on img at bounding box center [698, 119] width 56 height 56
click at [1231, 207] on button "Close" at bounding box center [1229, 211] width 55 height 30
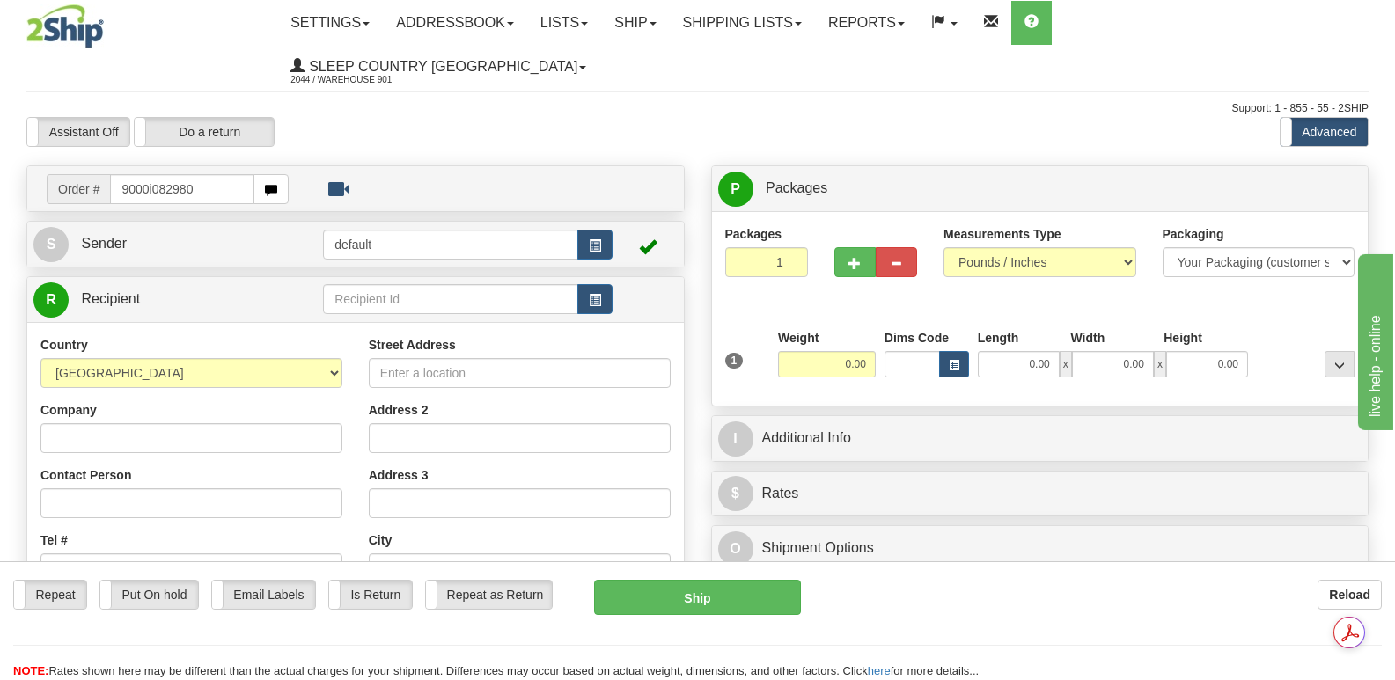
type input "9000i082980"
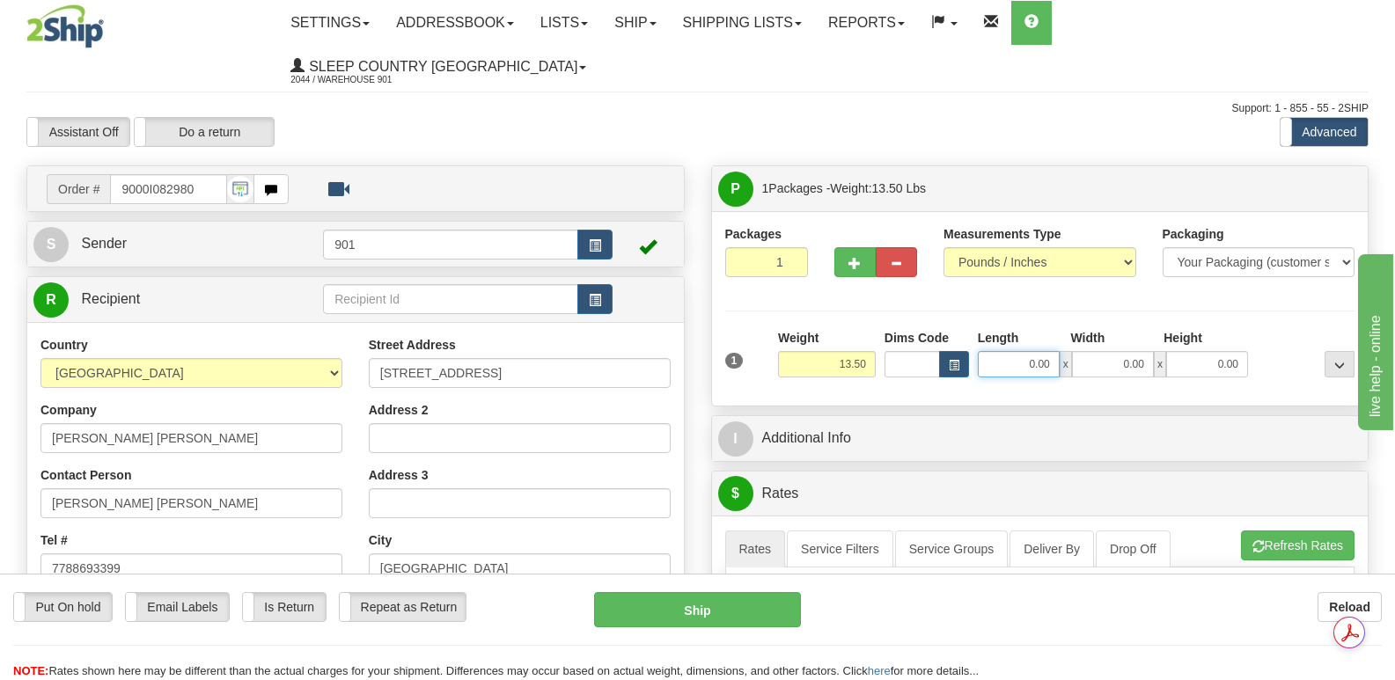
click at [997, 351] on input "0.00" at bounding box center [1019, 364] width 82 height 26
type input "20.00"
click at [1095, 351] on input "0.00" at bounding box center [1113, 364] width 82 height 26
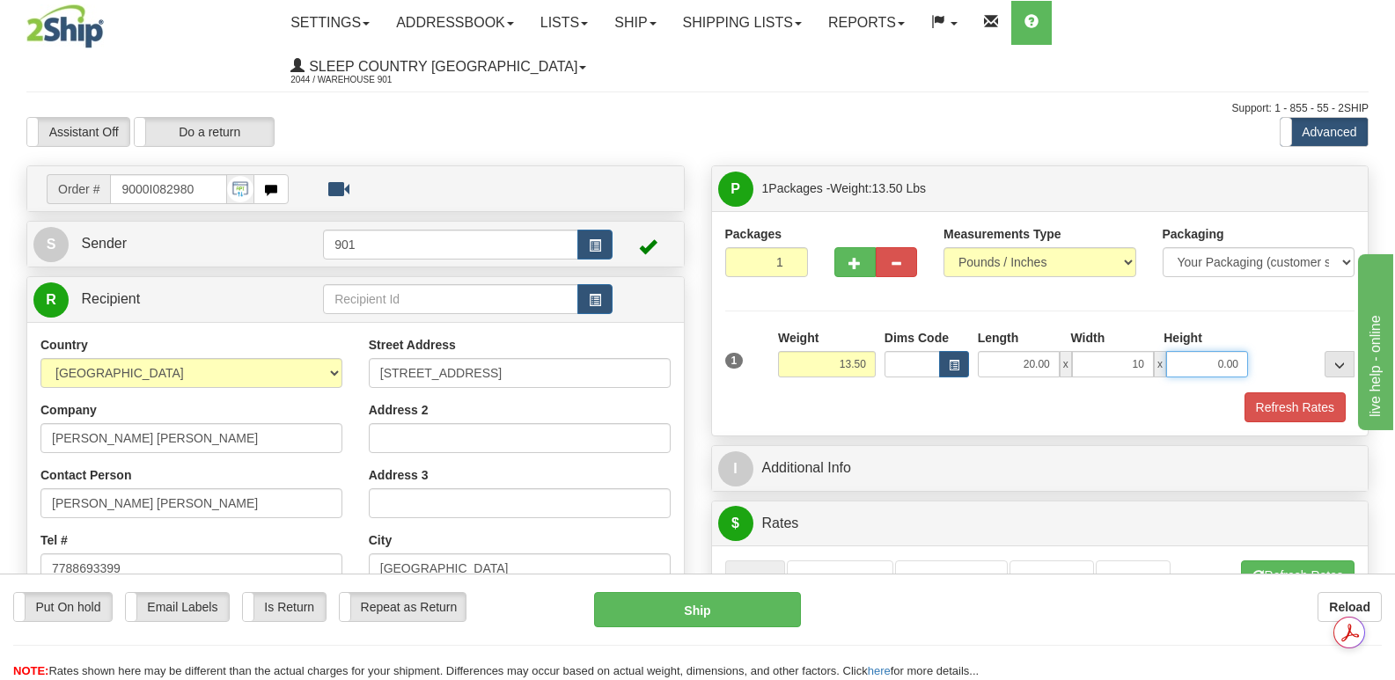
type input "10.00"
click at [1185, 351] on input "0.00" at bounding box center [1207, 364] width 82 height 26
type input "10.00"
click at [1279, 393] on button "Refresh Rates" at bounding box center [1295, 408] width 101 height 30
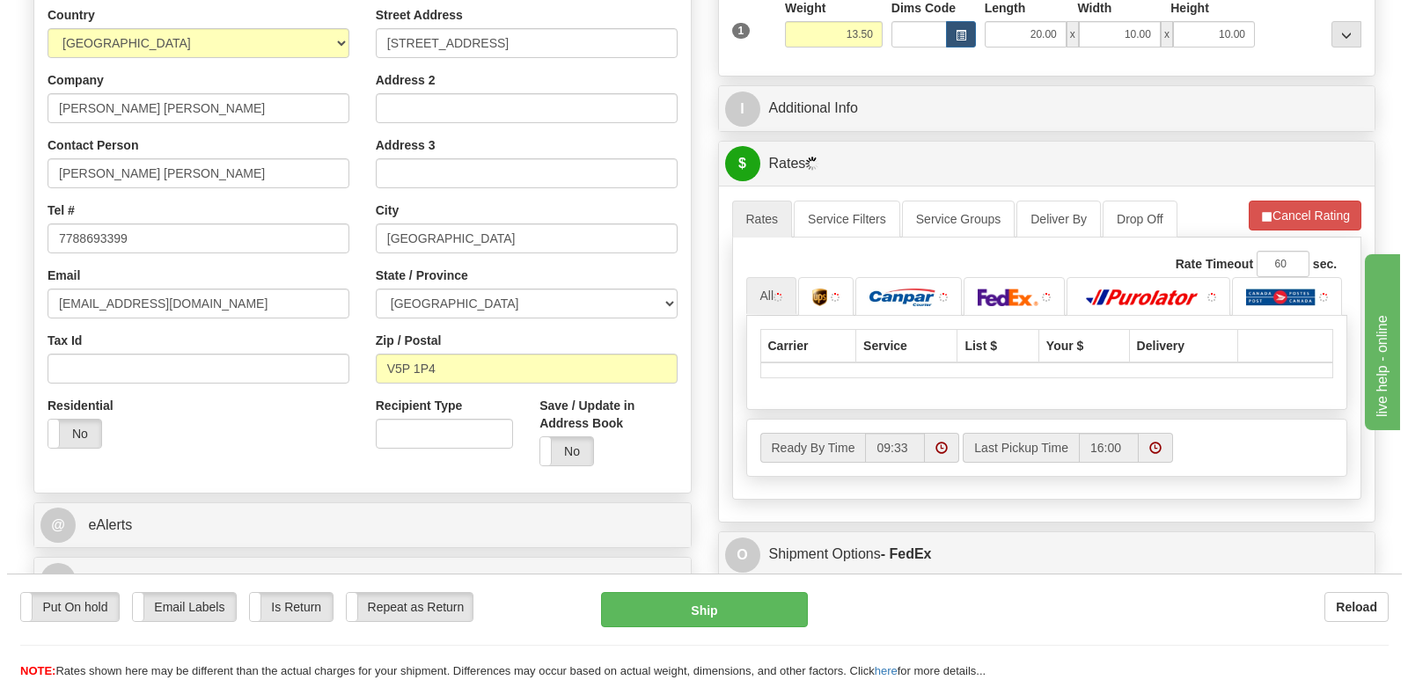
scroll to position [528, 0]
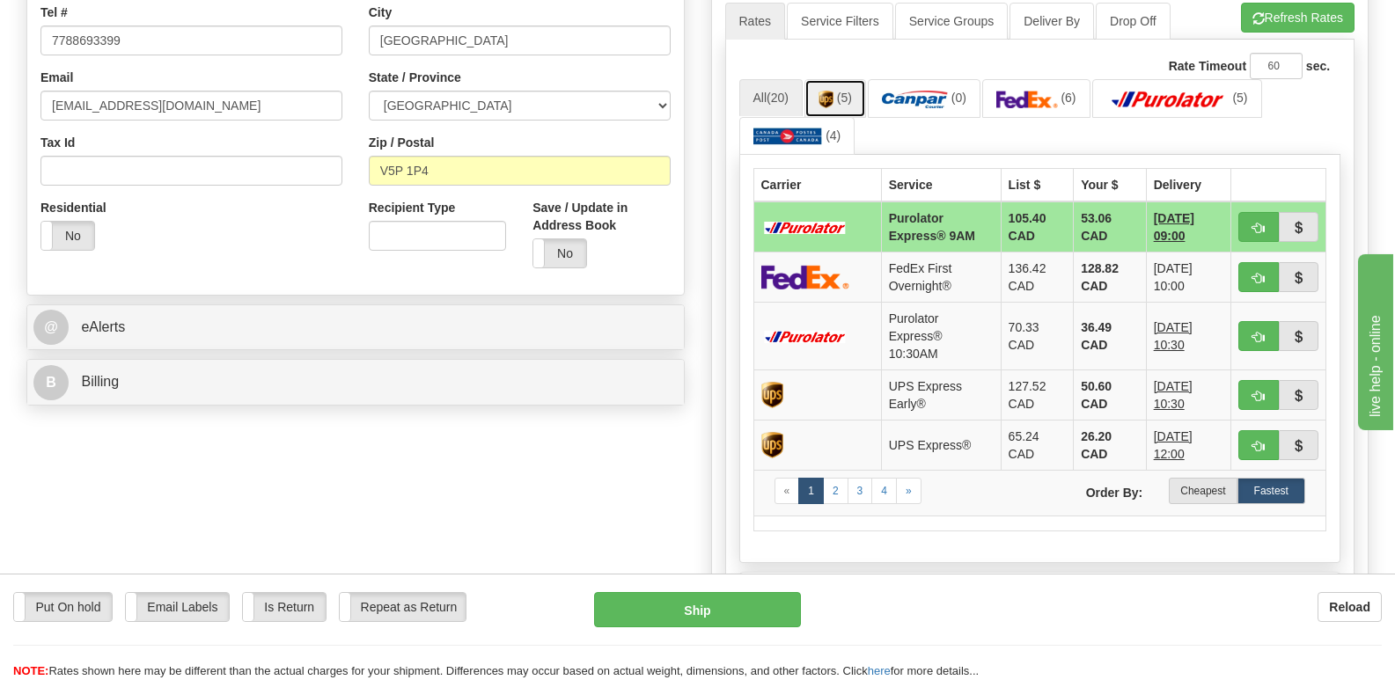
click at [837, 79] on link "(5)" at bounding box center [836, 98] width 62 height 38
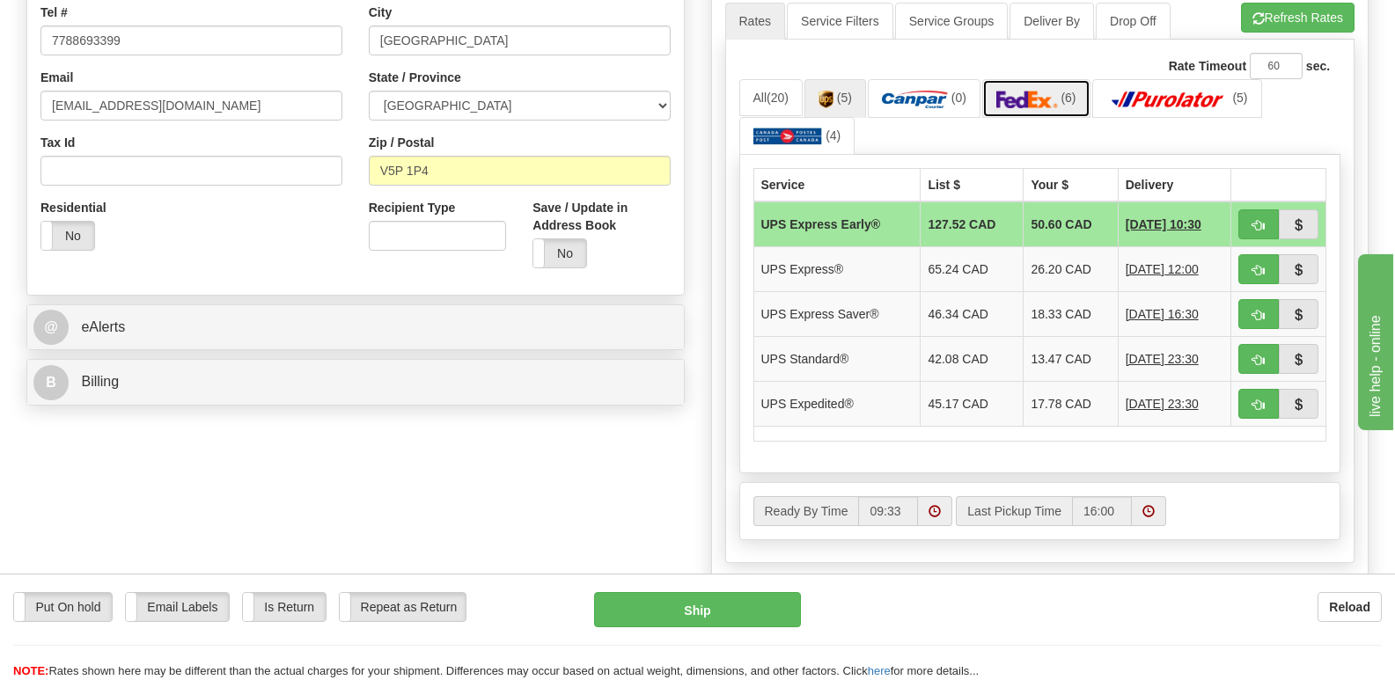
click at [1041, 91] on img at bounding box center [1028, 100] width 62 height 18
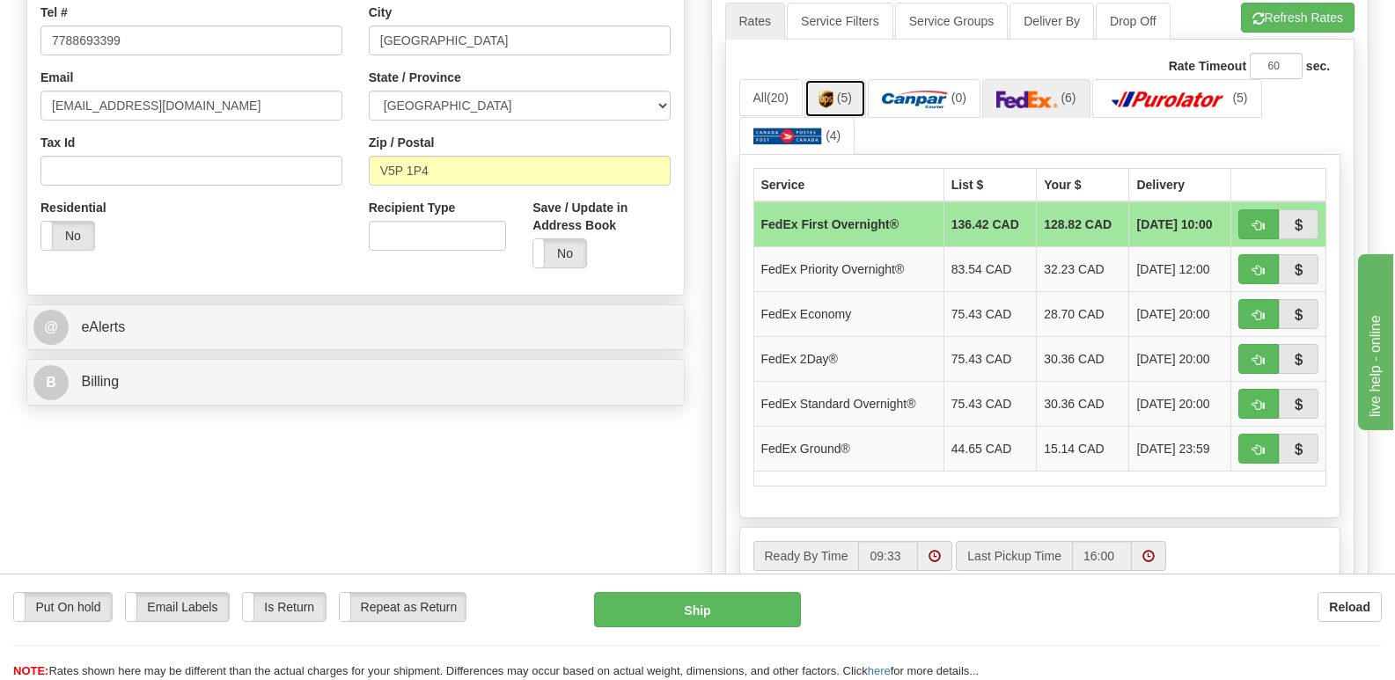
click at [832, 91] on img at bounding box center [826, 100] width 15 height 18
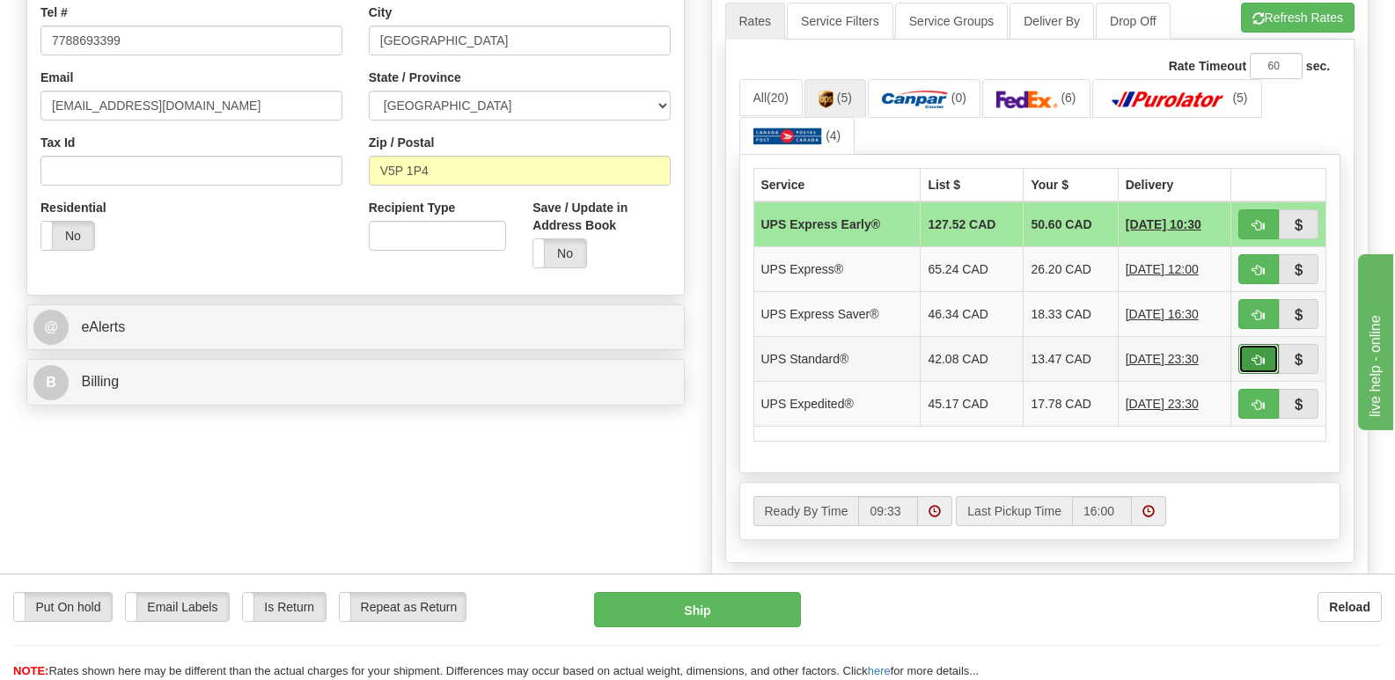
click at [1253, 355] on span "button" at bounding box center [1259, 360] width 12 height 11
type input "11"
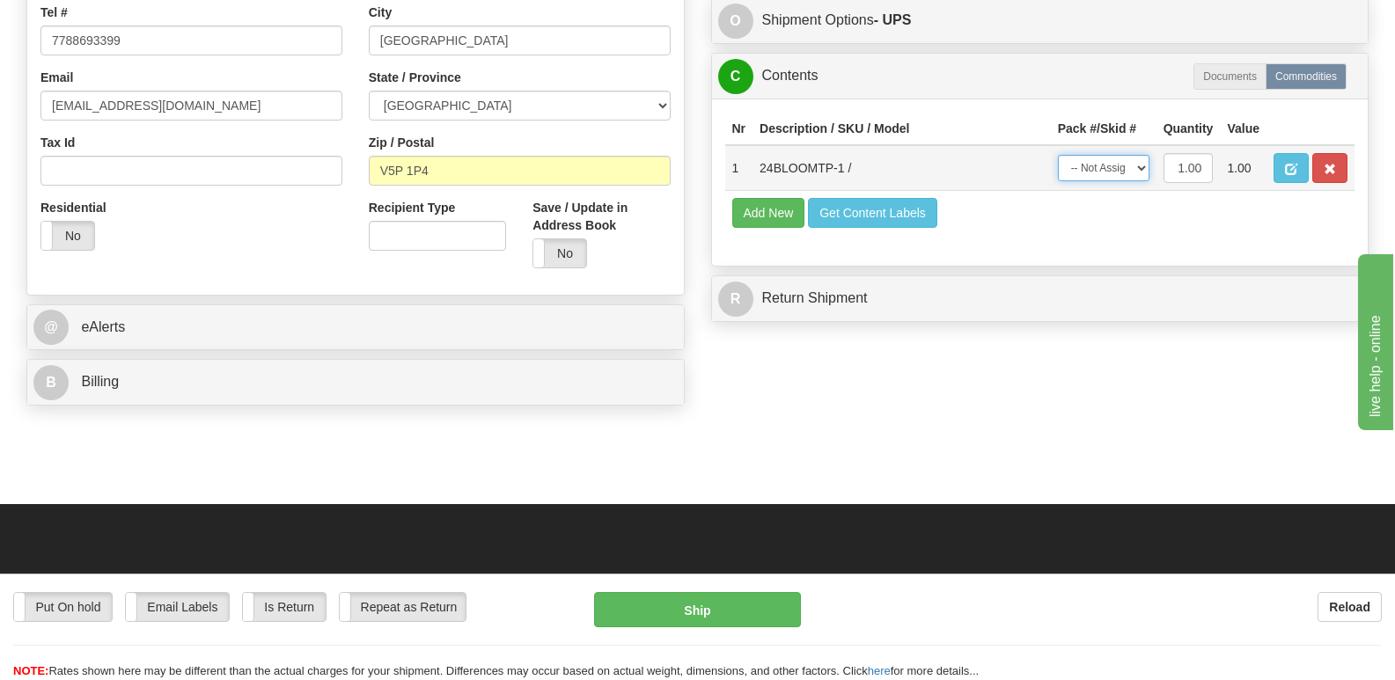
click at [1138, 155] on select "-- Not Assigned -- Package 1" at bounding box center [1104, 168] width 92 height 26
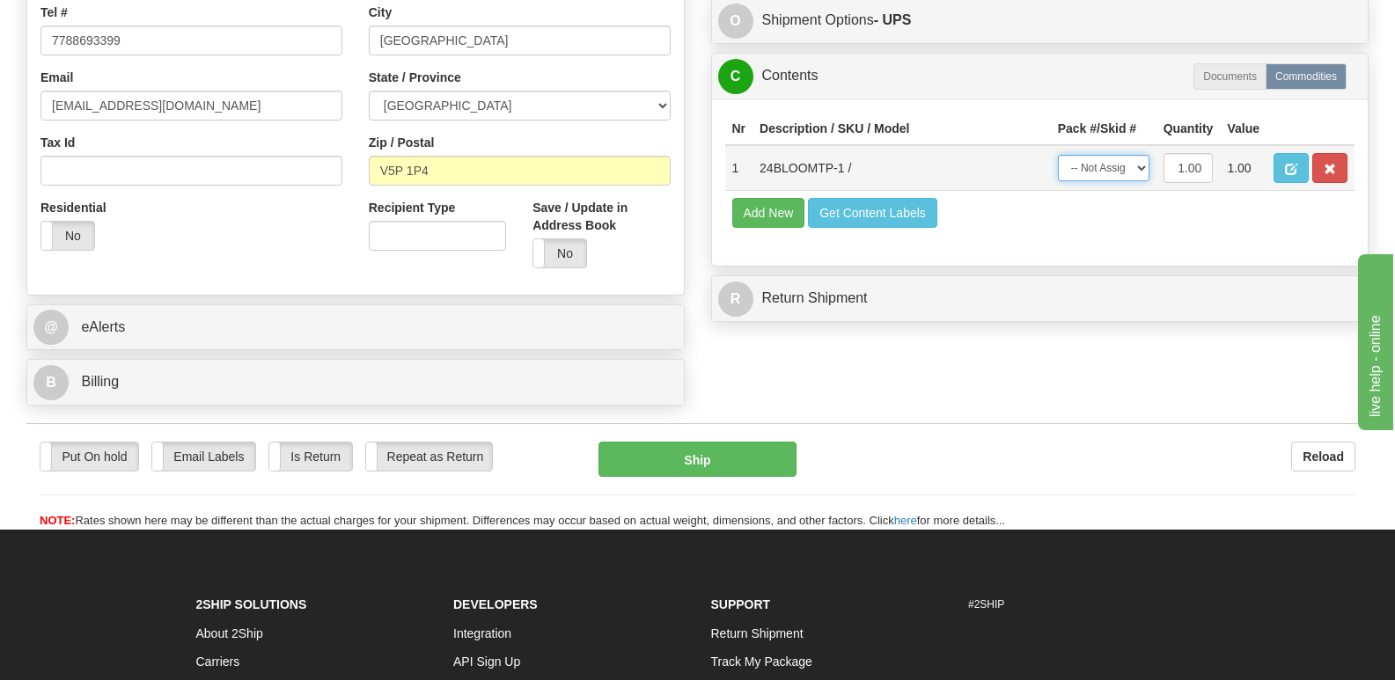
select select "0"
click at [1058, 155] on select "-- Not Assigned -- Package 1" at bounding box center [1104, 168] width 92 height 26
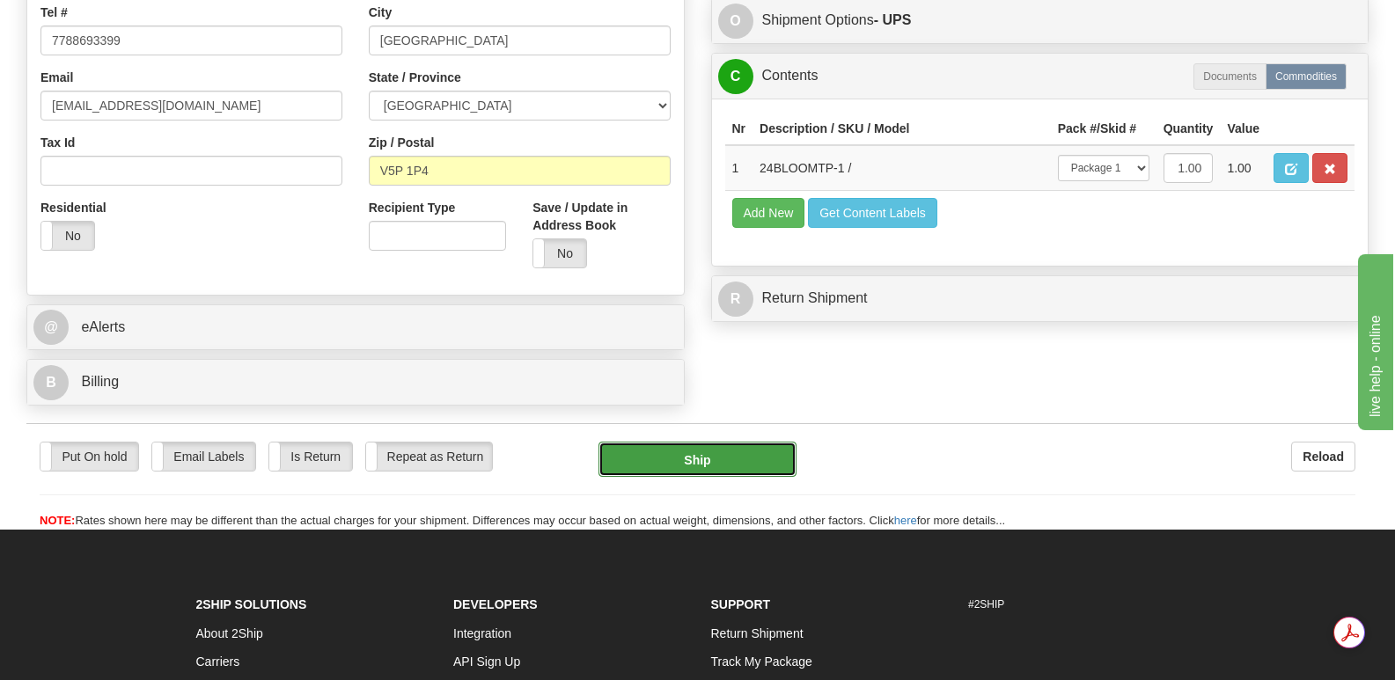
click at [676, 442] on button "Ship" at bounding box center [697, 459] width 197 height 35
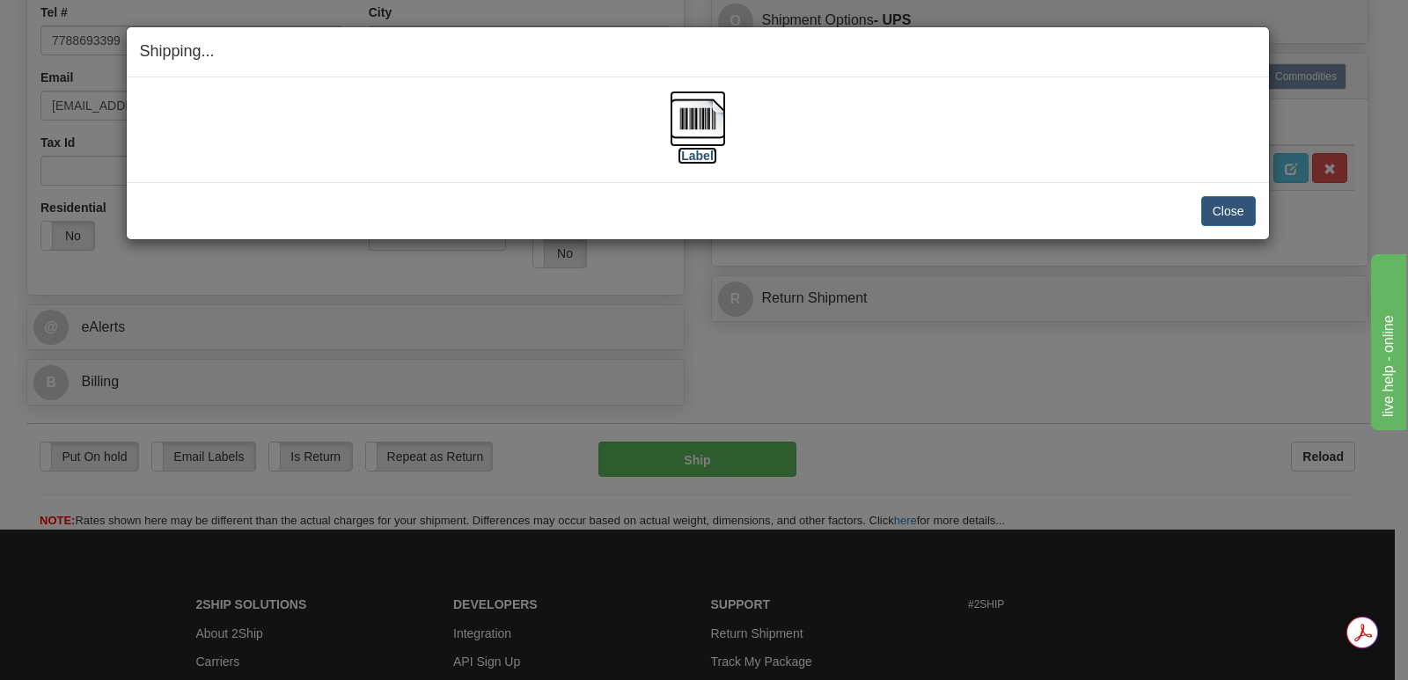
click at [700, 119] on img at bounding box center [698, 119] width 56 height 56
click at [1235, 206] on button "Close" at bounding box center [1229, 211] width 55 height 30
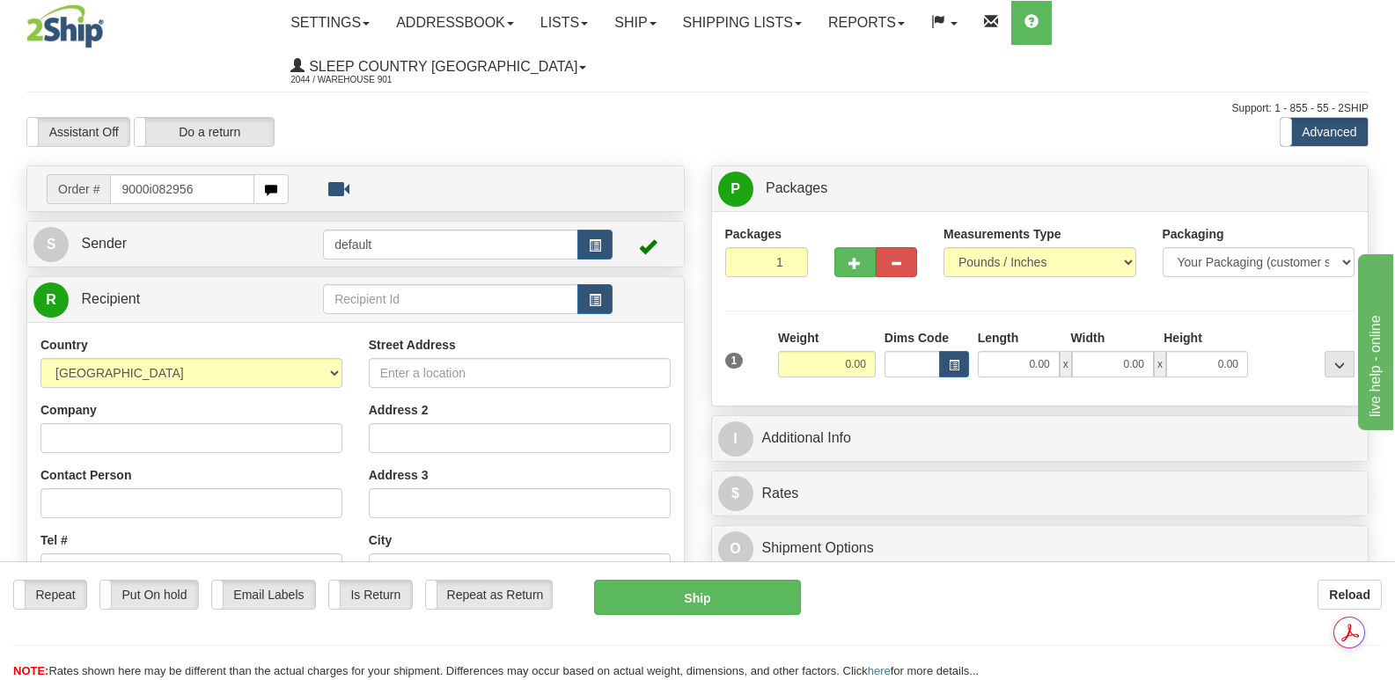
type input "9000i082956"
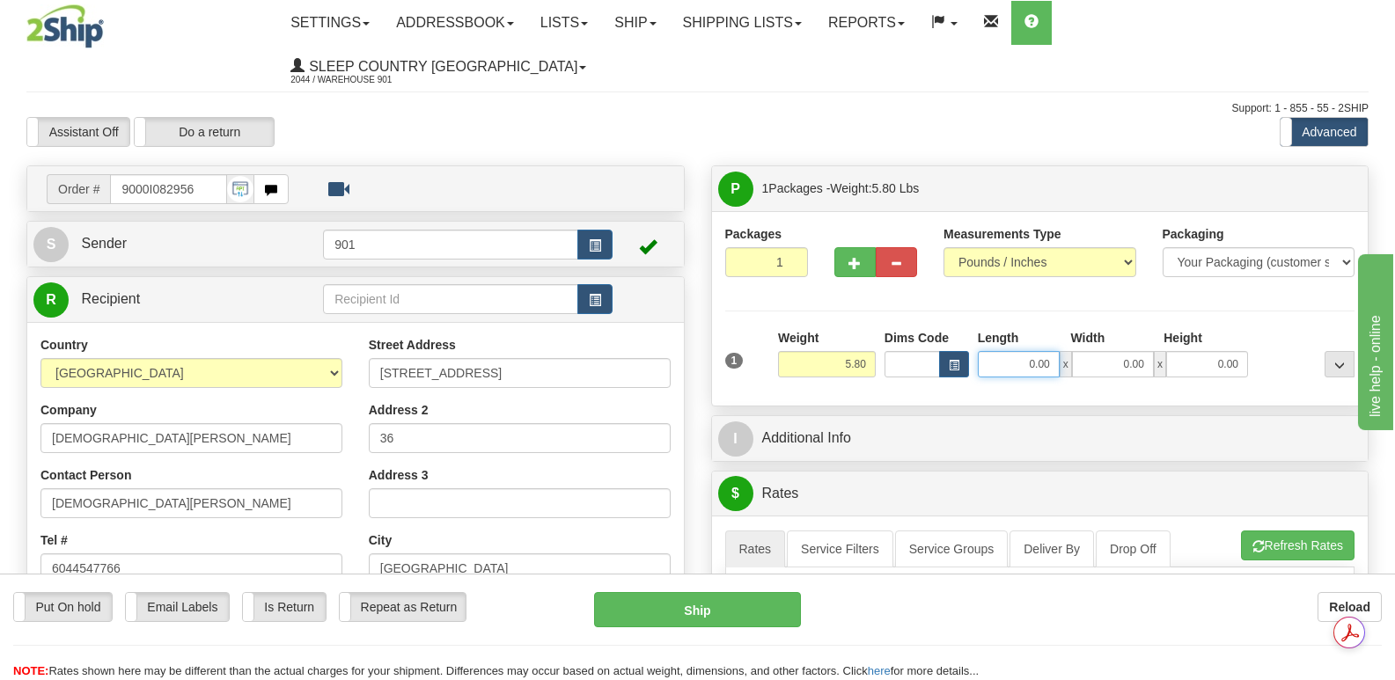
click at [1012, 351] on input "0.00" at bounding box center [1019, 364] width 82 height 26
type input "15.00"
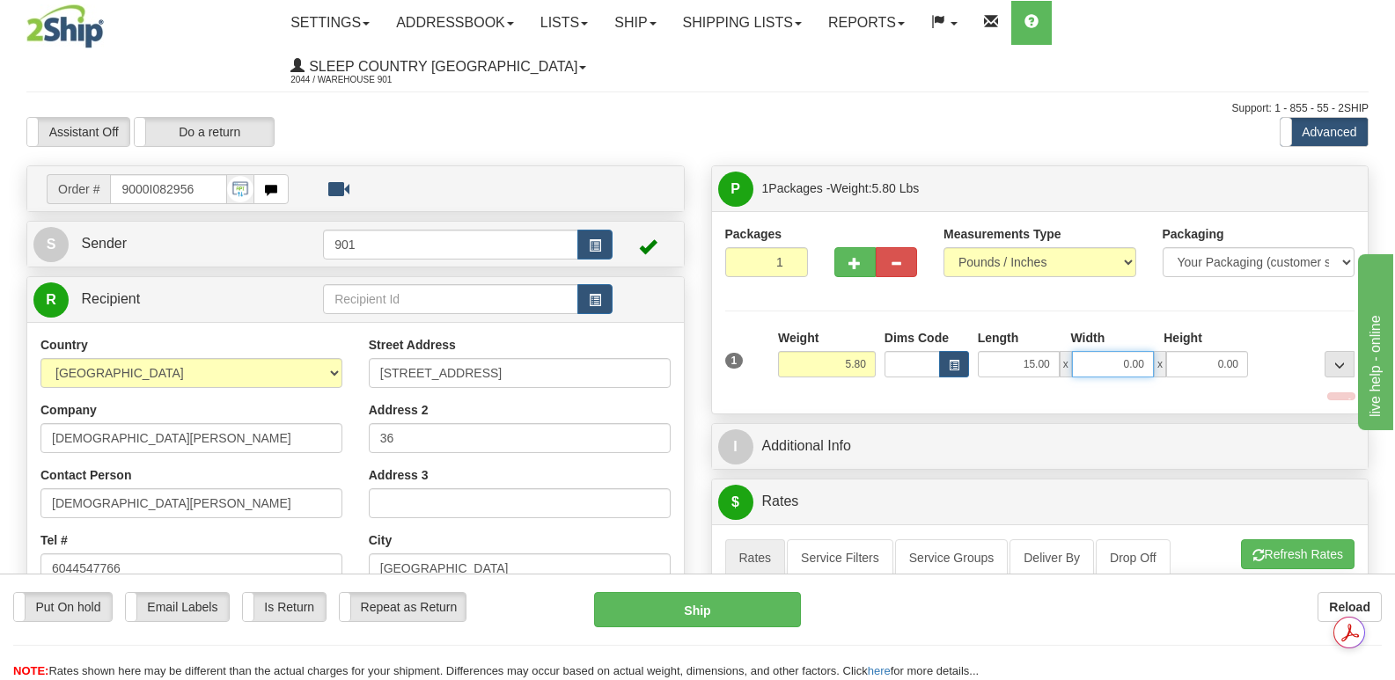
click at [1103, 351] on input "0.00" at bounding box center [1113, 364] width 82 height 26
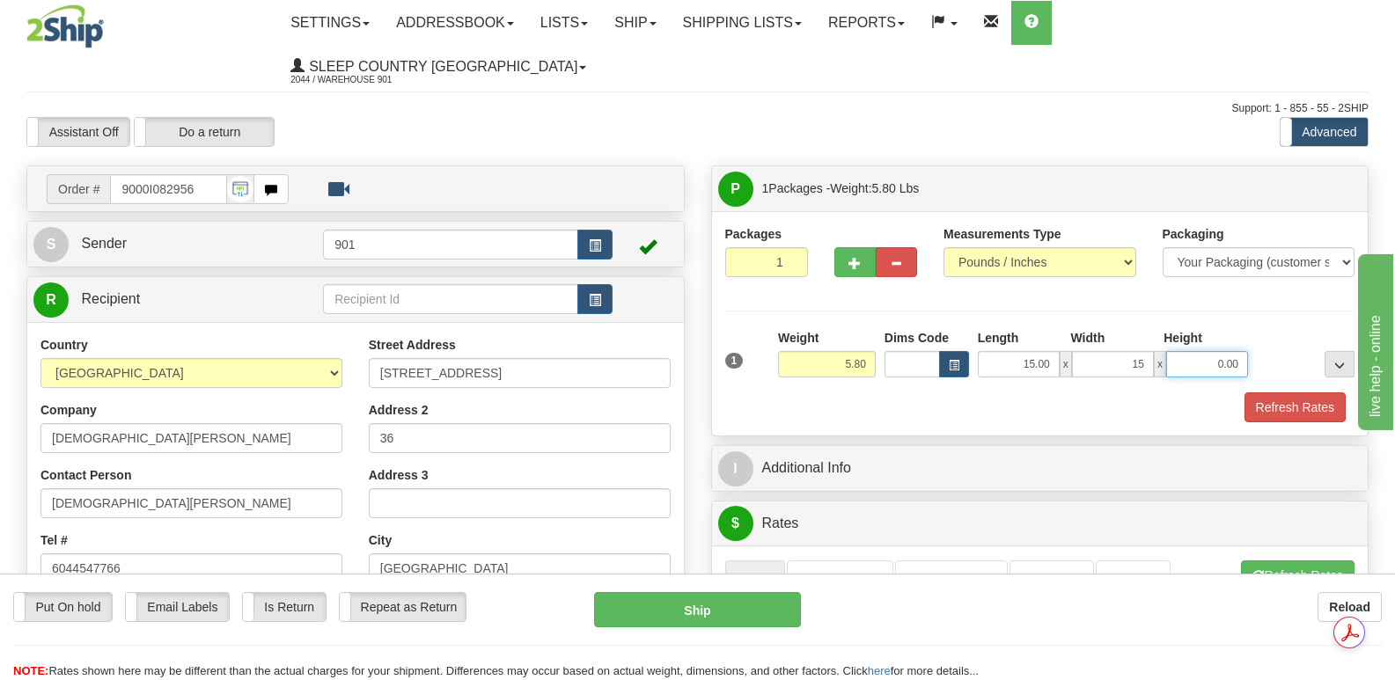
type input "15.00"
click at [1195, 351] on input "0.00" at bounding box center [1207, 364] width 82 height 26
type input "7.00"
click at [1288, 393] on button "Refresh Rates" at bounding box center [1295, 408] width 101 height 30
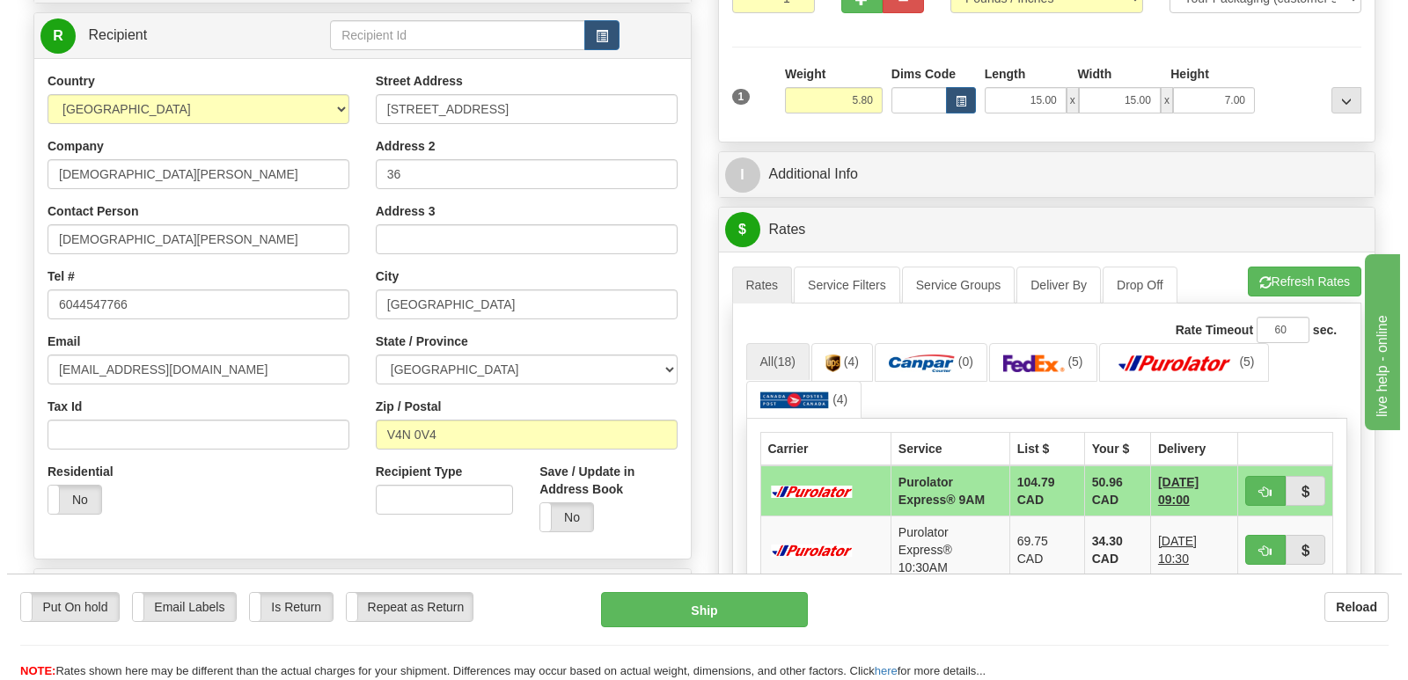
scroll to position [352, 0]
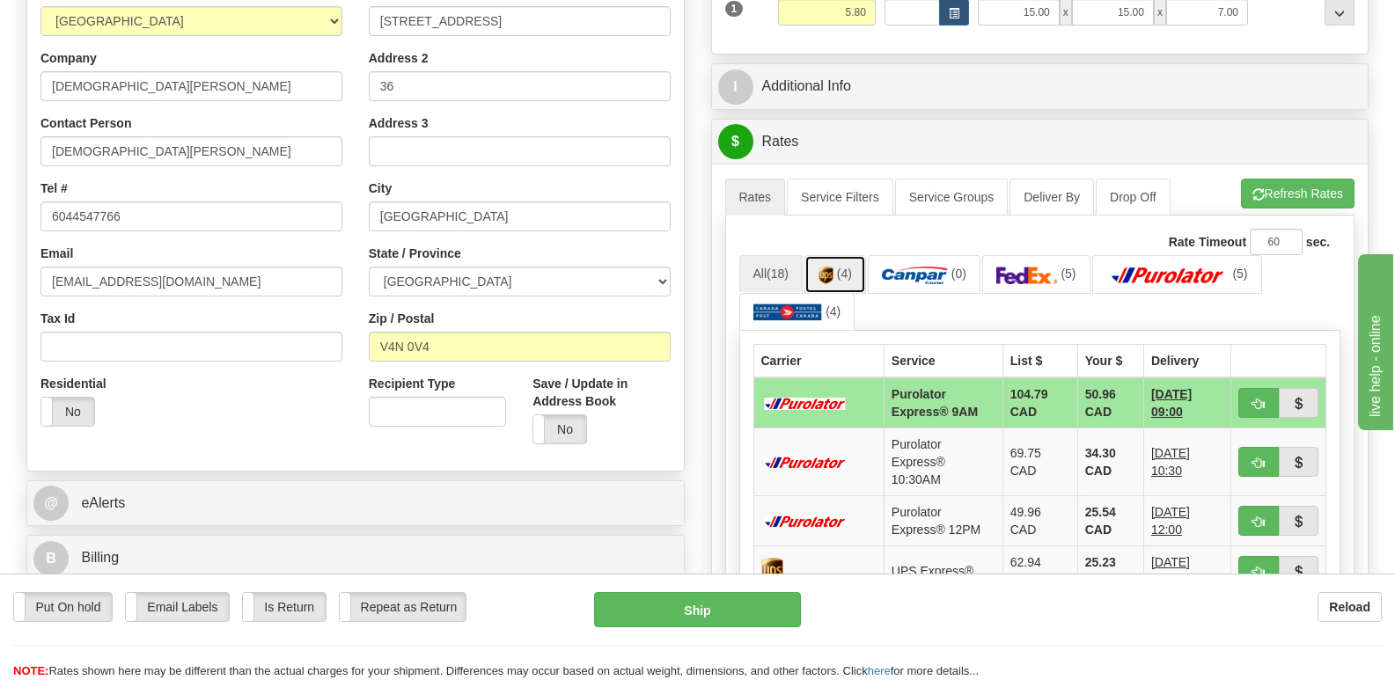
click at [840, 255] on link "(4)" at bounding box center [836, 274] width 62 height 38
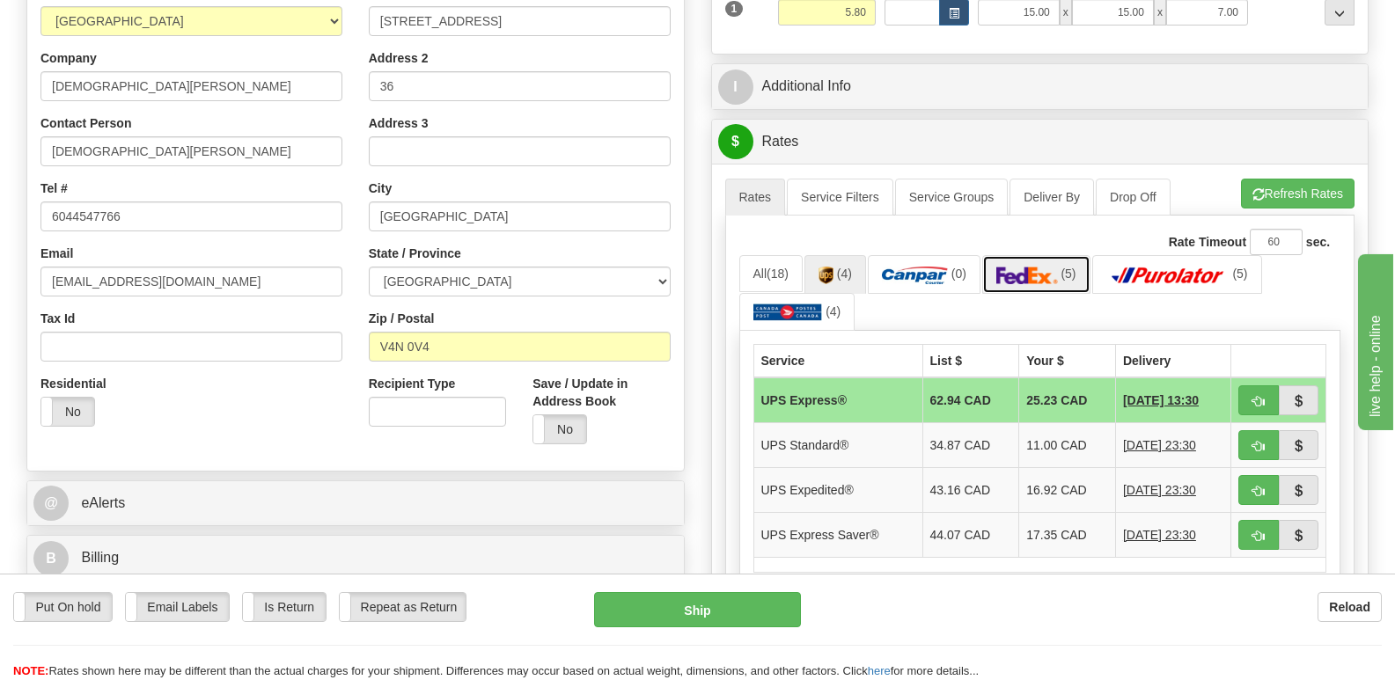
click at [1048, 267] on img at bounding box center [1028, 276] width 62 height 18
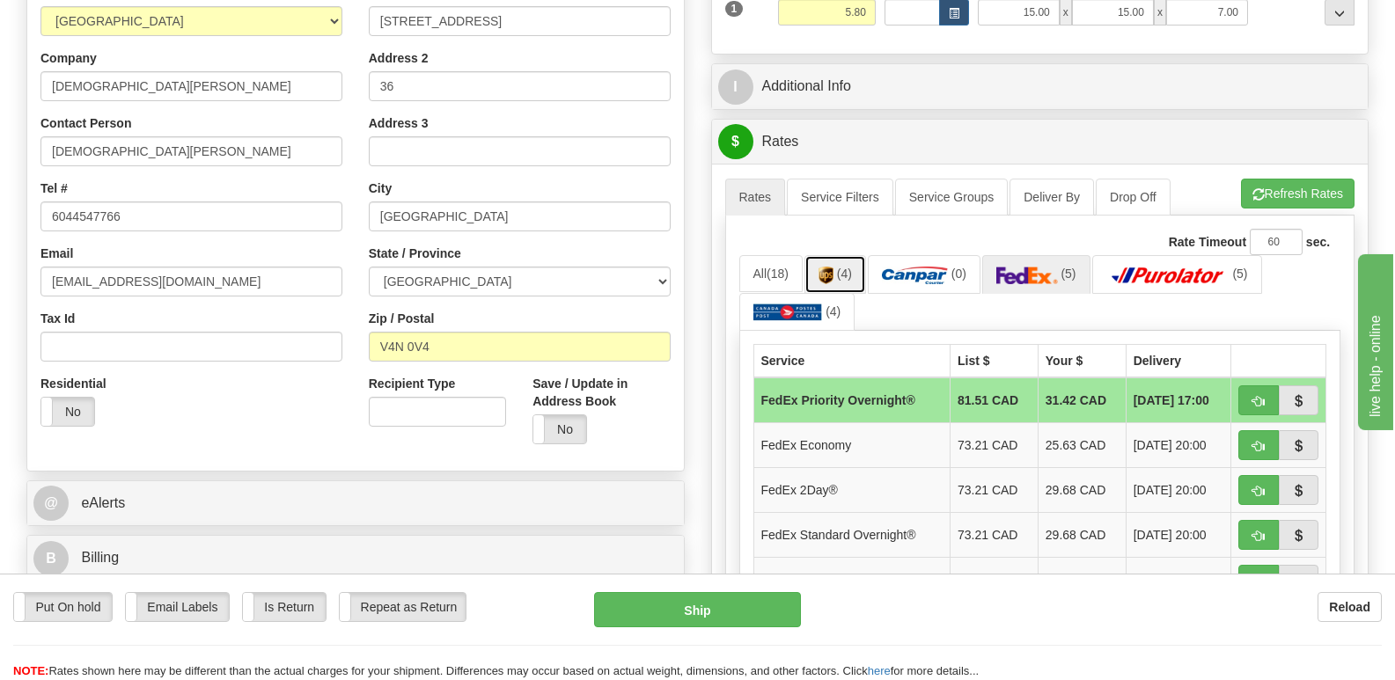
click at [837, 255] on link "(4)" at bounding box center [836, 274] width 62 height 38
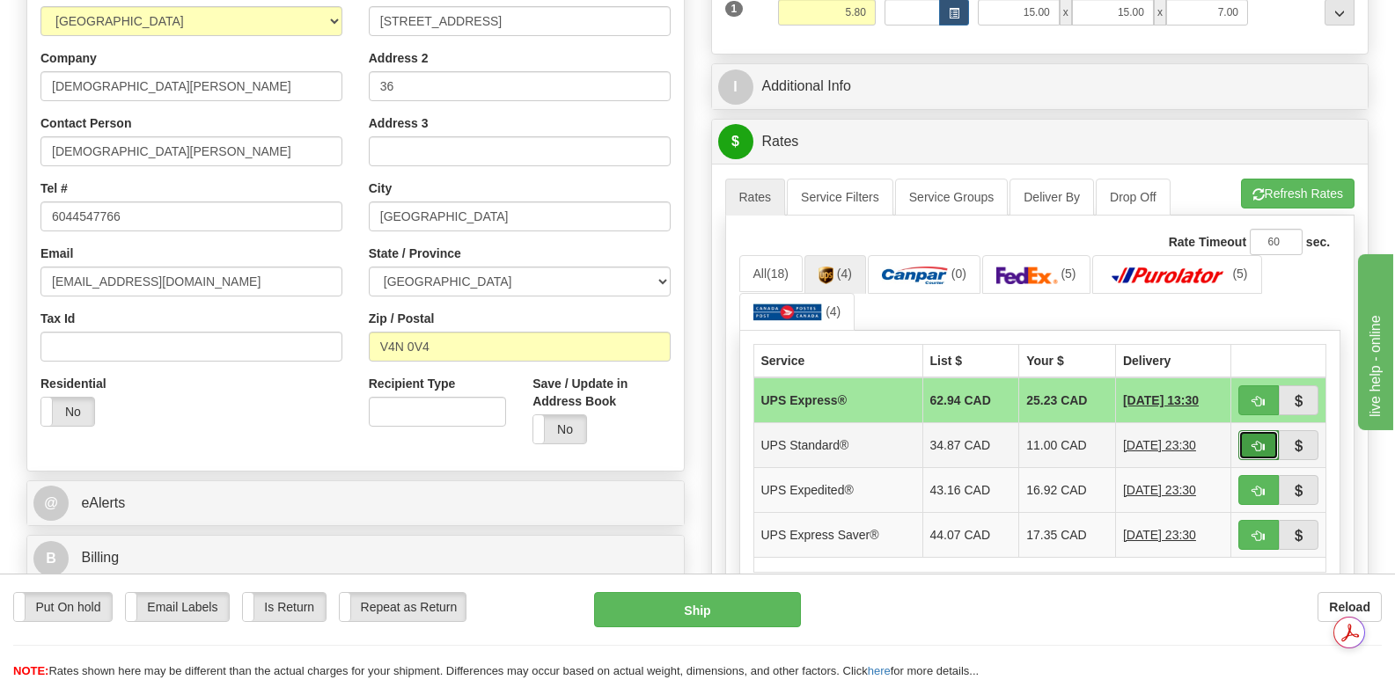
click at [1260, 441] on span "button" at bounding box center [1259, 446] width 12 height 11
type input "11"
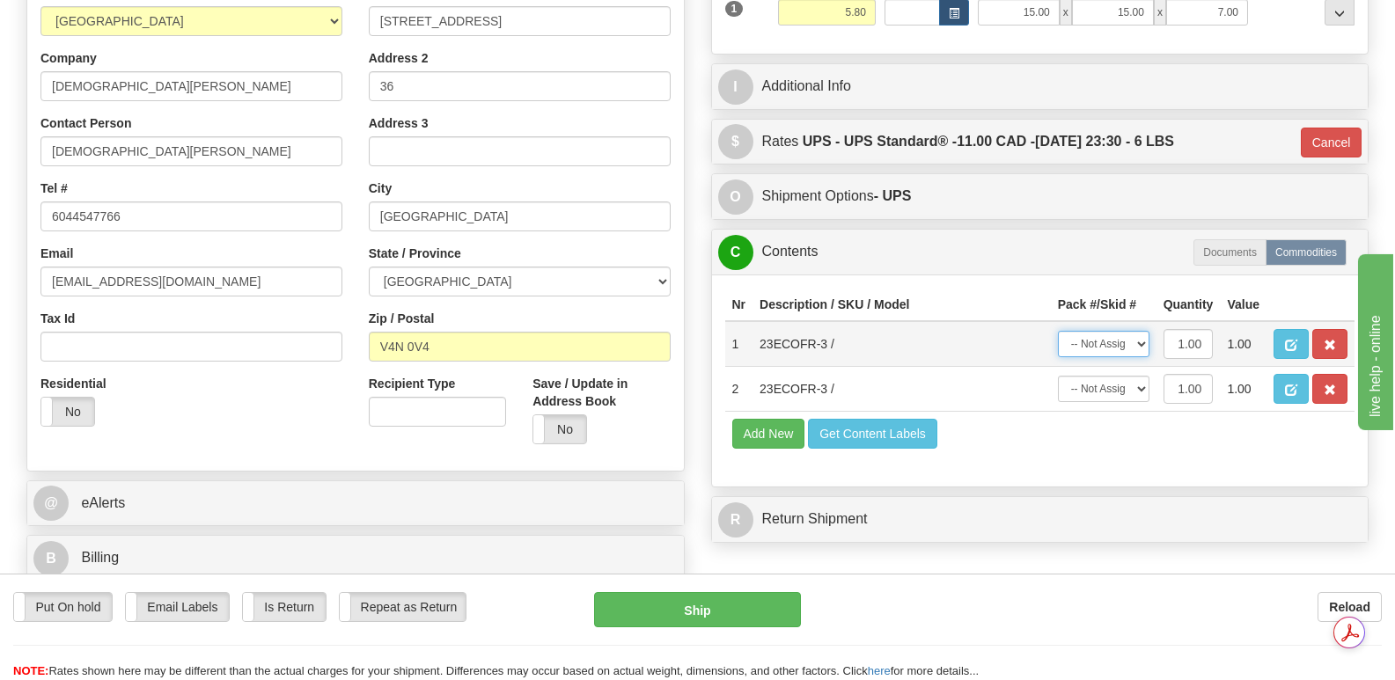
click at [1143, 331] on select "-- Not Assigned -- Package 1" at bounding box center [1104, 344] width 92 height 26
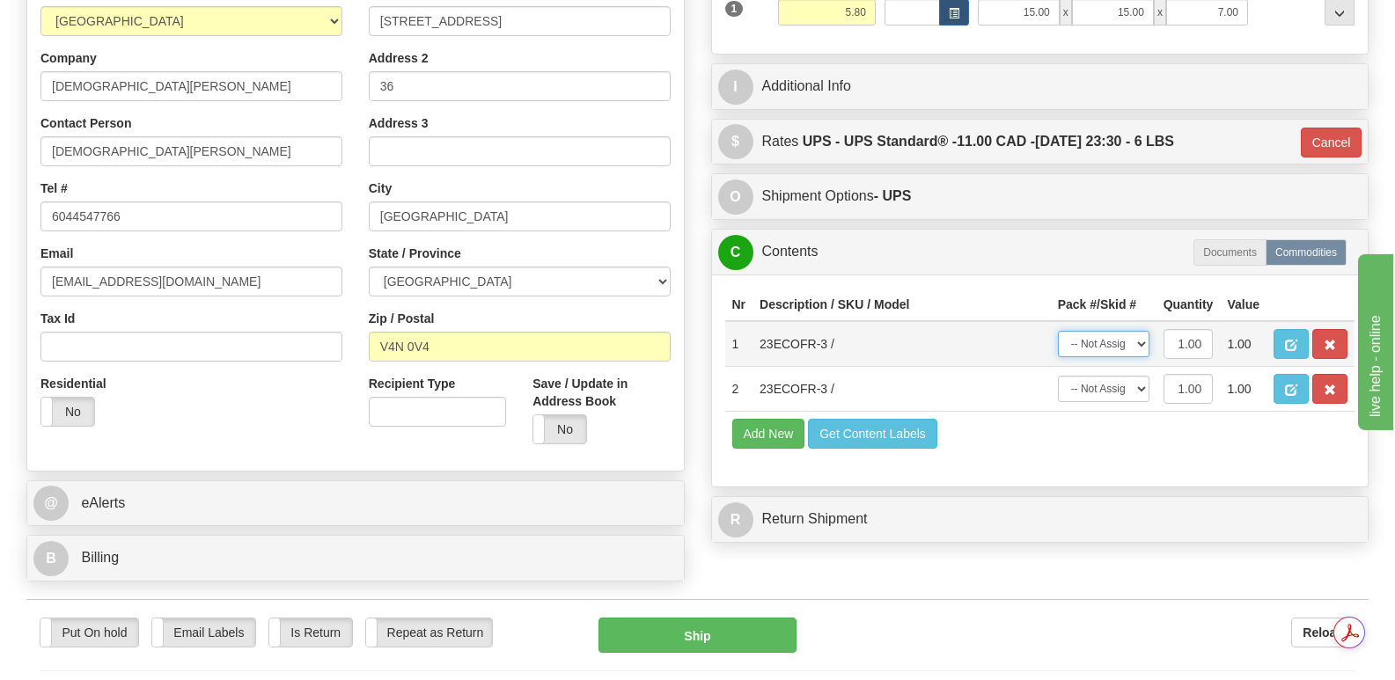
select select "0"
click at [1058, 331] on select "-- Not Assigned -- Package 1" at bounding box center [1104, 344] width 92 height 26
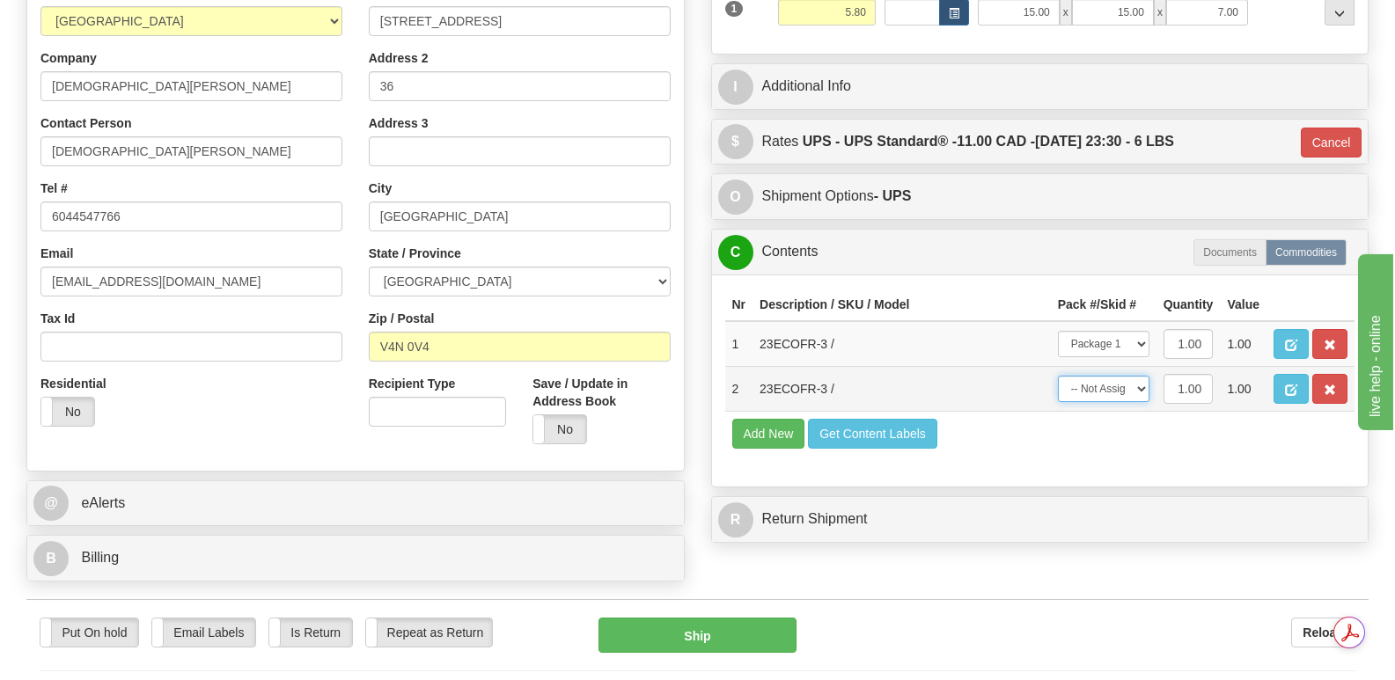
click at [1142, 376] on select "-- Not Assigned -- Package 1" at bounding box center [1104, 389] width 92 height 26
select select "0"
click at [1058, 376] on select "-- Not Assigned -- Package 1" at bounding box center [1104, 389] width 92 height 26
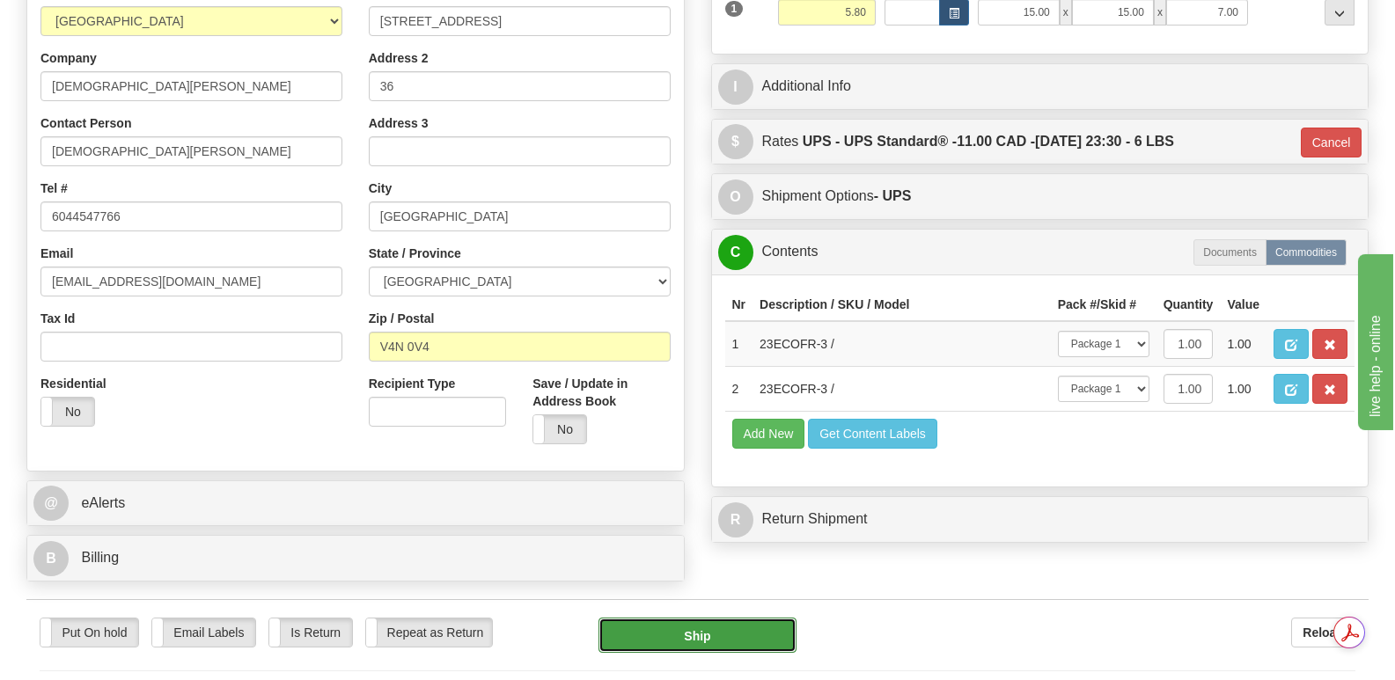
click at [713, 618] on button "Ship" at bounding box center [697, 635] width 197 height 35
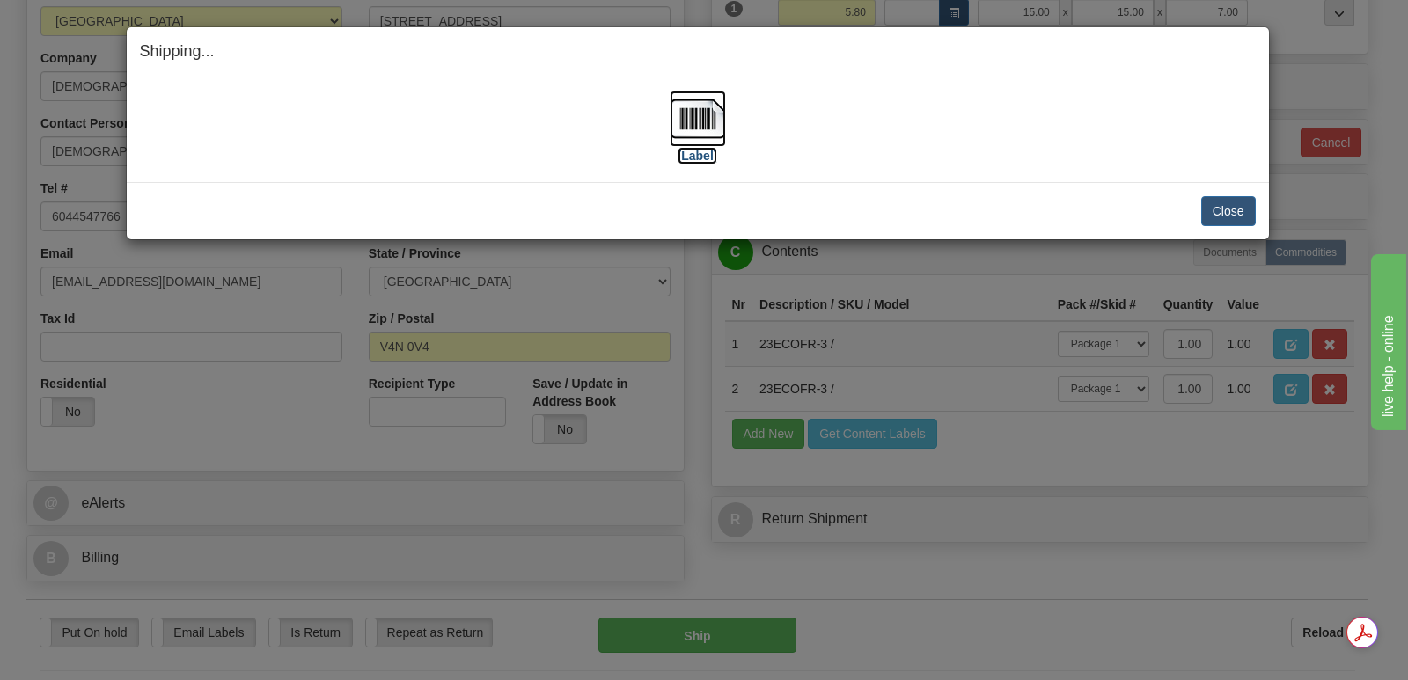
click at [690, 111] on img at bounding box center [698, 119] width 56 height 56
click at [1225, 204] on button "Close" at bounding box center [1229, 211] width 55 height 30
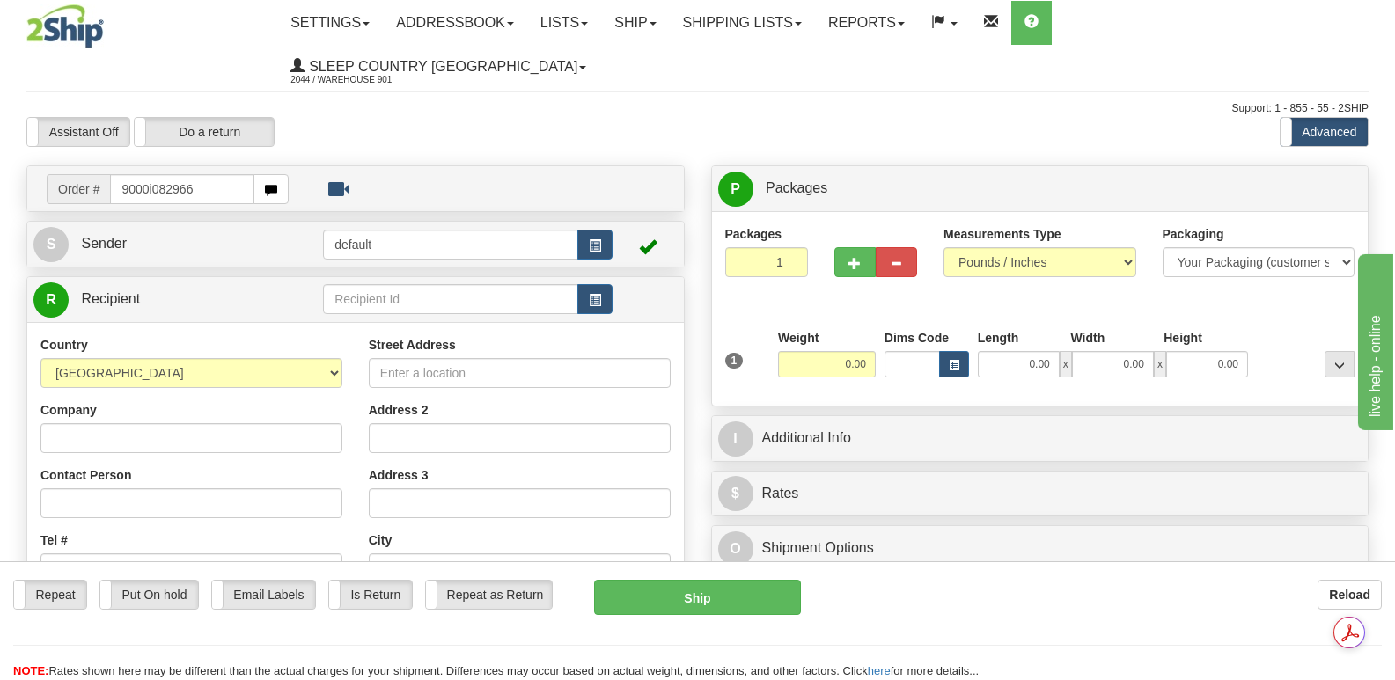
type input "9000i082966"
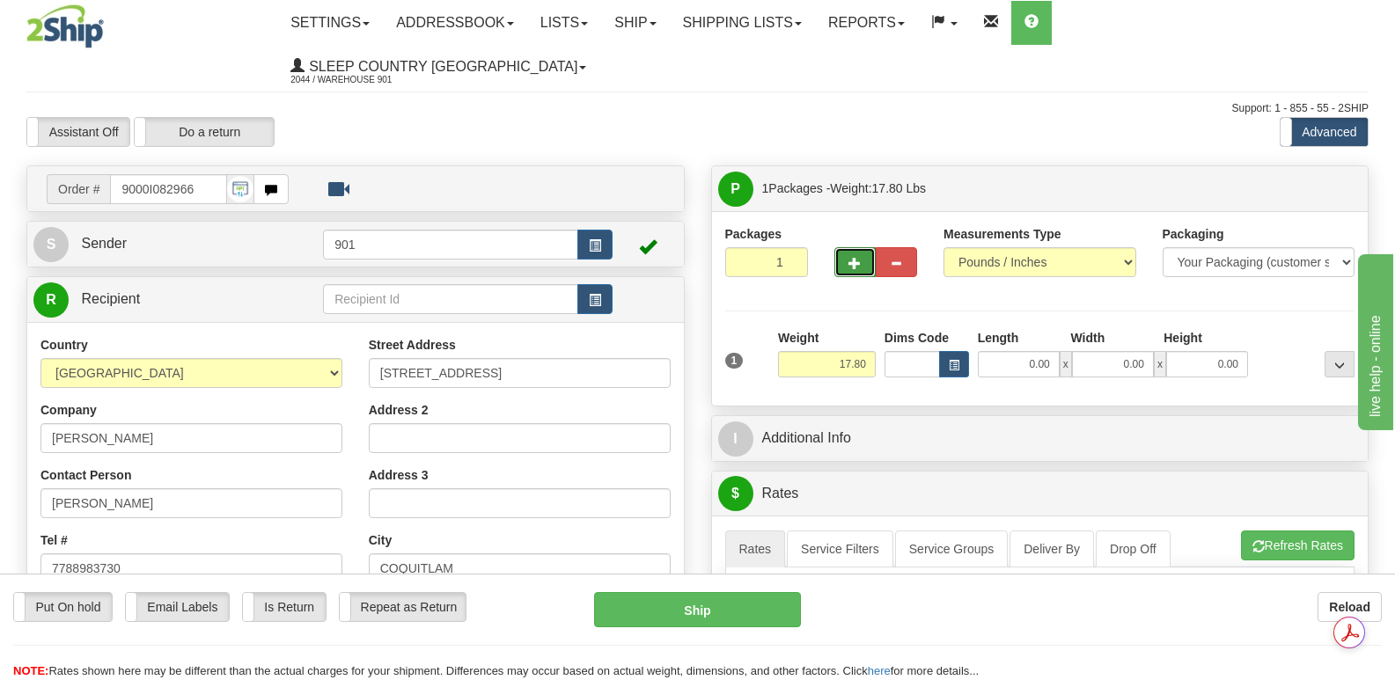
click at [854, 258] on span "button" at bounding box center [855, 263] width 12 height 11
type input "2"
click at [1317, 183] on span "Package Level" at bounding box center [1318, 189] width 70 height 12
radio input "true"
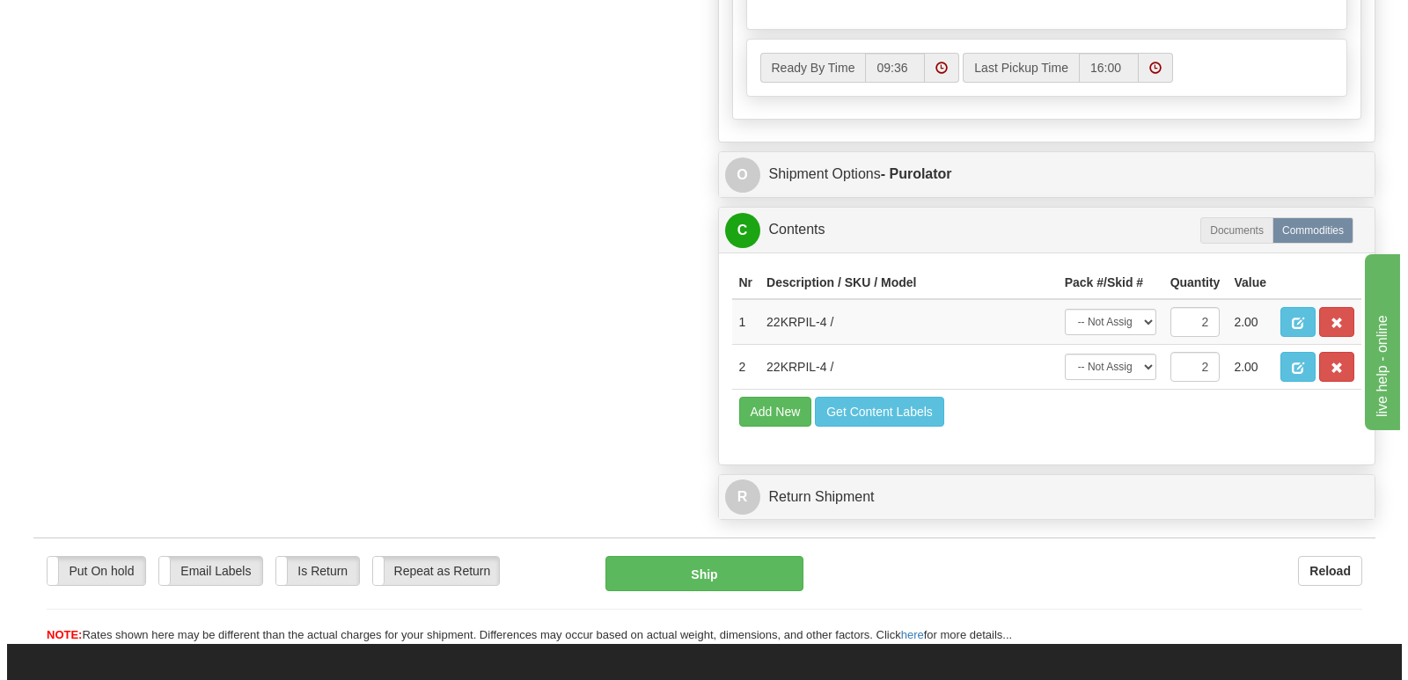
scroll to position [1144, 0]
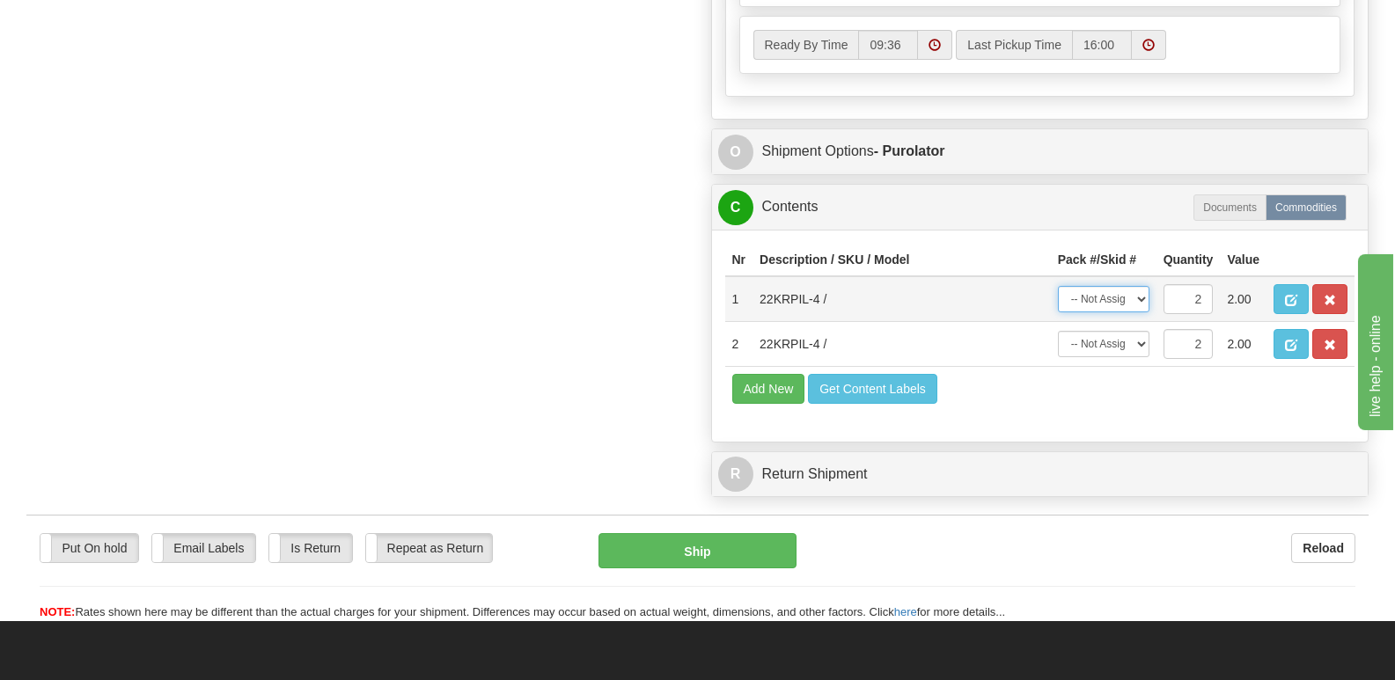
click at [1139, 286] on select "-- Not Assigned -- Package 1 Package 2 Split" at bounding box center [1104, 299] width 92 height 26
select select "0"
click at [1058, 286] on select "-- Not Assigned -- Package 1 Package 2 Split" at bounding box center [1104, 299] width 92 height 26
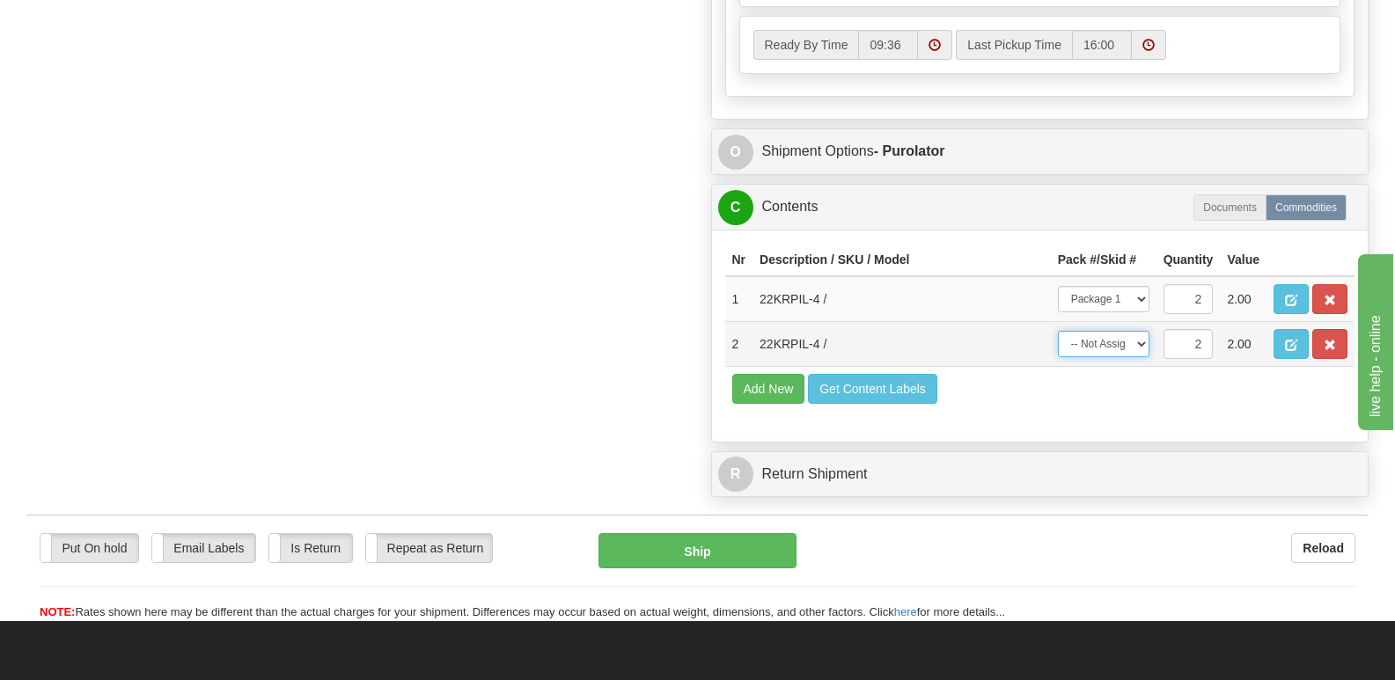
click at [1143, 331] on select "-- Not Assigned -- Package 1 Package 2 Split" at bounding box center [1104, 344] width 92 height 26
select select "1"
click at [1058, 331] on select "-- Not Assigned -- Package 1 Package 2 Split" at bounding box center [1104, 344] width 92 height 26
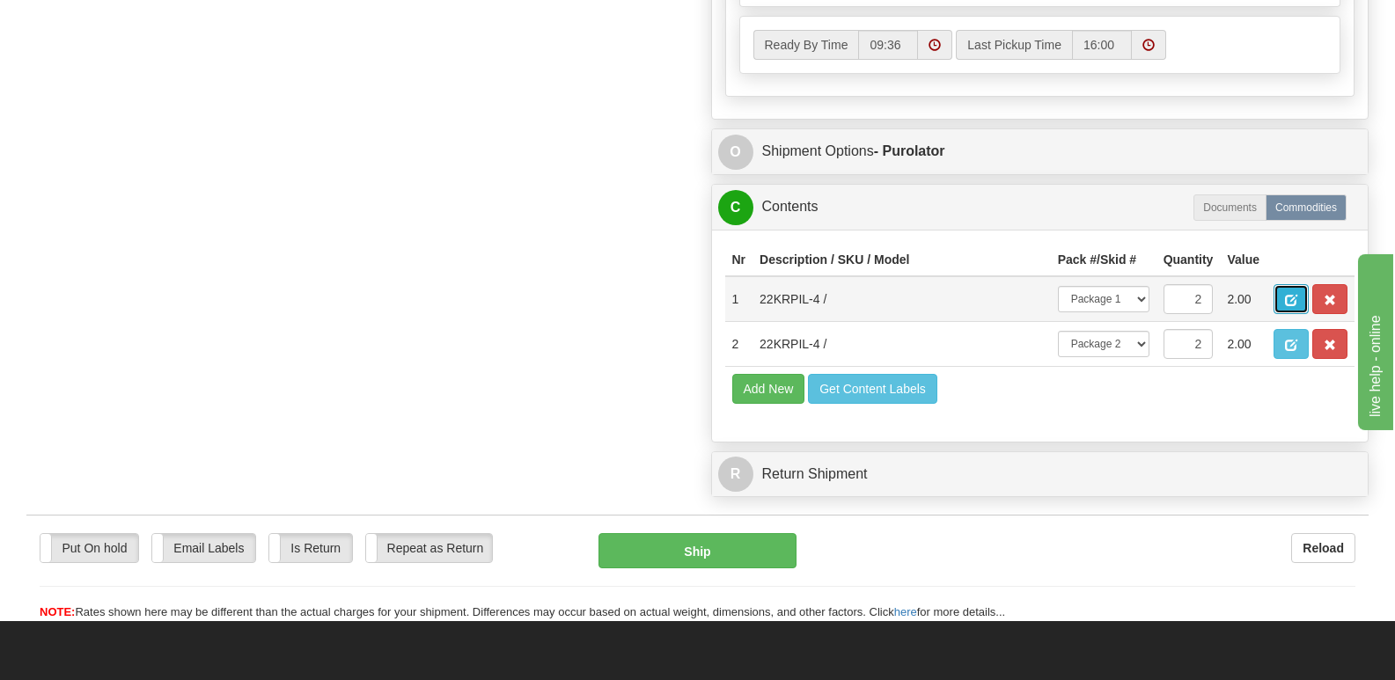
click at [1286, 295] on span "button" at bounding box center [1291, 300] width 12 height 11
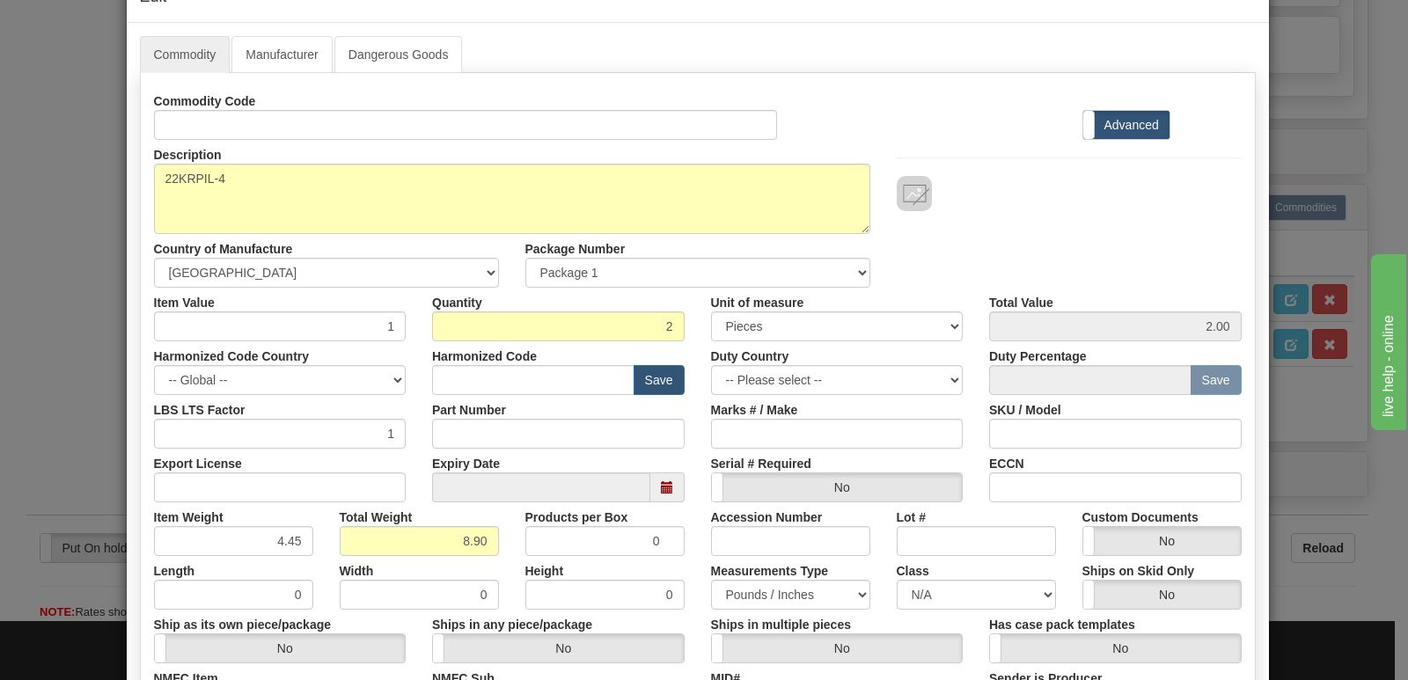
scroll to position [408, 0]
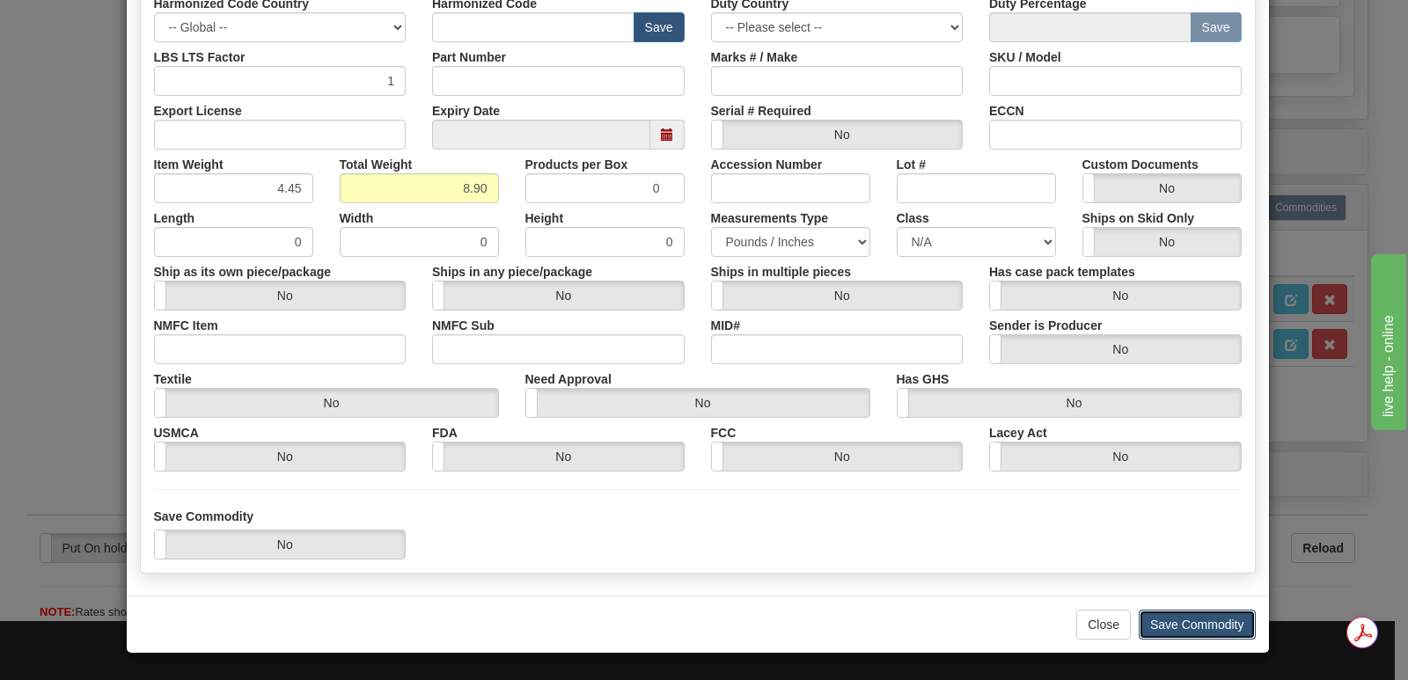
click at [1182, 623] on button "Save Commodity" at bounding box center [1197, 625] width 117 height 30
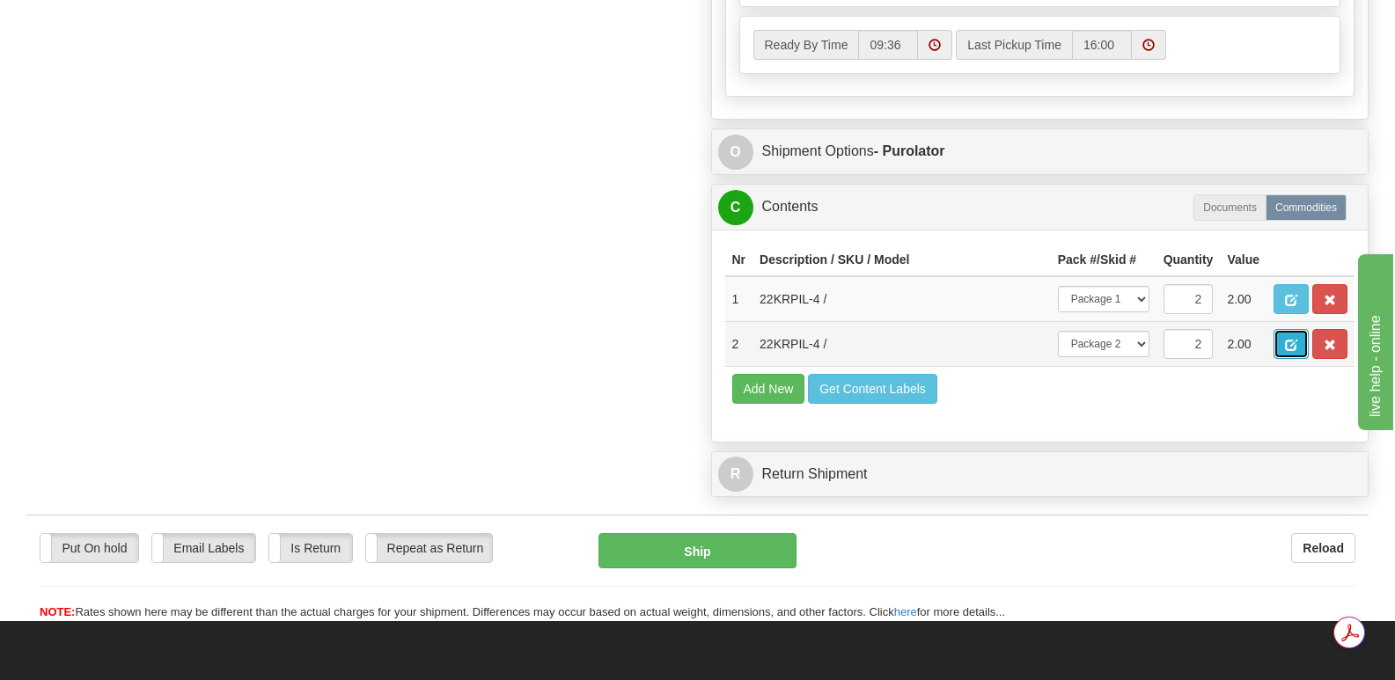
click at [1287, 340] on span "button" at bounding box center [1291, 345] width 12 height 11
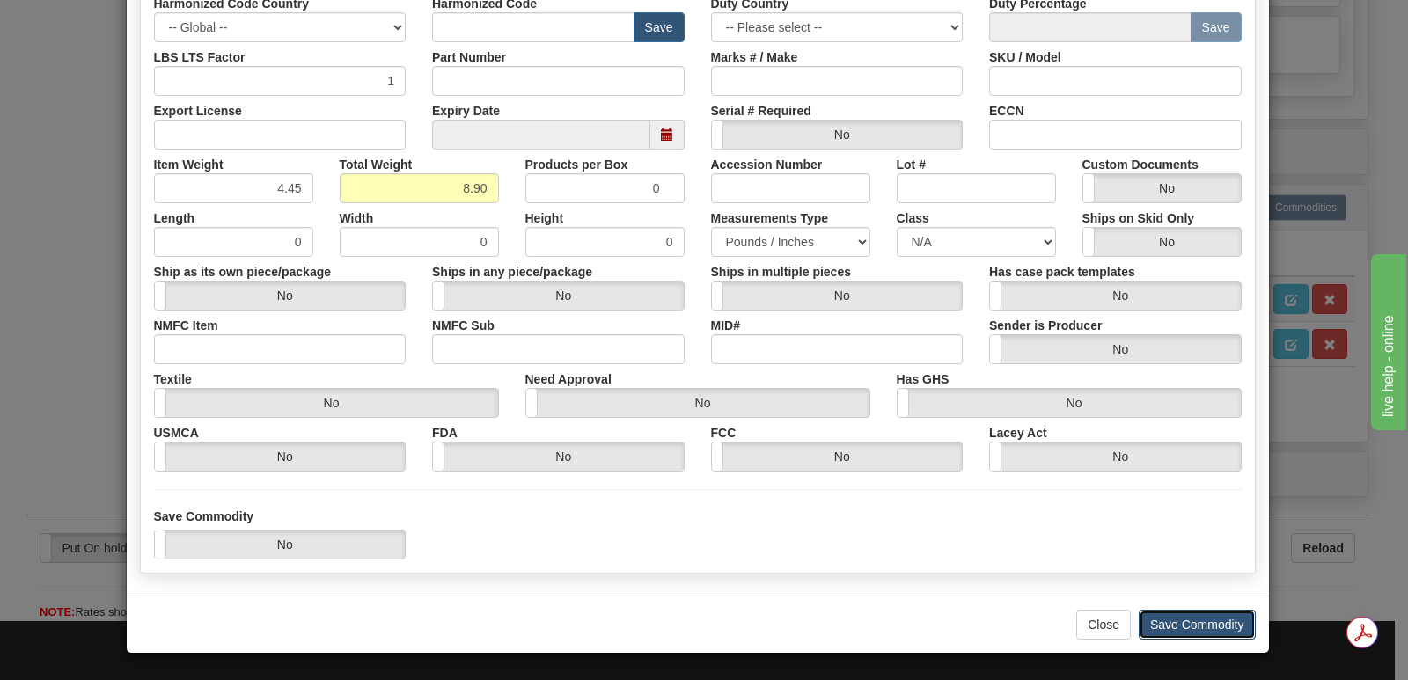
click at [1171, 617] on button "Save Commodity" at bounding box center [1197, 625] width 117 height 30
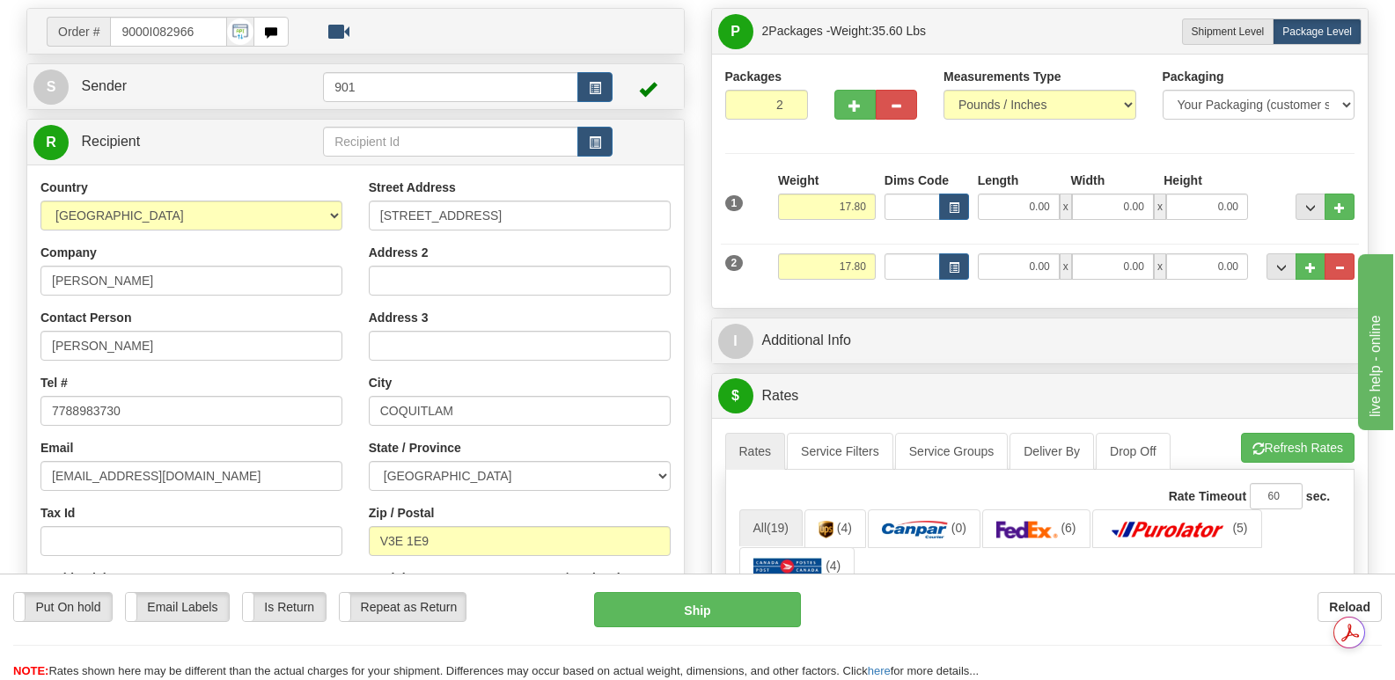
scroll to position [0, 0]
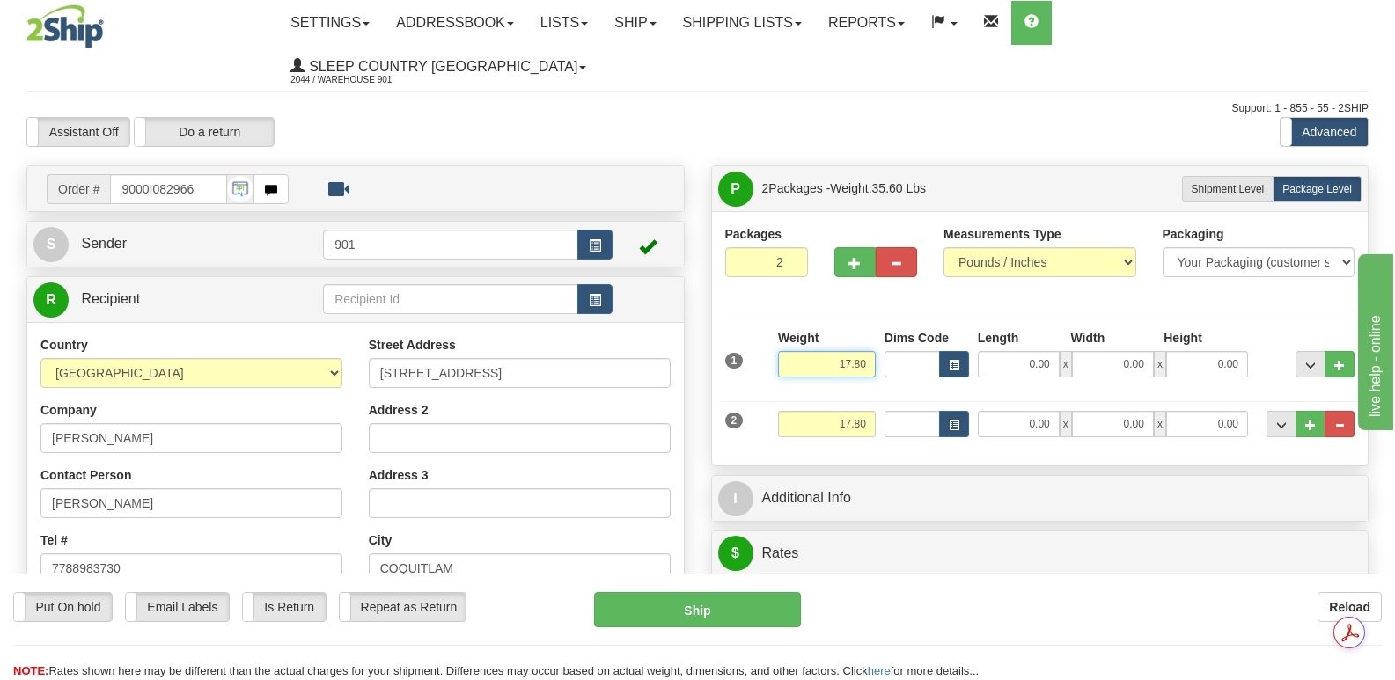
drag, startPoint x: 829, startPoint y: 318, endPoint x: 873, endPoint y: 322, distance: 44.2
click at [873, 351] on input "17.80" at bounding box center [827, 364] width 98 height 26
type input "8.90"
drag, startPoint x: 833, startPoint y: 382, endPoint x: 882, endPoint y: 382, distance: 49.3
click at [879, 393] on div "2 Weight 17.80 Dims Code Length Width Height" at bounding box center [1040, 422] width 639 height 59
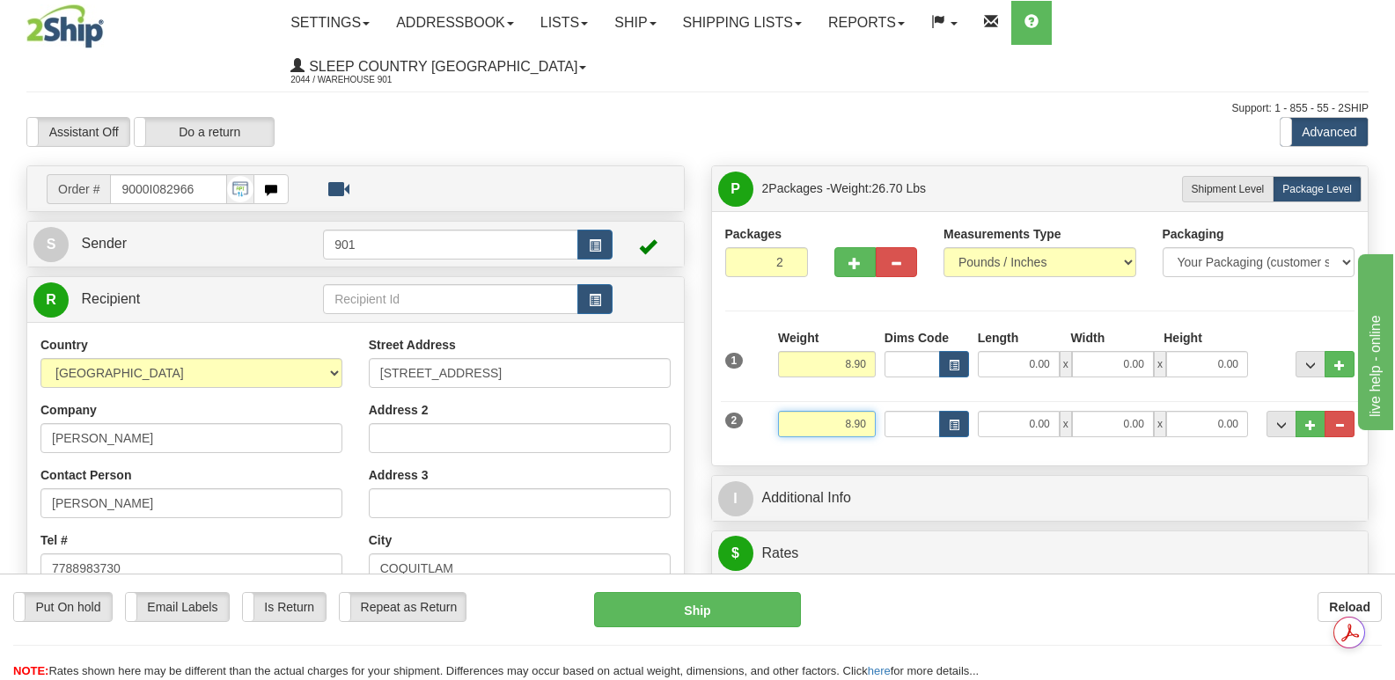
type input "8.90"
click at [999, 351] on input "0.00" at bounding box center [1019, 364] width 82 height 26
type input "18.00"
click at [1093, 351] on input "0.00" at bounding box center [1113, 364] width 82 height 26
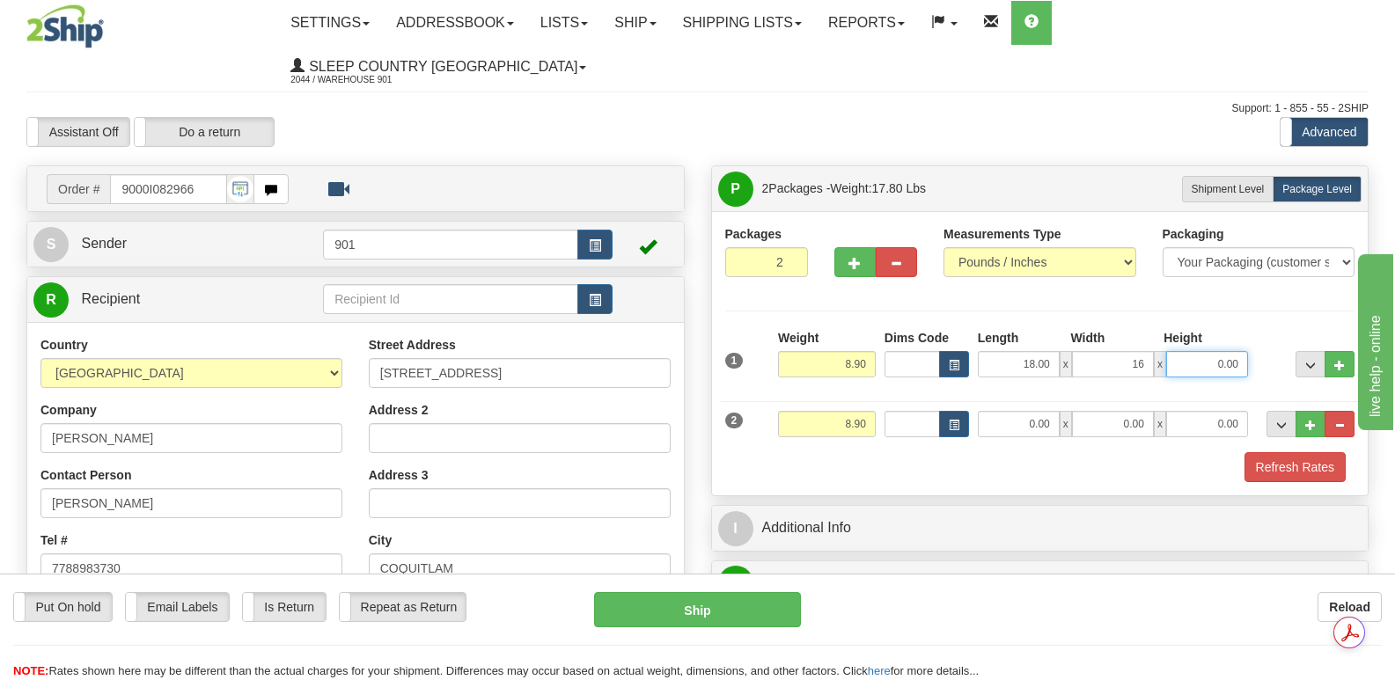
type input "16.00"
click at [1197, 351] on input "0.00" at bounding box center [1207, 364] width 82 height 26
type input "8.00"
click at [1015, 411] on input "0.00" at bounding box center [1019, 424] width 82 height 26
type input "18.00"
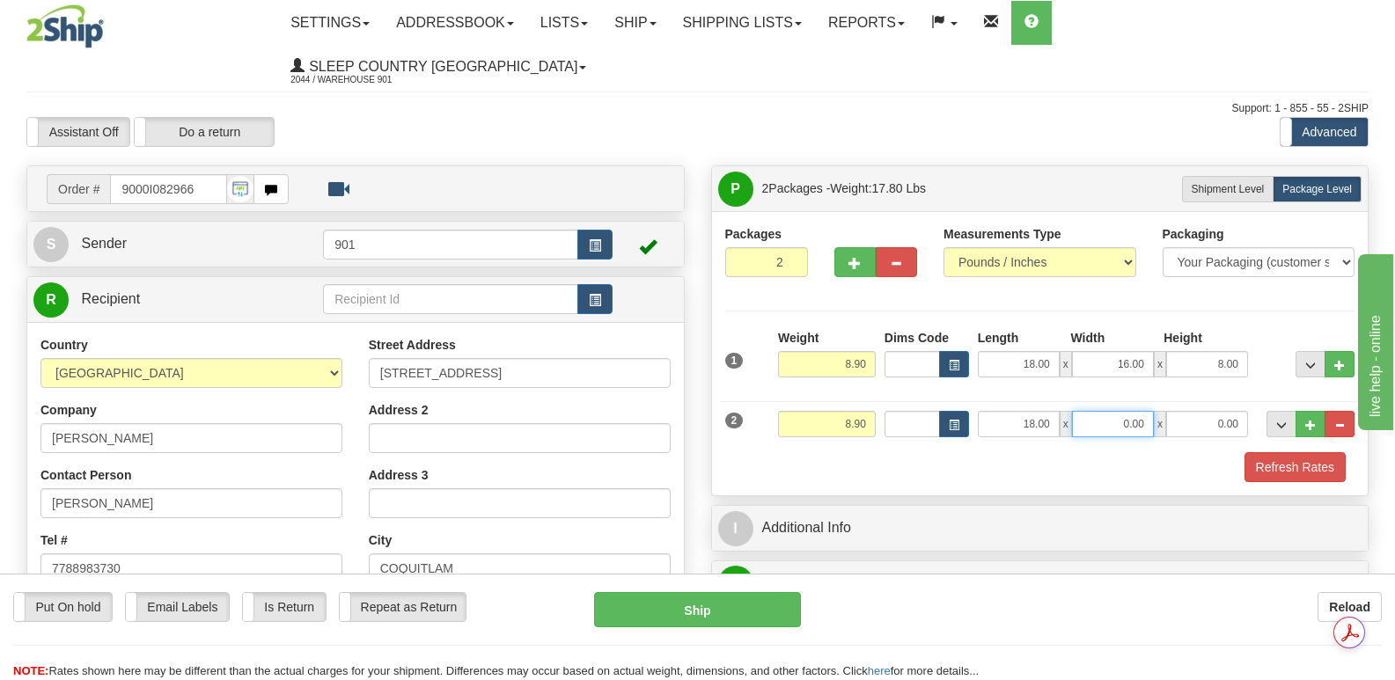
click at [1111, 411] on input "0.00" at bounding box center [1113, 424] width 82 height 26
type input "16.00"
click at [1195, 411] on input "0.00" at bounding box center [1207, 424] width 82 height 26
type input "8.00"
click at [1301, 452] on button "Refresh Rates" at bounding box center [1295, 467] width 101 height 30
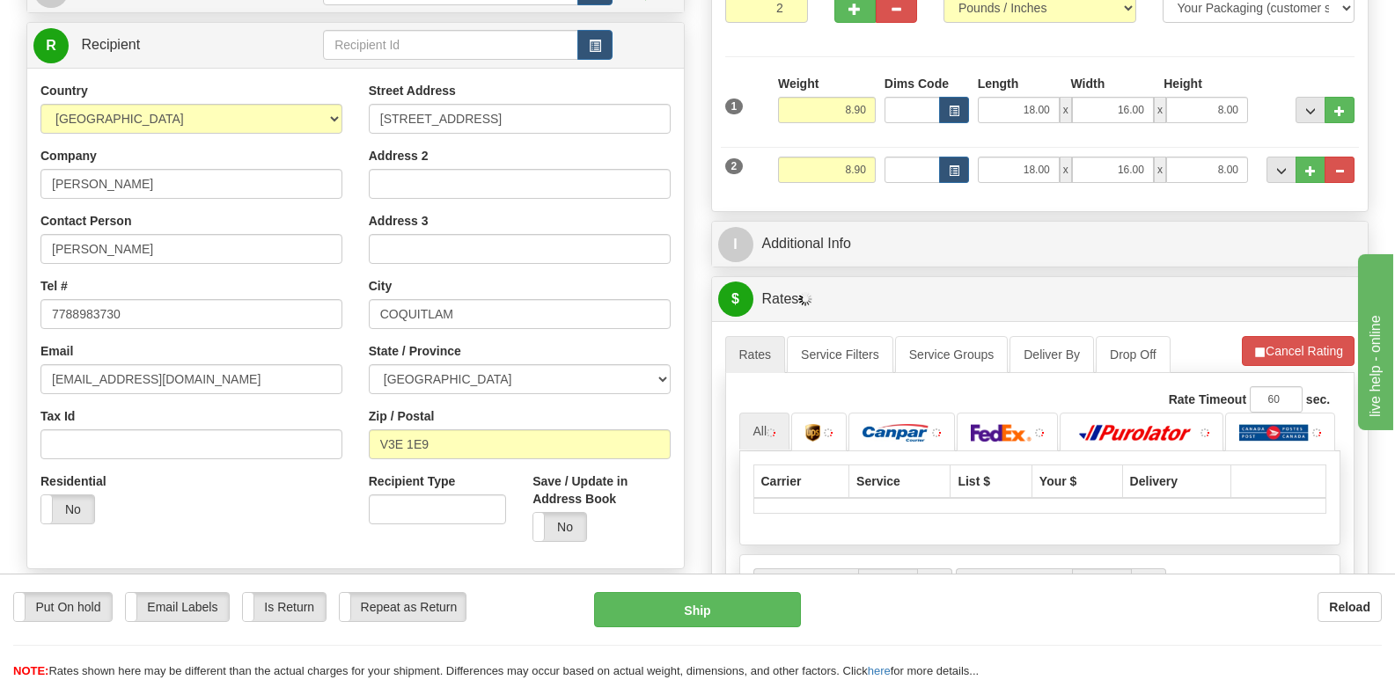
scroll to position [352, 0]
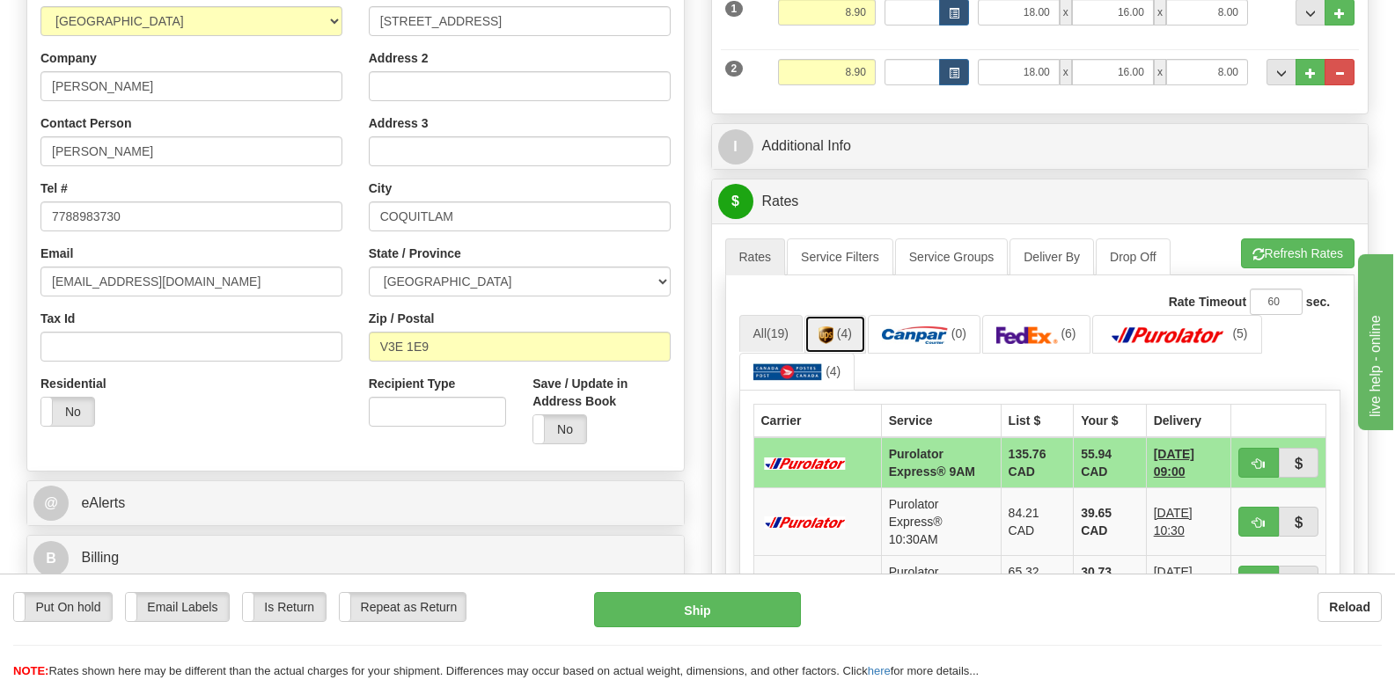
click at [831, 327] on img at bounding box center [826, 336] width 15 height 18
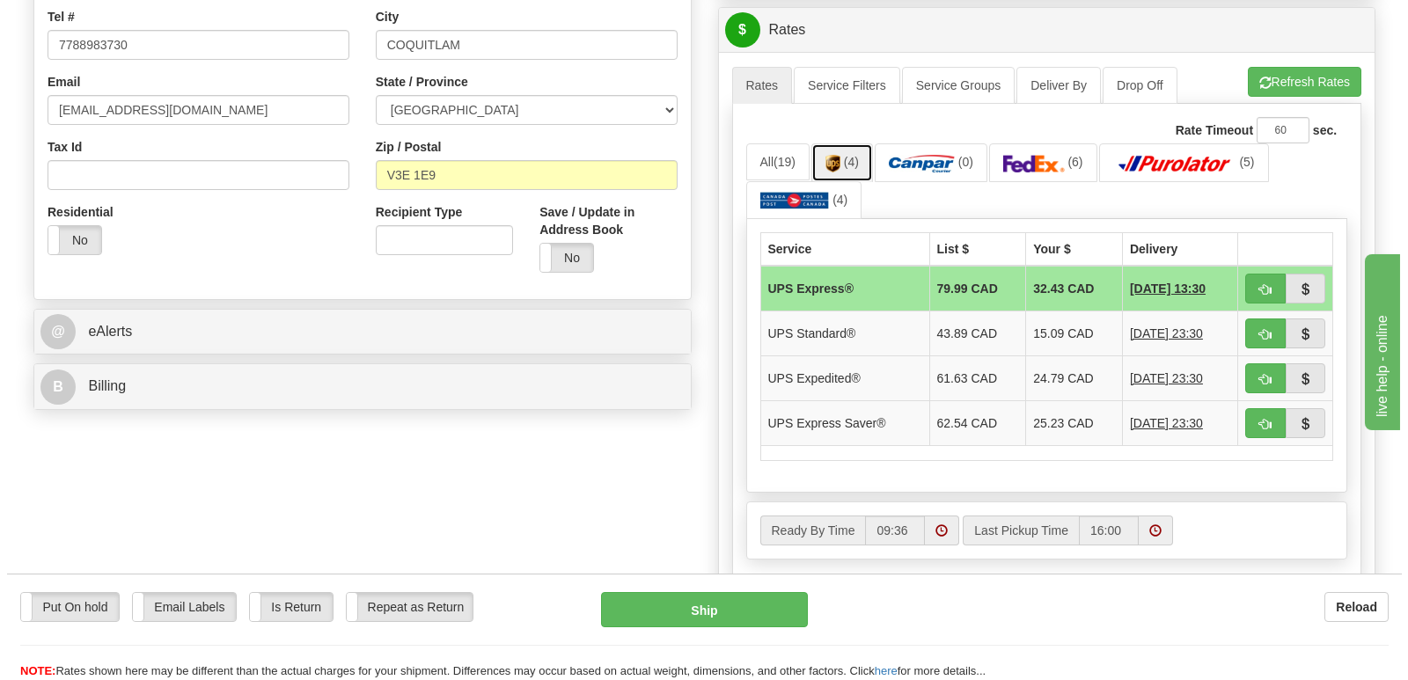
scroll to position [528, 0]
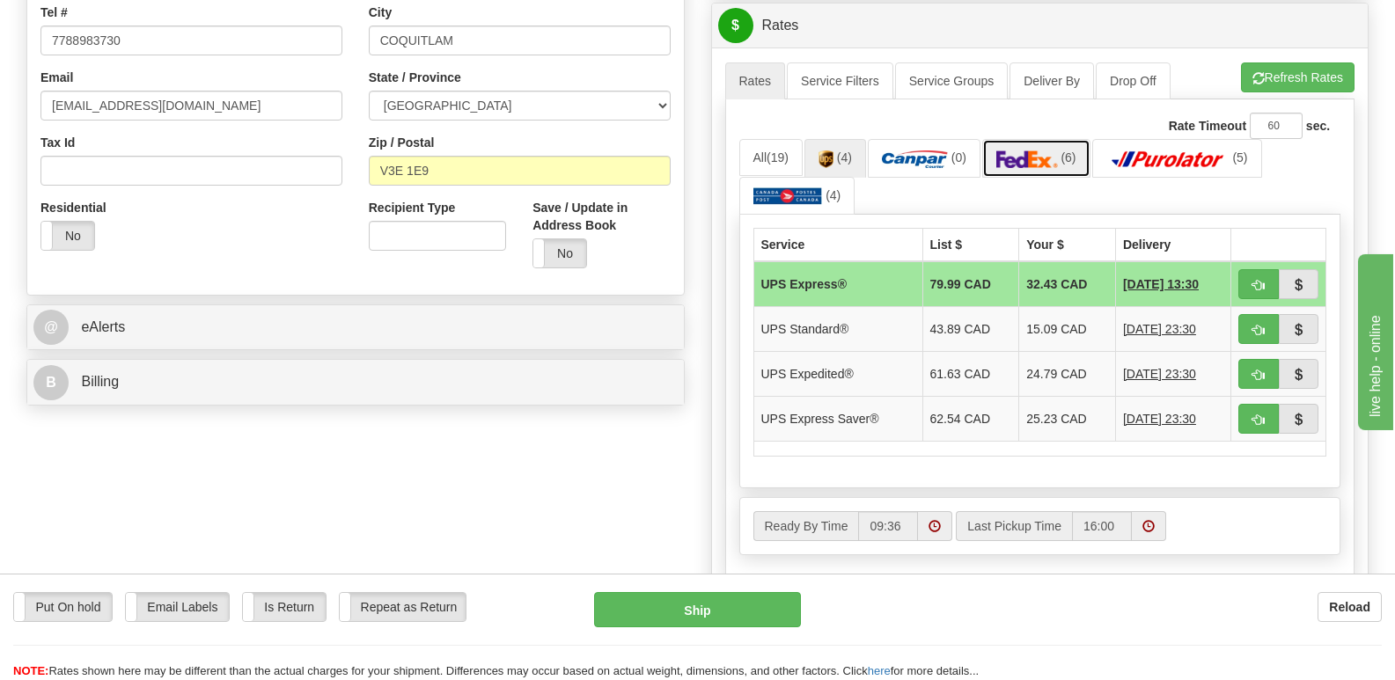
click at [1052, 151] on img at bounding box center [1028, 160] width 62 height 18
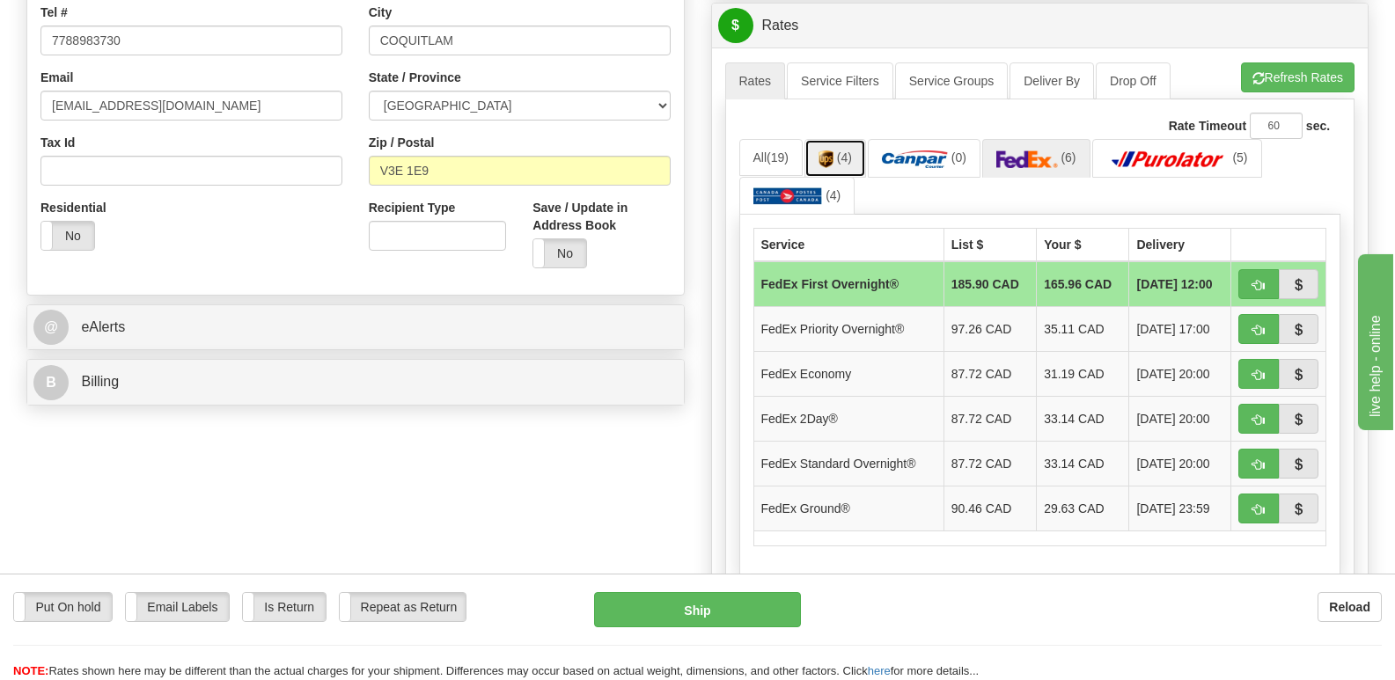
click at [823, 151] on img at bounding box center [826, 160] width 15 height 18
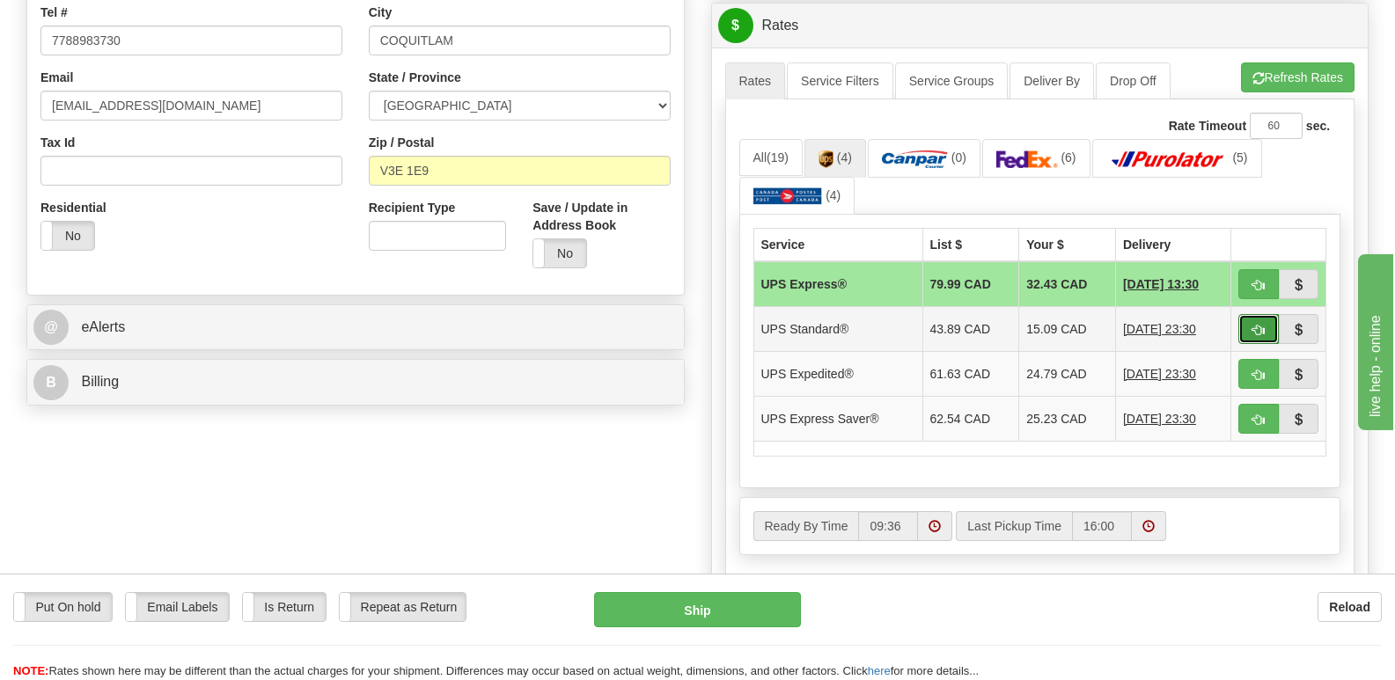
click at [1253, 325] on span "button" at bounding box center [1259, 330] width 12 height 11
type input "11"
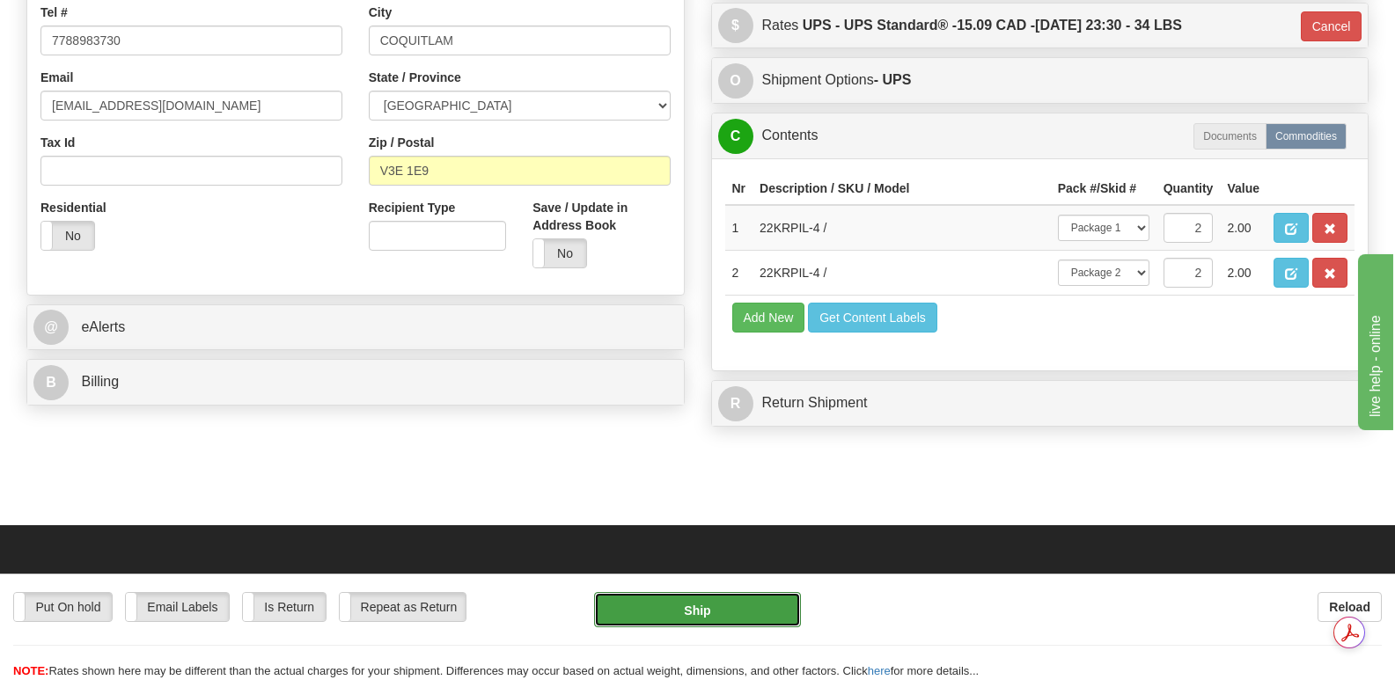
click at [702, 609] on button "Ship" at bounding box center [697, 609] width 206 height 35
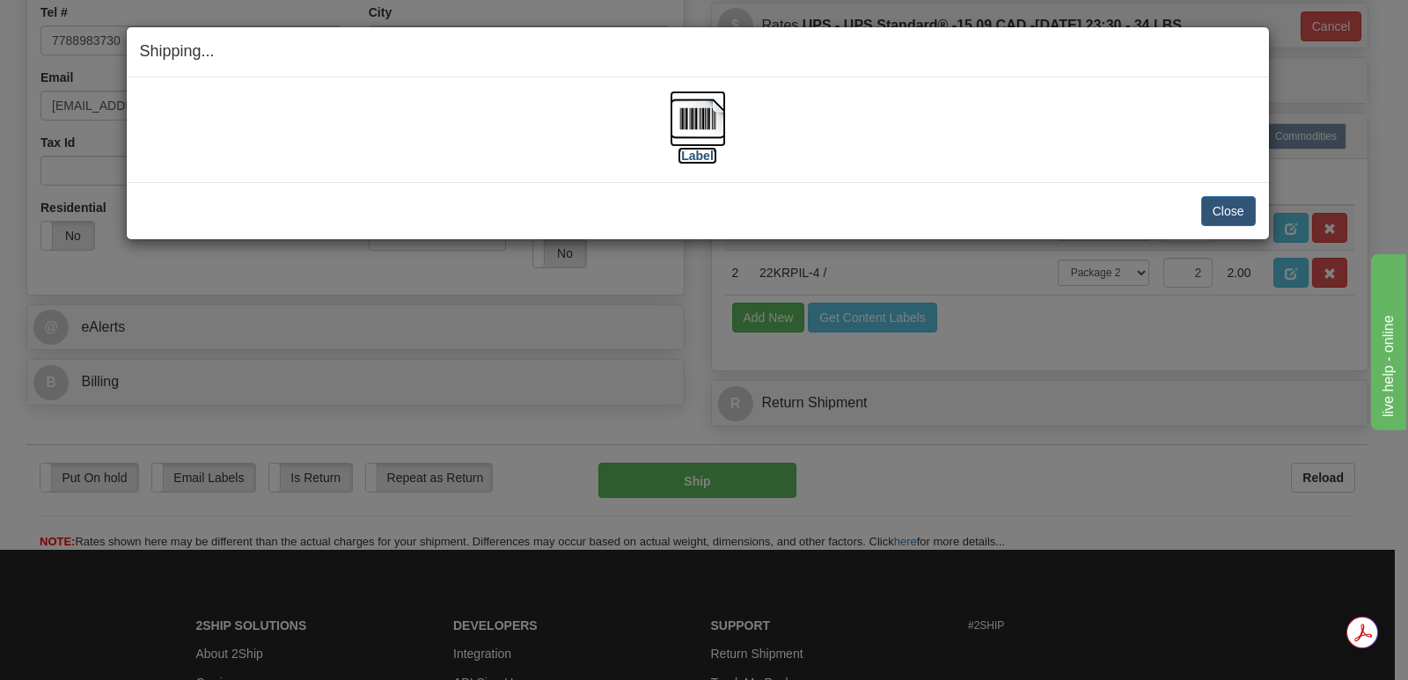
click at [695, 117] on img at bounding box center [698, 119] width 56 height 56
click at [1225, 207] on button "Close" at bounding box center [1229, 211] width 55 height 30
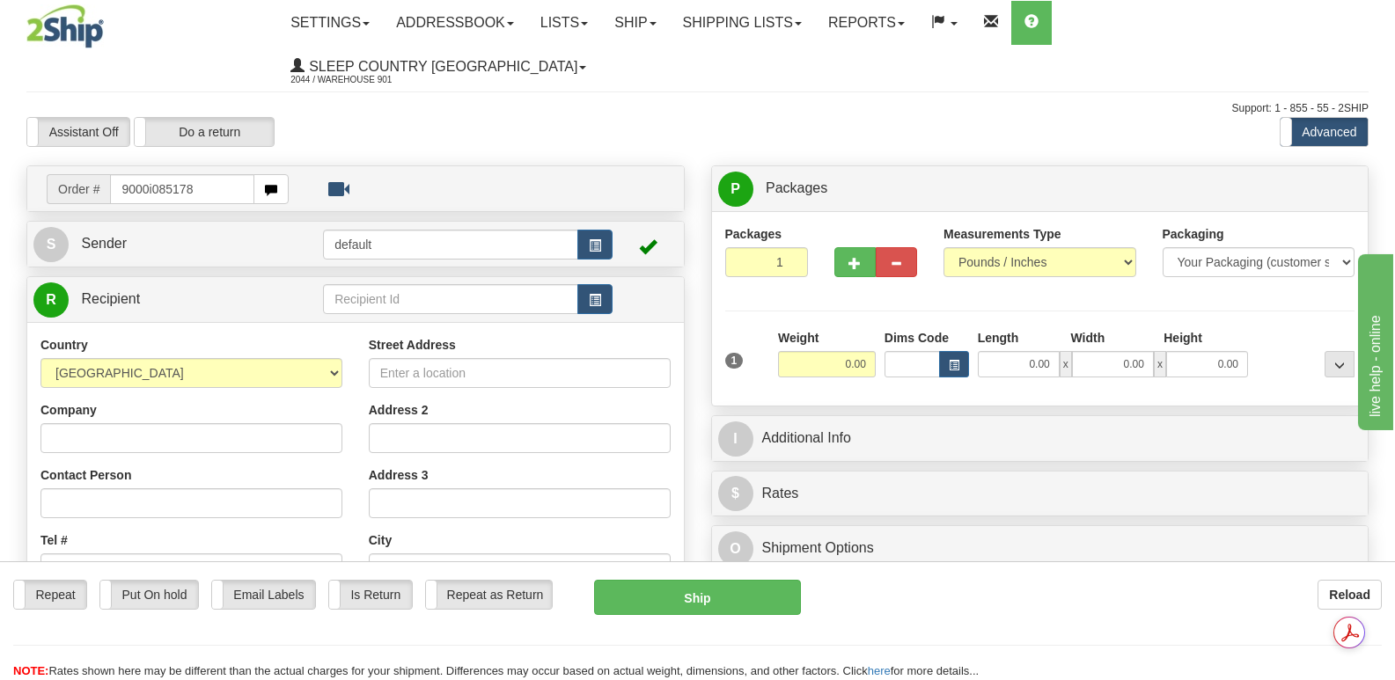
type input "9000i085178"
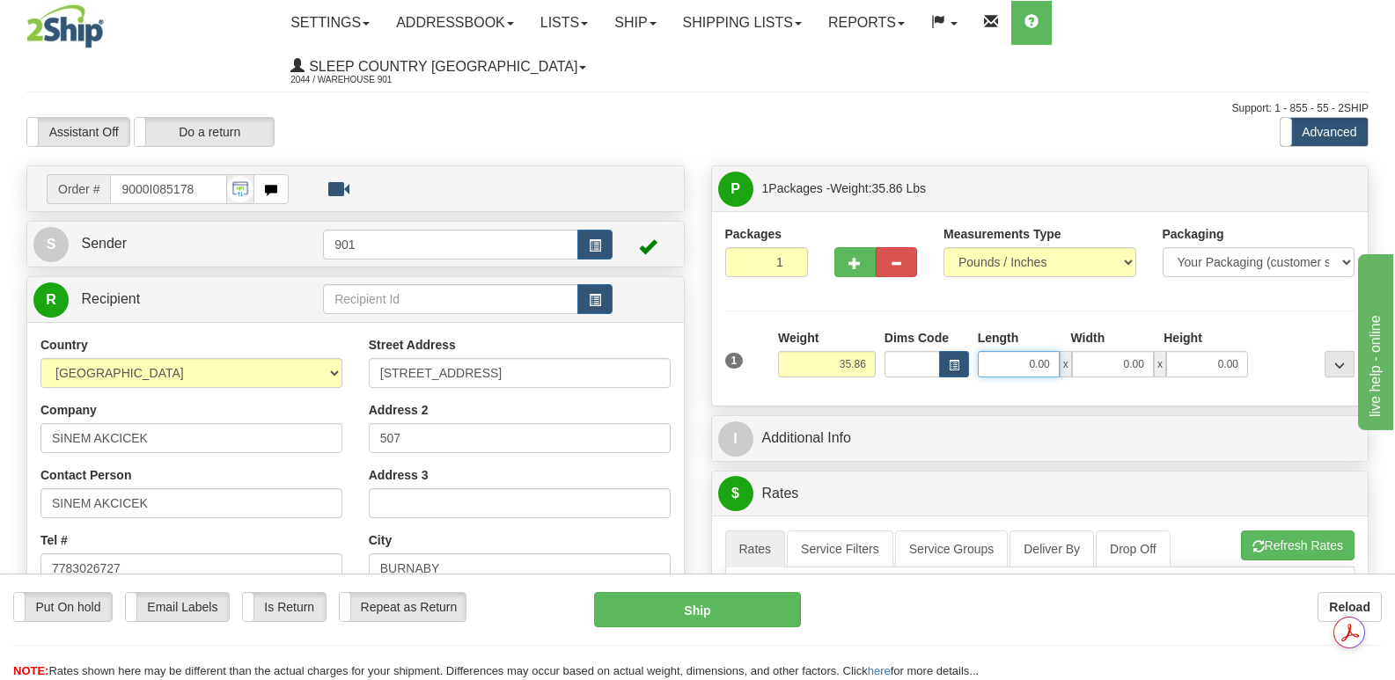
click at [997, 351] on input "0.00" at bounding box center [1019, 364] width 82 height 26
type input "42.00"
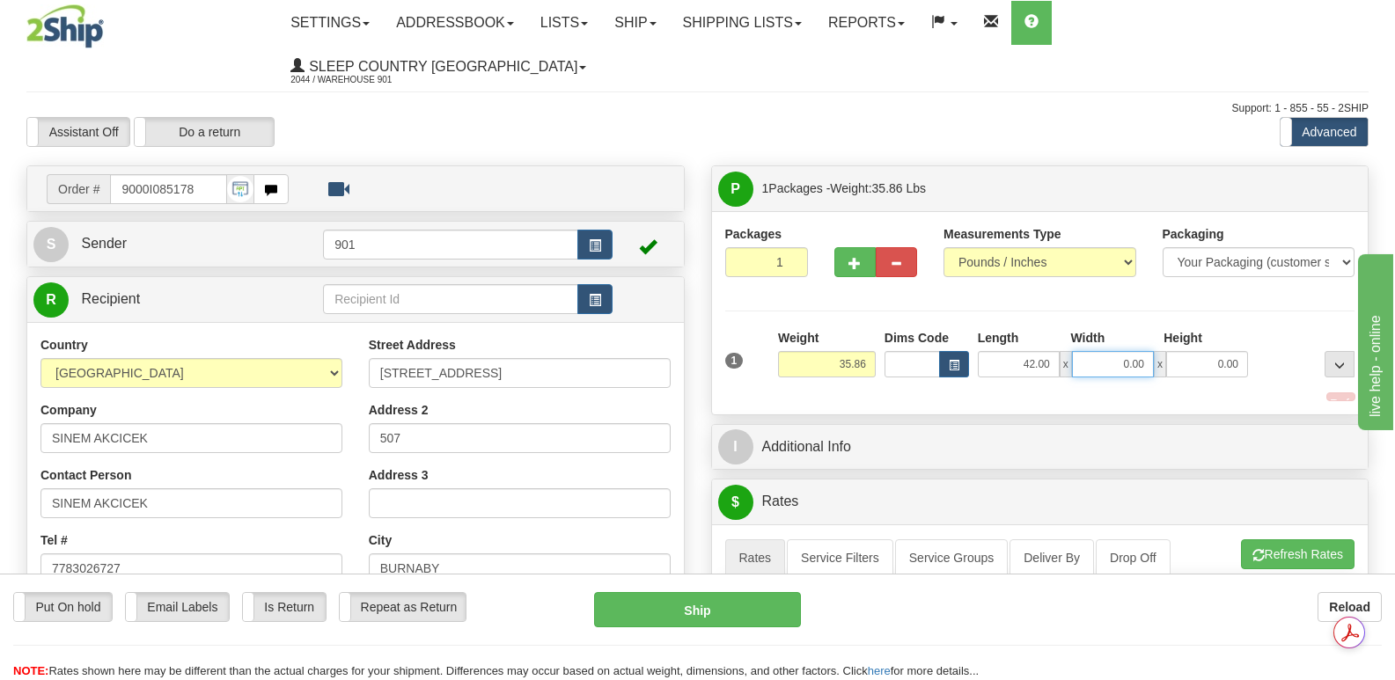
click at [1089, 351] on input "0.00" at bounding box center [1113, 364] width 82 height 26
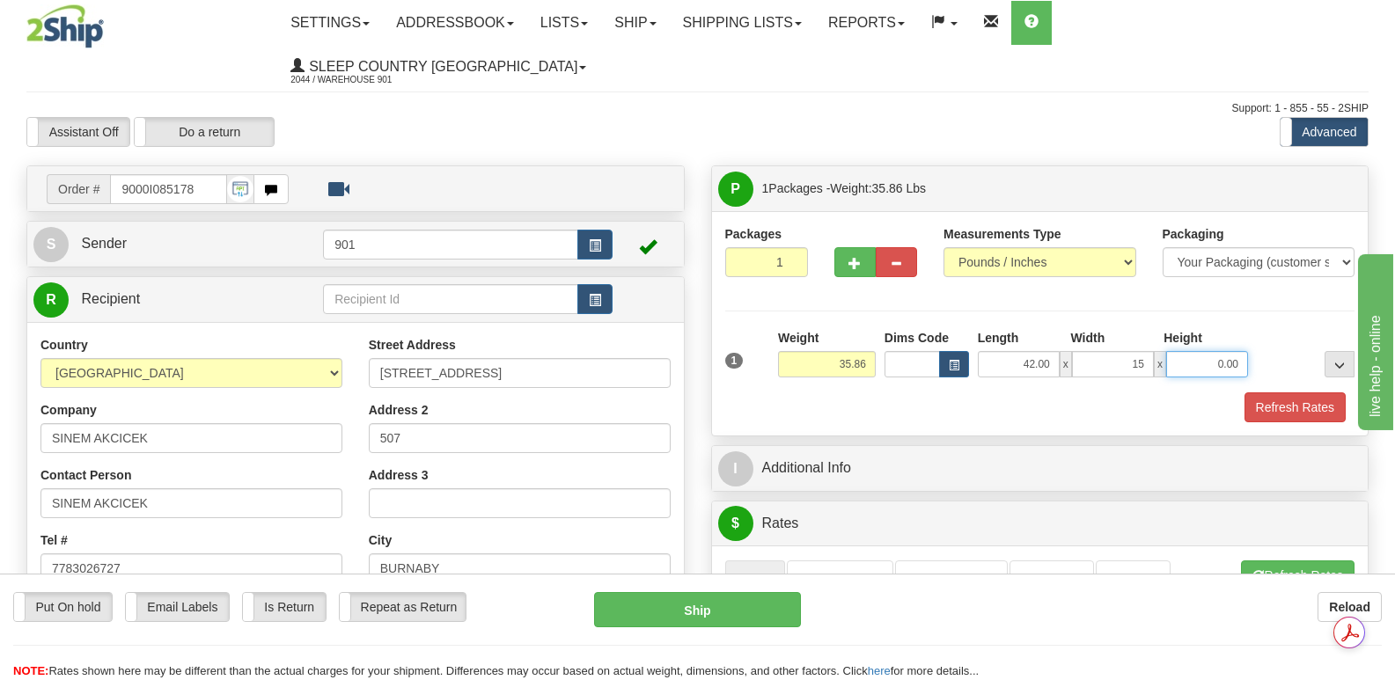
type input "15.00"
click at [1187, 351] on input "0.00" at bounding box center [1207, 364] width 82 height 26
type input "15.00"
click at [1274, 393] on button "Refresh Rates" at bounding box center [1295, 408] width 101 height 30
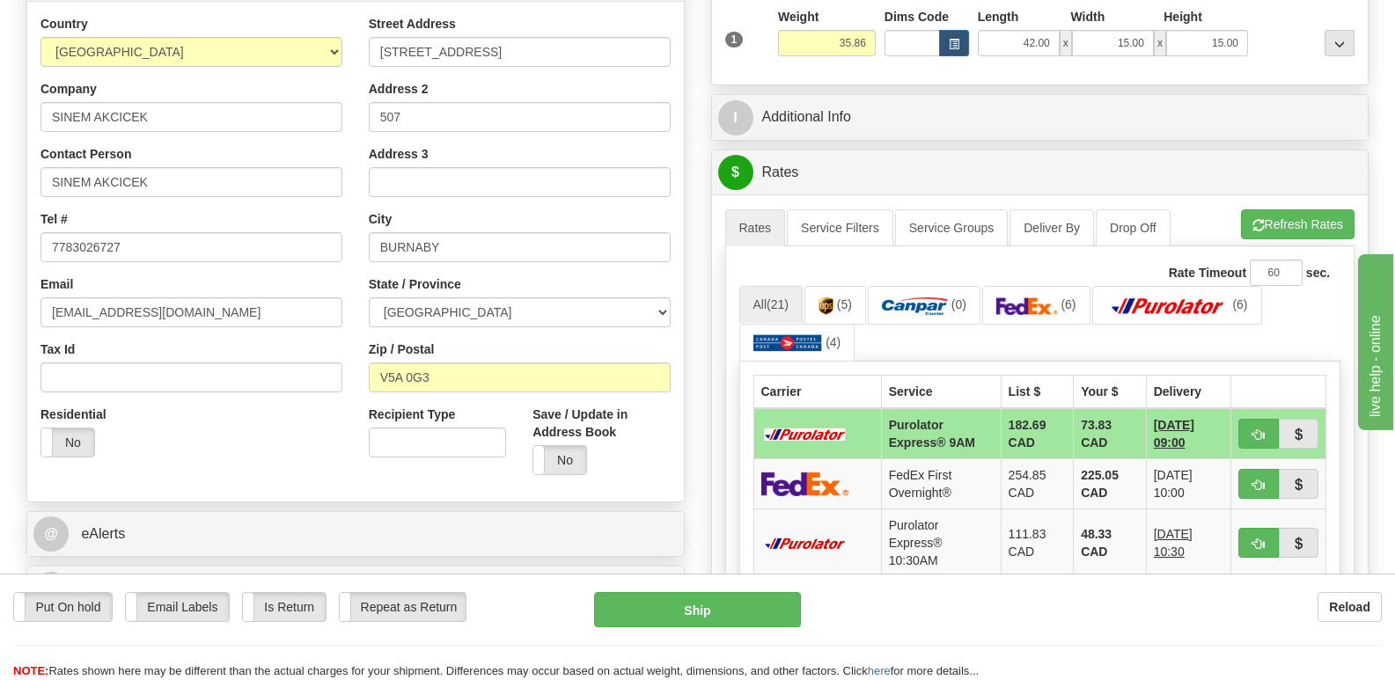
scroll to position [352, 0]
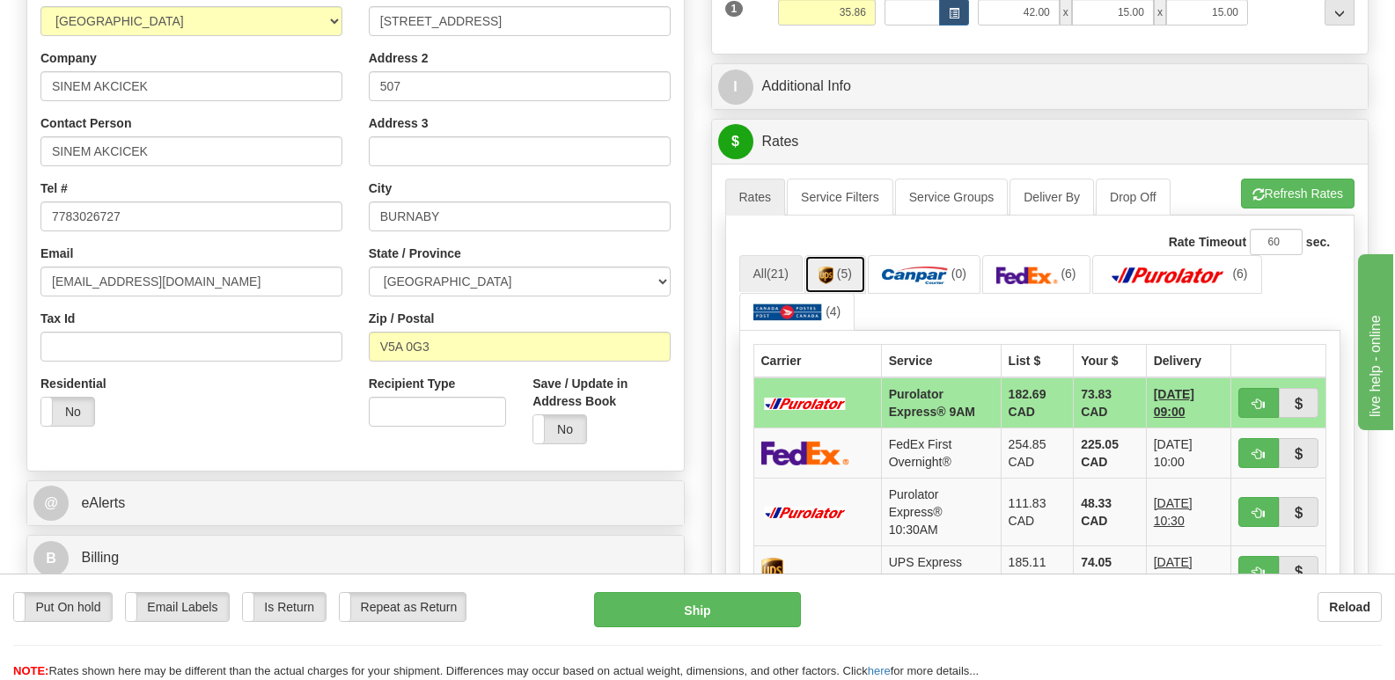
click at [838, 255] on link "(5)" at bounding box center [836, 274] width 62 height 38
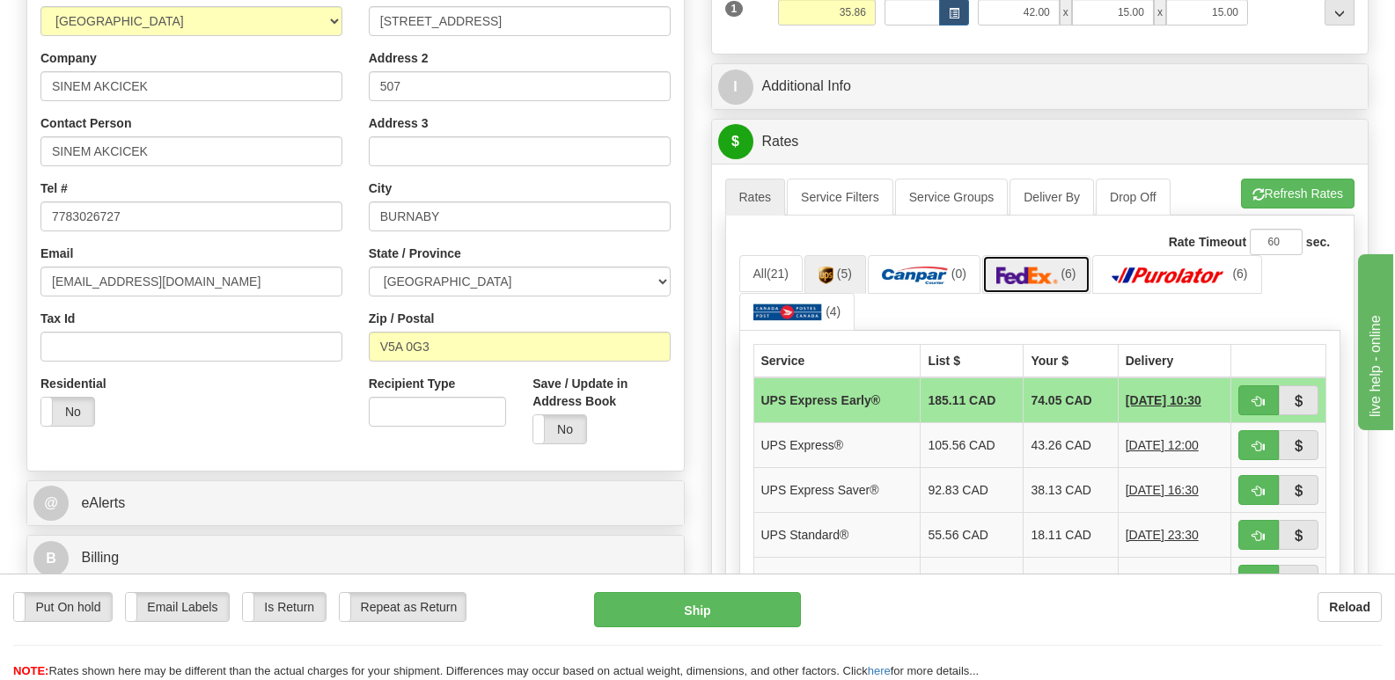
click at [1040, 267] on img at bounding box center [1028, 276] width 62 height 18
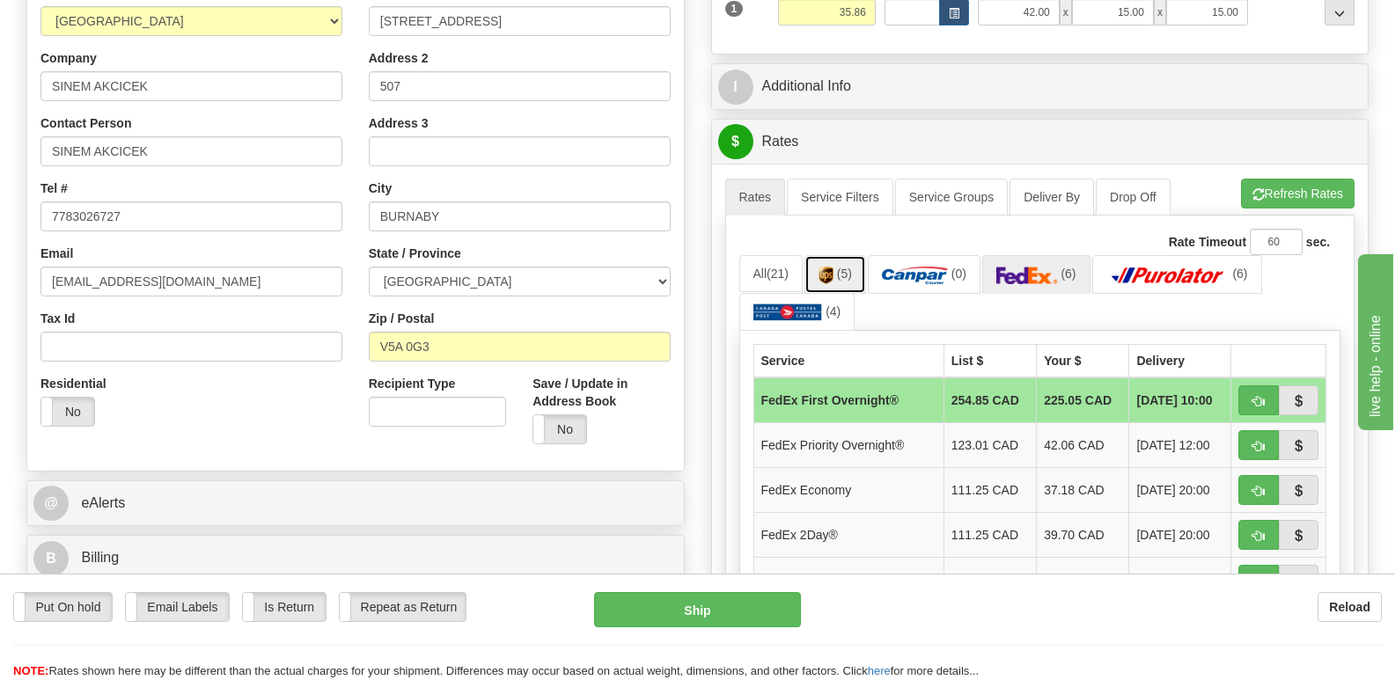
click at [828, 267] on img at bounding box center [826, 276] width 15 height 18
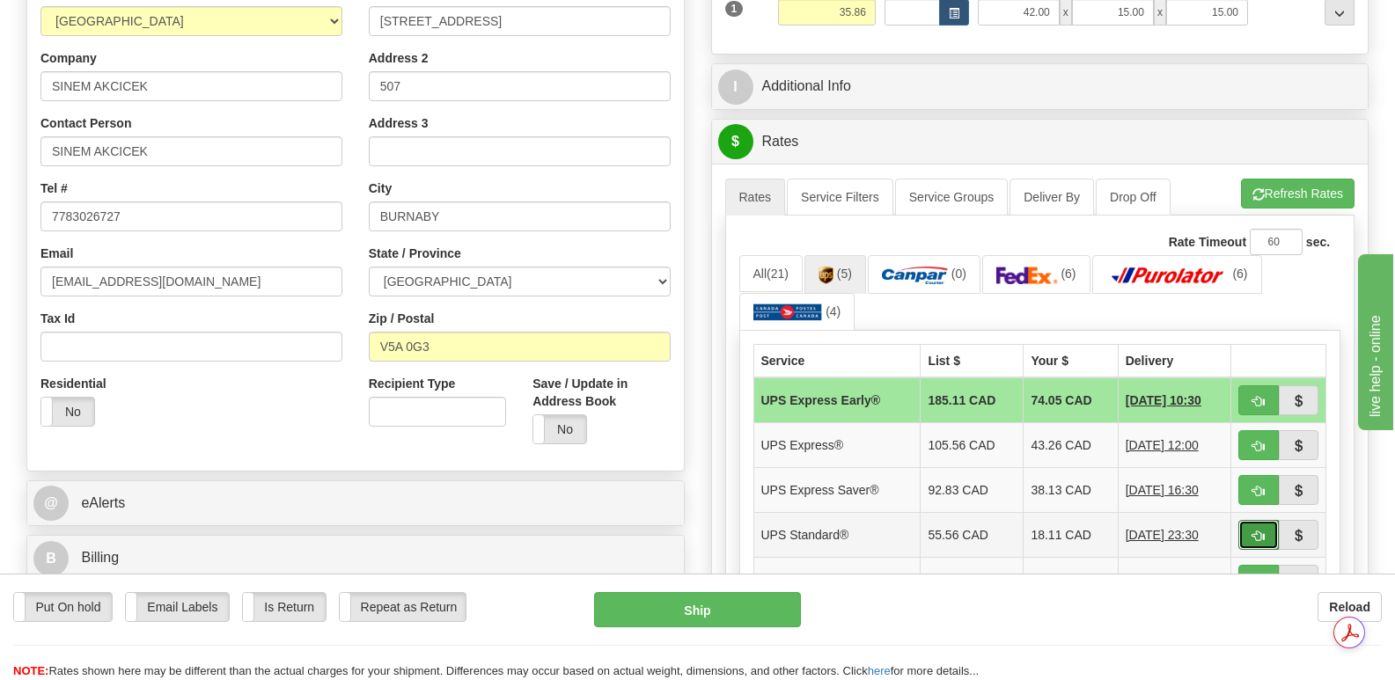
click at [1261, 531] on span "button" at bounding box center [1259, 536] width 12 height 11
type input "11"
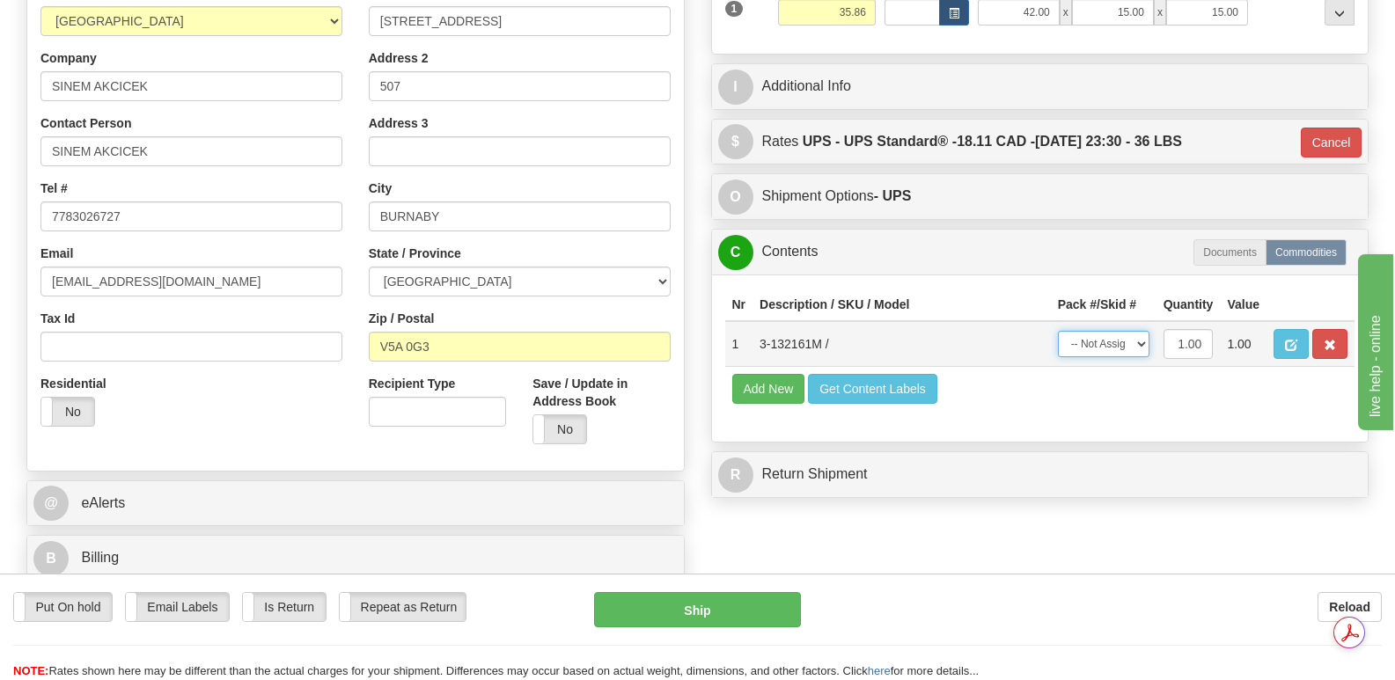
click at [1136, 331] on select "-- Not Assigned -- Package 1" at bounding box center [1104, 344] width 92 height 26
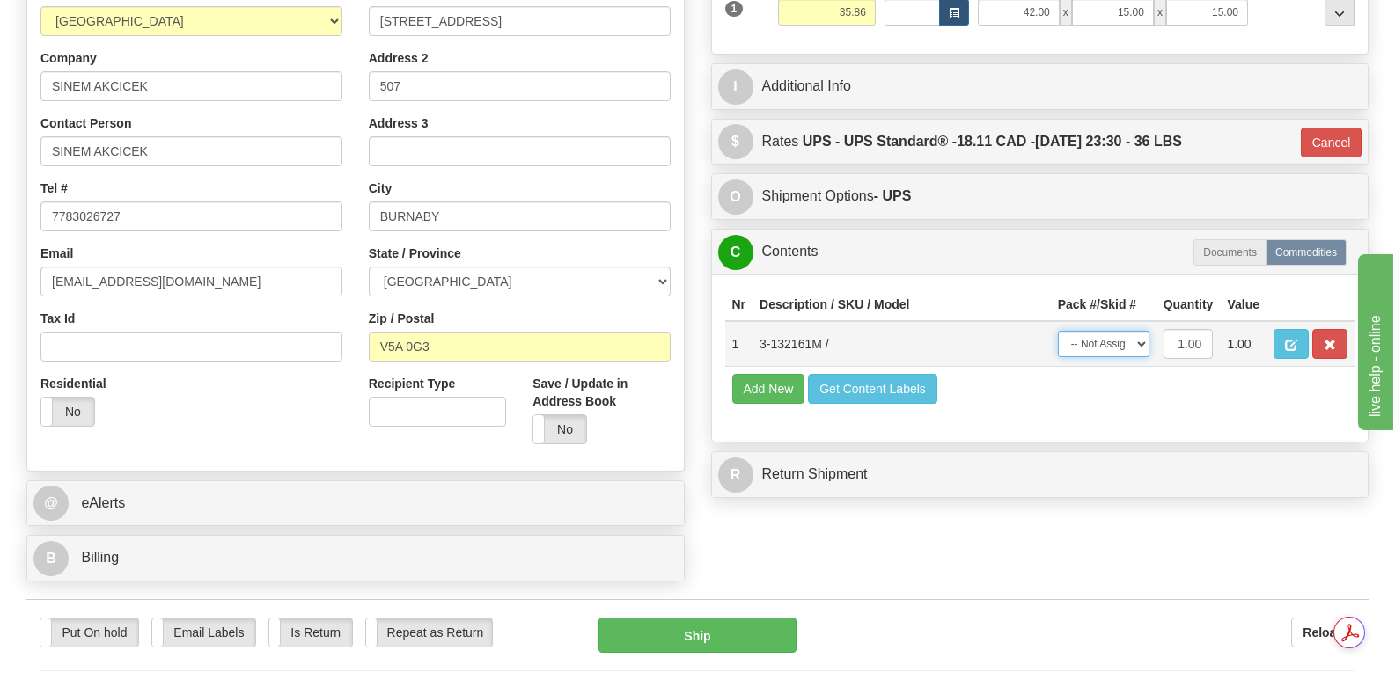
select select "0"
click at [1058, 331] on select "-- Not Assigned -- Package 1" at bounding box center [1104, 344] width 92 height 26
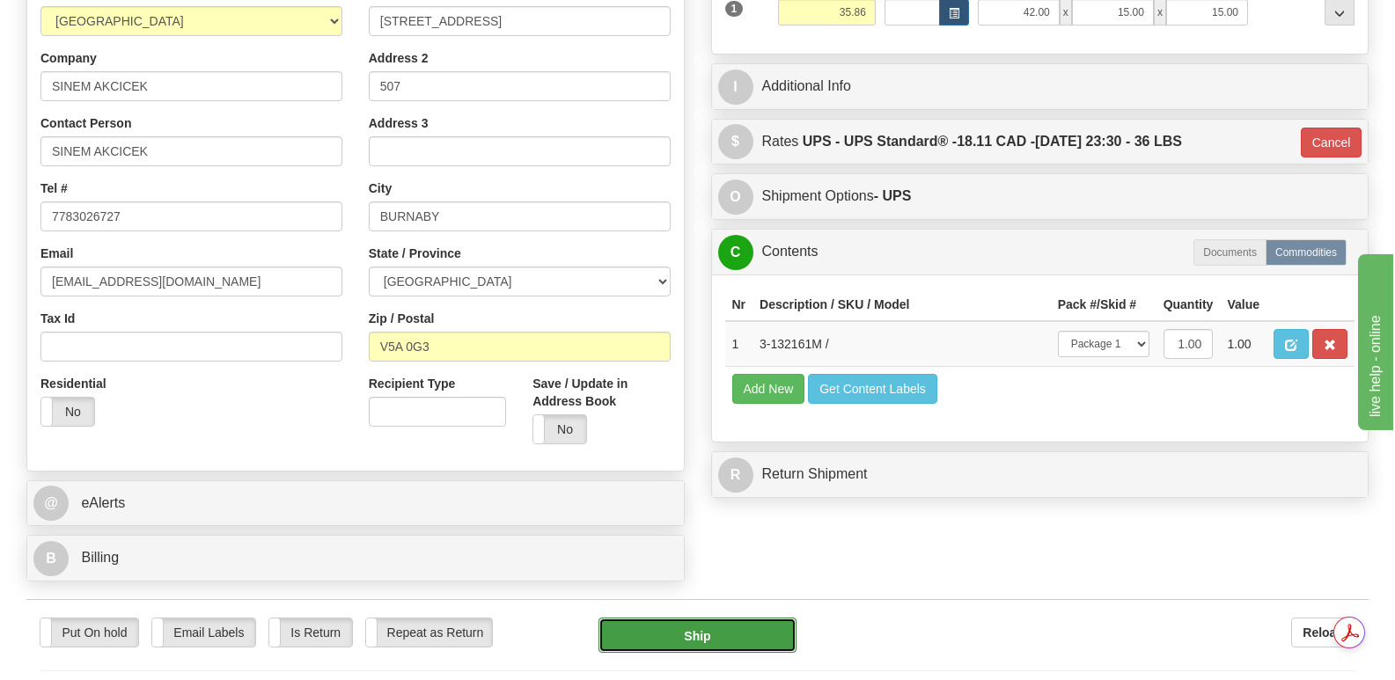
click at [711, 618] on button "Ship" at bounding box center [697, 635] width 197 height 35
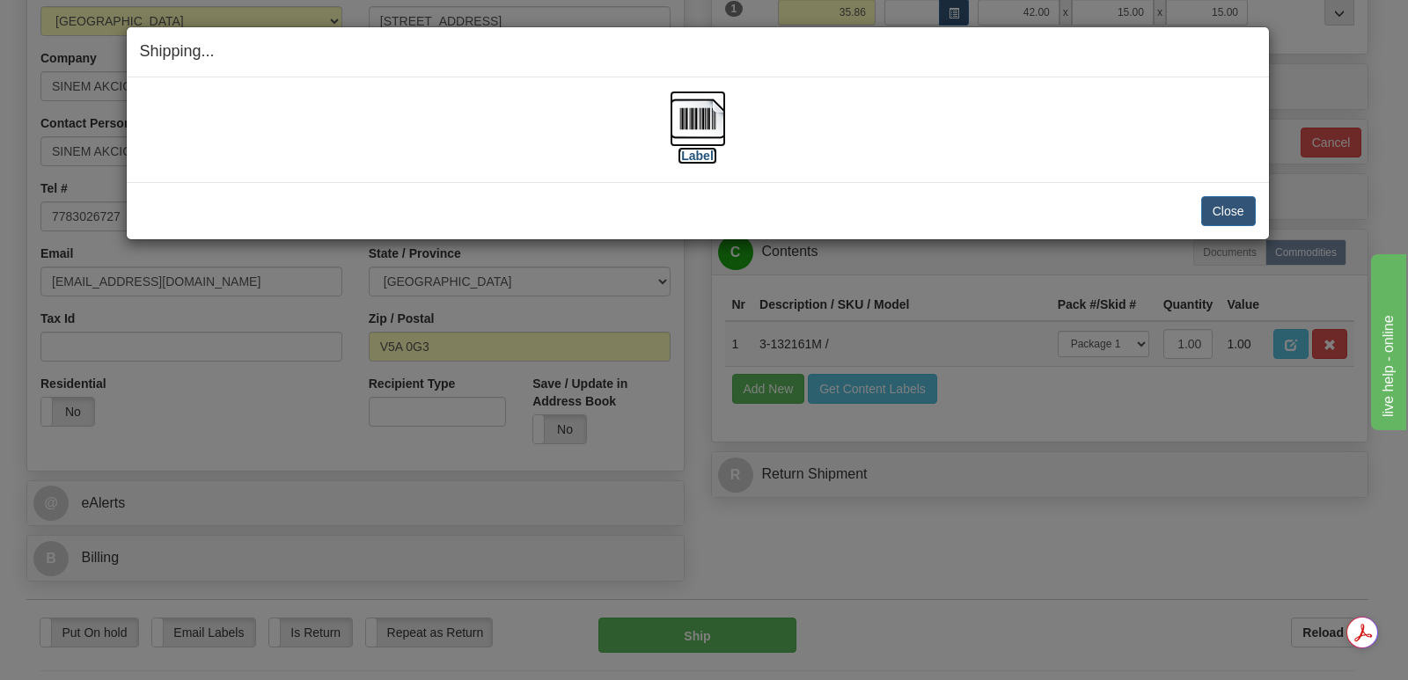
click at [705, 121] on img at bounding box center [698, 119] width 56 height 56
click at [1228, 210] on button "Close" at bounding box center [1229, 211] width 55 height 30
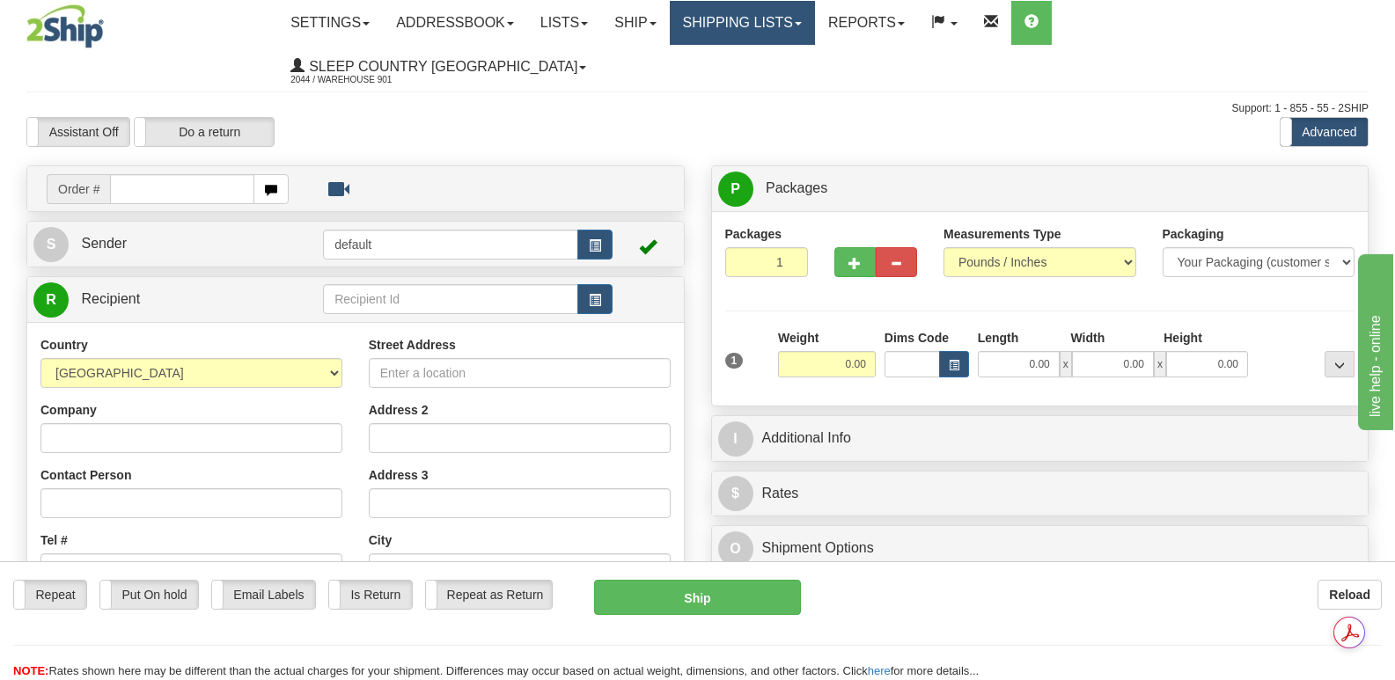
click at [815, 19] on link "Shipping lists" at bounding box center [742, 23] width 145 height 44
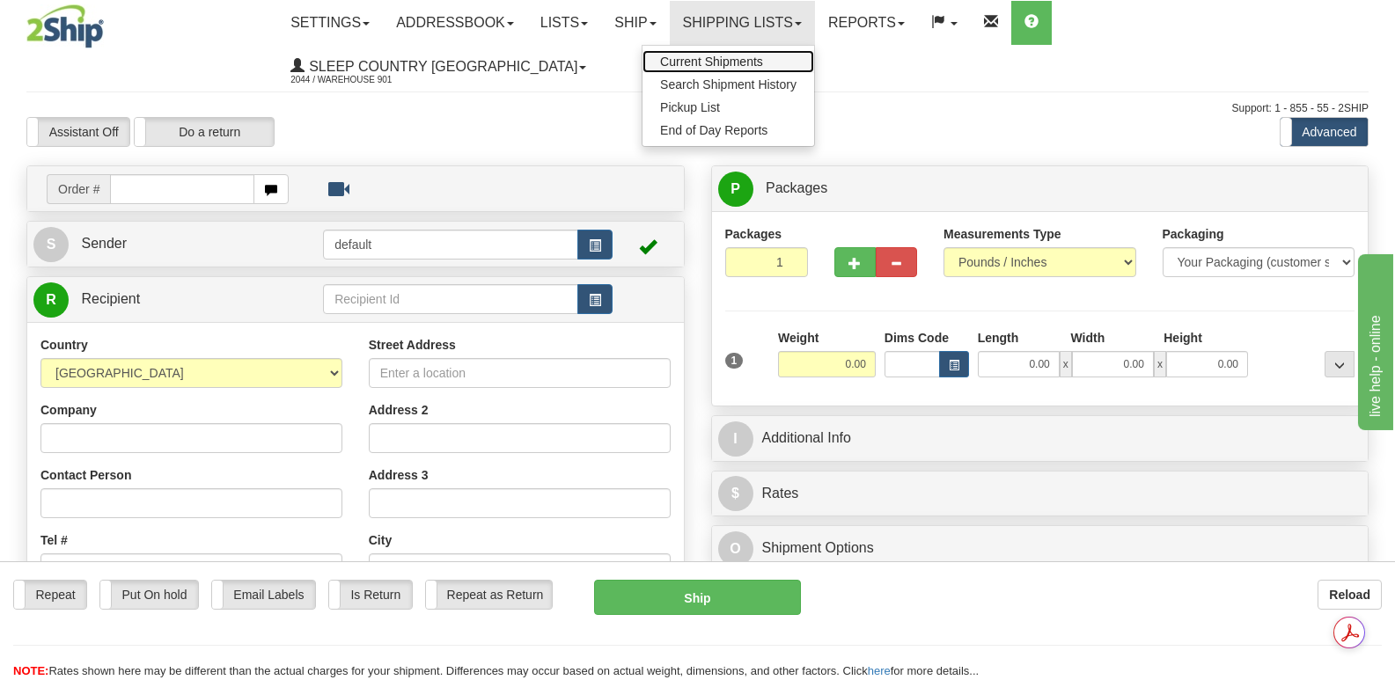
click at [763, 65] on span "Current Shipments" at bounding box center [711, 62] width 103 height 14
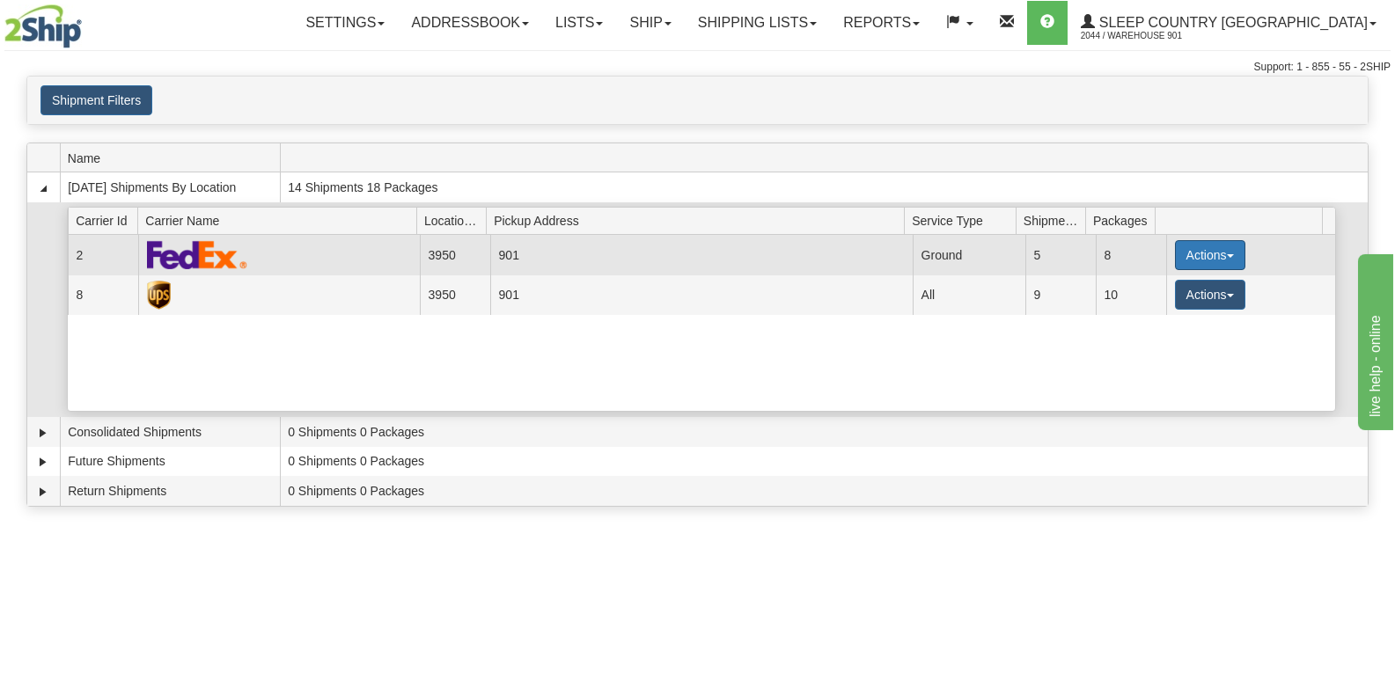
click at [1185, 253] on button "Actions" at bounding box center [1210, 255] width 70 height 30
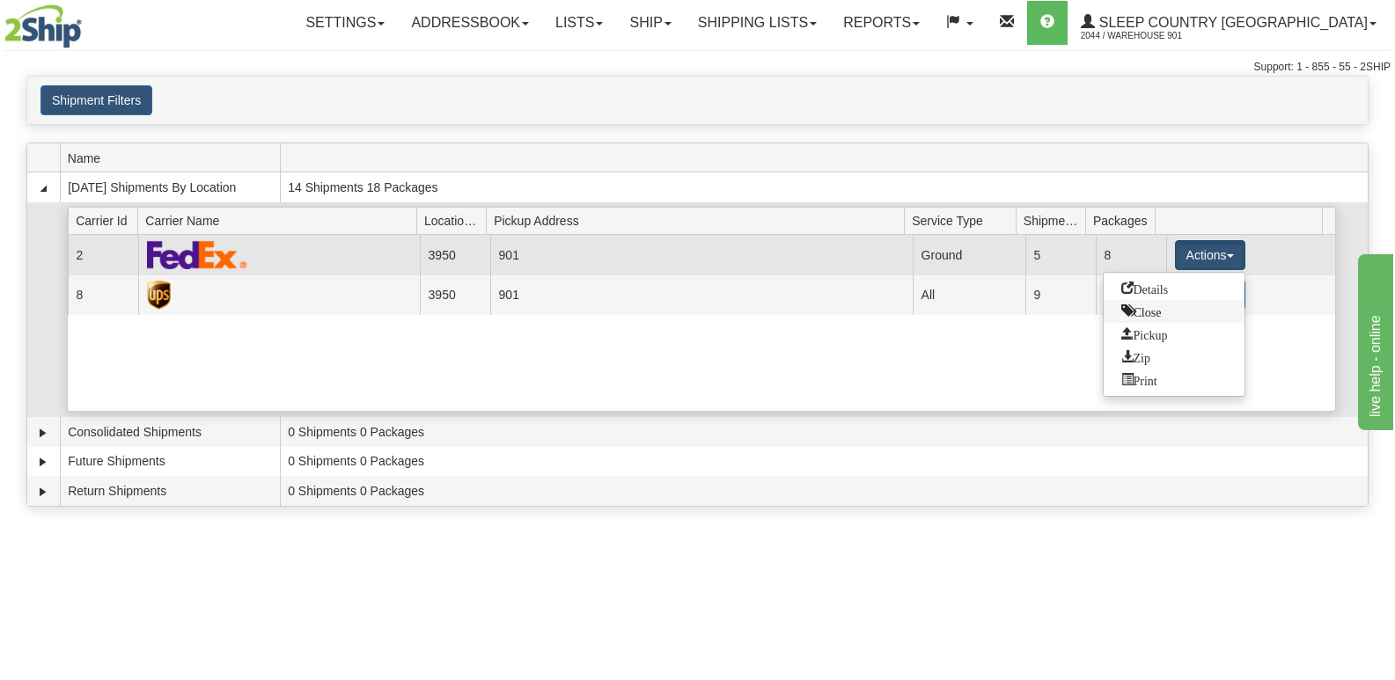
click at [1147, 310] on span "Close" at bounding box center [1142, 311] width 40 height 12
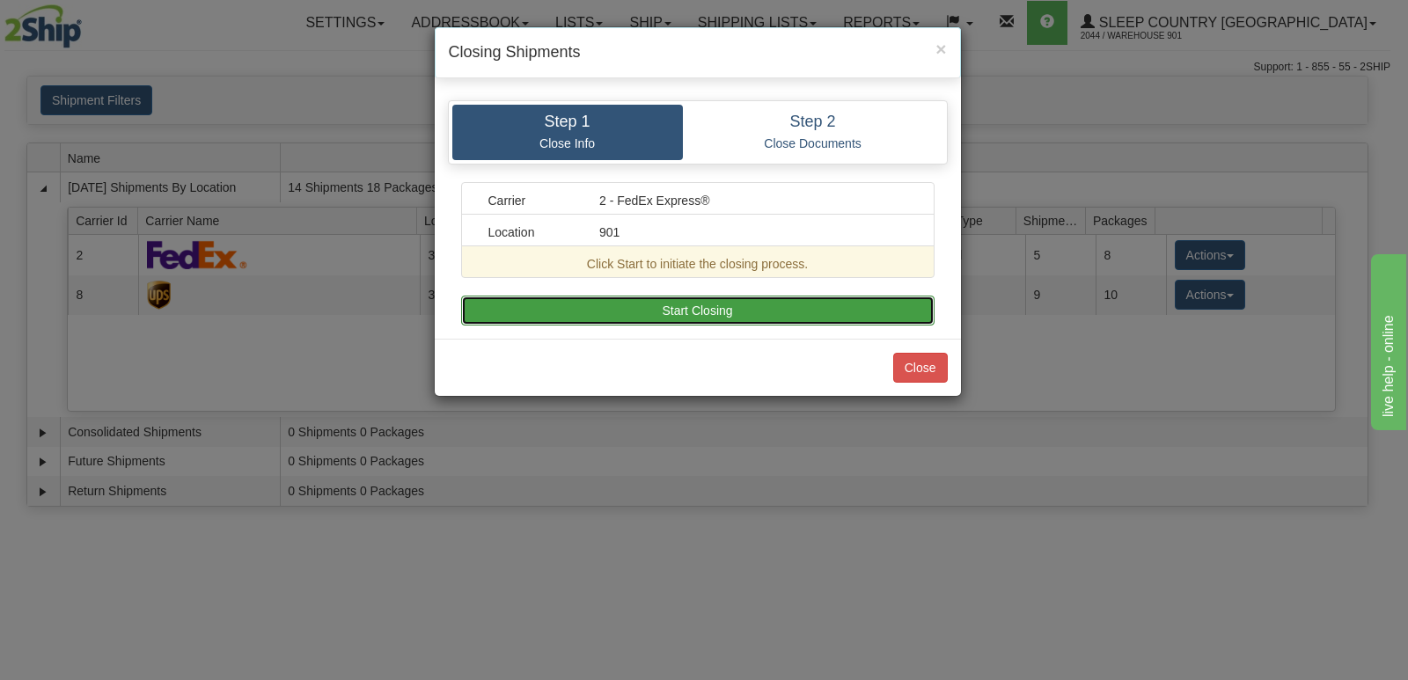
click at [731, 308] on button "Start Closing" at bounding box center [698, 311] width 474 height 30
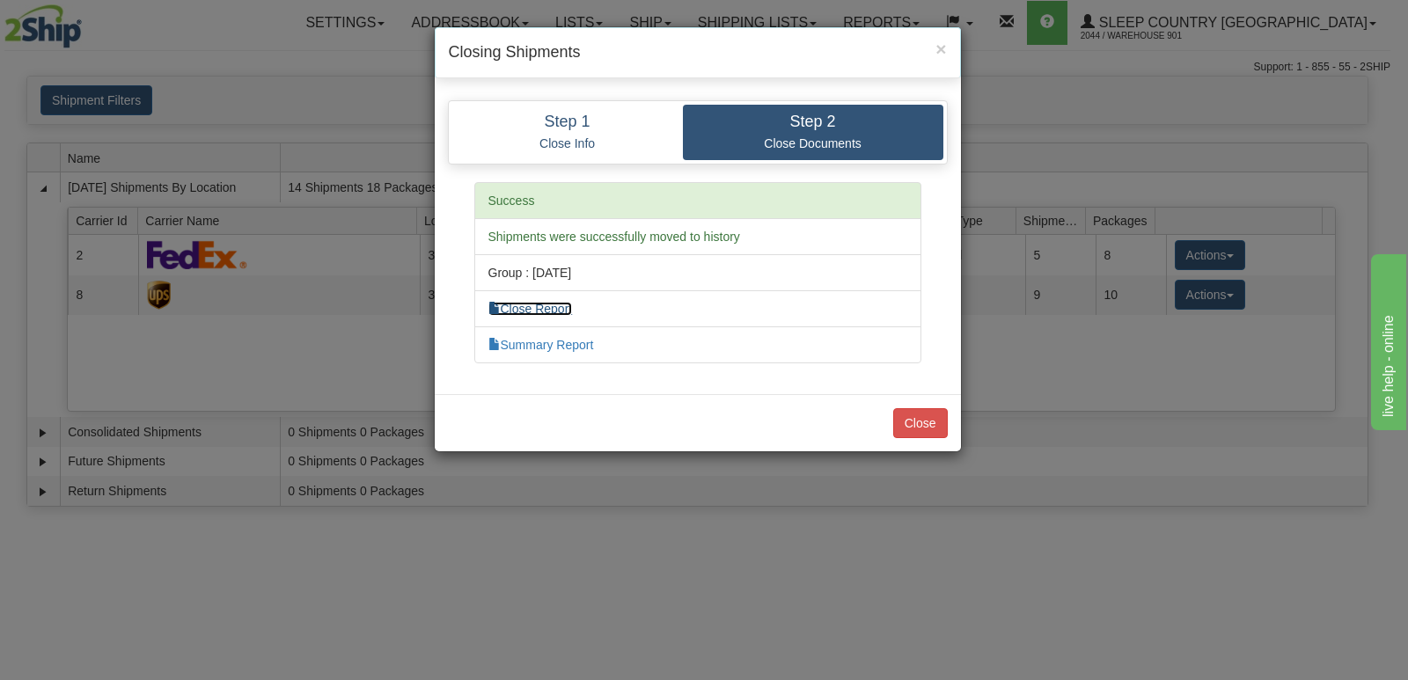
click at [526, 305] on link "Close Report" at bounding box center [531, 309] width 85 height 14
click at [548, 342] on link "Summary Report" at bounding box center [542, 345] width 106 height 14
click at [923, 416] on button "Close" at bounding box center [921, 423] width 55 height 30
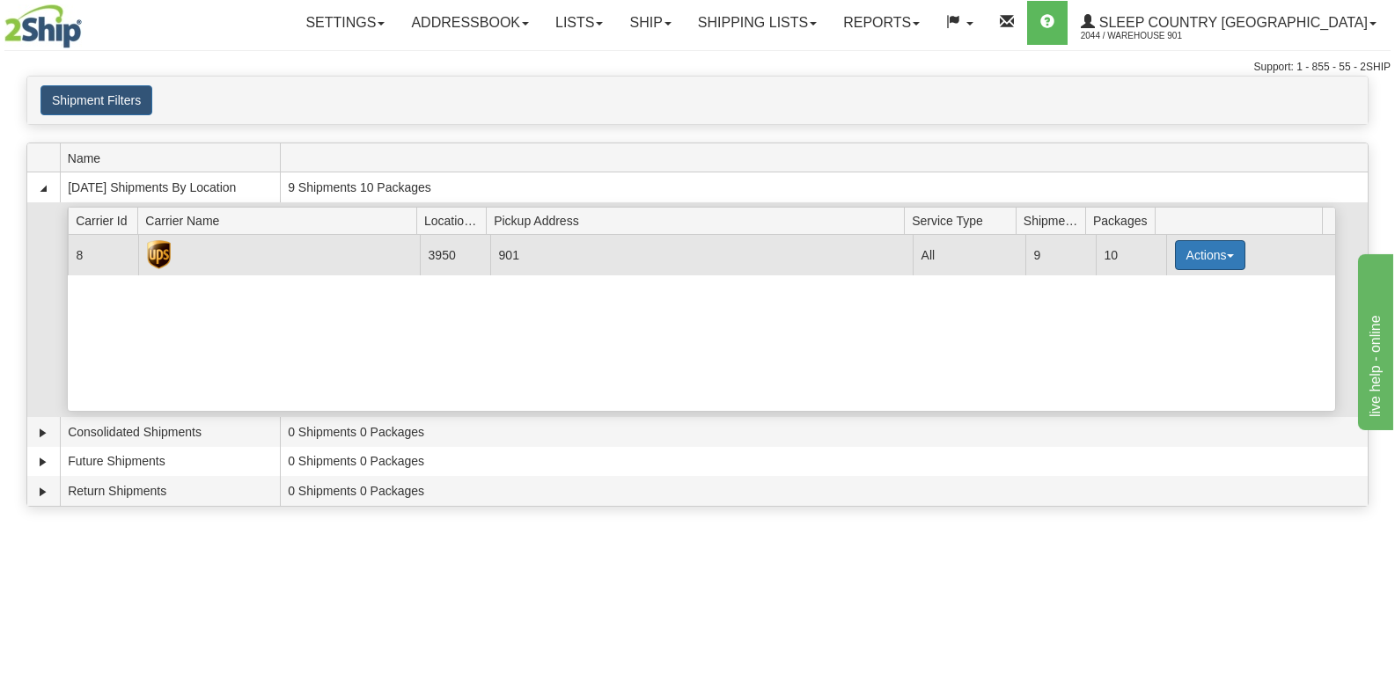
click at [1220, 253] on button "Actions" at bounding box center [1210, 255] width 70 height 30
click at [1147, 312] on span "Close" at bounding box center [1142, 311] width 40 height 12
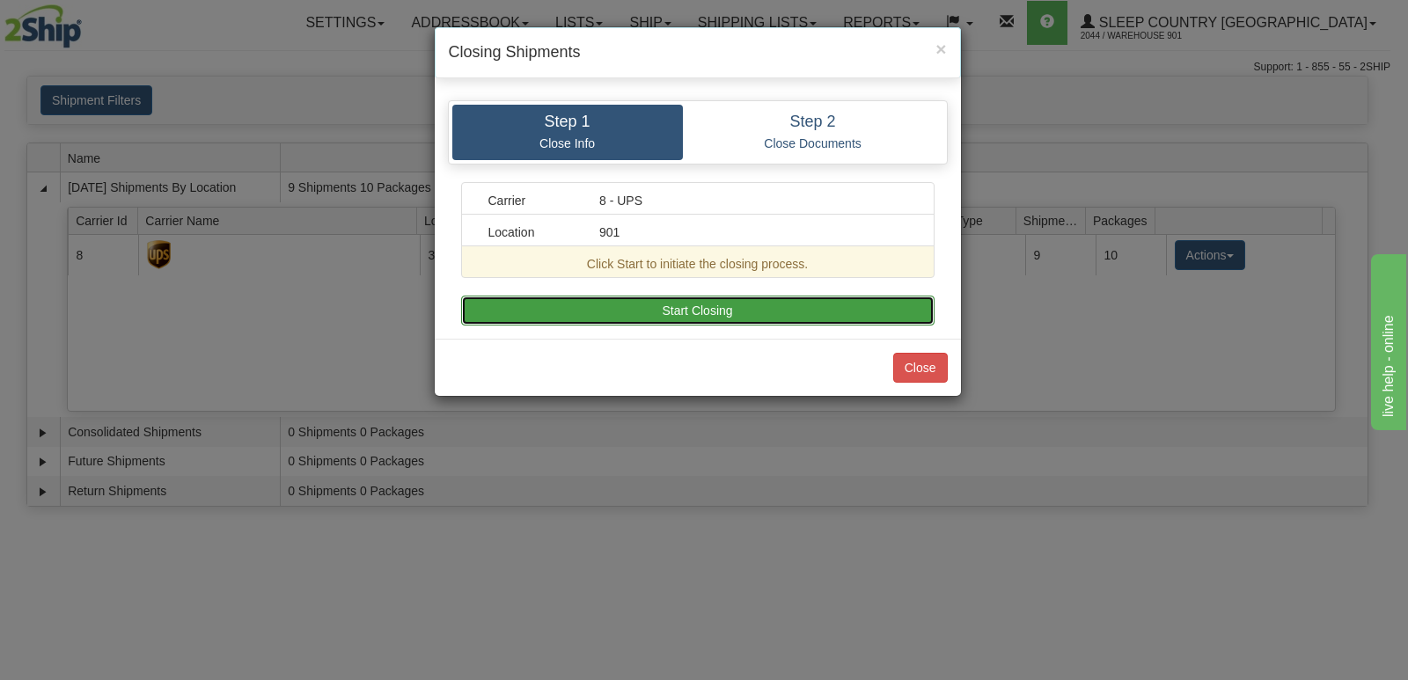
click at [763, 308] on button "Start Closing" at bounding box center [698, 311] width 474 height 30
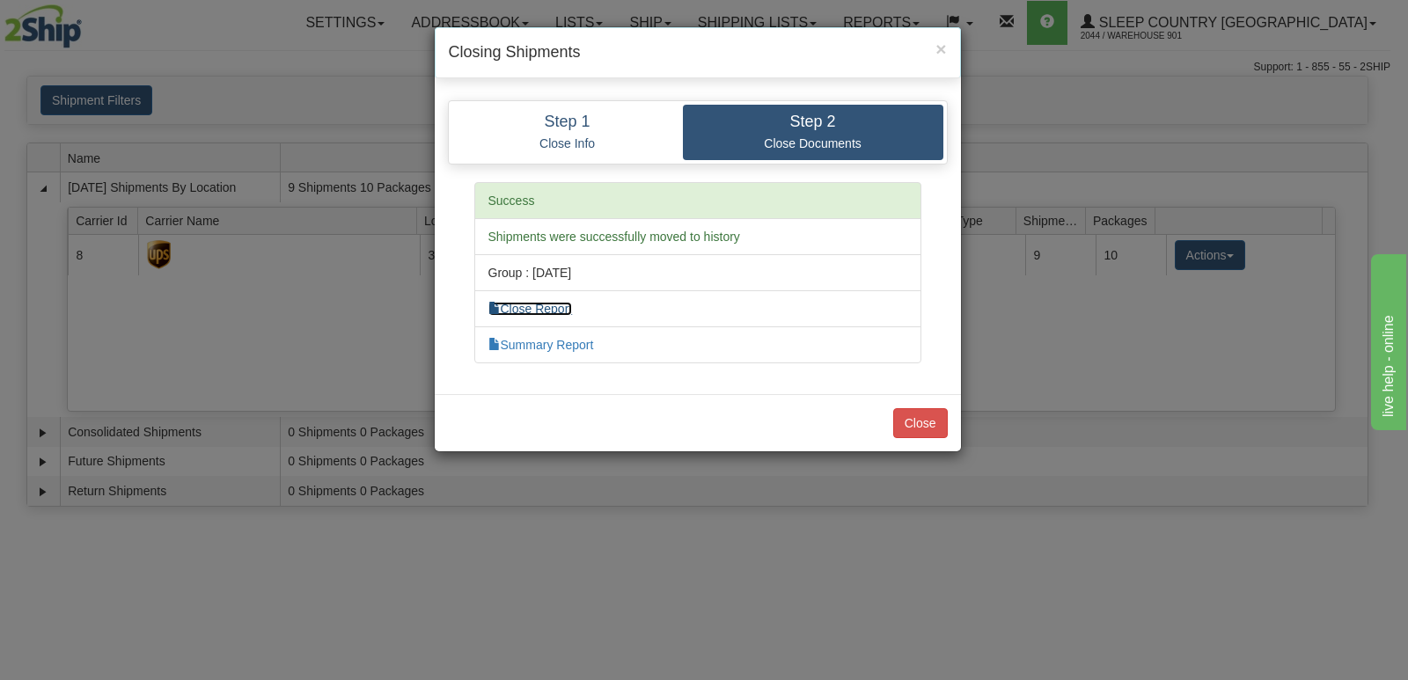
click at [544, 307] on link "Close Report" at bounding box center [531, 309] width 85 height 14
click at [540, 337] on li "Summary Report" at bounding box center [697, 345] width 447 height 37
click at [552, 344] on link "Summary Report" at bounding box center [542, 345] width 106 height 14
click at [921, 423] on button "Close" at bounding box center [921, 423] width 55 height 30
